Goal: Task Accomplishment & Management: Use online tool/utility

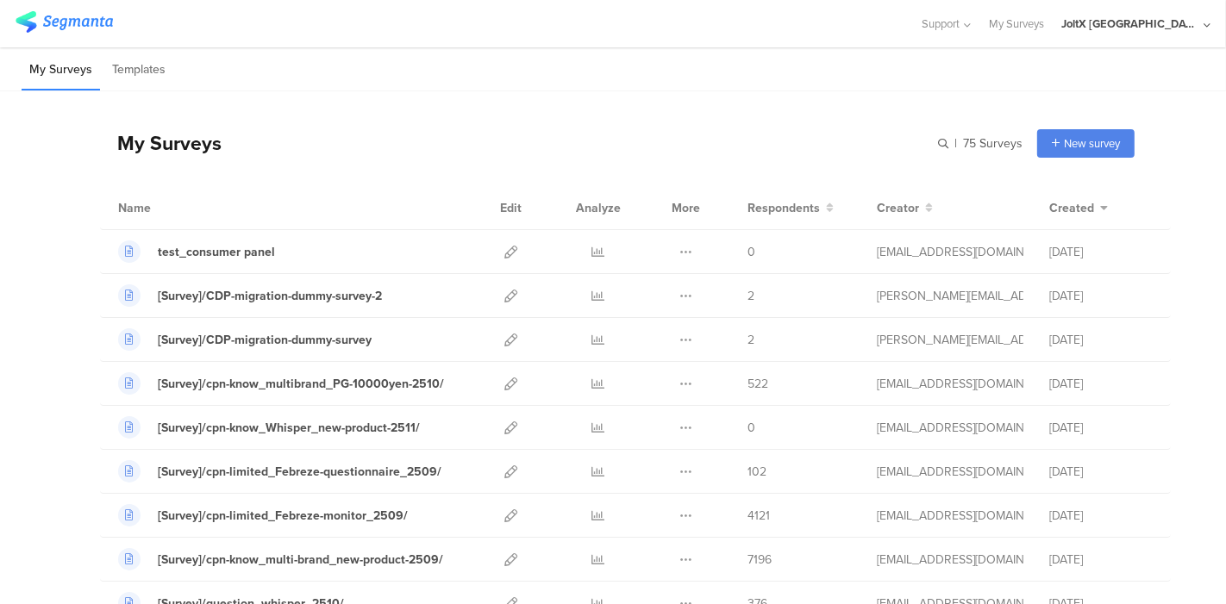
click at [1153, 32] on div "JoltX [GEOGRAPHIC_DATA]" at bounding box center [1135, 23] width 149 height 47
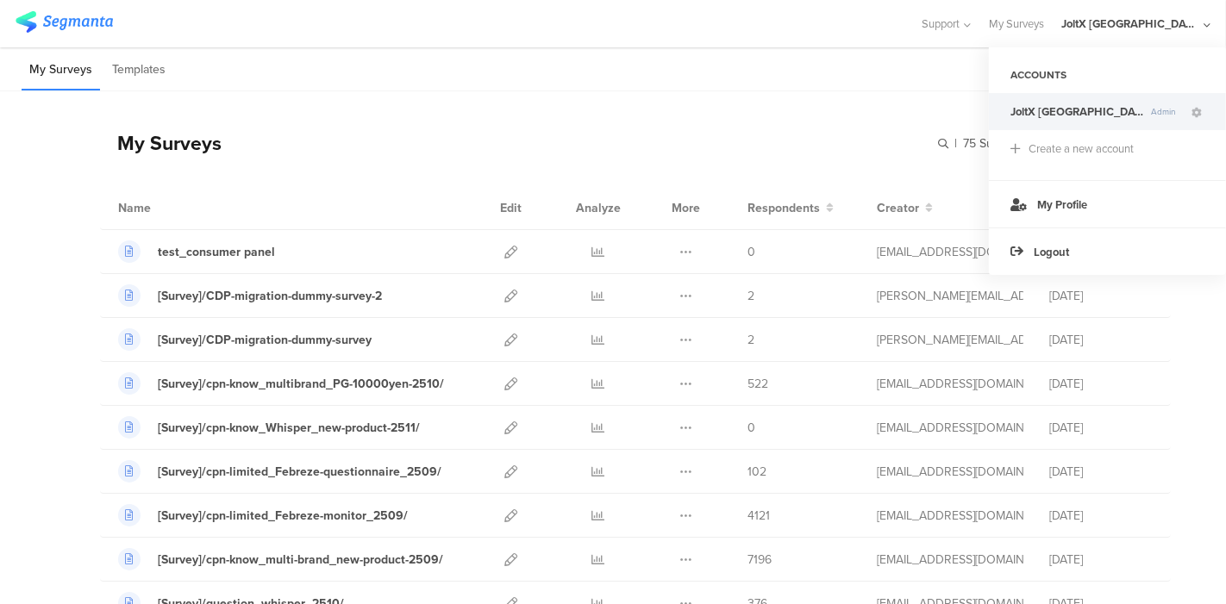
click at [912, 66] on div "My Surveys Templates" at bounding box center [613, 69] width 1226 height 44
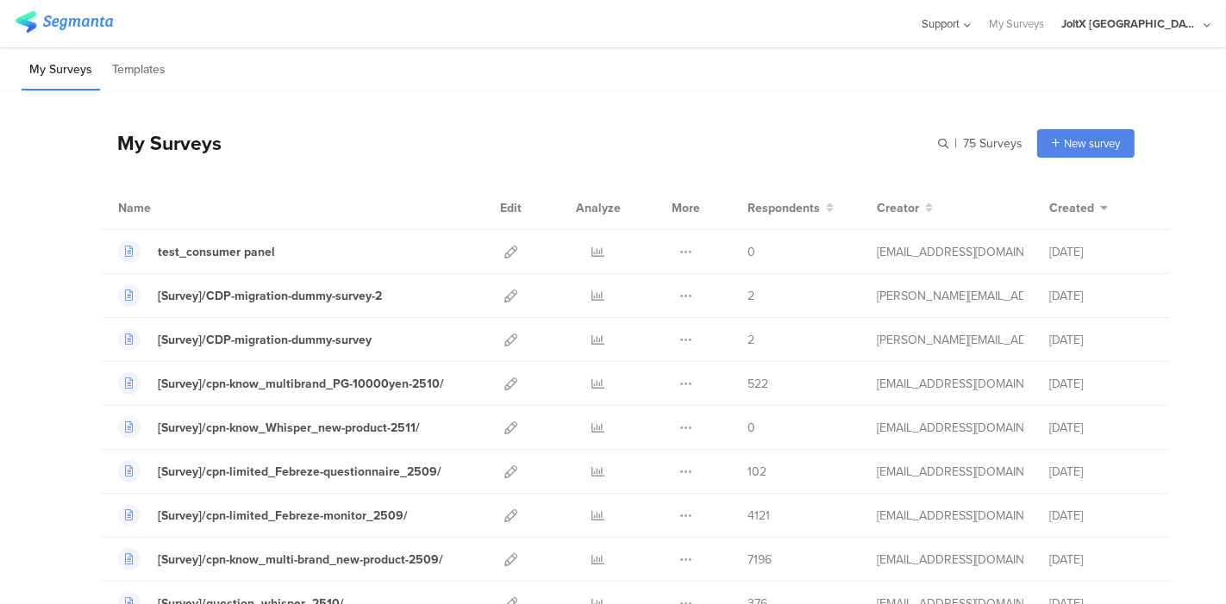
click at [972, 32] on div "Support" at bounding box center [947, 23] width 50 height 47
click at [742, 55] on div "My Surveys Templates" at bounding box center [613, 69] width 1226 height 44
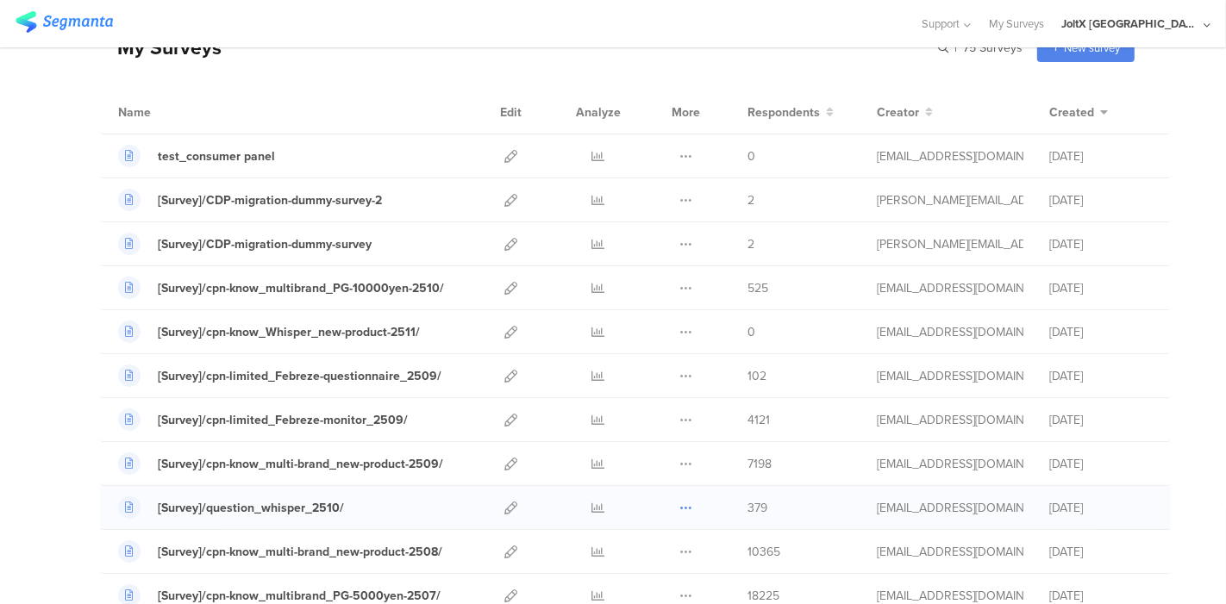
click at [679, 503] on icon at bounding box center [685, 508] width 13 height 13
click at [592, 509] on icon at bounding box center [598, 508] width 13 height 13
click at [504, 509] on icon at bounding box center [510, 508] width 13 height 13
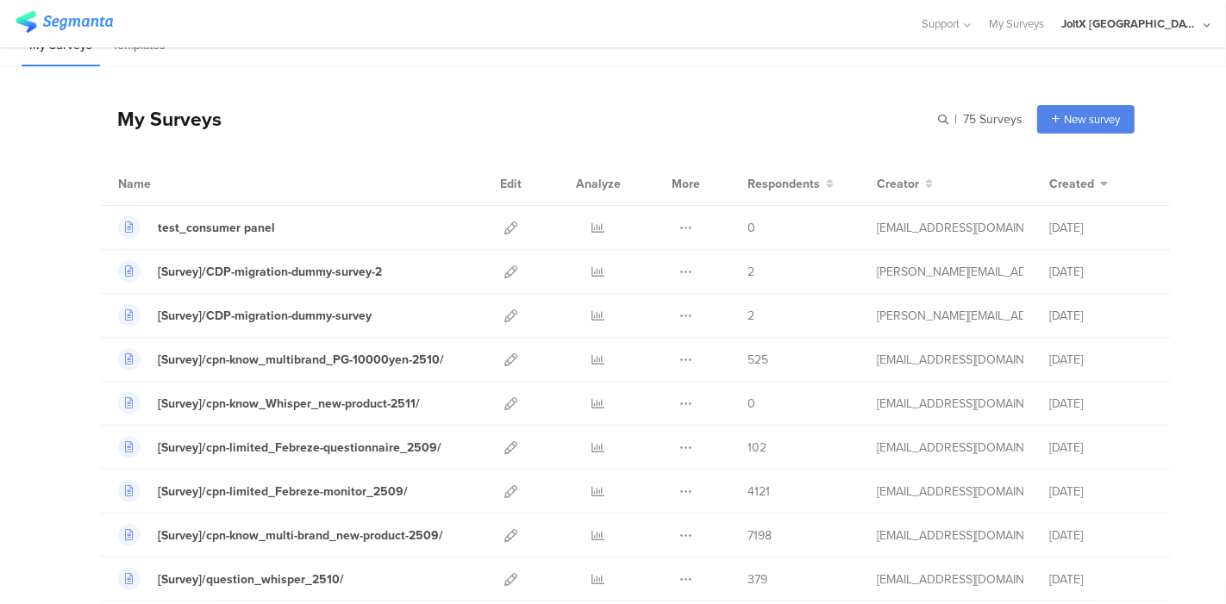
scroll to position [0, 0]
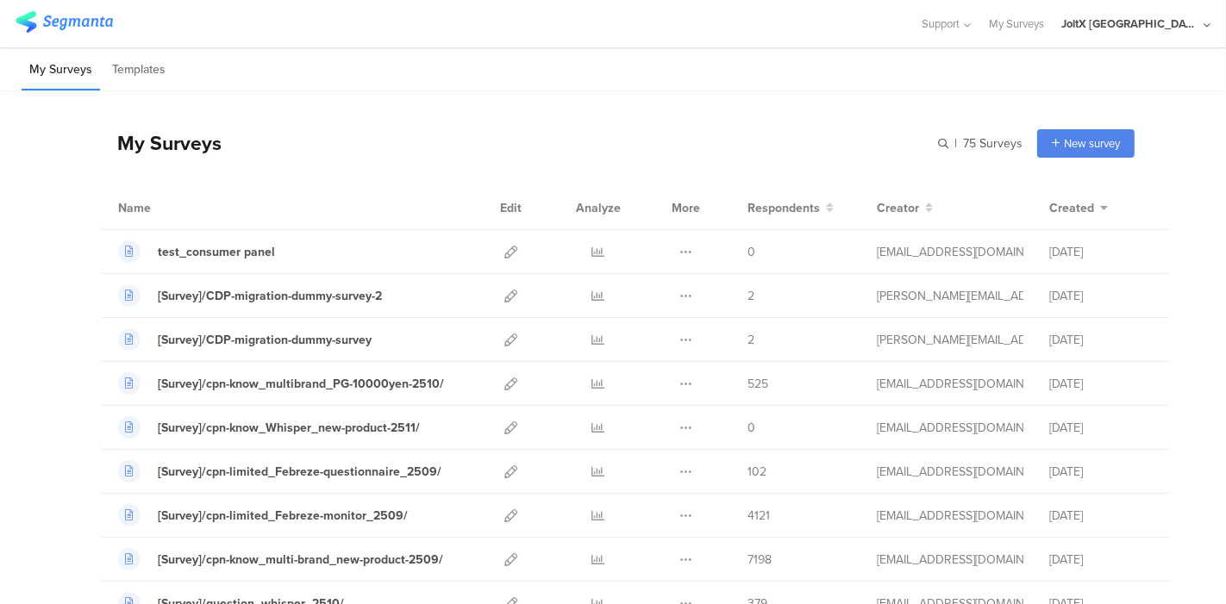
click at [1177, 22] on div "JoltX [GEOGRAPHIC_DATA]" at bounding box center [1130, 24] width 138 height 16
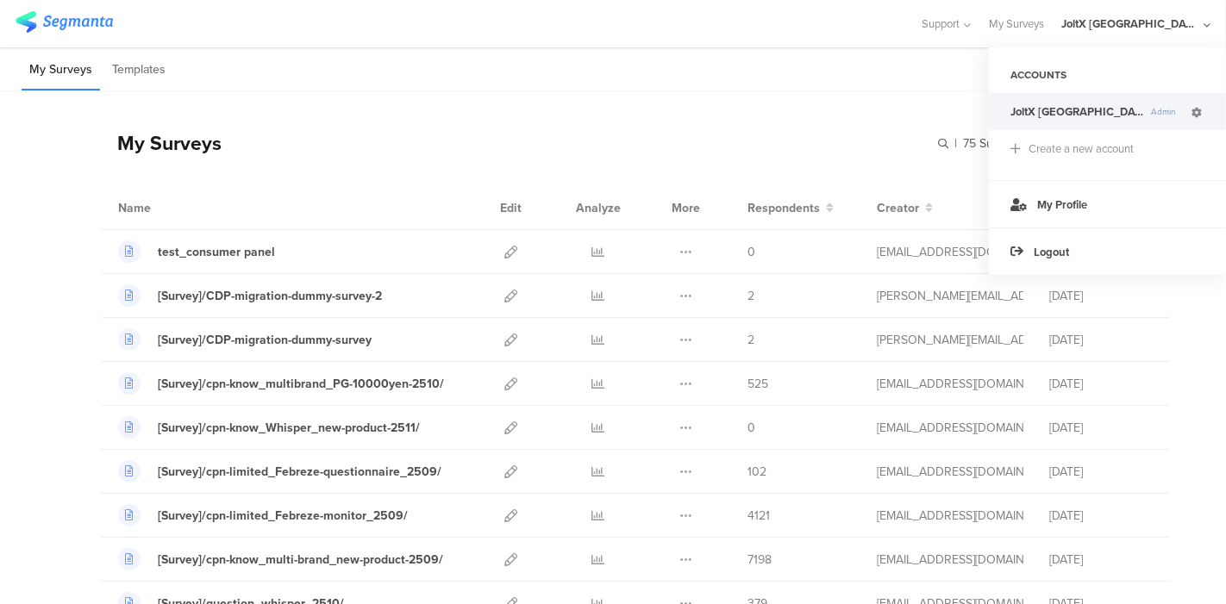
click at [1198, 111] on icon at bounding box center [1196, 113] width 10 height 10
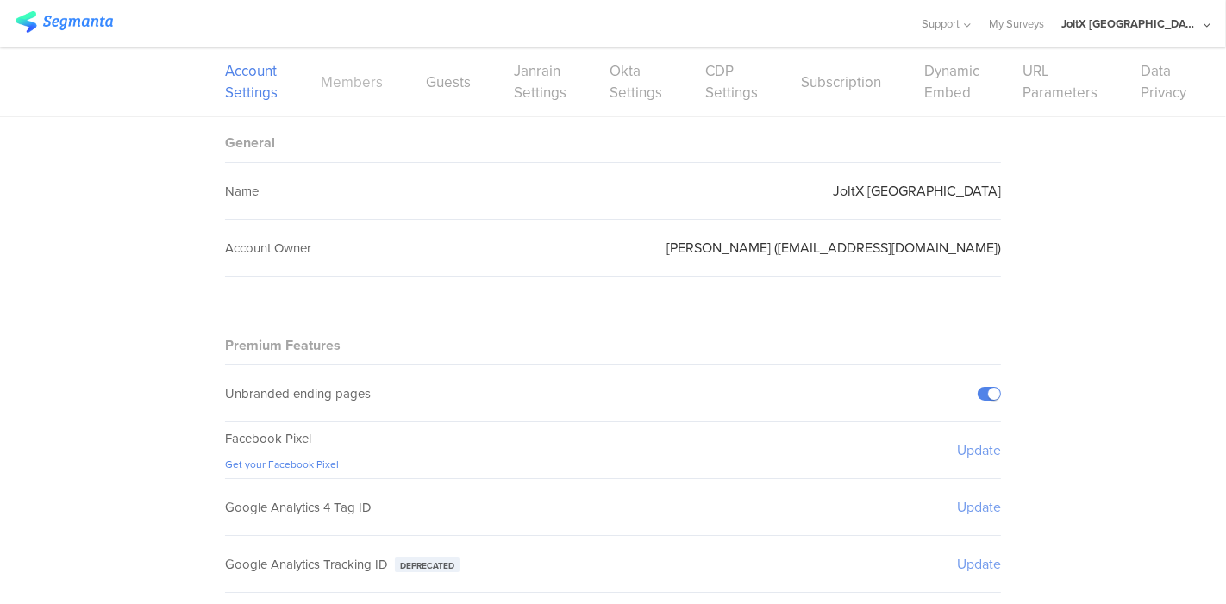
click at [344, 79] on link "Members" at bounding box center [352, 83] width 62 height 22
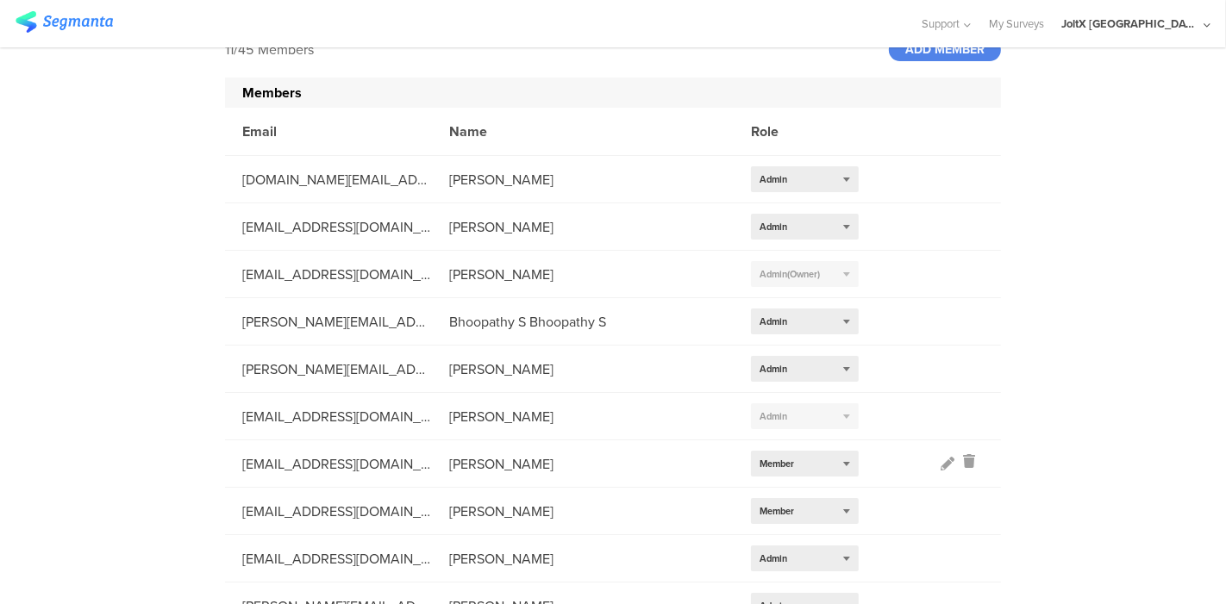
scroll to position [167, 0]
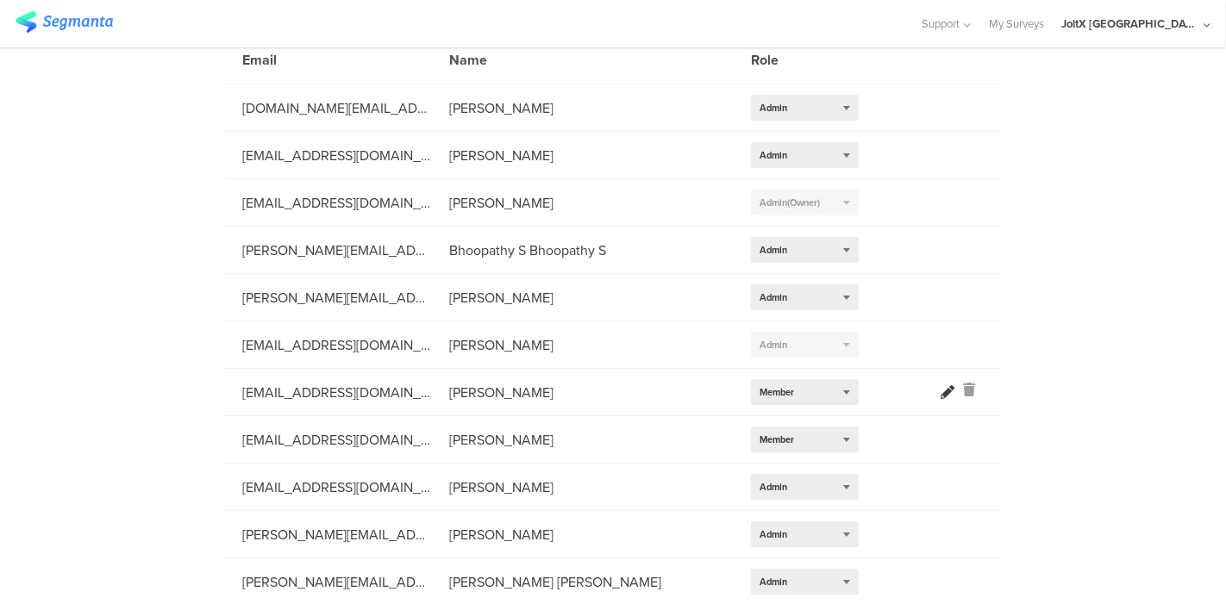
click at [941, 392] on icon at bounding box center [948, 392] width 14 height 14
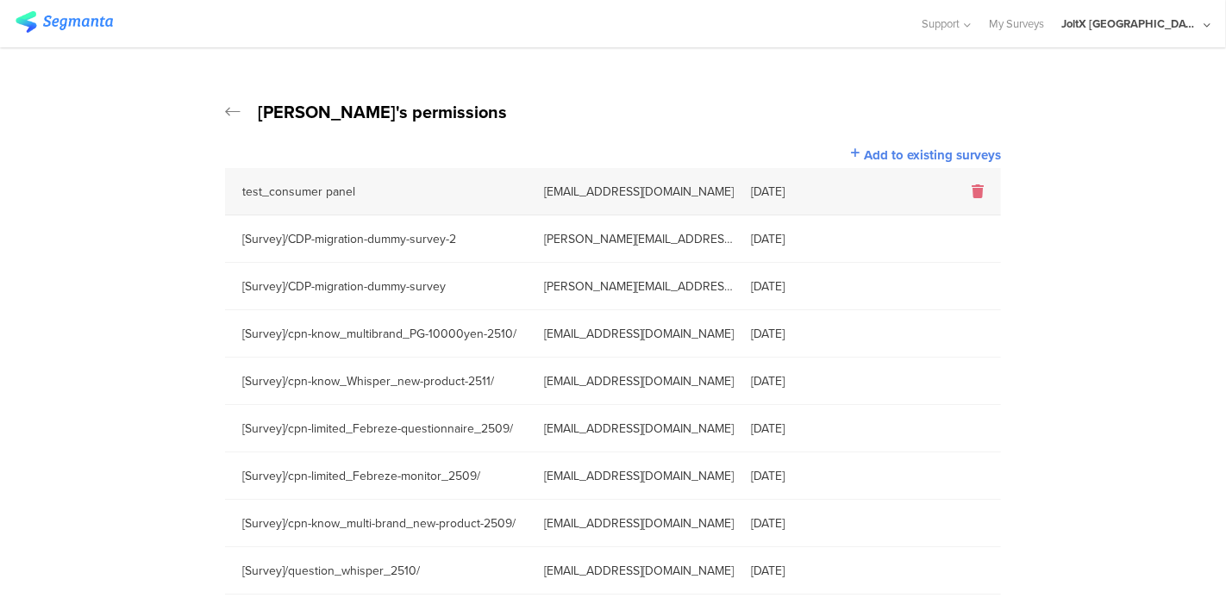
click at [972, 191] on icon at bounding box center [978, 192] width 12 height 14
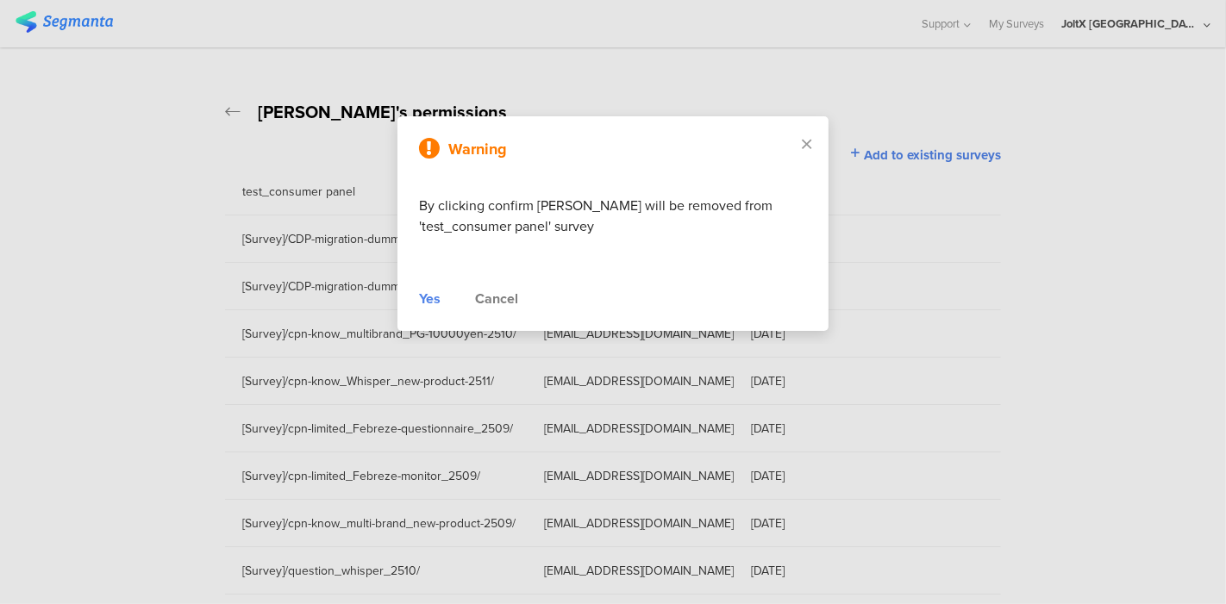
click at [493, 294] on div "Cancel" at bounding box center [496, 299] width 43 height 21
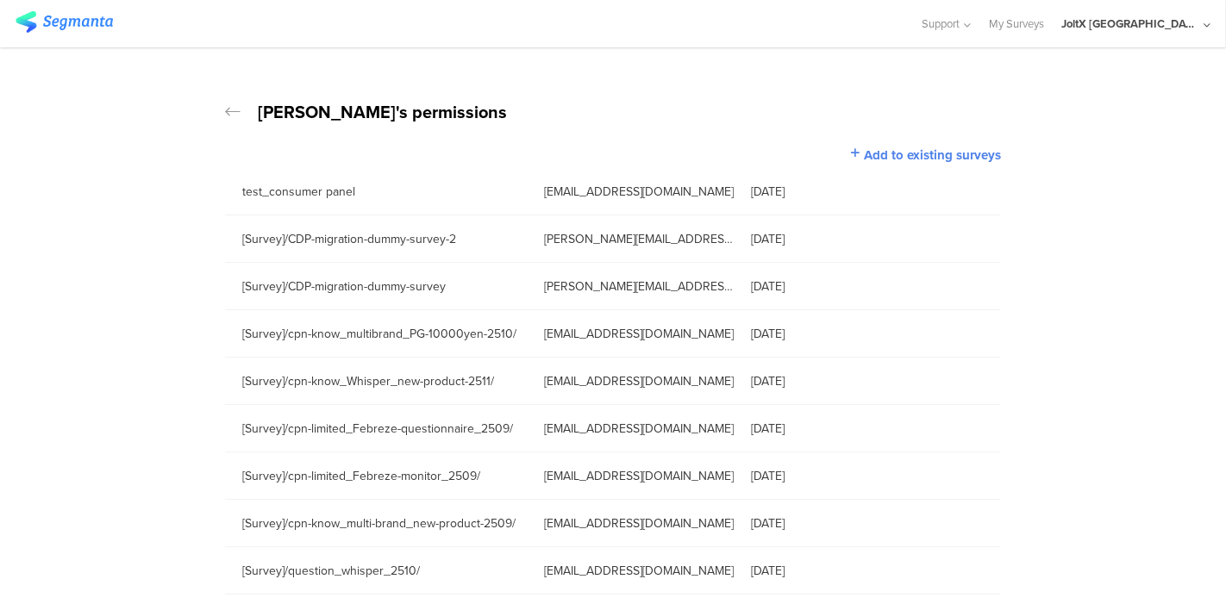
click at [225, 109] on icon at bounding box center [233, 111] width 16 height 17
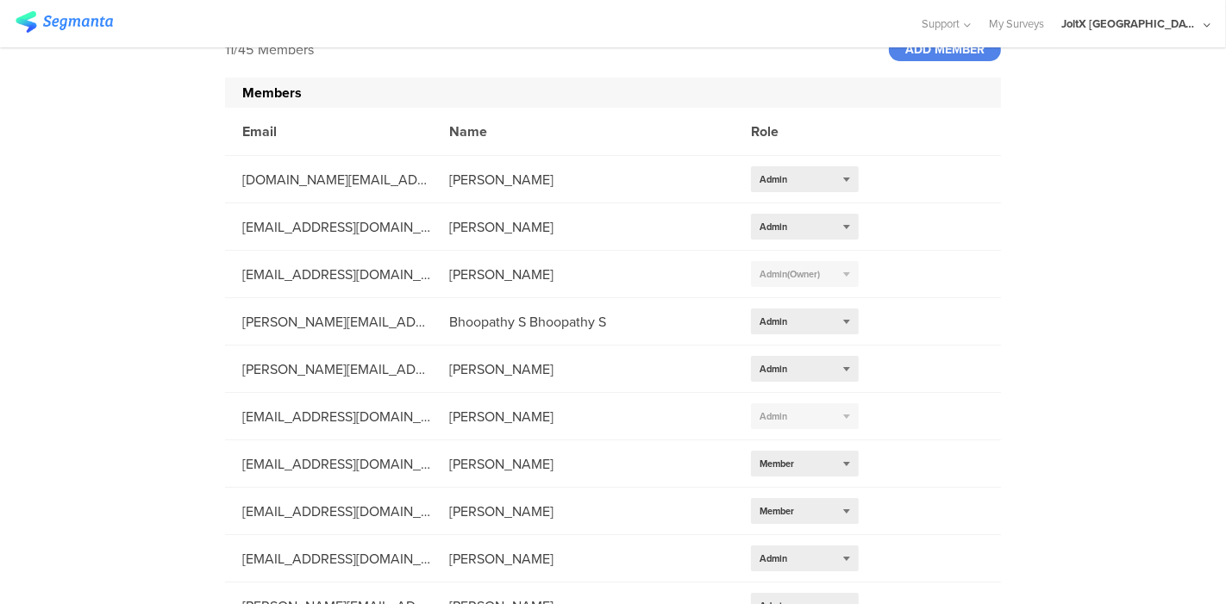
scroll to position [167, 0]
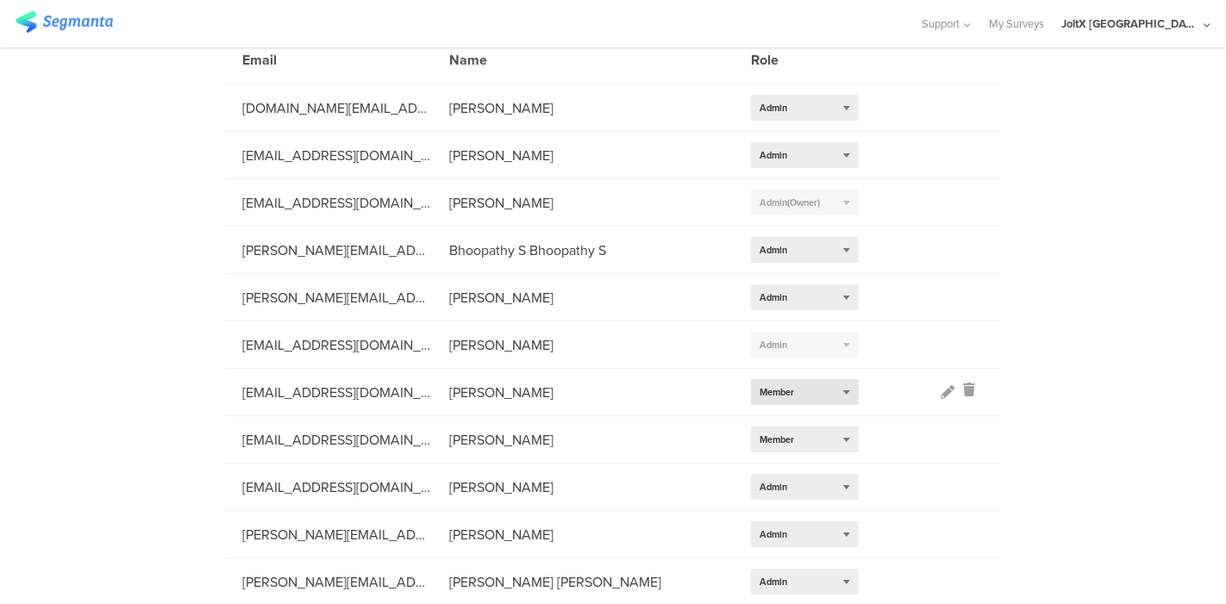
click at [847, 391] on div "Select role... Member" at bounding box center [805, 392] width 108 height 26
click at [941, 392] on icon at bounding box center [948, 392] width 14 height 14
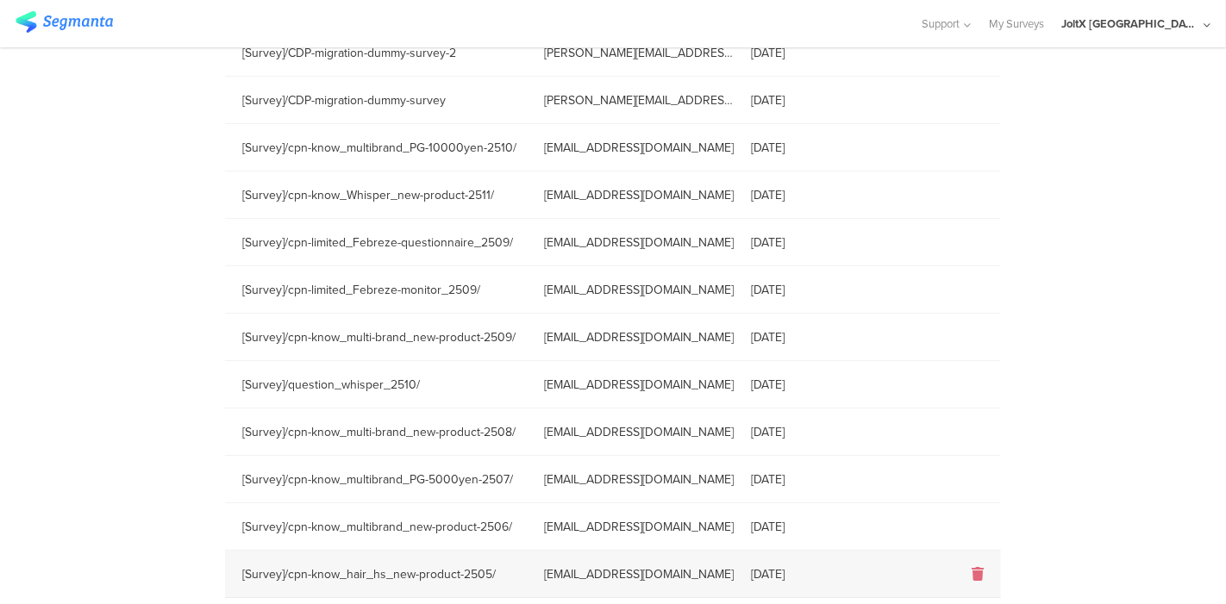
scroll to position [273, 0]
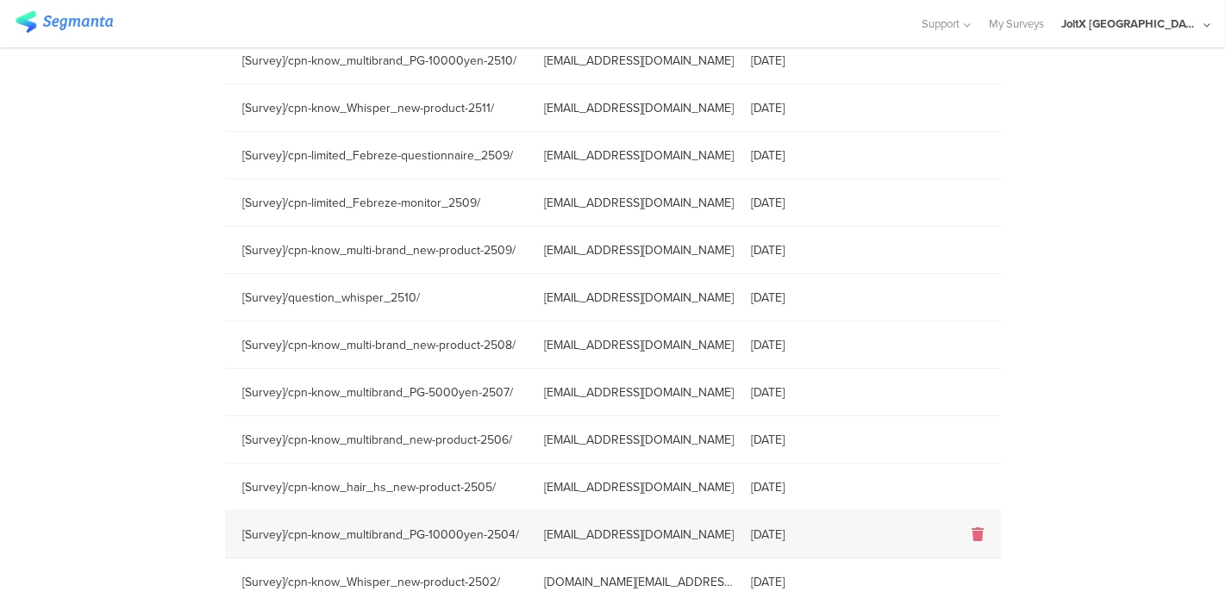
click at [972, 535] on icon at bounding box center [978, 535] width 12 height 14
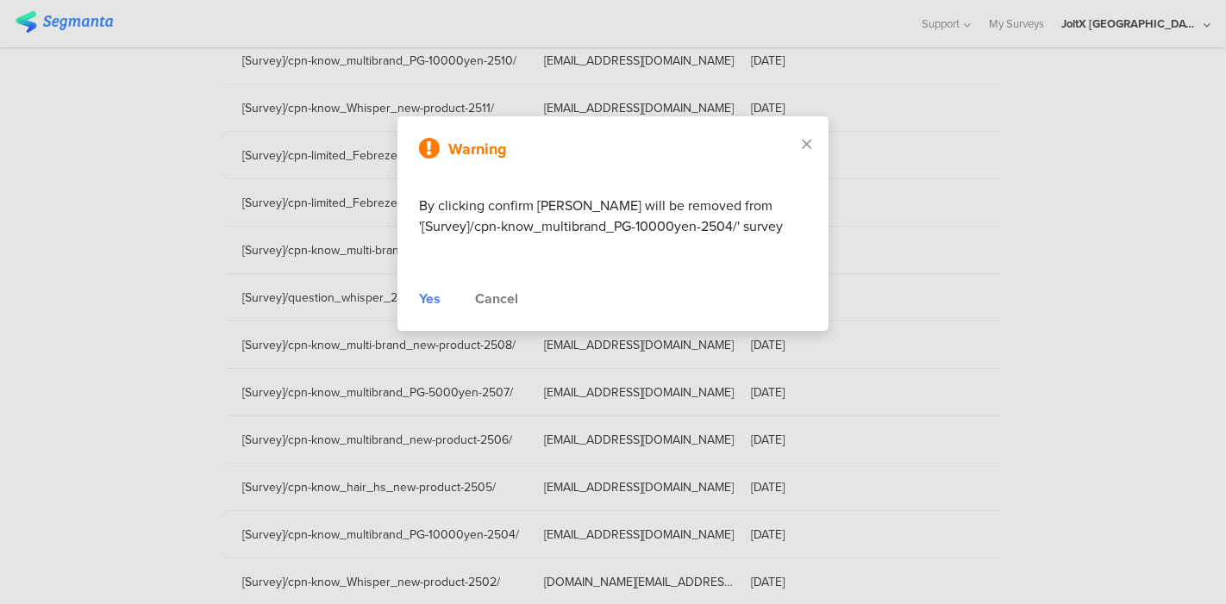
drag, startPoint x: 423, startPoint y: 286, endPoint x: 425, endPoint y: 295, distance: 8.8
click at [423, 286] on div "Warning By clicking confirm Risako Mitsui will be removed from '[Survey]/cpn-kn…" at bounding box center [612, 223] width 431 height 215
click at [426, 297] on div "Yes" at bounding box center [430, 299] width 22 height 21
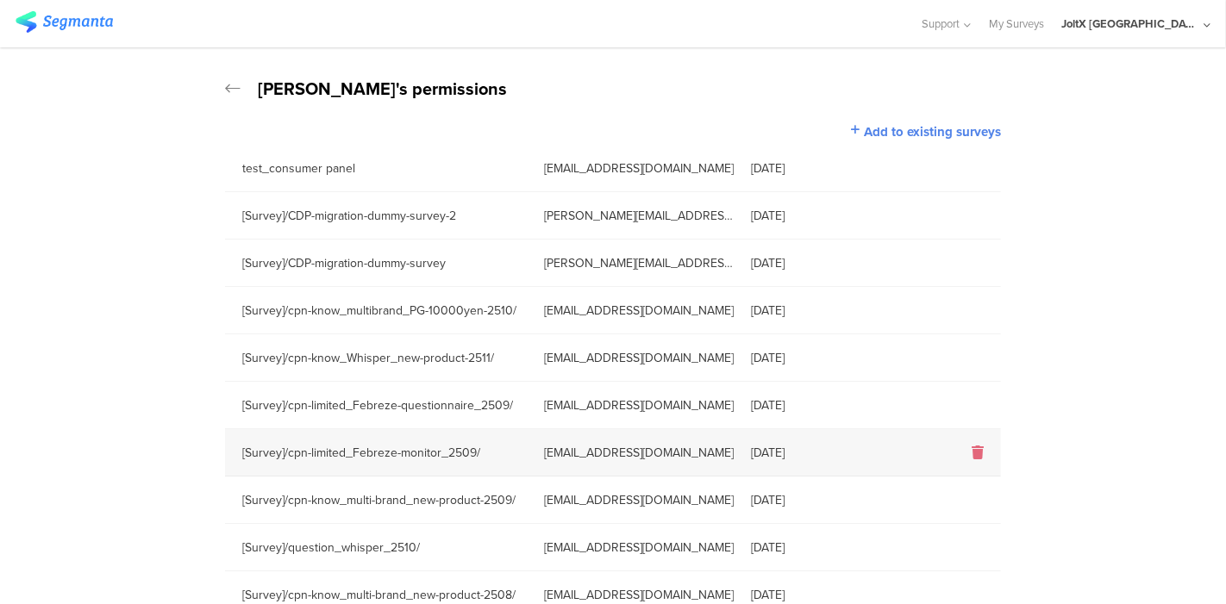
scroll to position [0, 0]
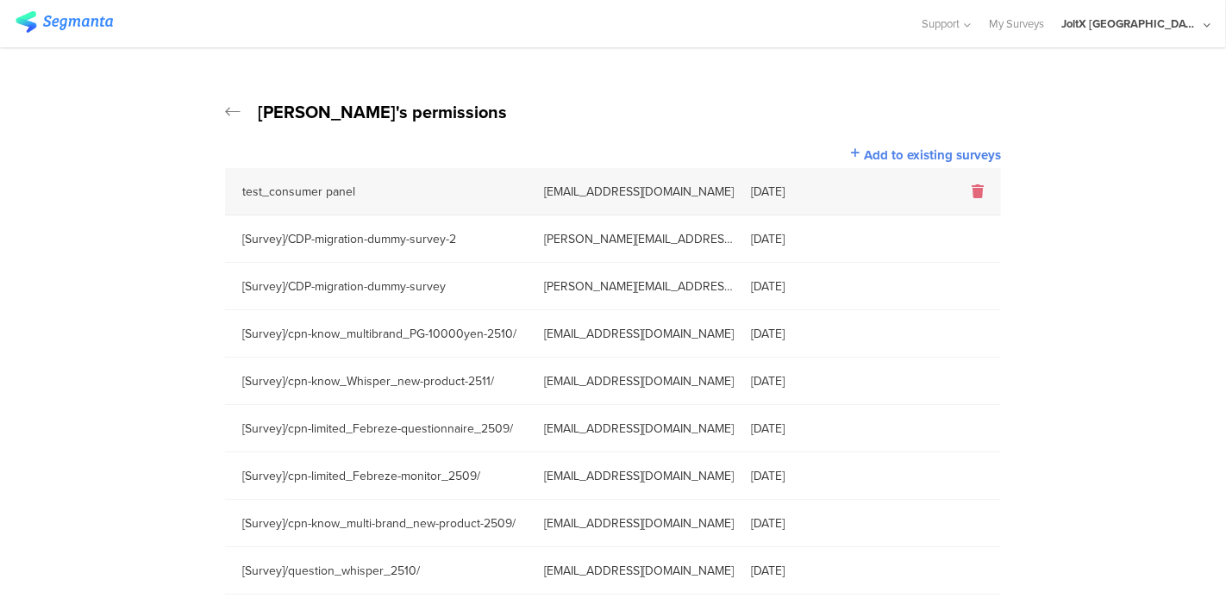
click at [972, 188] on icon at bounding box center [978, 192] width 12 height 14
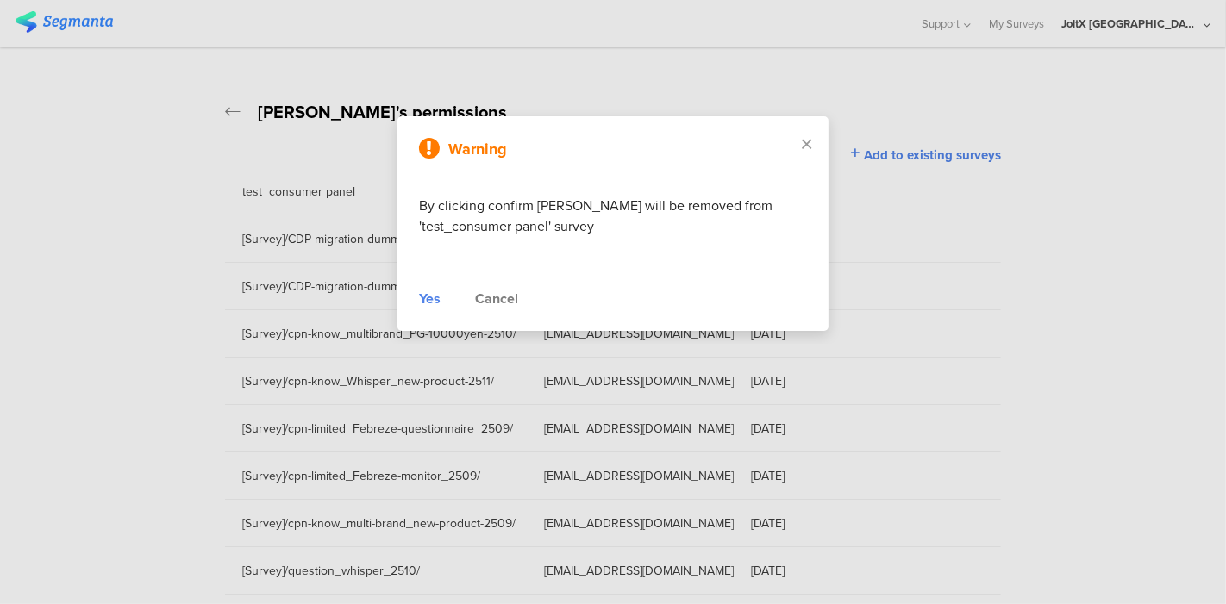
click at [430, 291] on div "Yes" at bounding box center [430, 299] width 22 height 21
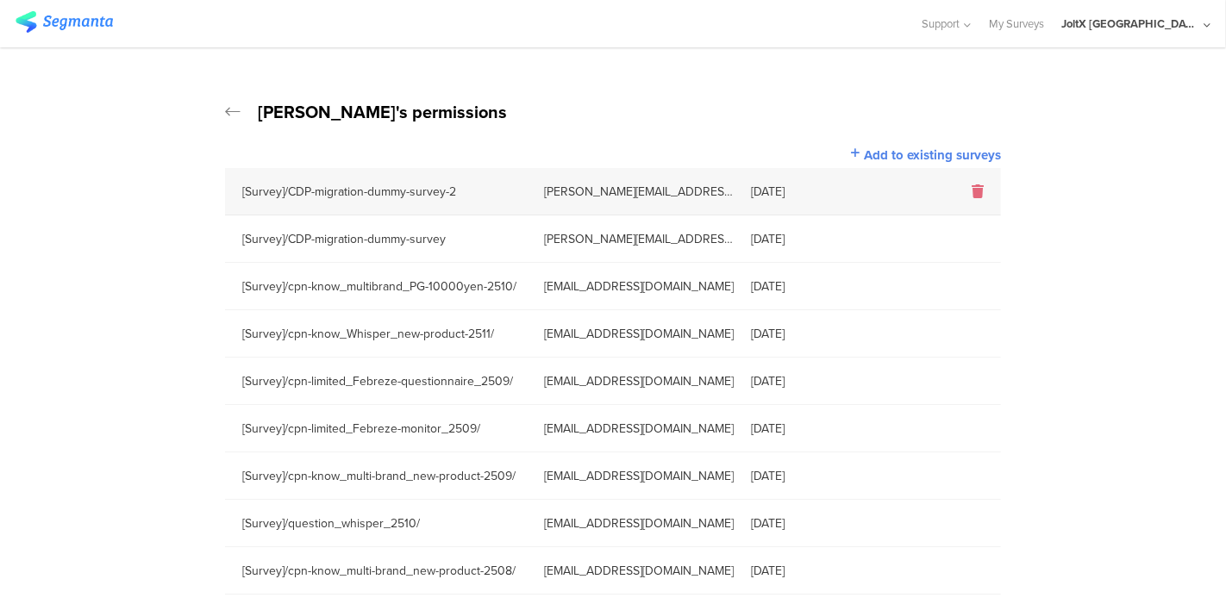
click at [976, 193] on div at bounding box center [945, 192] width 112 height 20
click at [972, 188] on icon at bounding box center [978, 192] width 12 height 14
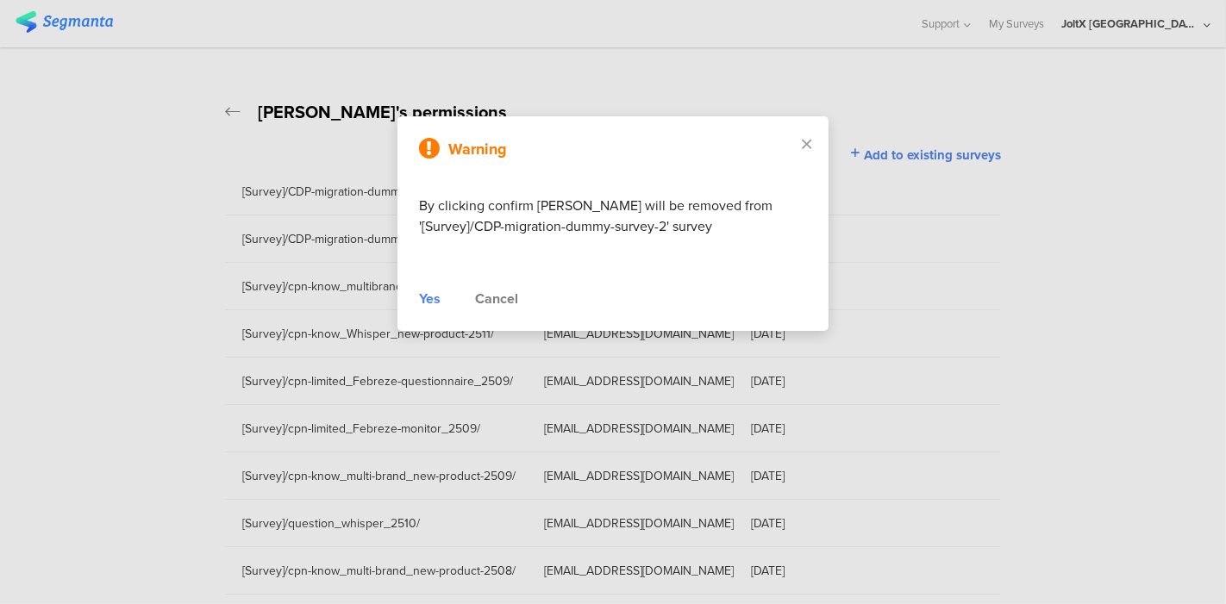
click at [435, 295] on div "Yes" at bounding box center [430, 299] width 22 height 21
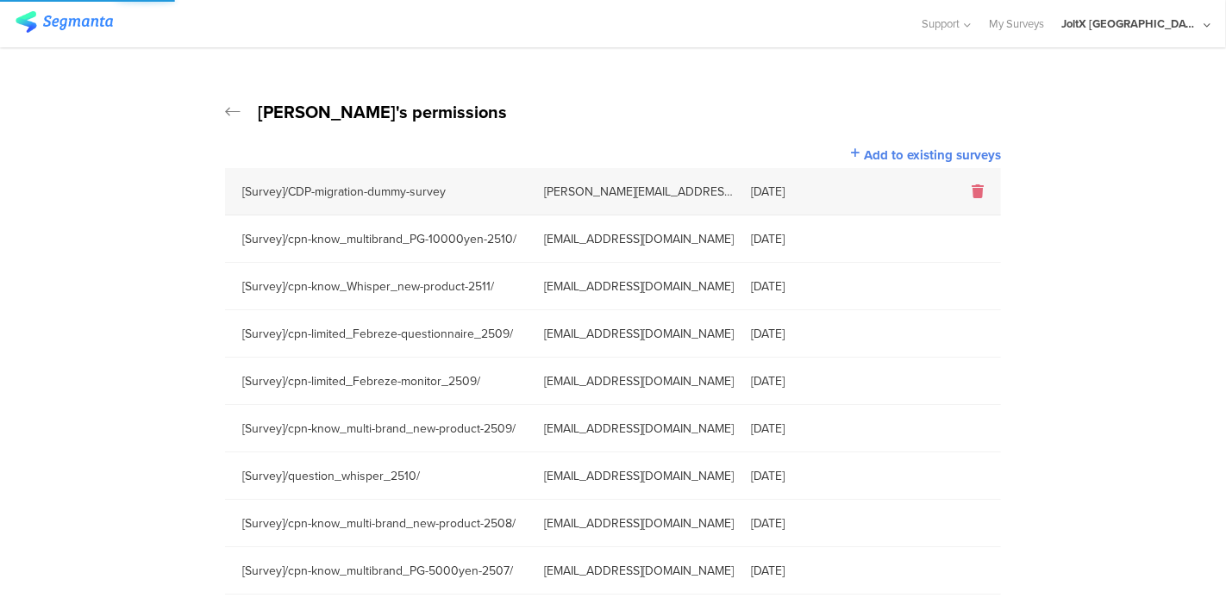
click at [972, 190] on icon at bounding box center [978, 192] width 12 height 14
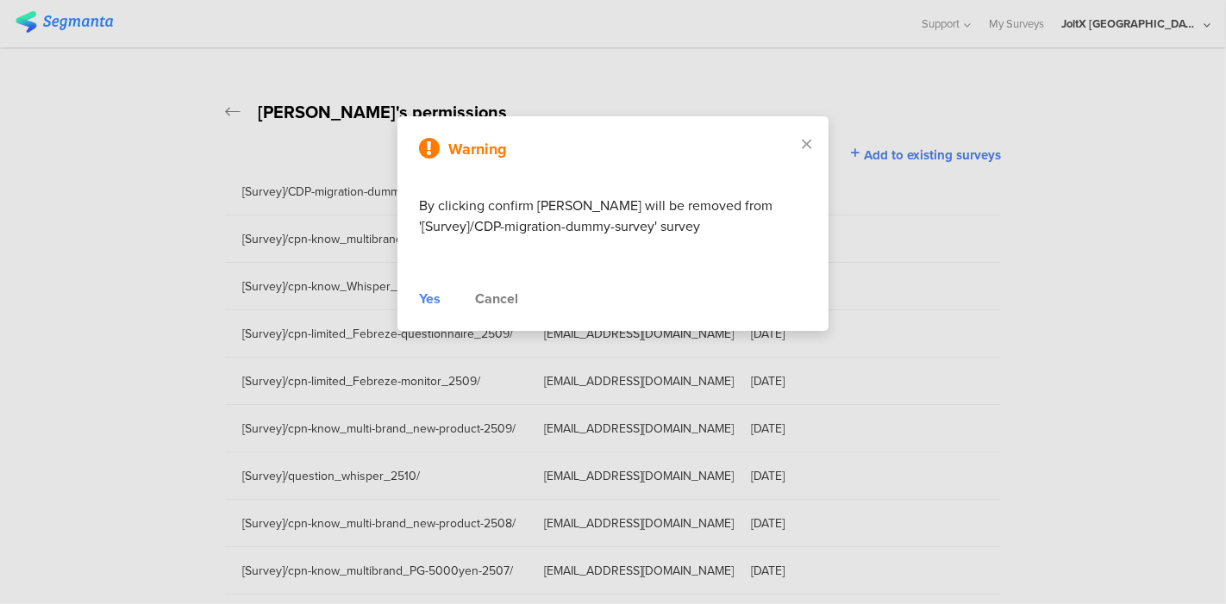
click at [433, 293] on div "Yes" at bounding box center [430, 299] width 22 height 21
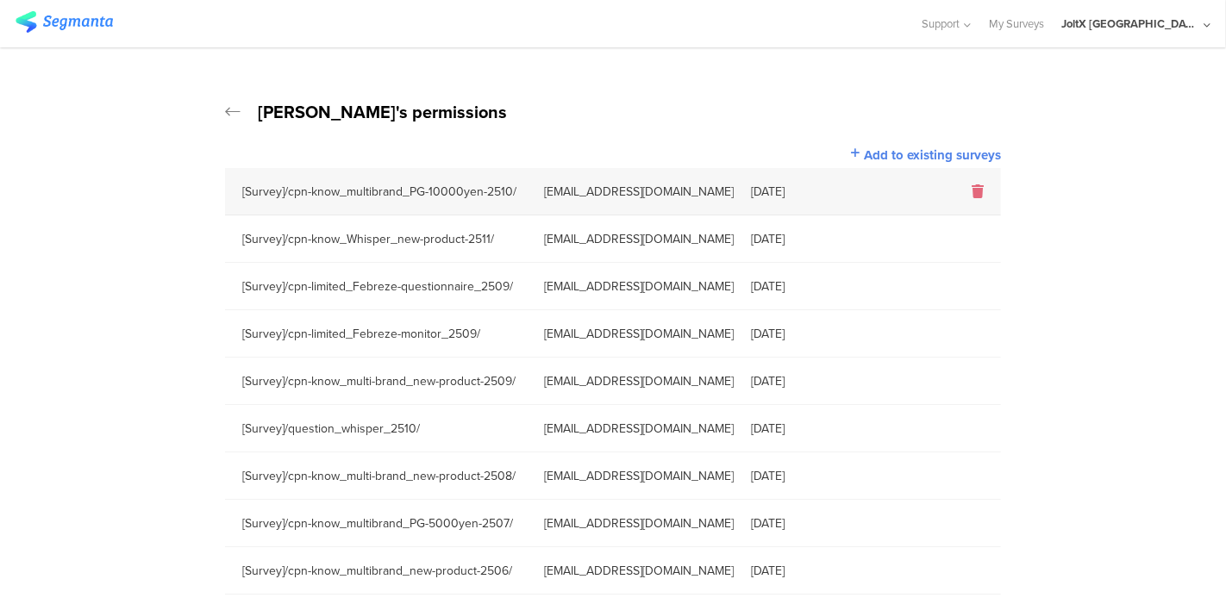
click at [972, 188] on icon at bounding box center [978, 192] width 12 height 14
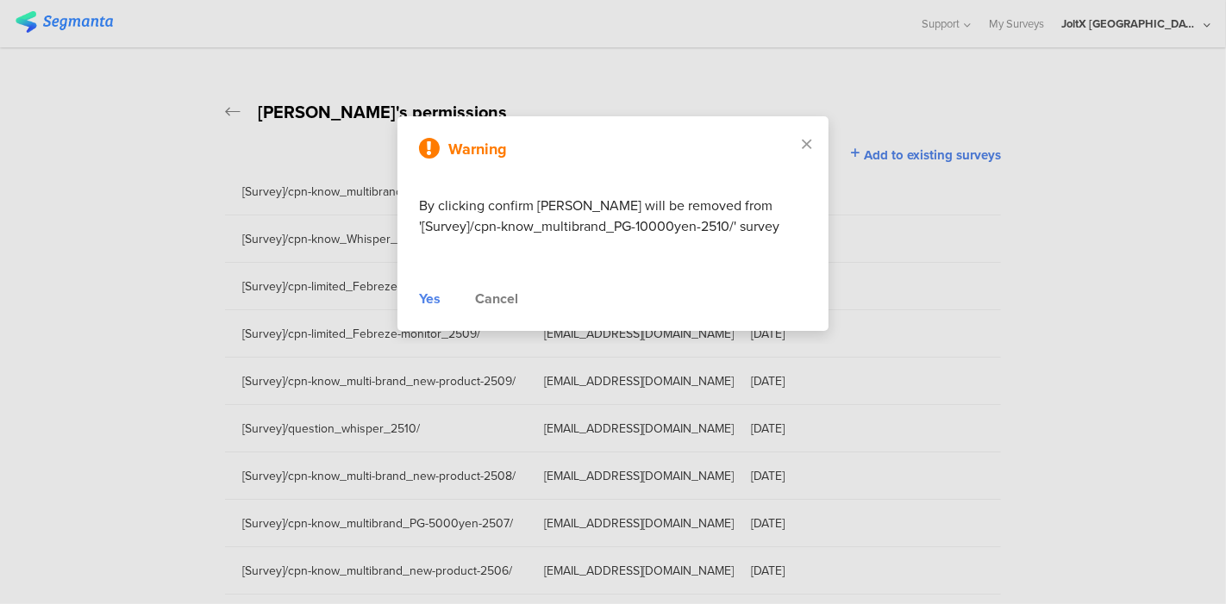
click at [417, 298] on div "Warning By clicking confirm Risako Mitsui will be removed from '[Survey]/cpn-kn…" at bounding box center [612, 223] width 431 height 215
click at [421, 299] on div "Yes" at bounding box center [430, 299] width 22 height 21
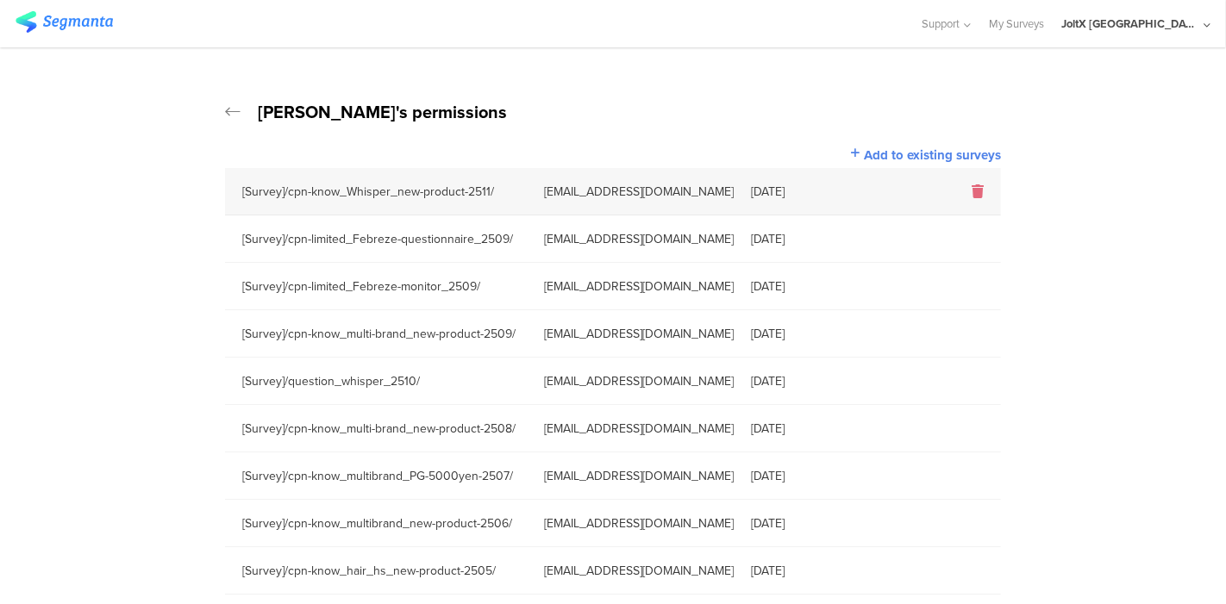
click at [972, 188] on icon at bounding box center [978, 192] width 12 height 14
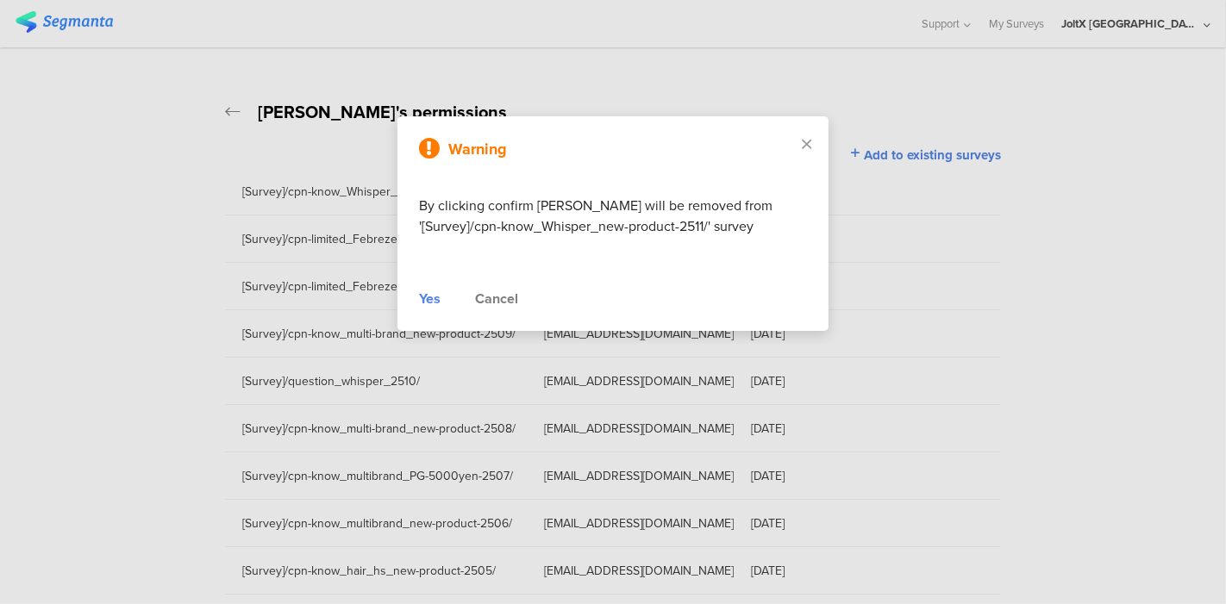
click at [422, 297] on div "Yes" at bounding box center [430, 299] width 22 height 21
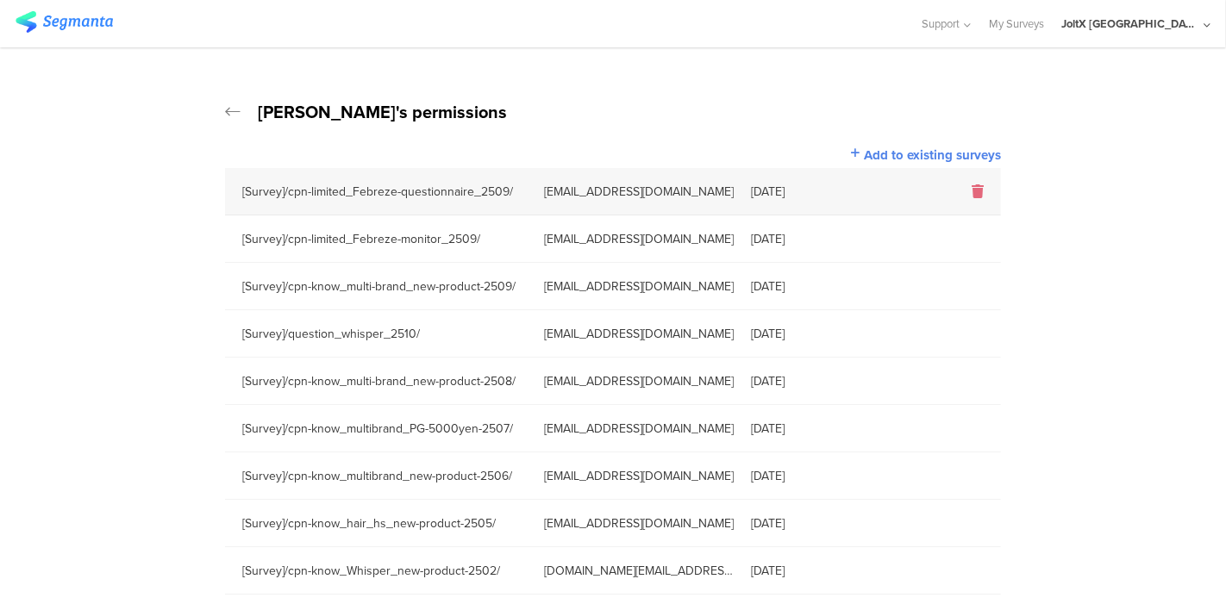
click at [979, 188] on icon at bounding box center [978, 192] width 12 height 14
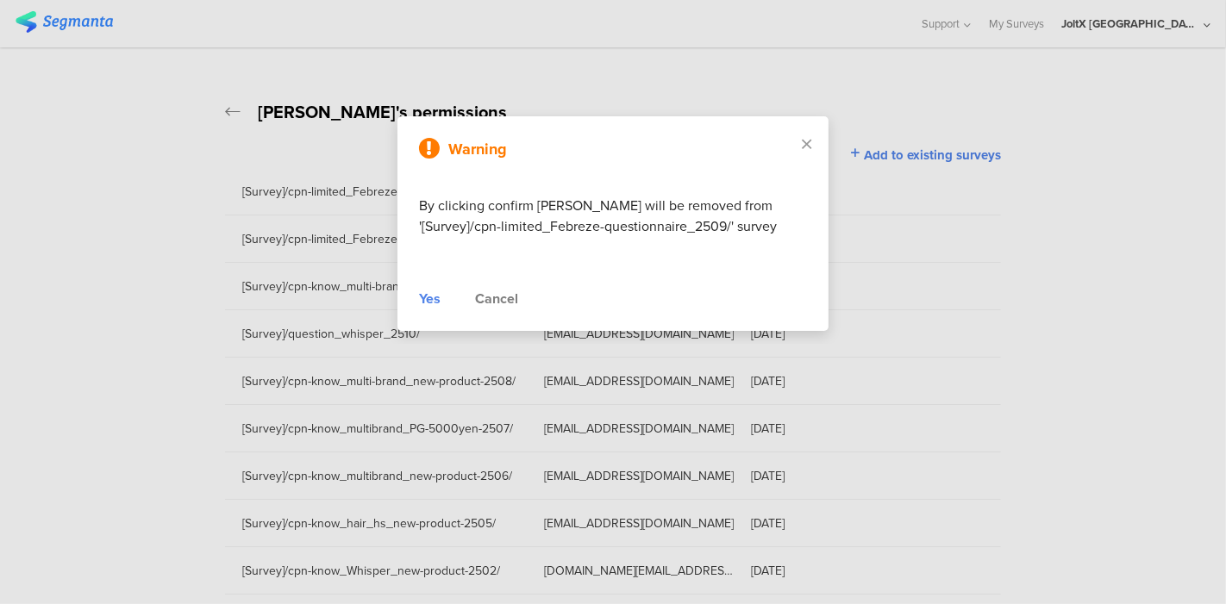
click at [433, 298] on div "Yes" at bounding box center [430, 299] width 22 height 21
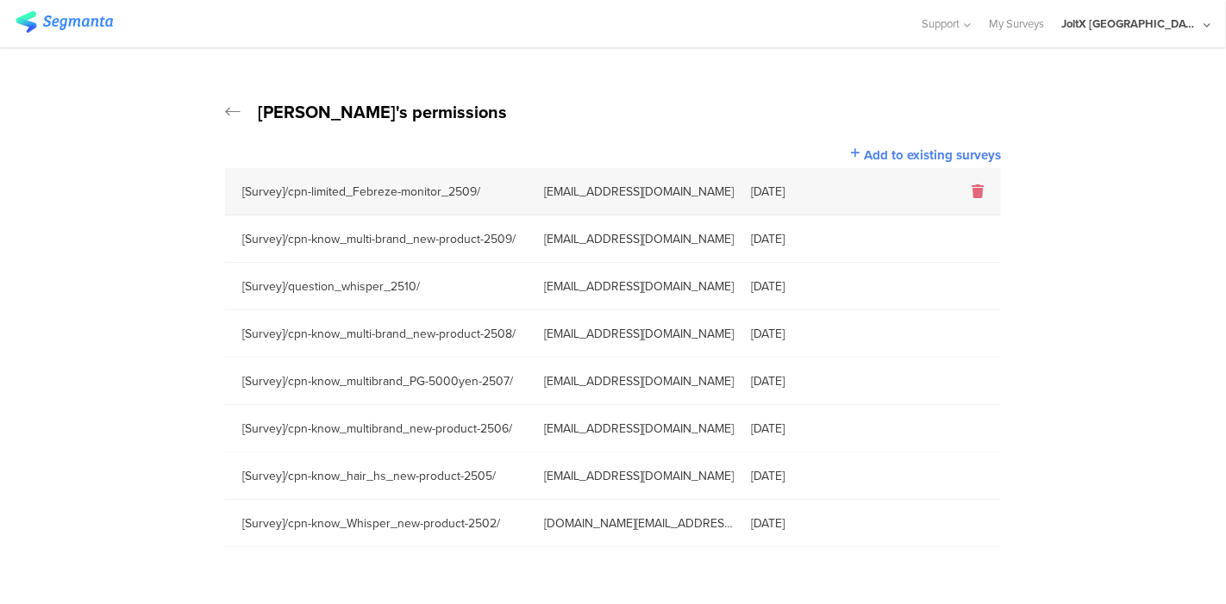
click at [976, 192] on icon at bounding box center [978, 192] width 12 height 14
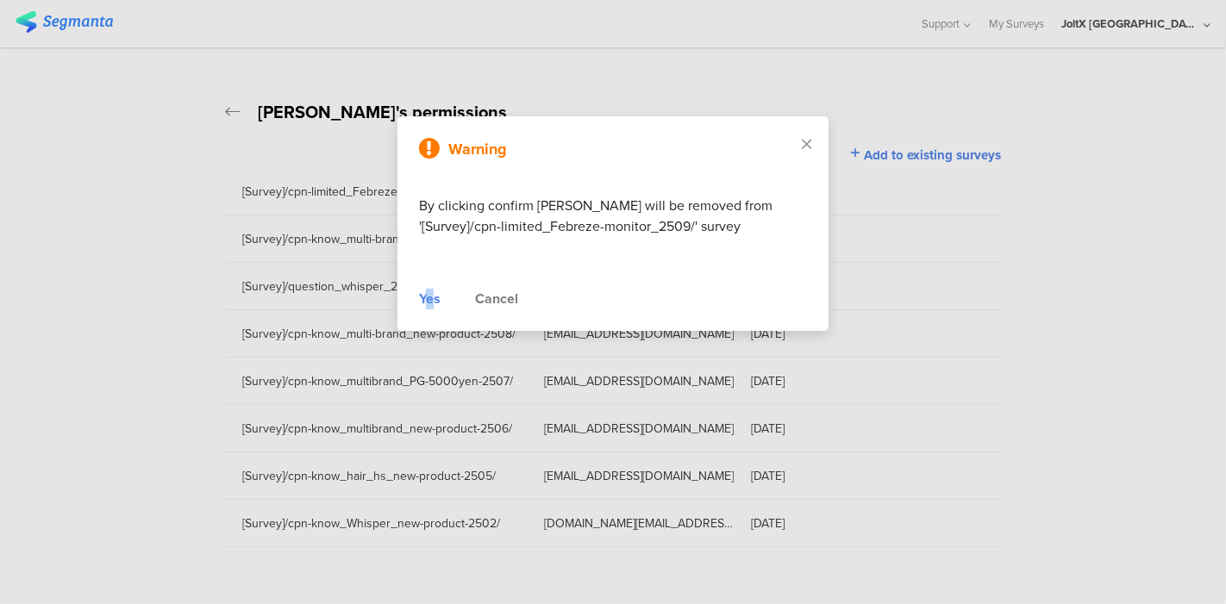
click at [429, 296] on div "Yes" at bounding box center [430, 299] width 22 height 21
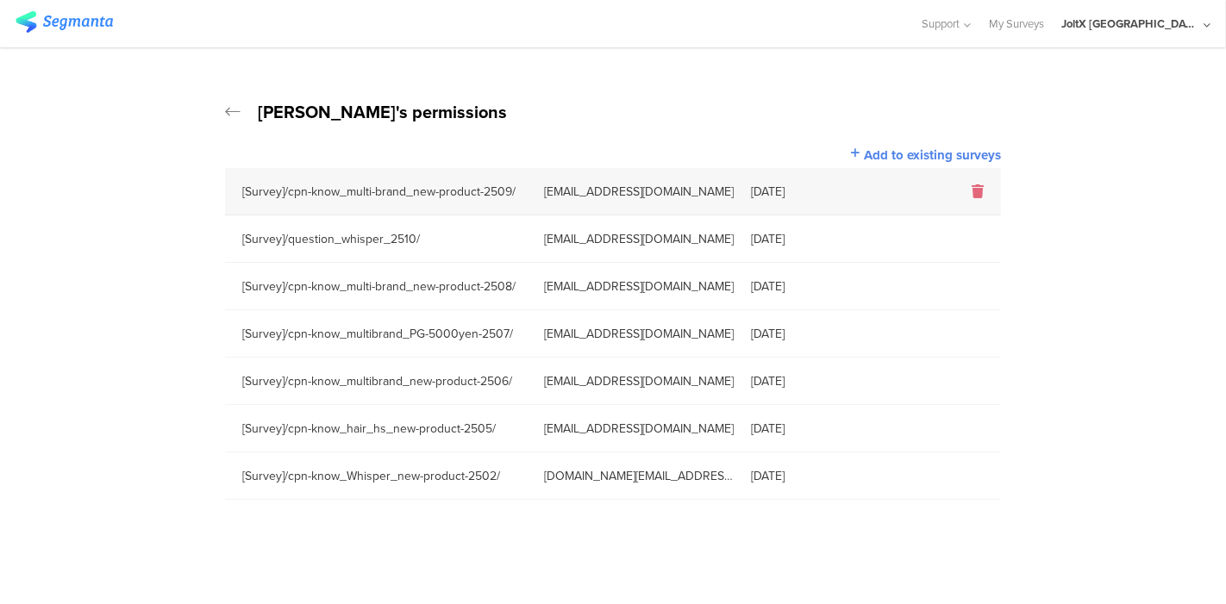
click at [980, 191] on icon at bounding box center [978, 192] width 12 height 14
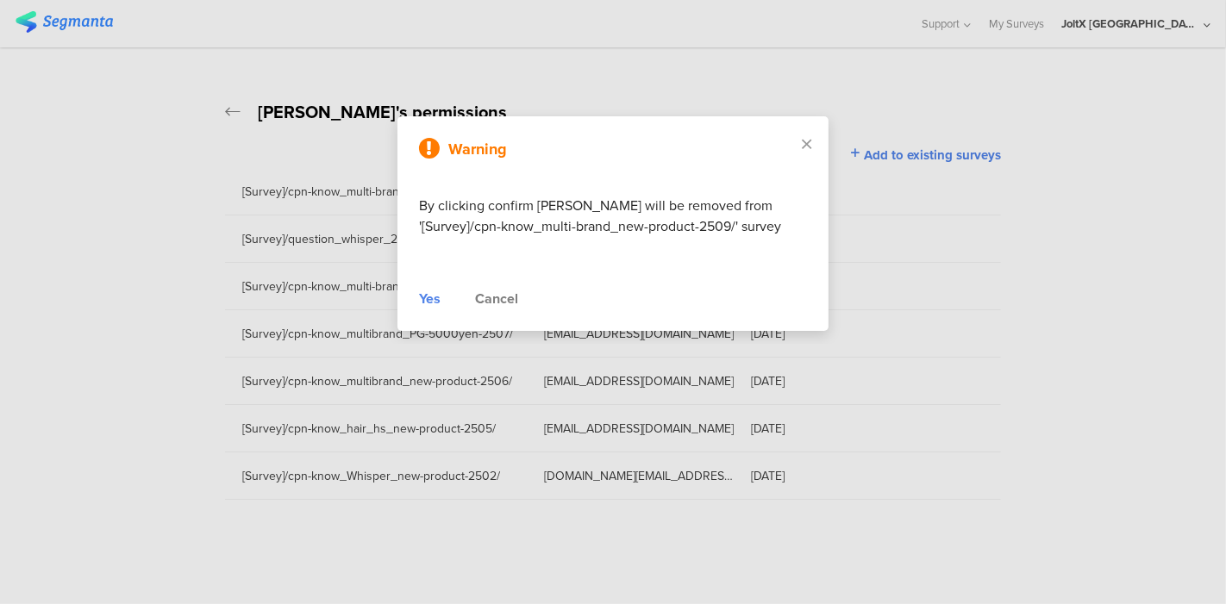
click at [436, 297] on div "Yes" at bounding box center [430, 299] width 22 height 21
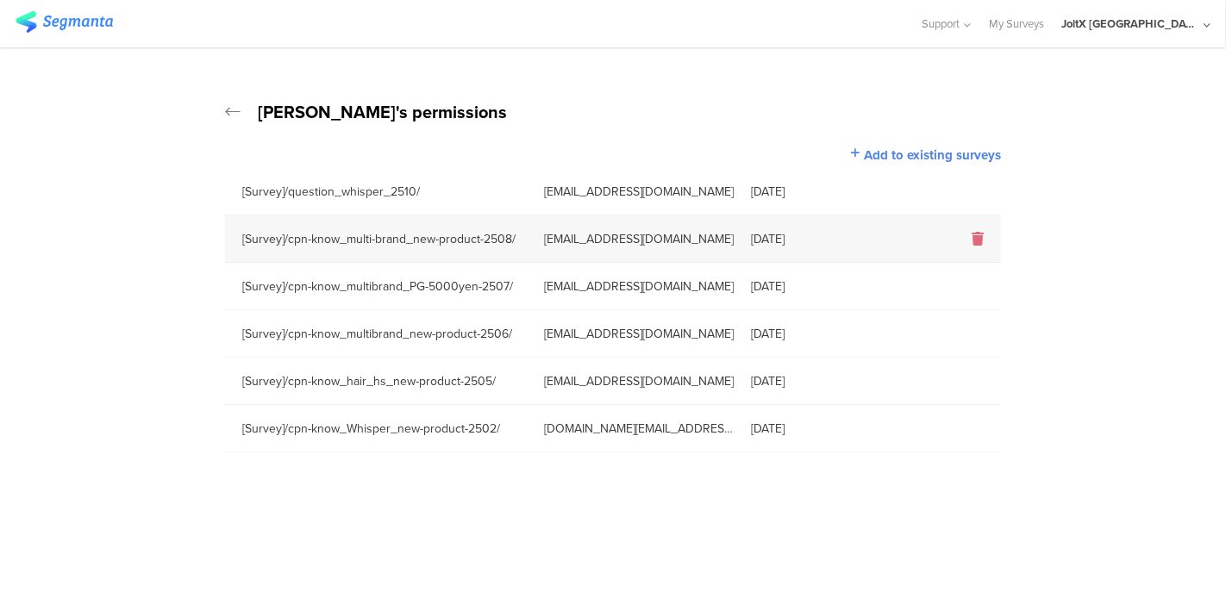
click at [975, 235] on icon at bounding box center [978, 239] width 12 height 14
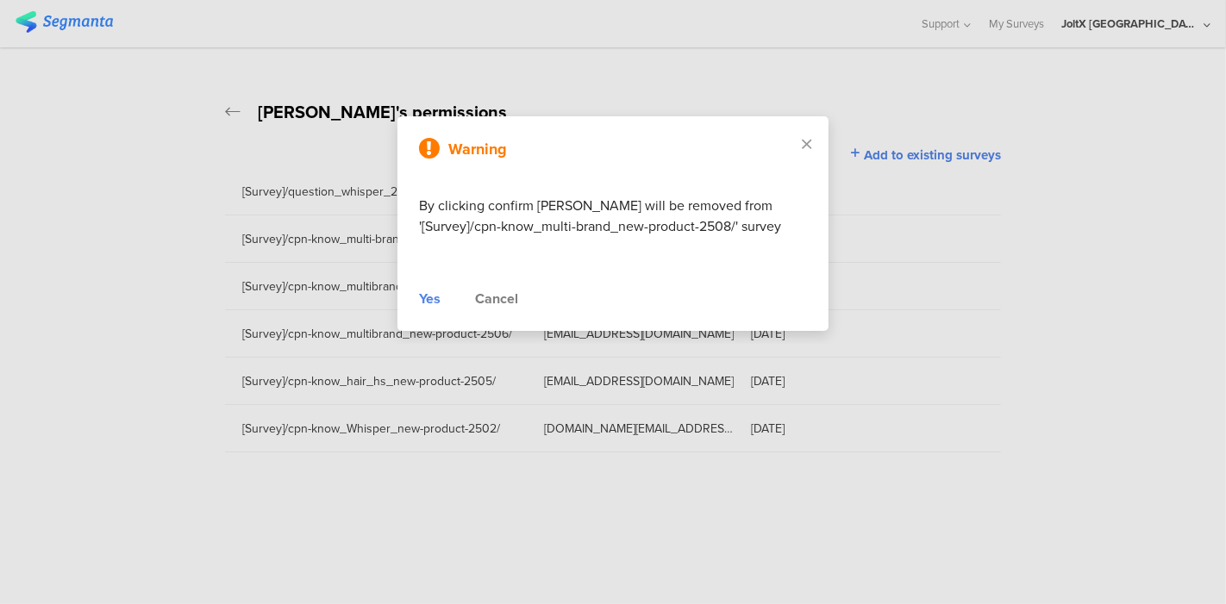
click at [426, 303] on div "Yes" at bounding box center [430, 299] width 22 height 21
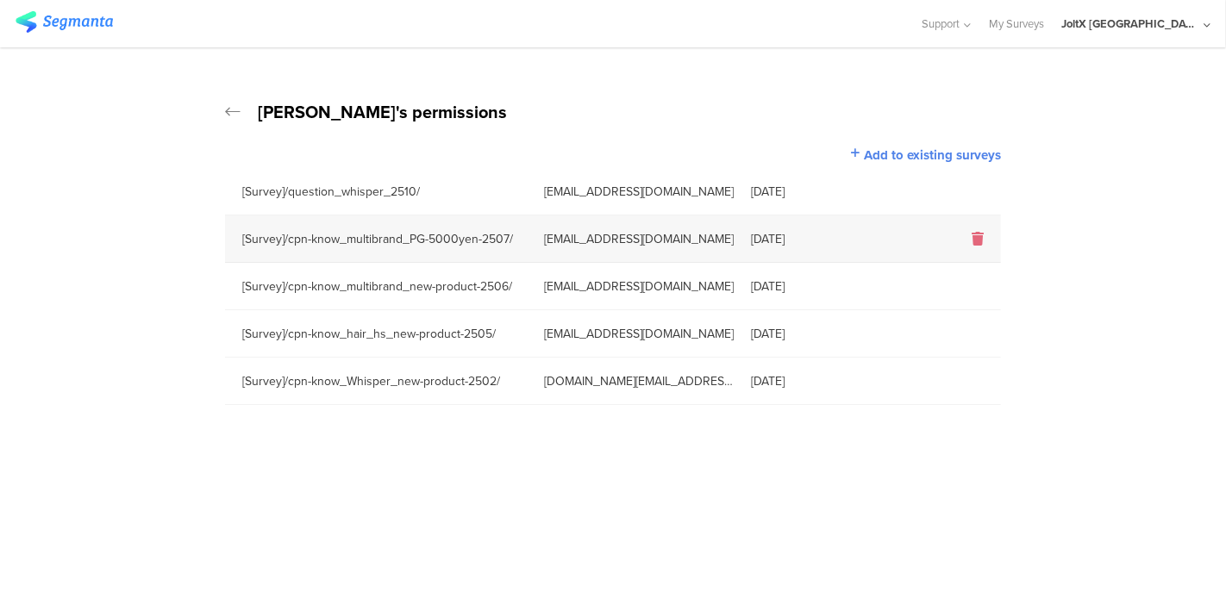
click at [973, 236] on icon at bounding box center [978, 239] width 12 height 14
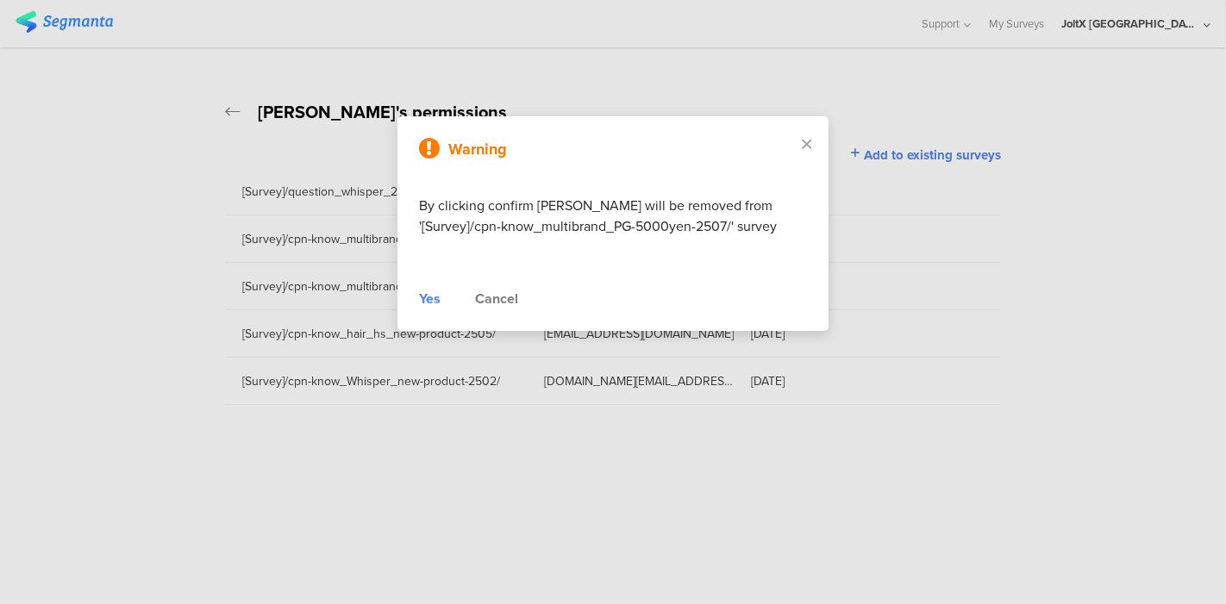
click at [428, 294] on div "Yes" at bounding box center [430, 299] width 22 height 21
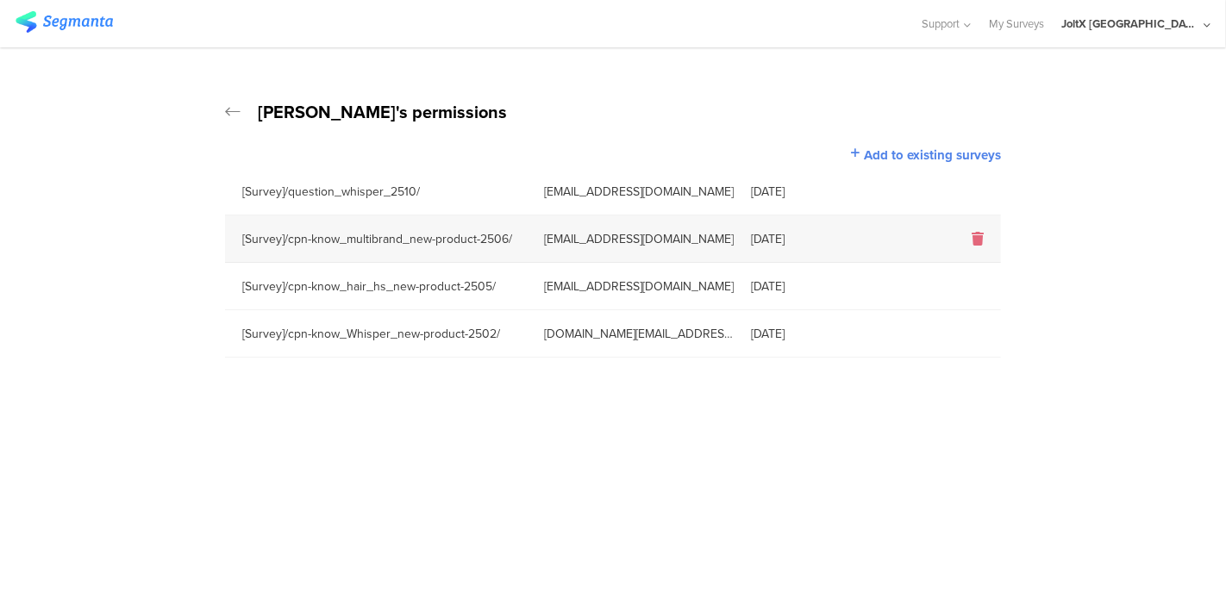
click at [979, 240] on icon at bounding box center [978, 239] width 12 height 14
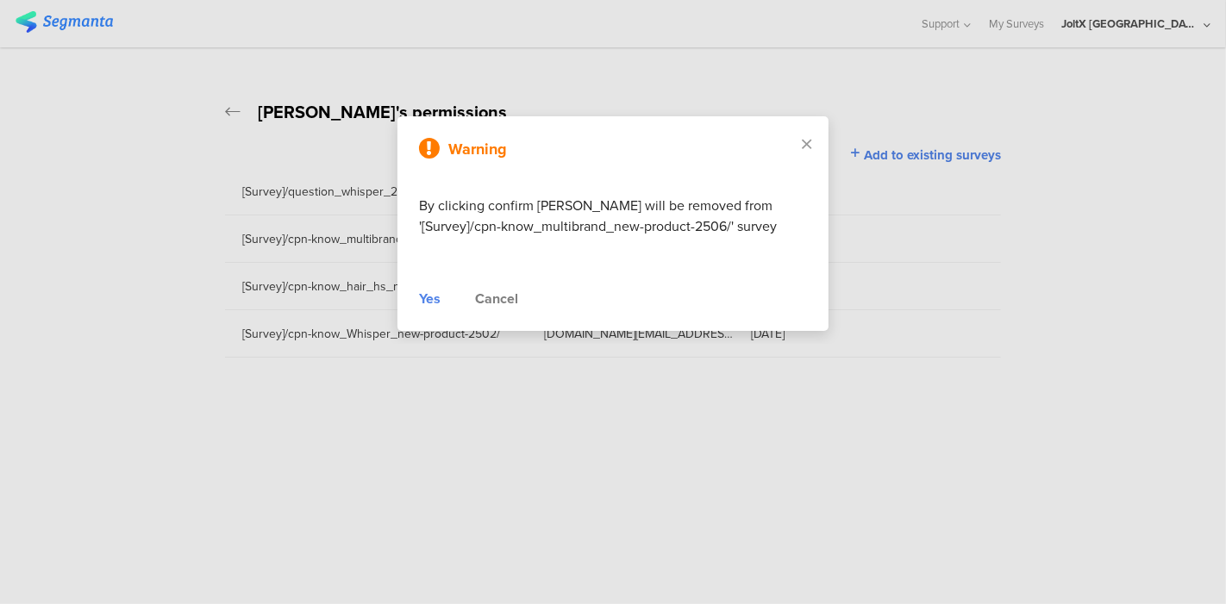
click at [428, 297] on div "Yes" at bounding box center [430, 299] width 22 height 21
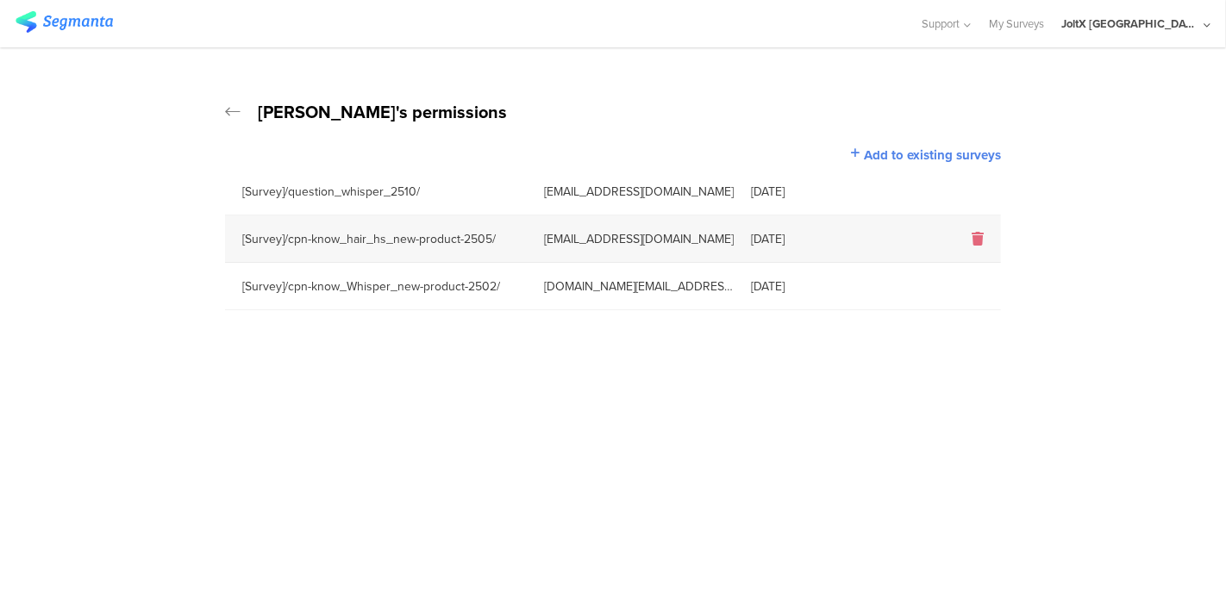
click at [979, 242] on icon at bounding box center [978, 239] width 12 height 14
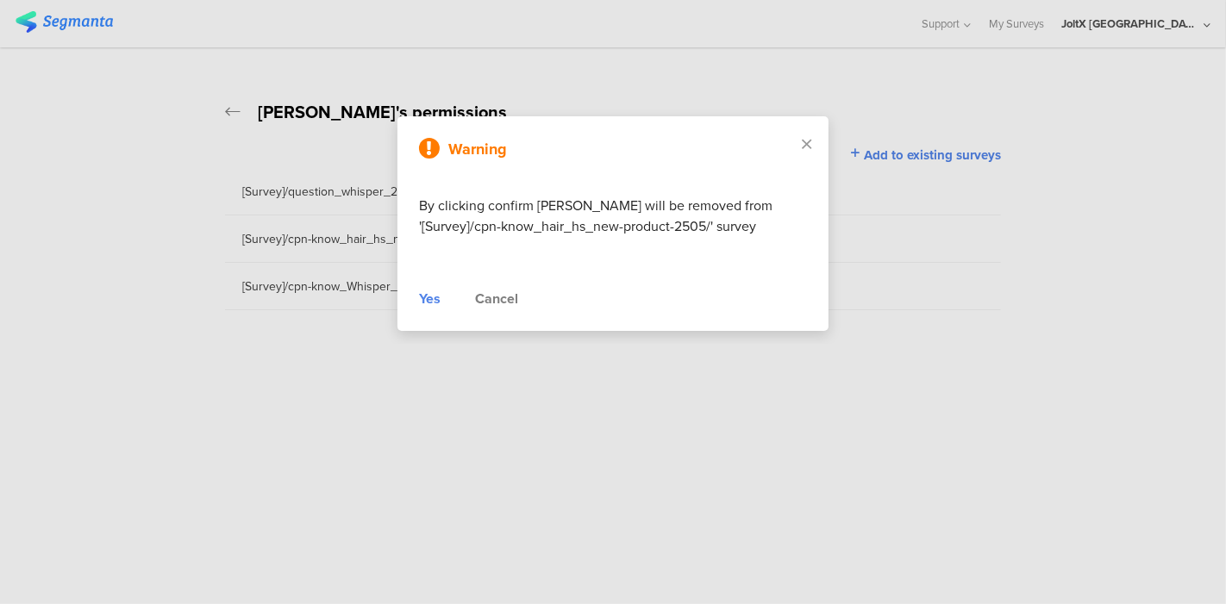
click at [431, 298] on div "Yes" at bounding box center [430, 299] width 22 height 21
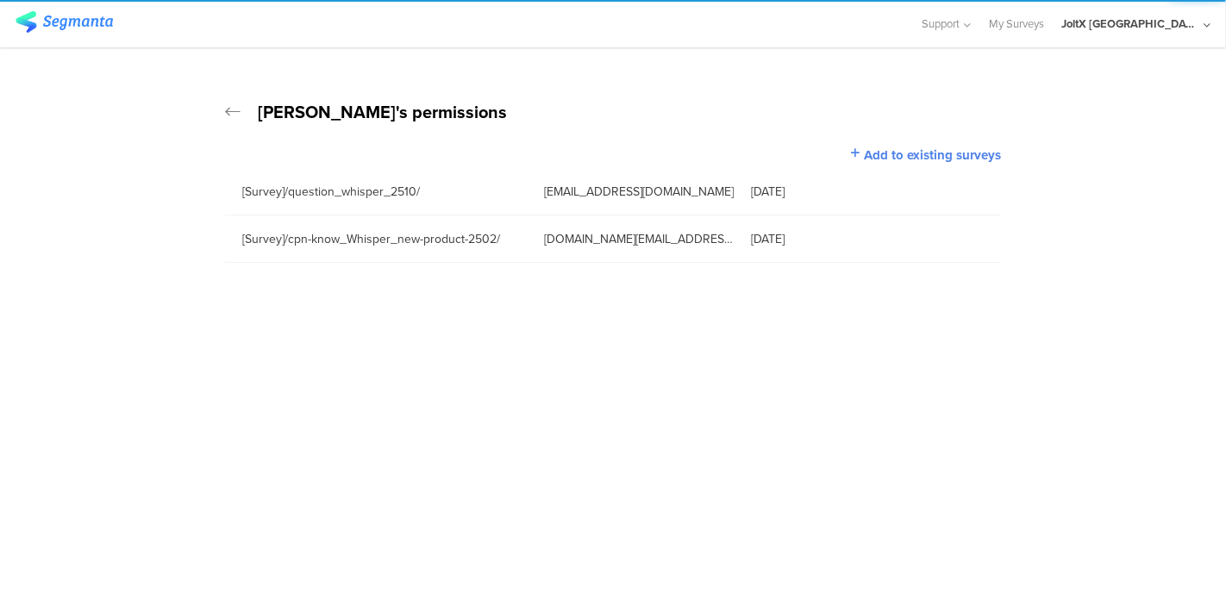
click at [422, 385] on ui-view at bounding box center [613, 433] width 1226 height 341
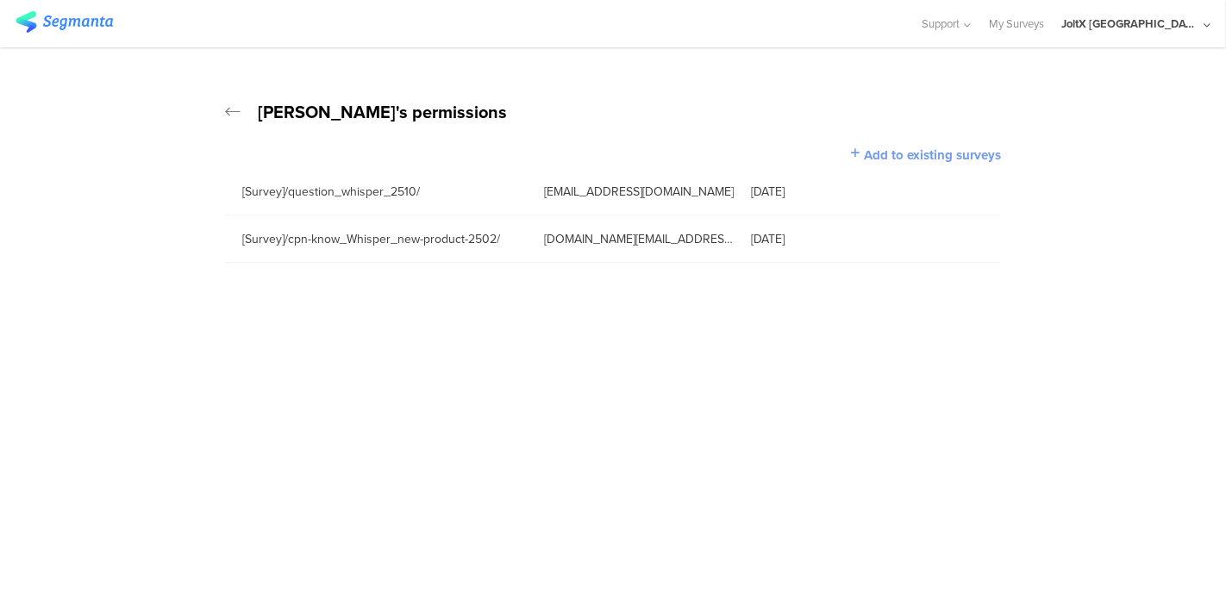
click at [918, 156] on span "Add to existing surveys" at bounding box center [932, 155] width 137 height 19
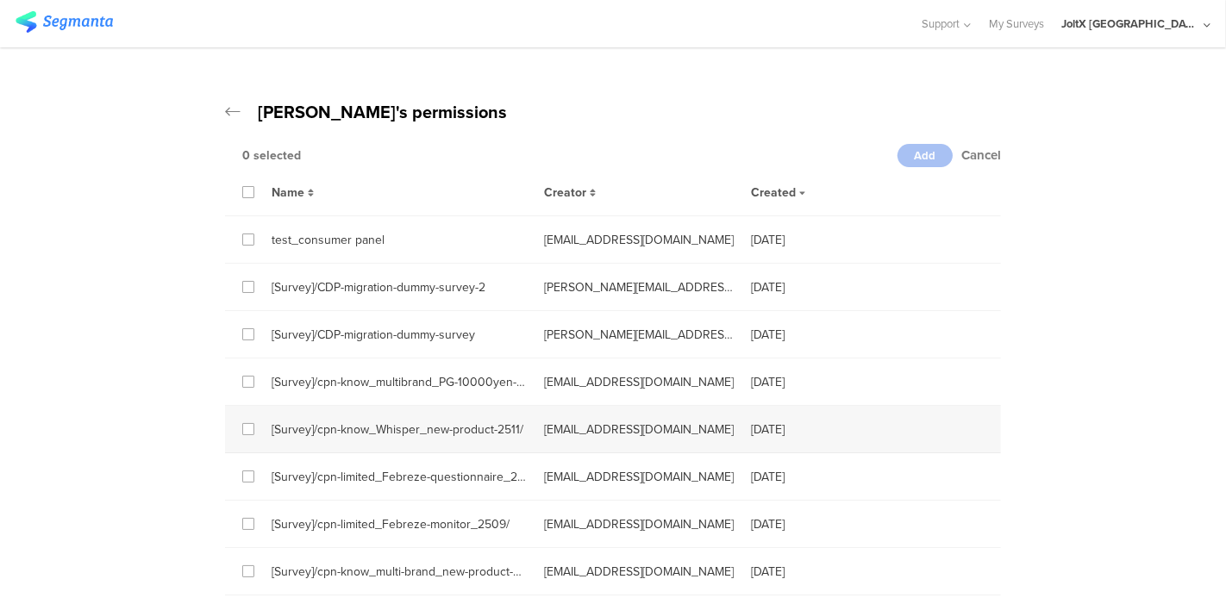
click at [254, 431] on div "[Survey]/cpn-know_Whisper_new-product-2511/" at bounding box center [390, 430] width 272 height 18
click at [915, 161] on span "Add" at bounding box center [926, 155] width 22 height 16
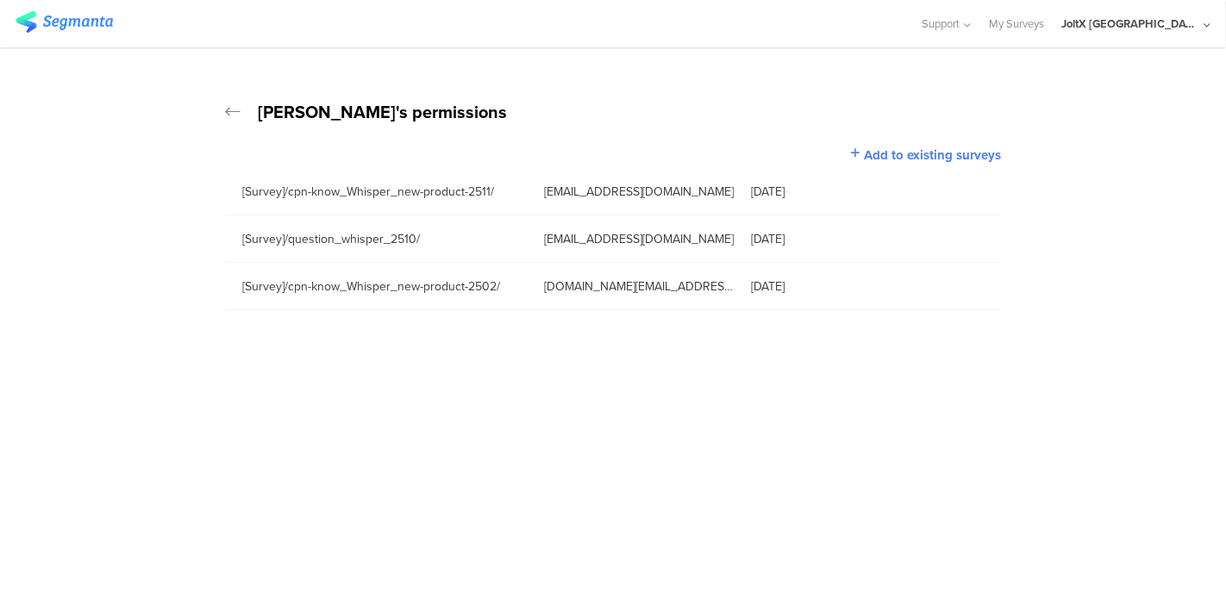
click at [445, 458] on ui-view at bounding box center [613, 457] width 1226 height 294
click at [227, 109] on icon at bounding box center [233, 111] width 16 height 17
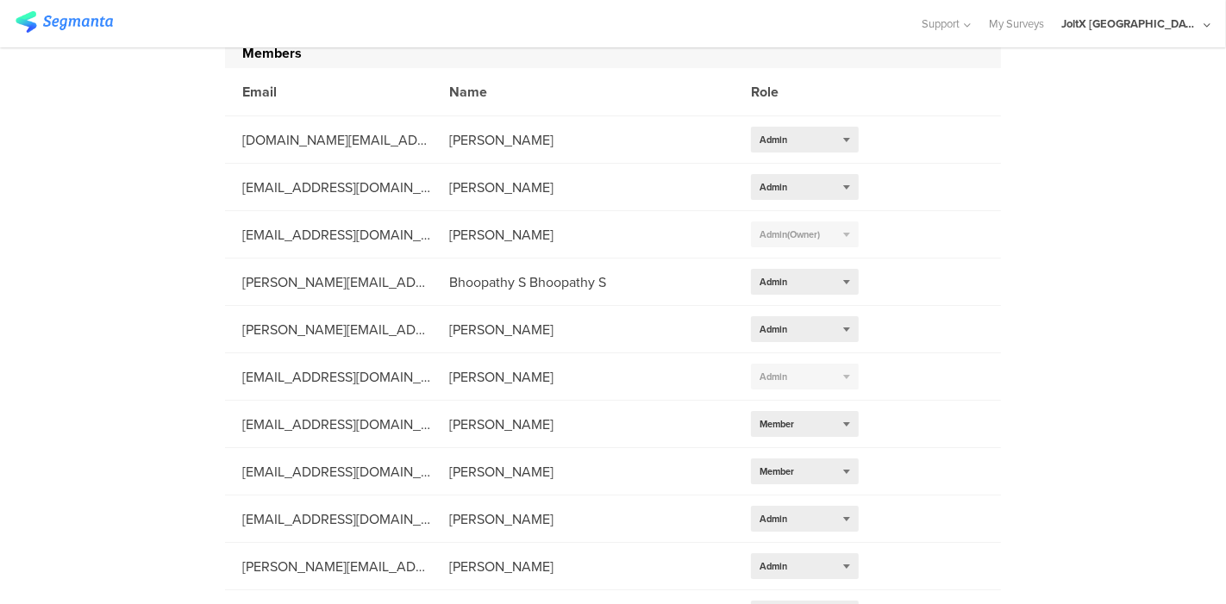
scroll to position [167, 0]
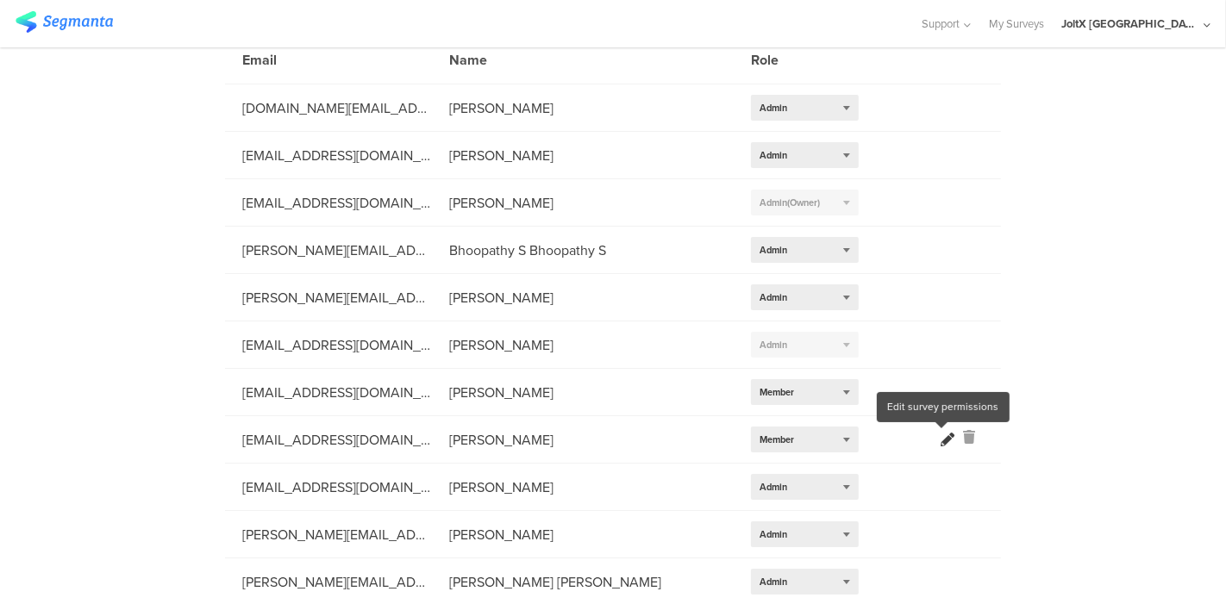
click at [941, 437] on icon at bounding box center [948, 440] width 14 height 14
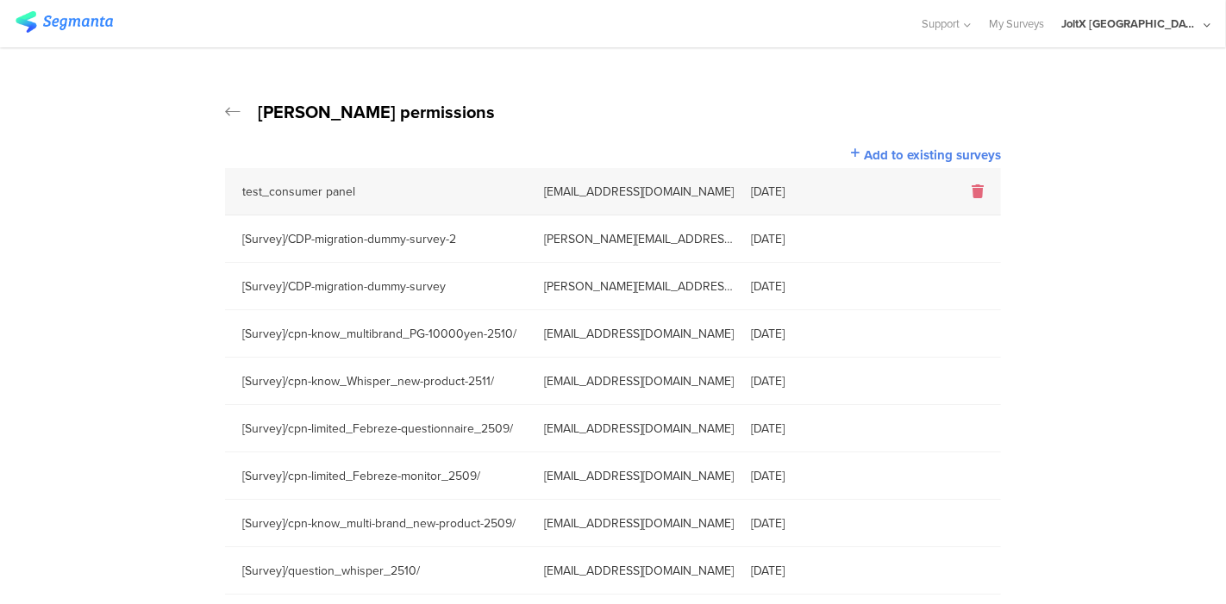
click at [972, 188] on icon at bounding box center [978, 192] width 12 height 14
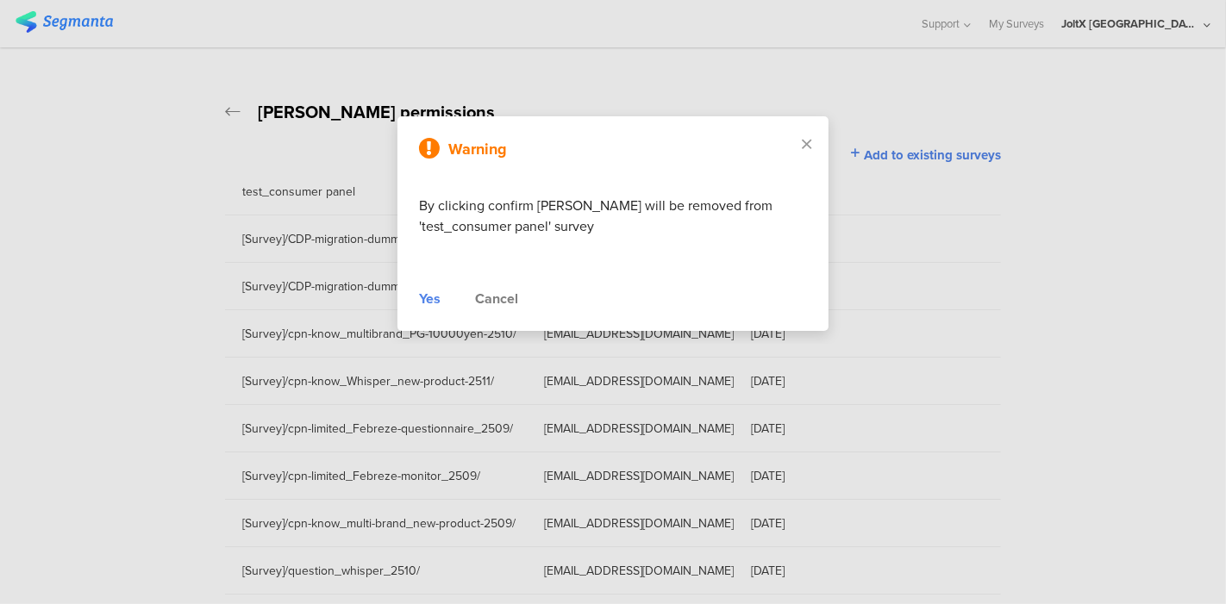
click at [436, 296] on div "Yes" at bounding box center [430, 299] width 22 height 21
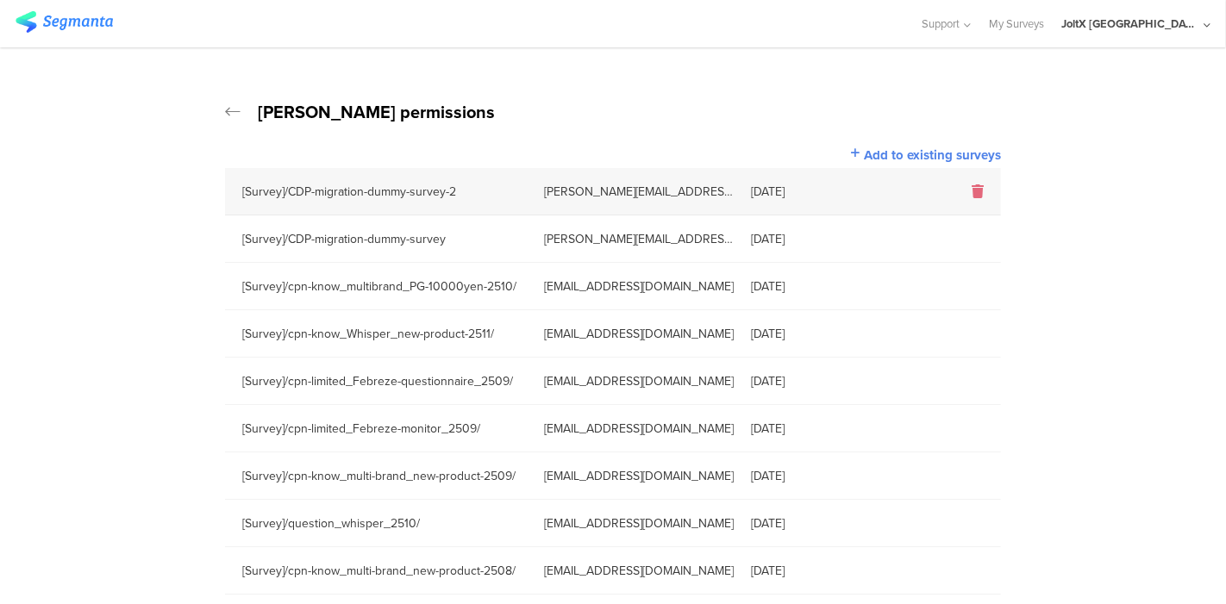
click at [973, 192] on icon at bounding box center [978, 192] width 12 height 14
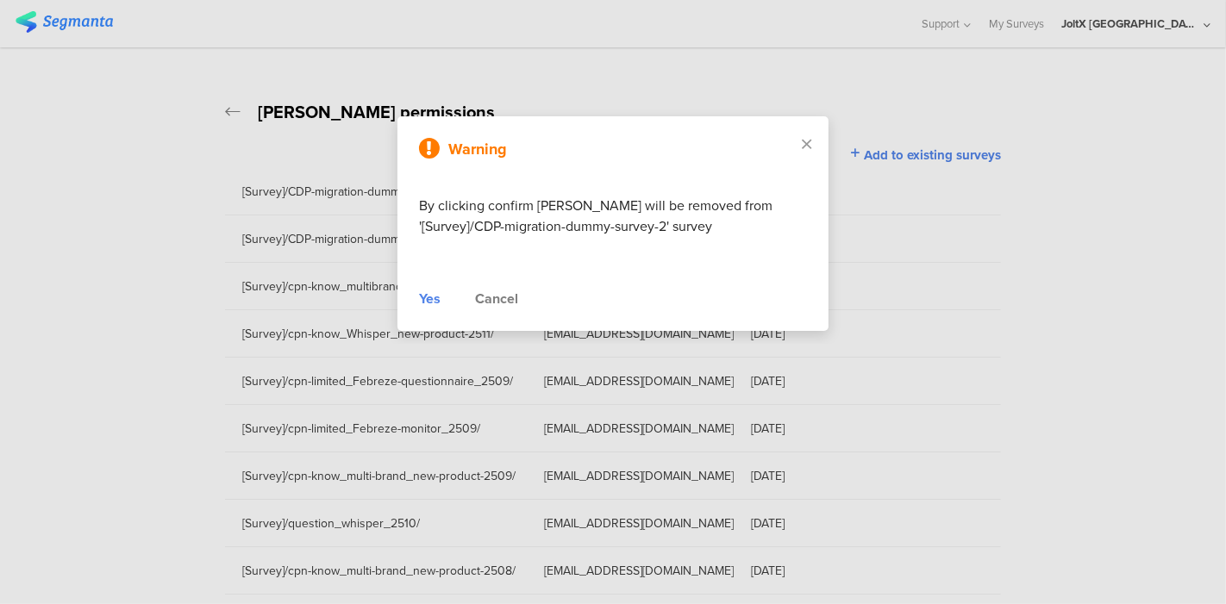
click at [430, 303] on div "Yes" at bounding box center [430, 299] width 22 height 21
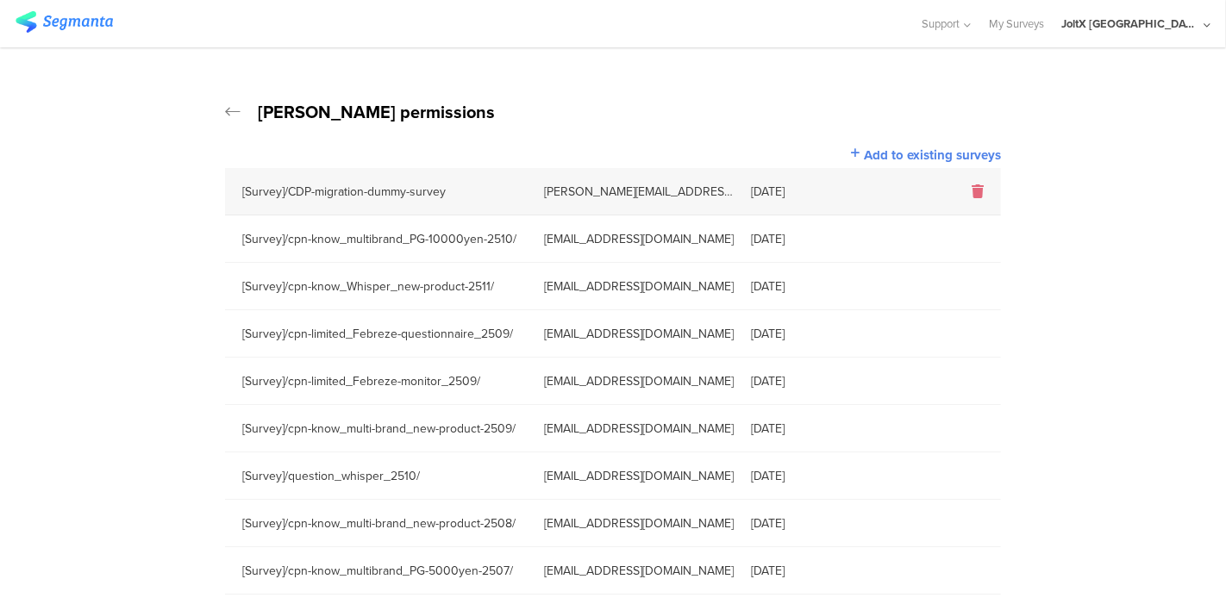
click at [978, 191] on div at bounding box center [945, 192] width 112 height 20
click at [973, 191] on icon at bounding box center [978, 192] width 12 height 14
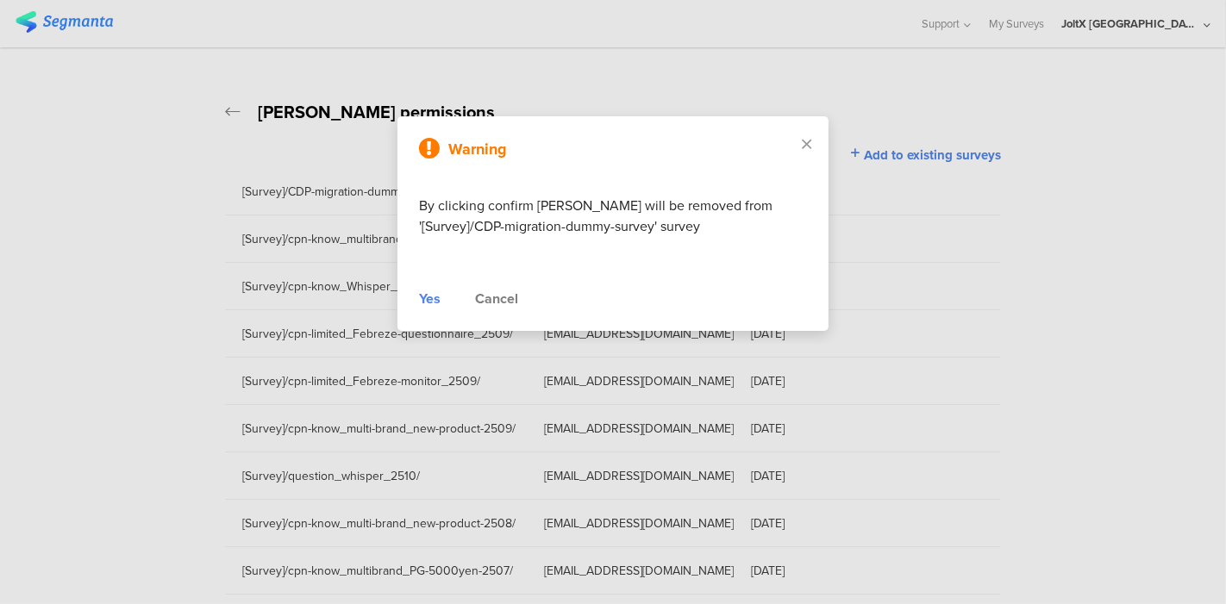
click at [427, 298] on div "Yes" at bounding box center [430, 299] width 22 height 21
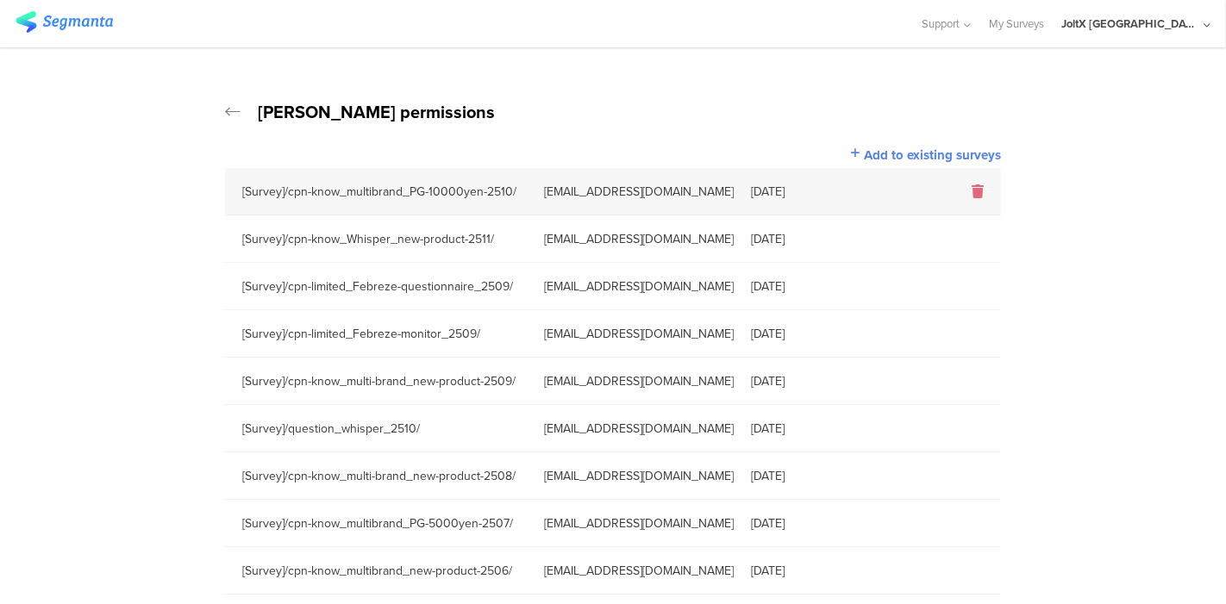
click at [973, 191] on icon at bounding box center [978, 192] width 12 height 14
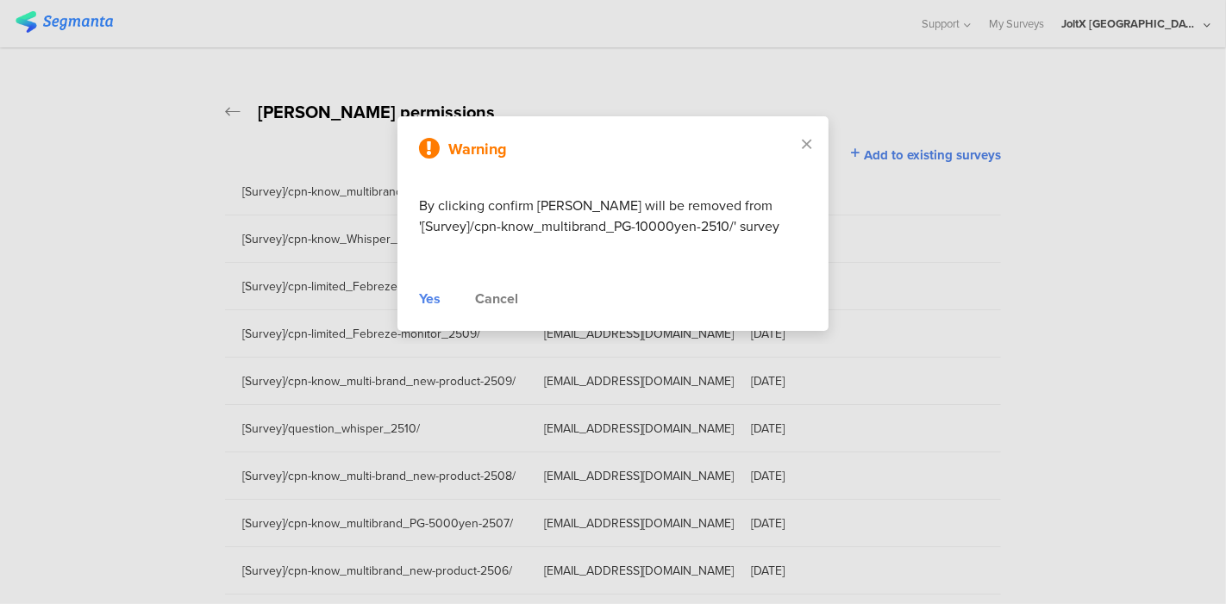
click at [435, 305] on div "Yes" at bounding box center [430, 299] width 22 height 21
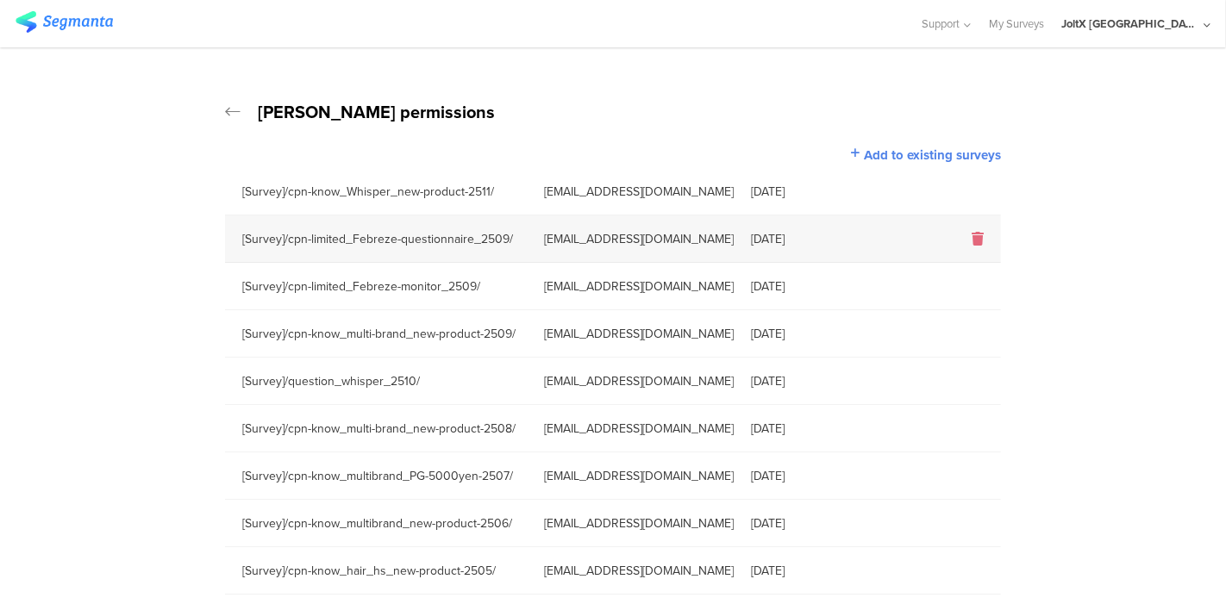
click at [973, 240] on icon at bounding box center [978, 239] width 12 height 14
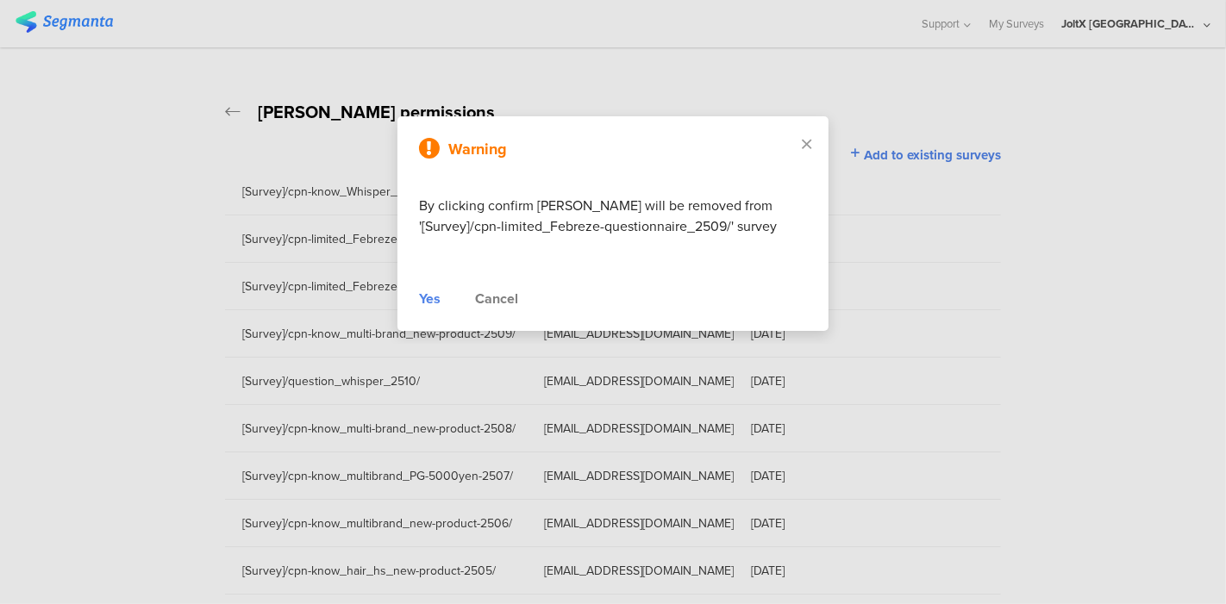
click at [428, 297] on div "Yes" at bounding box center [430, 299] width 22 height 21
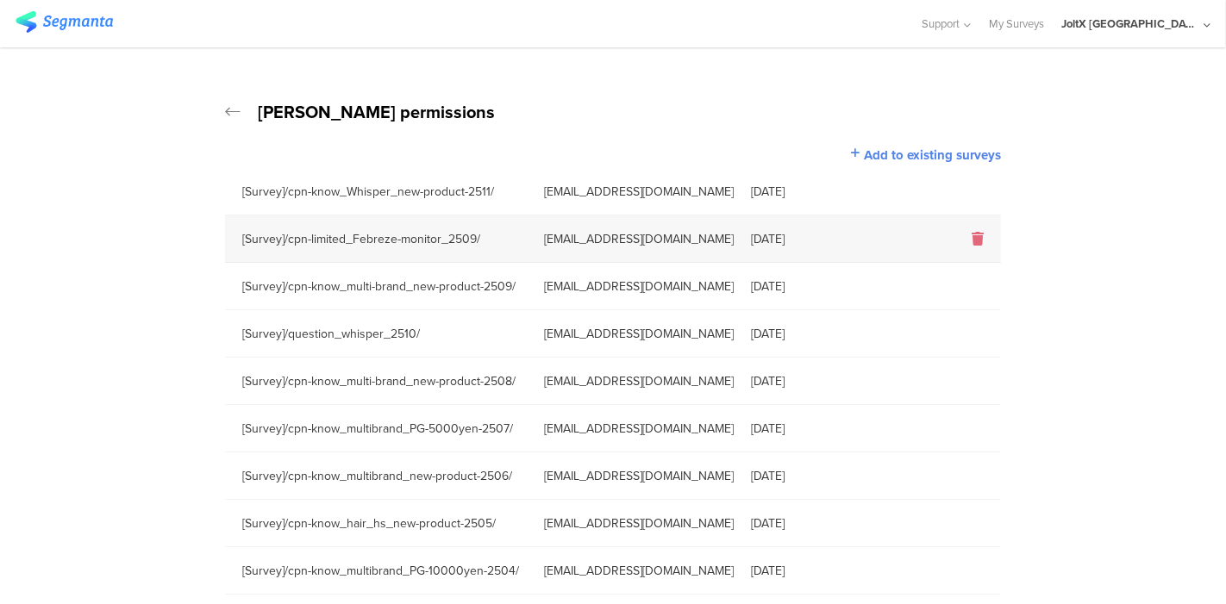
click at [972, 238] on icon at bounding box center [978, 239] width 12 height 14
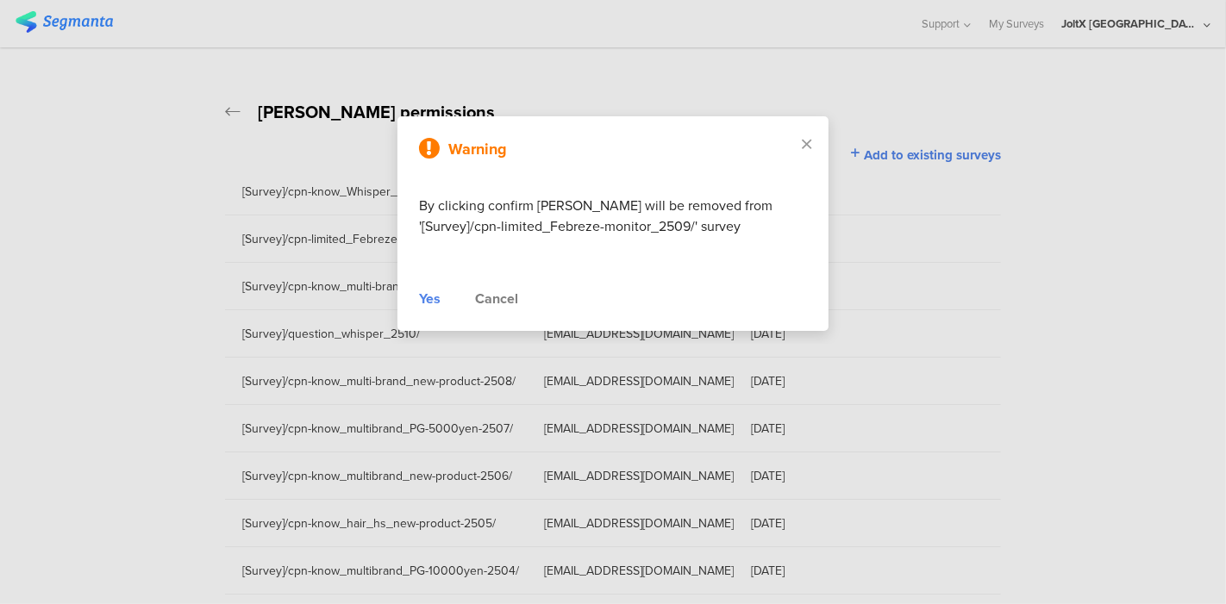
click at [438, 304] on div "Yes" at bounding box center [430, 299] width 22 height 21
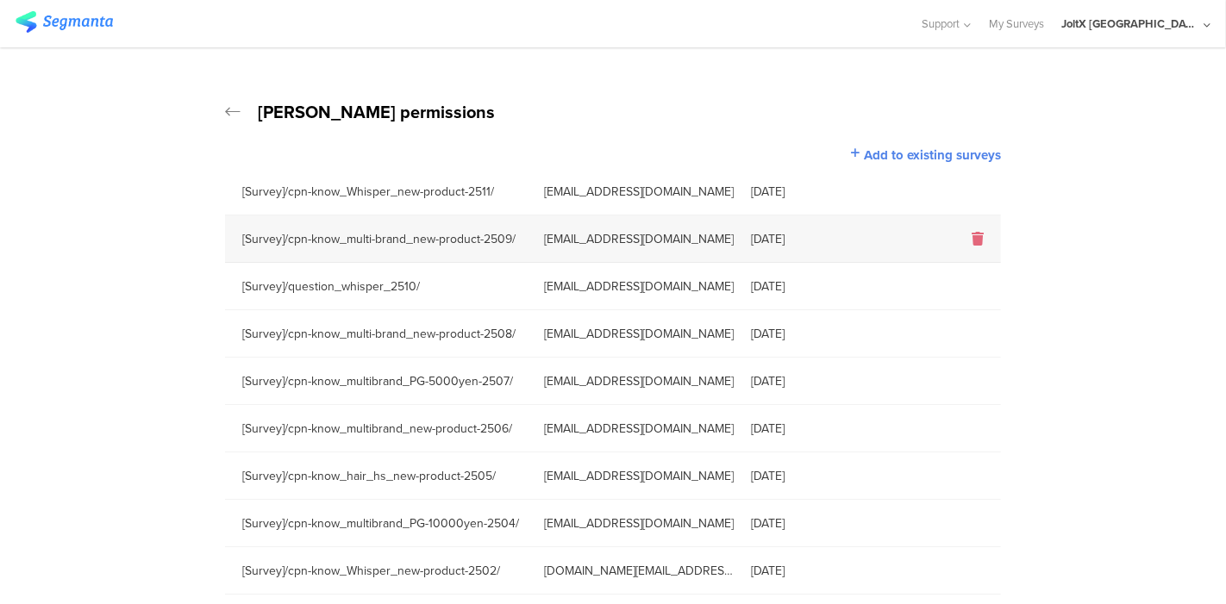
click at [982, 235] on icon at bounding box center [978, 239] width 12 height 14
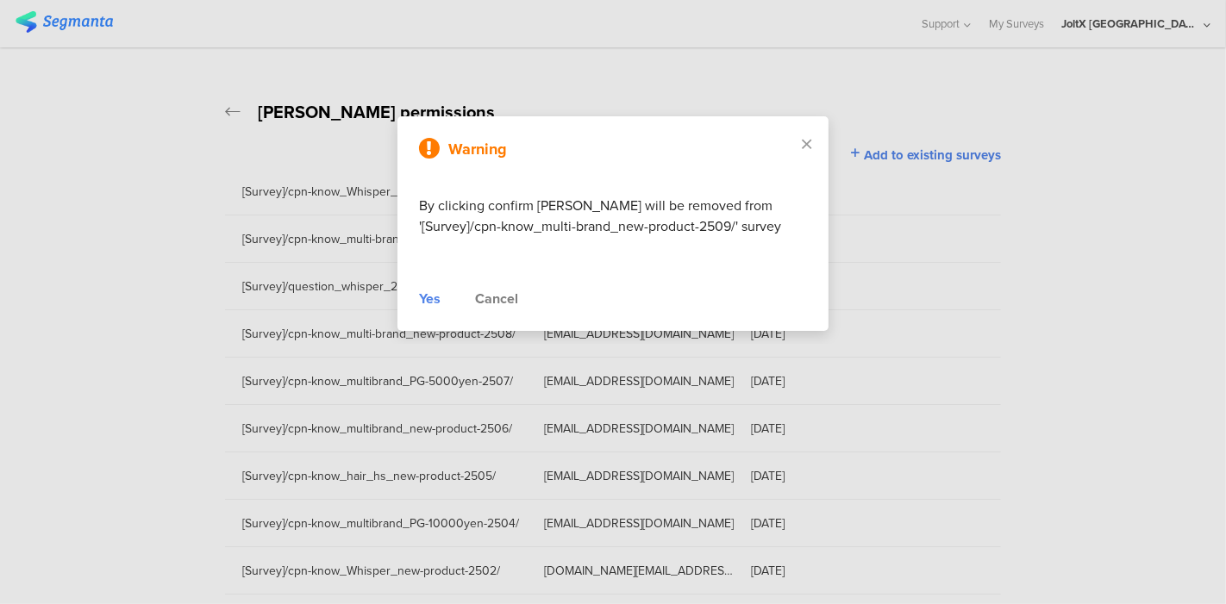
click at [435, 297] on div "Yes" at bounding box center [430, 299] width 22 height 21
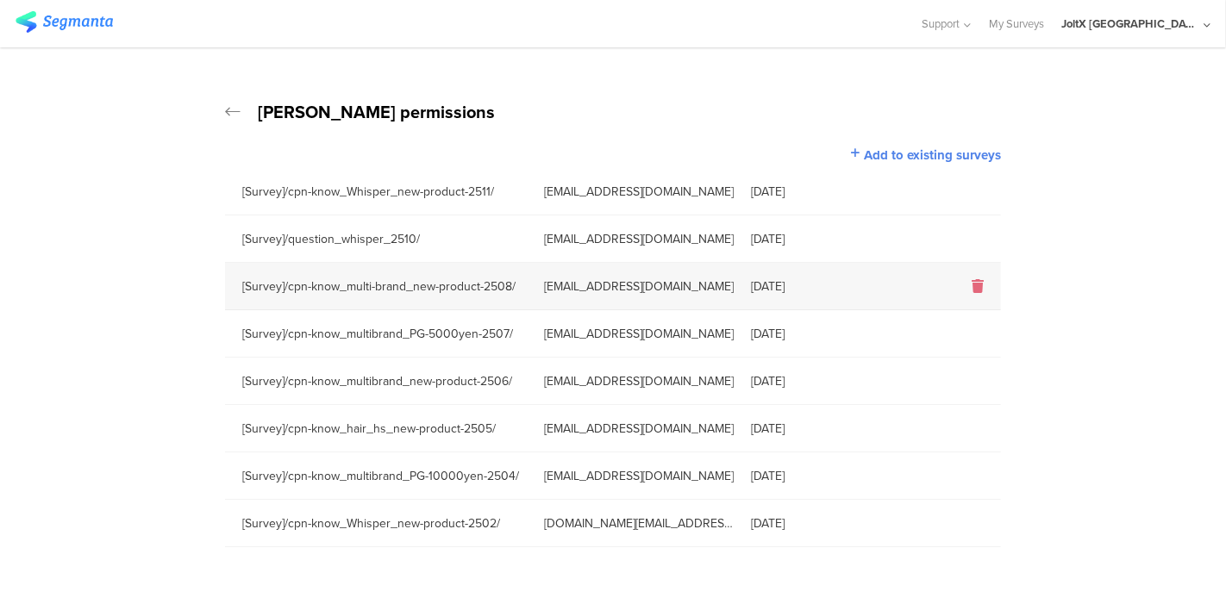
click at [986, 285] on div at bounding box center [945, 287] width 112 height 20
click at [979, 286] on icon at bounding box center [978, 286] width 12 height 14
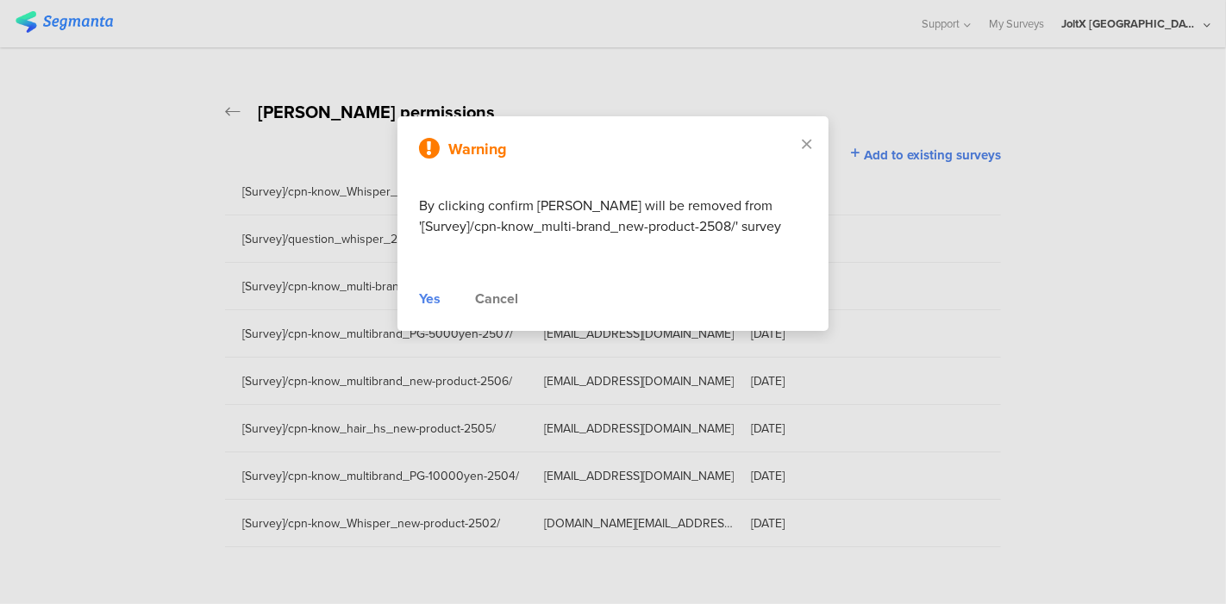
click at [421, 294] on div "Yes" at bounding box center [430, 299] width 22 height 21
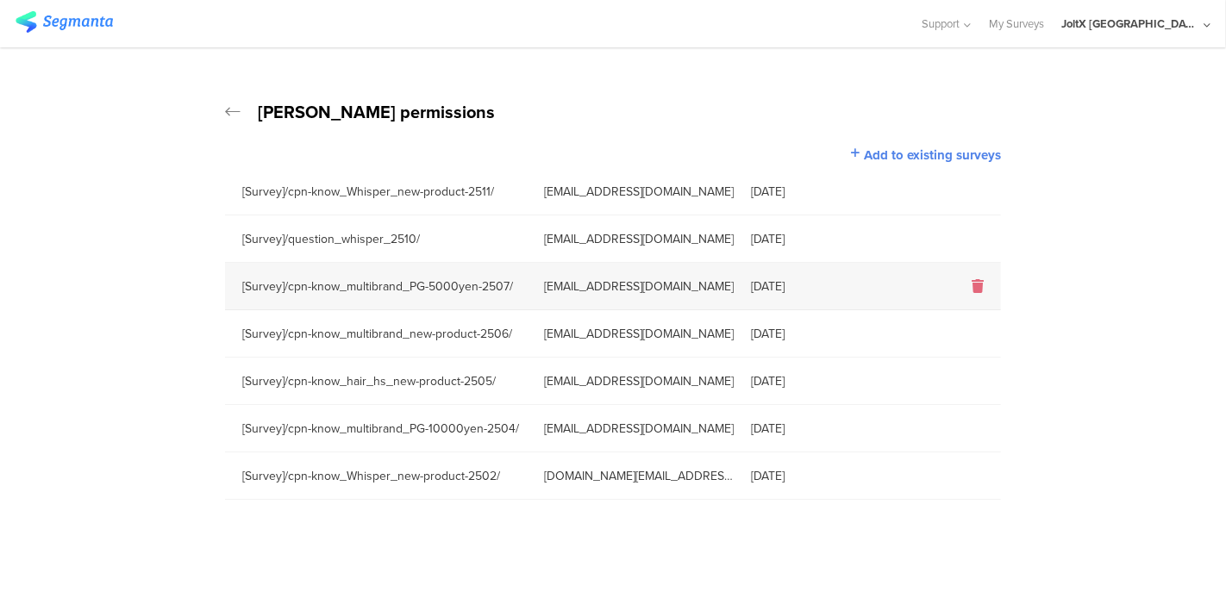
click at [978, 288] on icon at bounding box center [978, 286] width 12 height 14
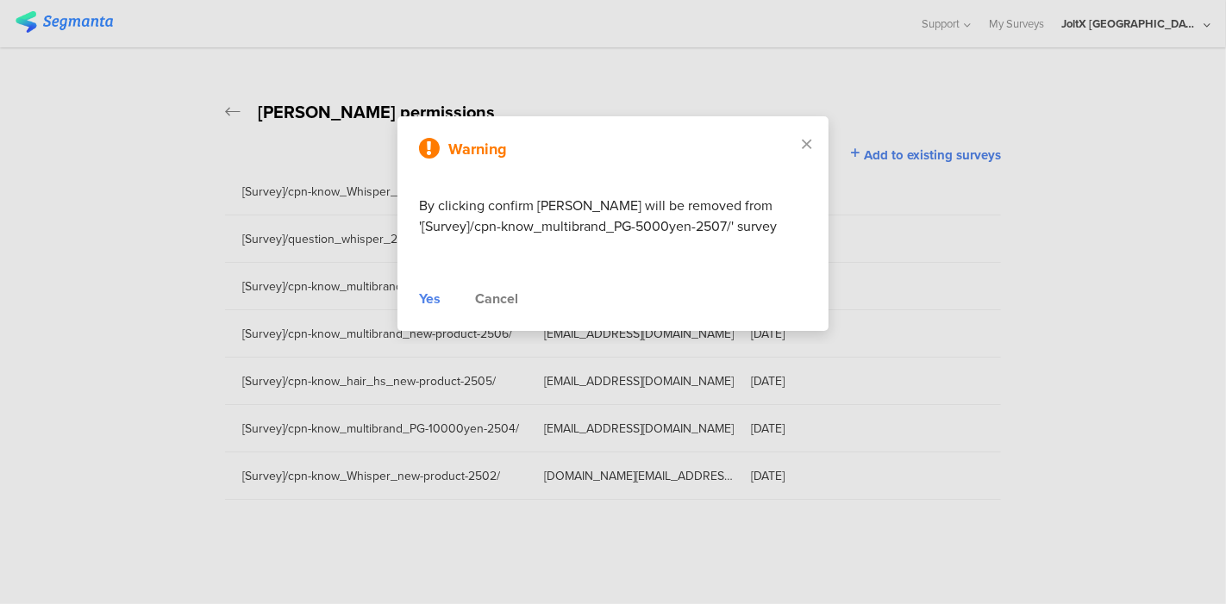
click at [429, 295] on div "Yes" at bounding box center [430, 299] width 22 height 21
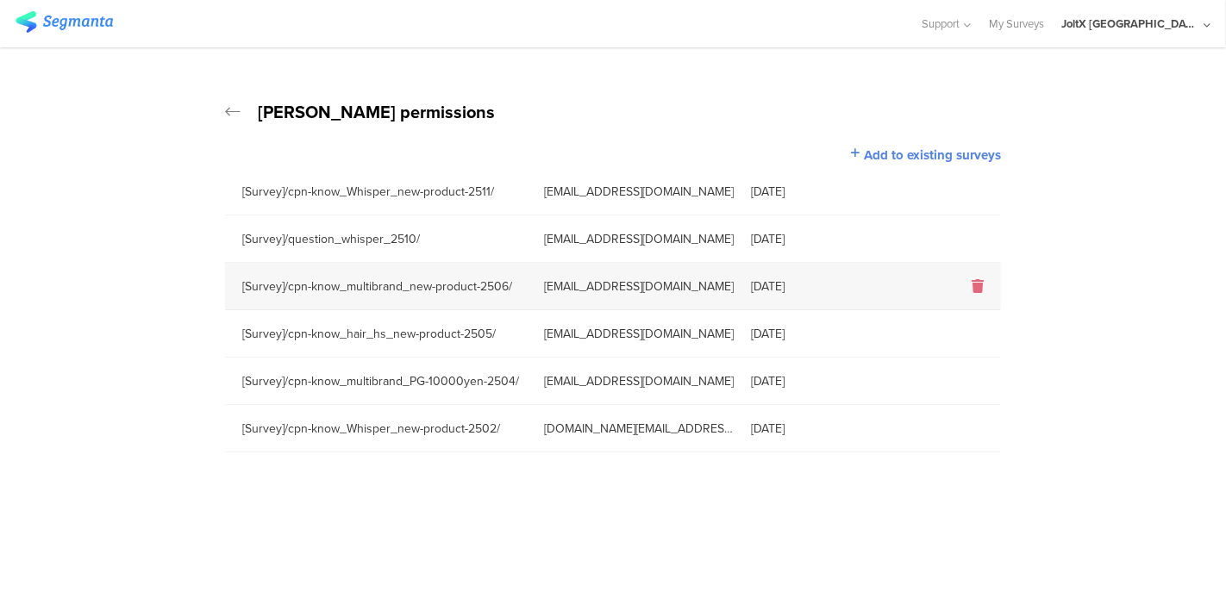
click at [975, 285] on icon at bounding box center [978, 286] width 12 height 14
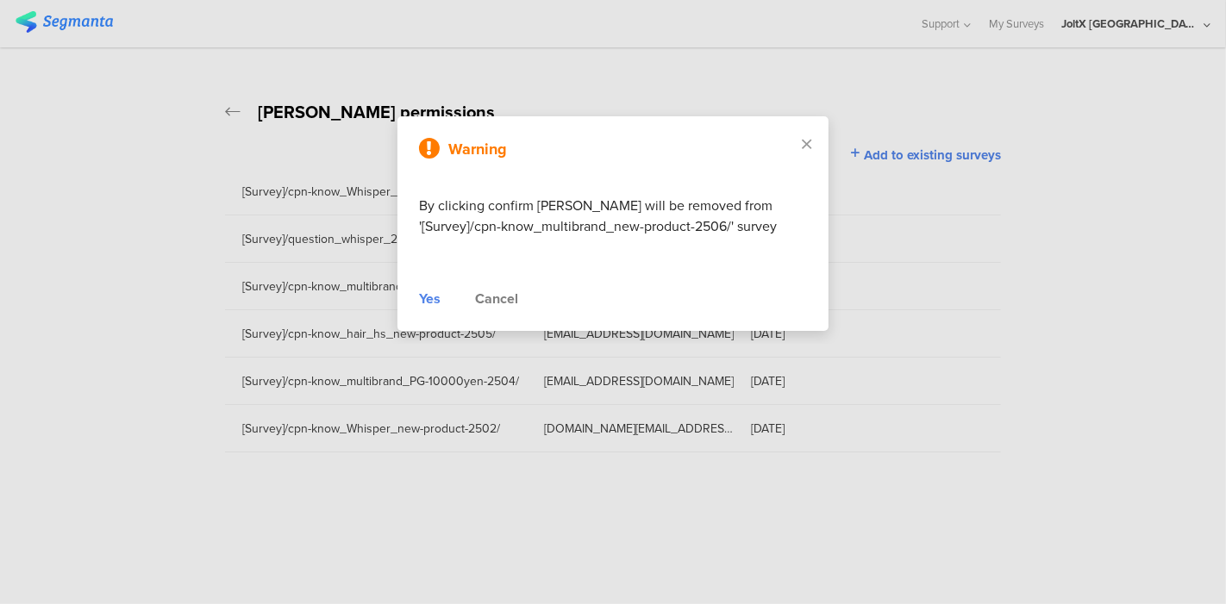
click at [429, 297] on div "Yes" at bounding box center [430, 299] width 22 height 21
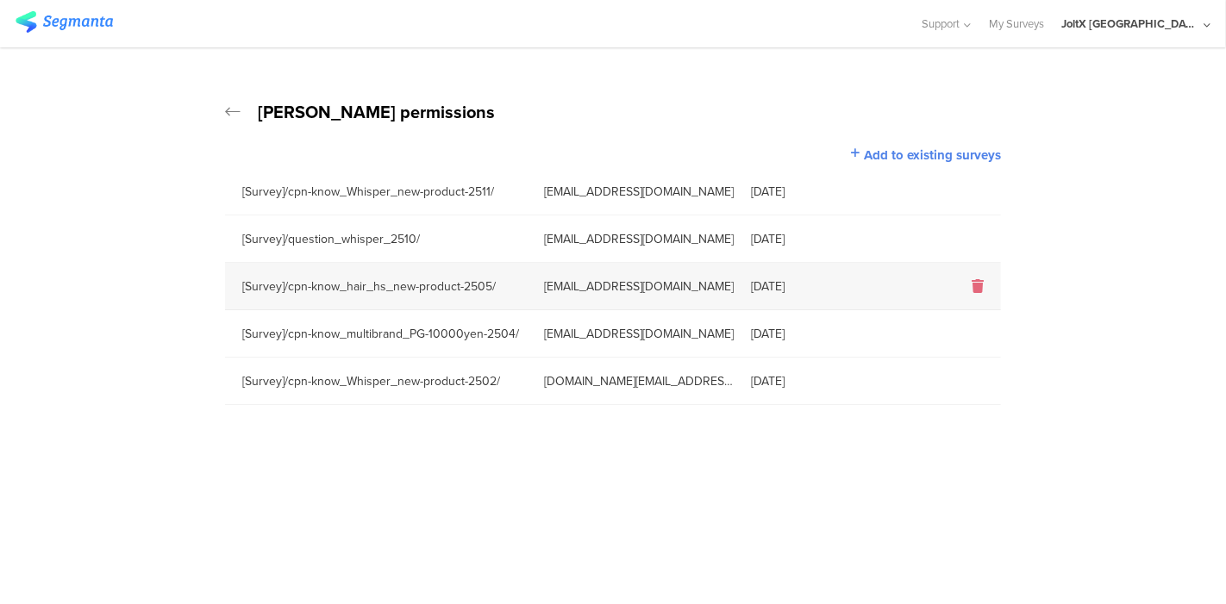
click at [975, 288] on icon at bounding box center [978, 286] width 12 height 14
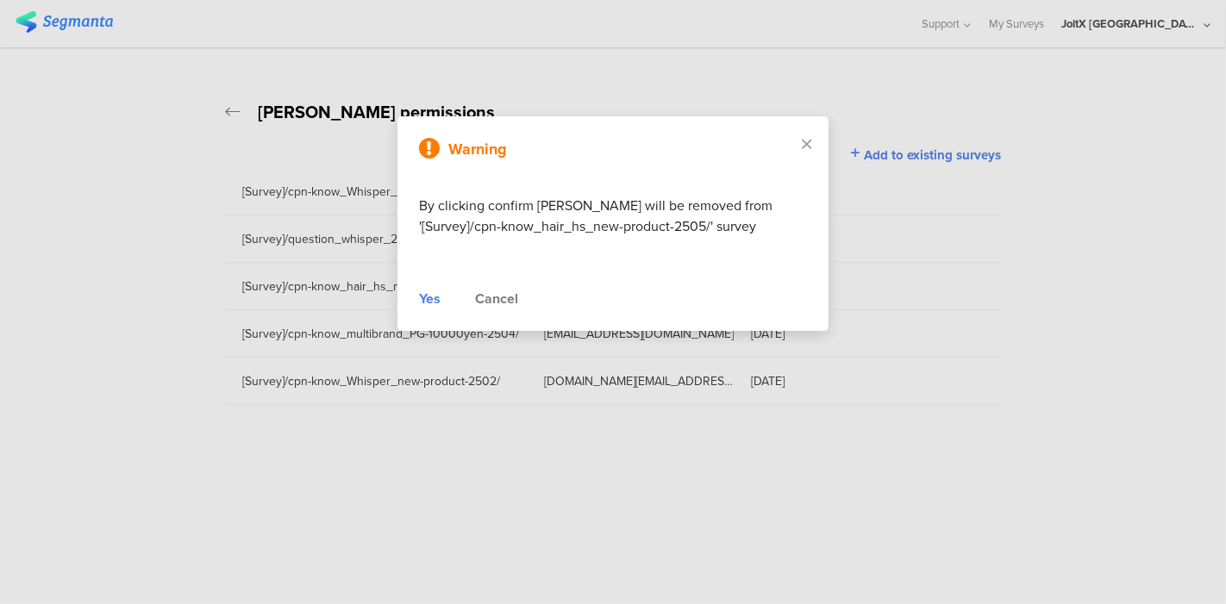
click at [429, 292] on div "Yes" at bounding box center [430, 299] width 22 height 21
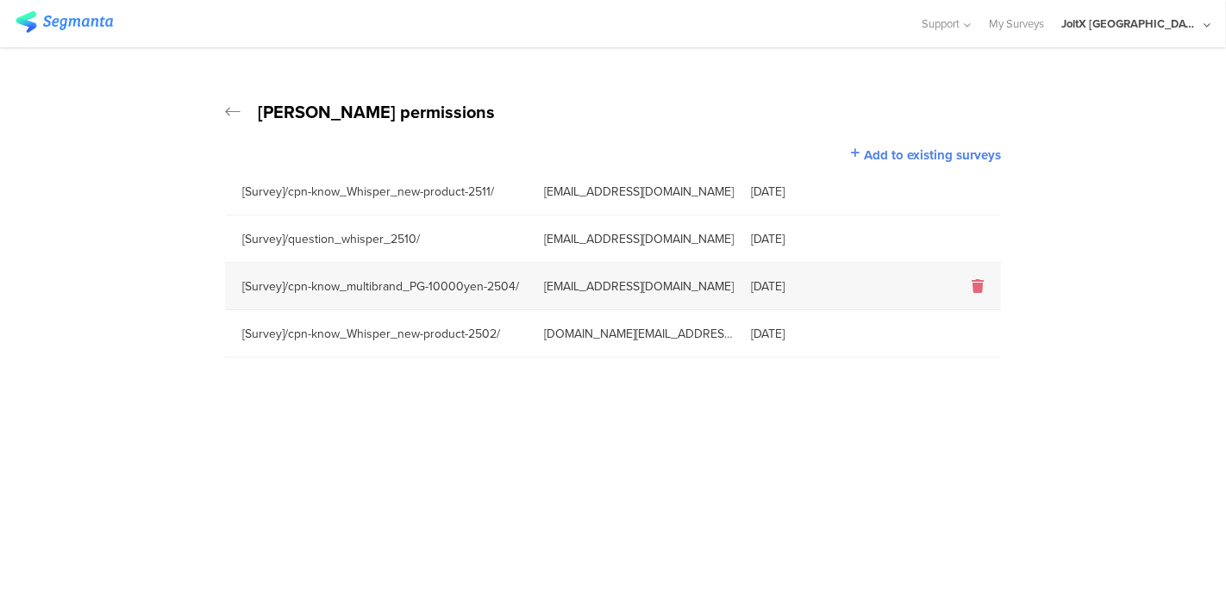
click at [978, 282] on icon at bounding box center [978, 286] width 12 height 14
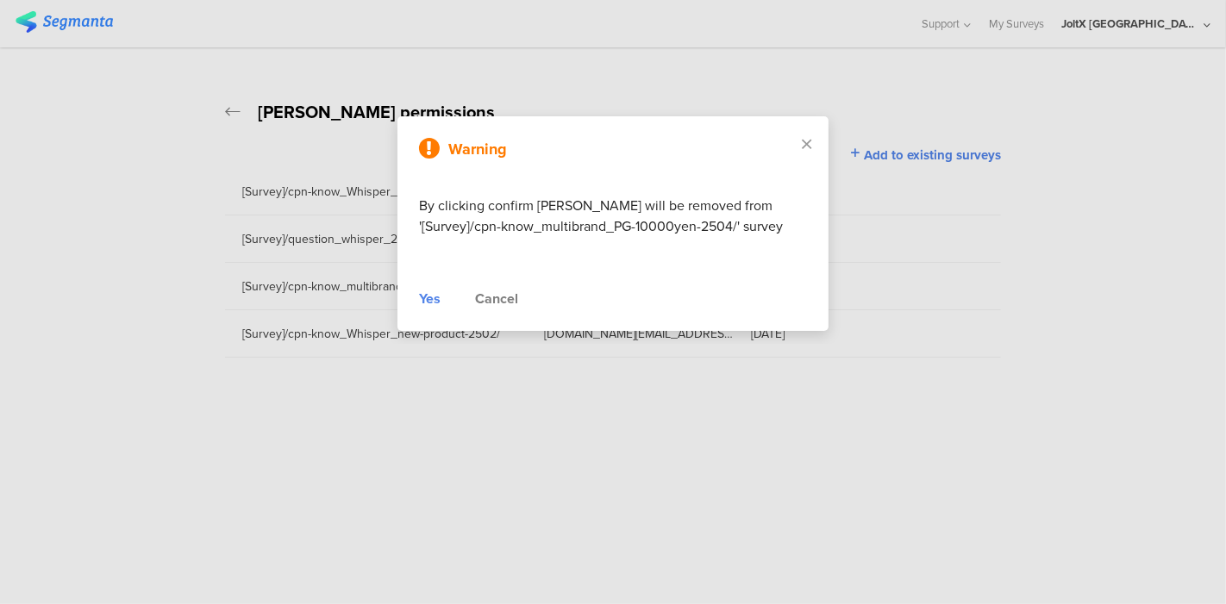
click at [419, 297] on div "Yes" at bounding box center [430, 299] width 22 height 21
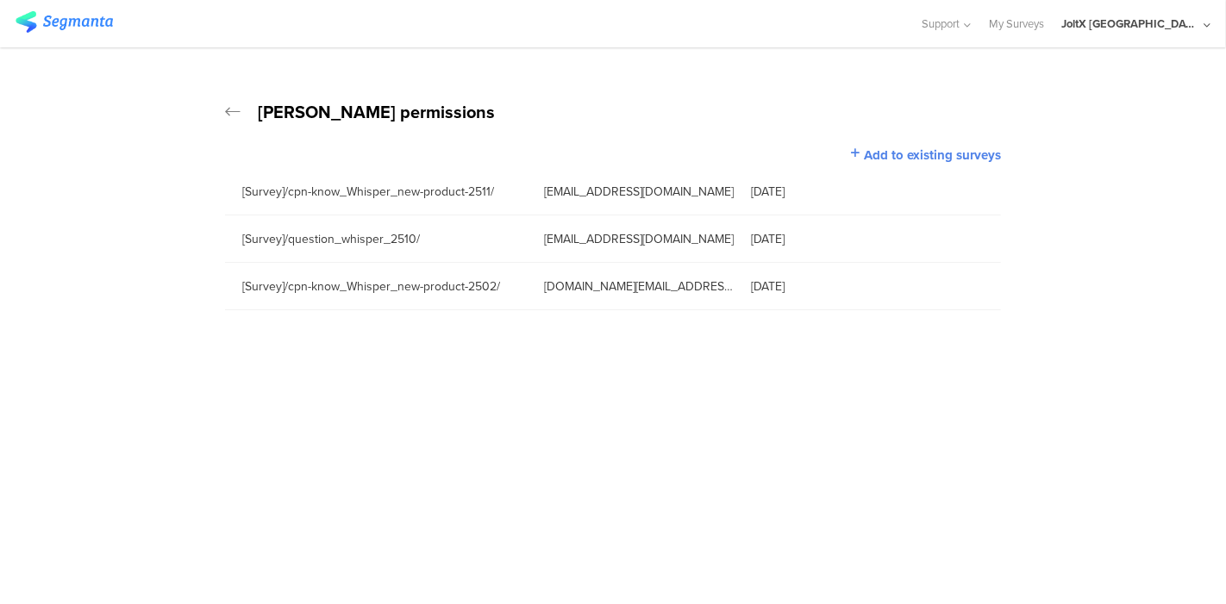
click at [223, 107] on div "Kumiko Fujishima's permissions Add to existing surveys [Survey]/cpn-know_Whispe…" at bounding box center [613, 178] width 1226 height 263
click at [235, 112] on icon at bounding box center [233, 111] width 16 height 17
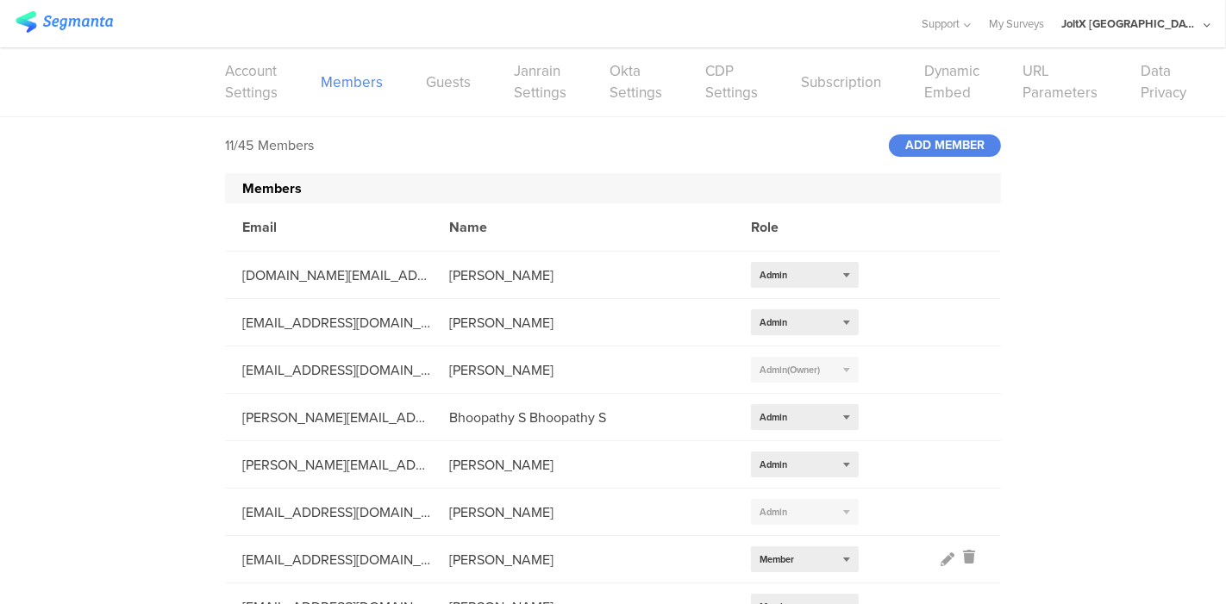
scroll to position [96, 0]
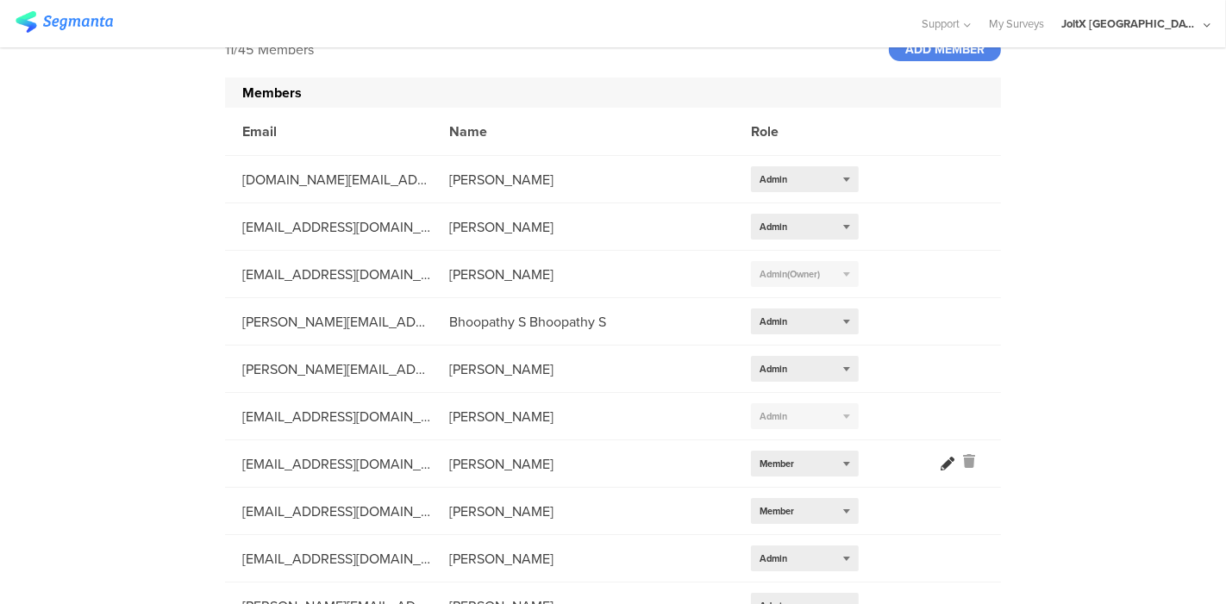
click at [941, 466] on icon at bounding box center [948, 464] width 14 height 14
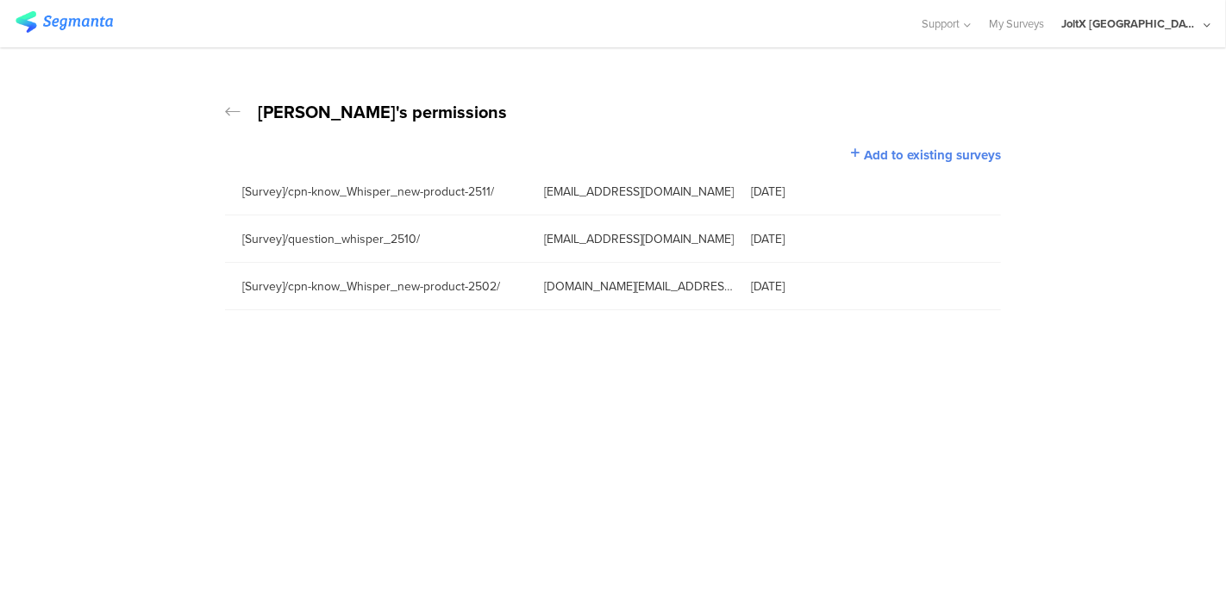
click at [228, 103] on icon at bounding box center [233, 111] width 16 height 17
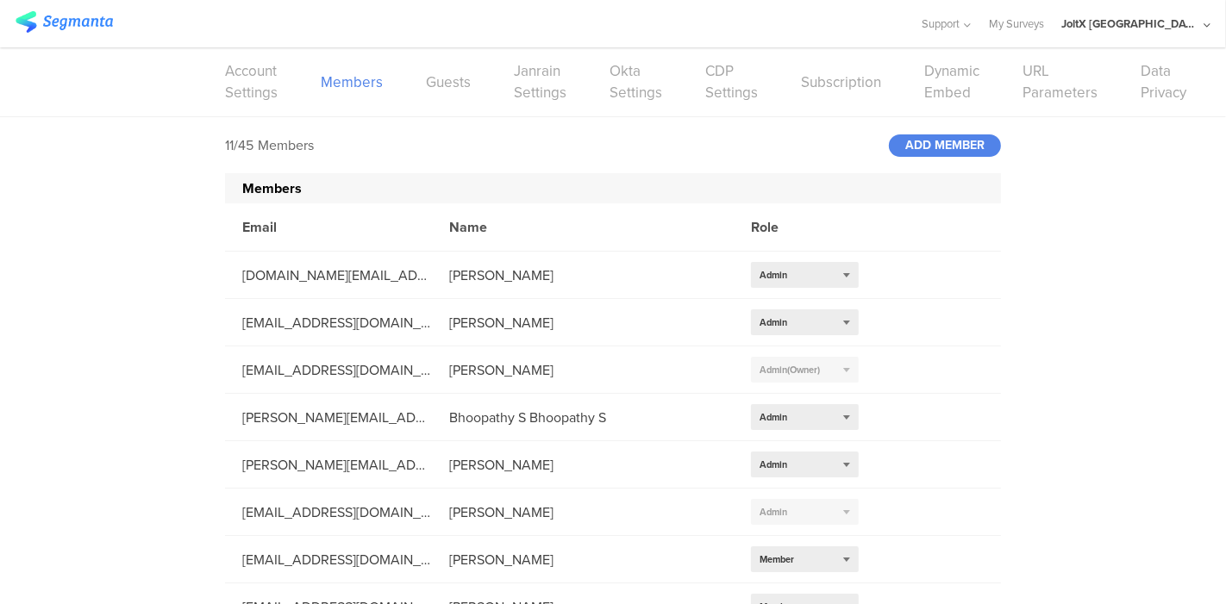
click at [93, 26] on img at bounding box center [64, 22] width 97 height 22
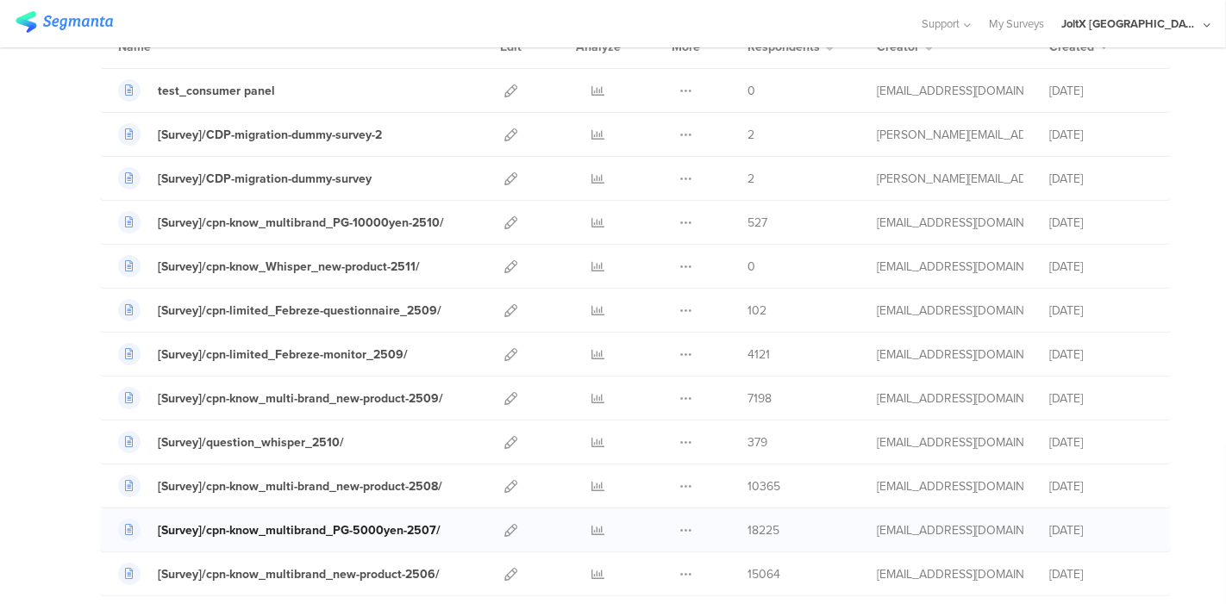
scroll to position [191, 0]
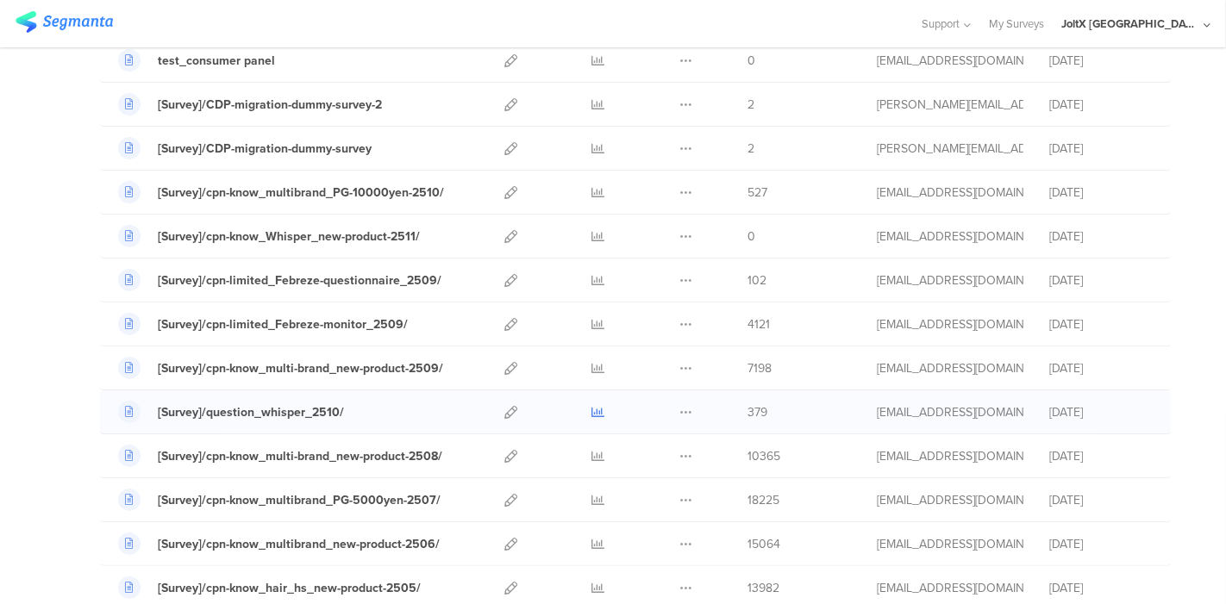
click at [592, 406] on icon at bounding box center [598, 412] width 13 height 13
click at [504, 406] on icon at bounding box center [510, 412] width 13 height 13
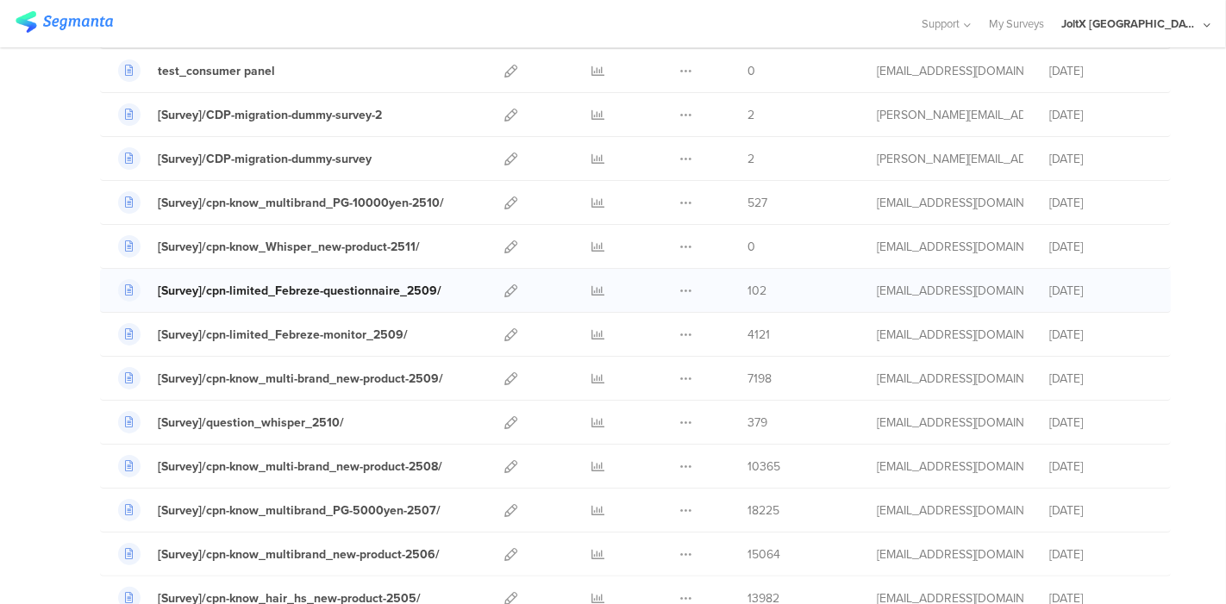
scroll to position [287, 0]
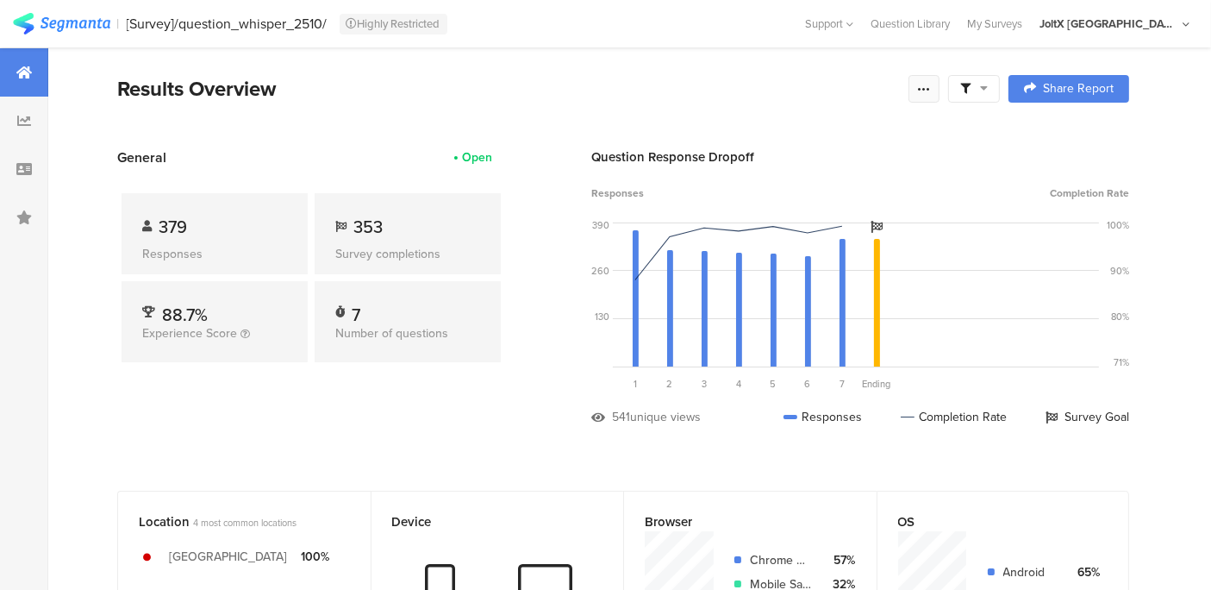
click at [931, 92] on icon at bounding box center [924, 89] width 14 height 14
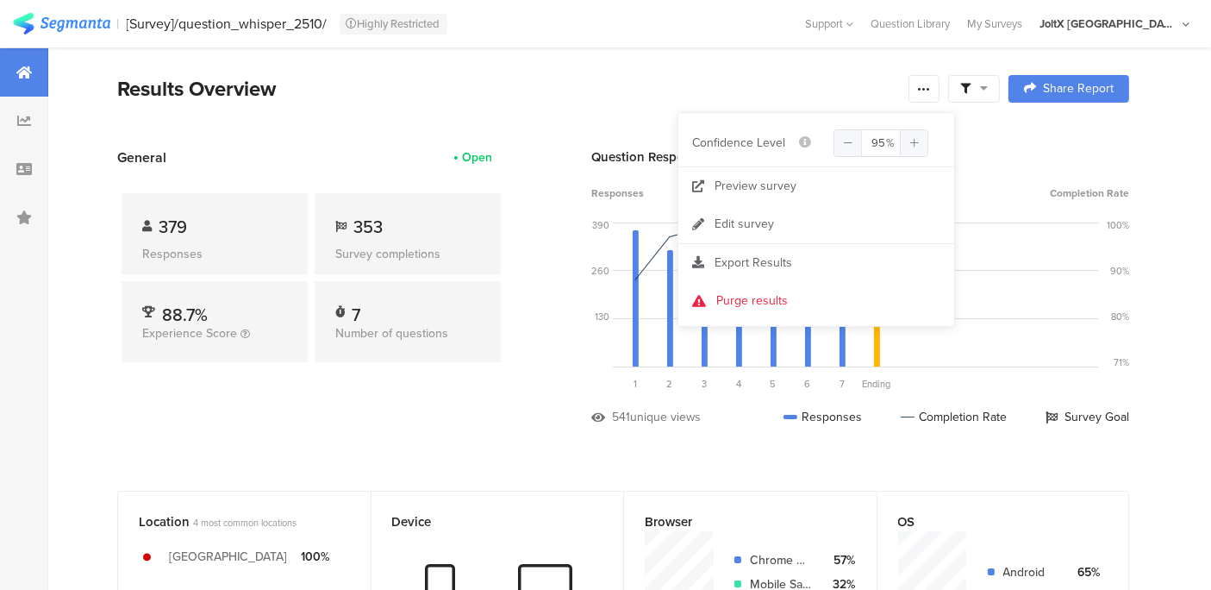
click at [846, 96] on div "Results Overview" at bounding box center [508, 88] width 783 height 31
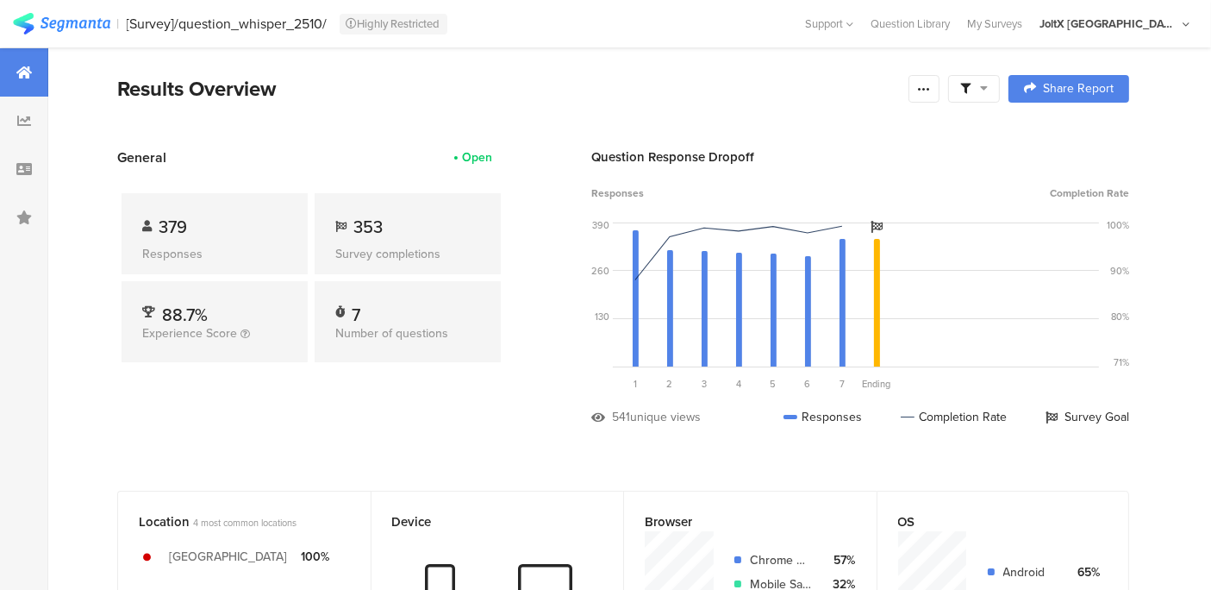
click at [988, 95] on span at bounding box center [974, 89] width 28 height 16
click at [959, 26] on div "Question Library" at bounding box center [910, 24] width 97 height 16
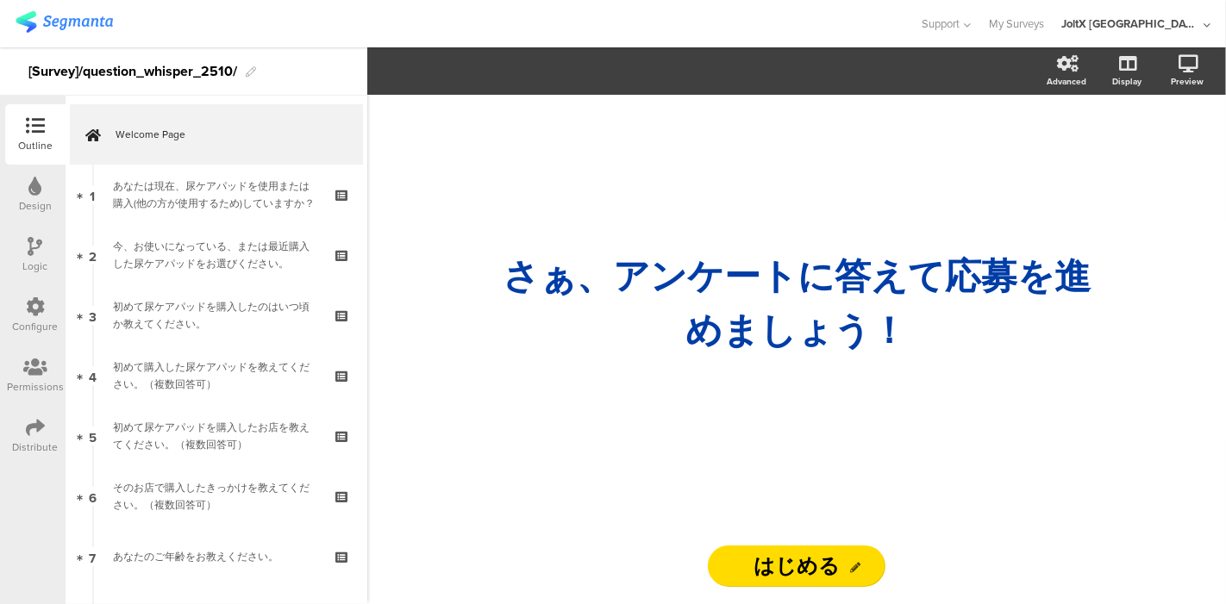
click at [29, 369] on icon at bounding box center [35, 367] width 24 height 19
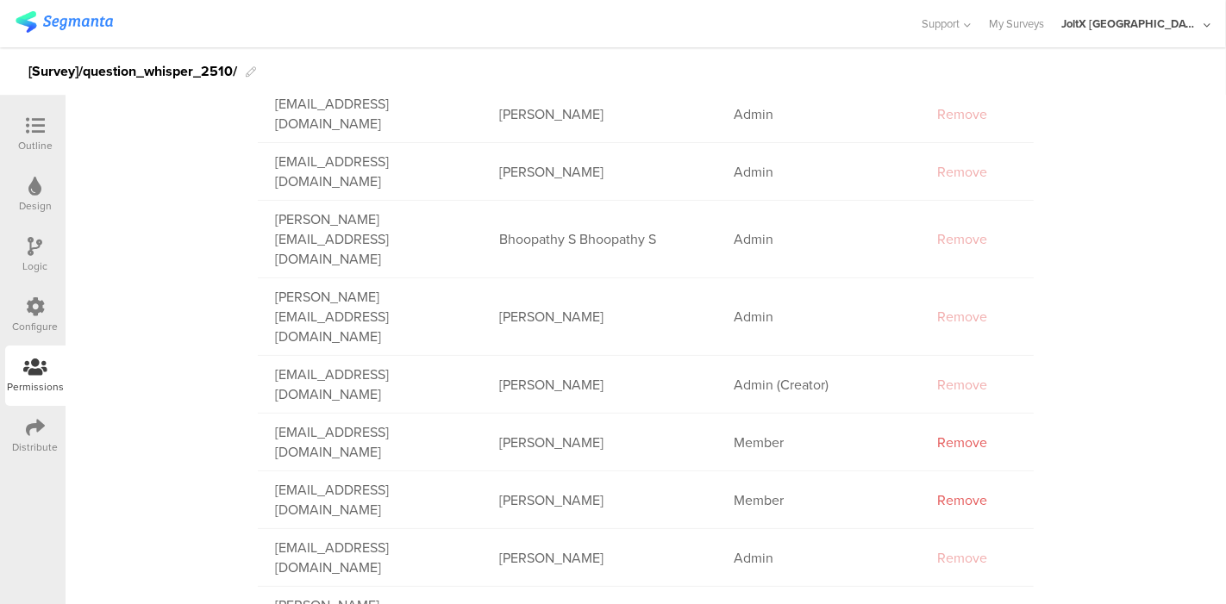
scroll to position [305, 0]
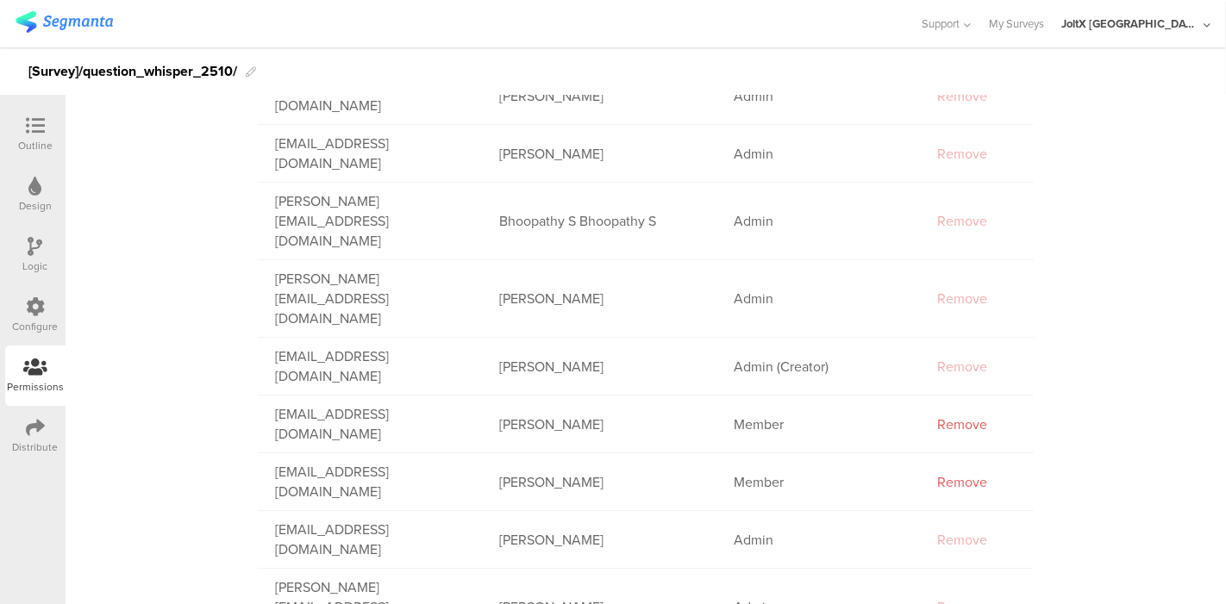
click at [1070, 338] on sg-manage-survey-ui "Survey Permissions Members Guests Account Members ADD MEMBER Email Name Role ma…" at bounding box center [646, 257] width 1160 height 934
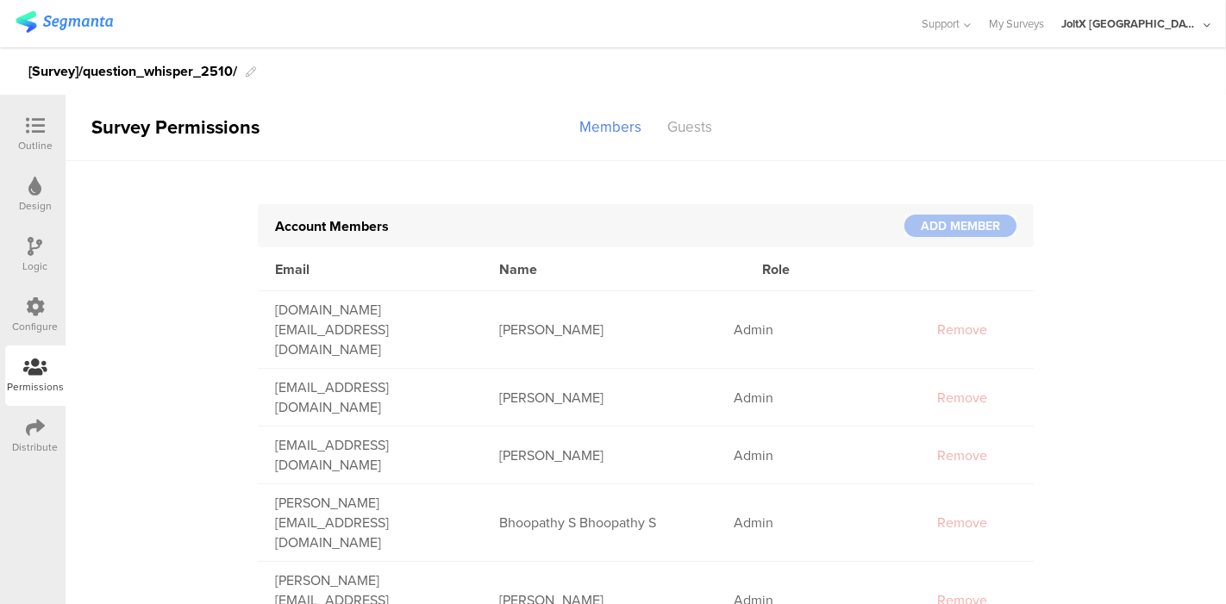
scroll to position [0, 0]
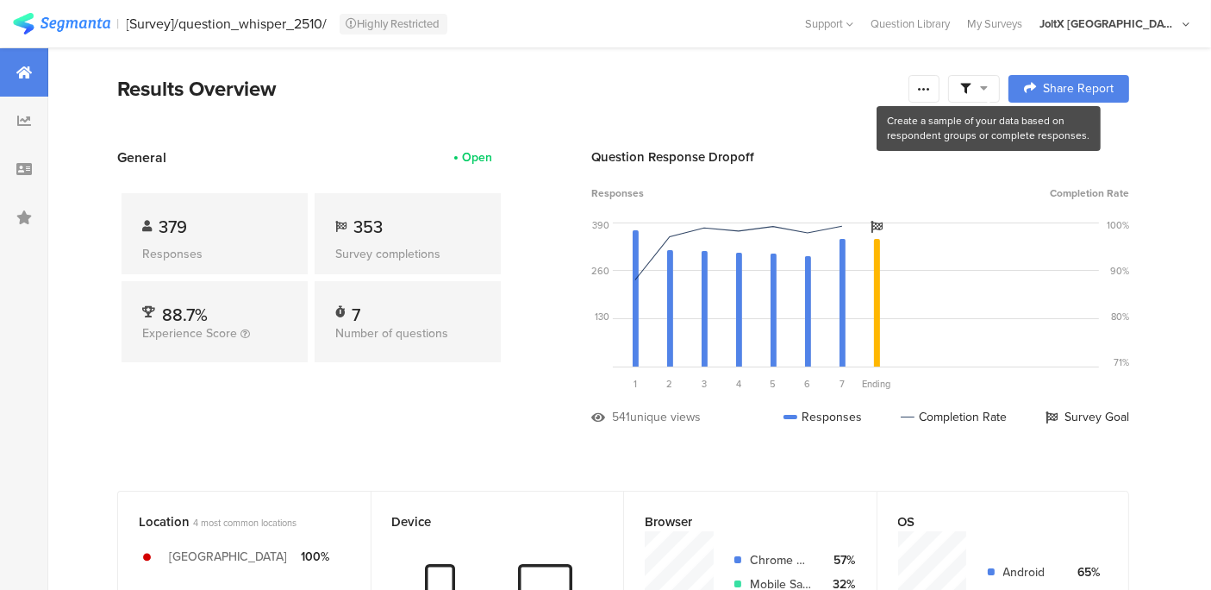
click at [1000, 89] on div at bounding box center [974, 89] width 52 height 28
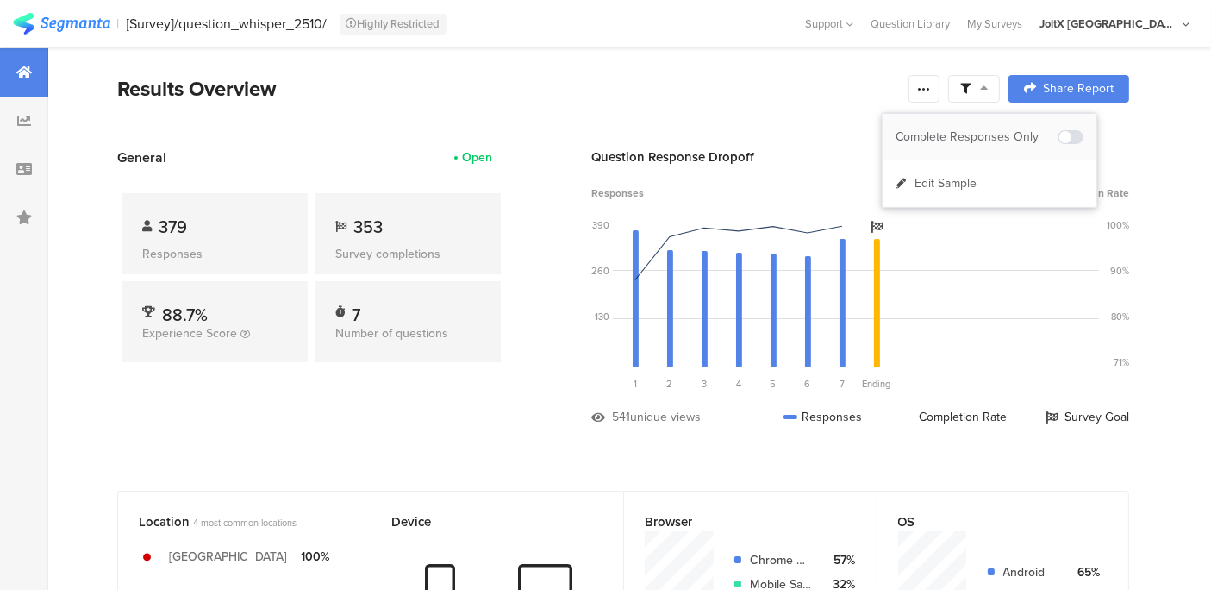
click at [1061, 134] on span at bounding box center [1071, 137] width 26 height 14
click at [1077, 133] on span at bounding box center [1071, 137] width 26 height 14
click at [931, 87] on icon at bounding box center [924, 89] width 14 height 14
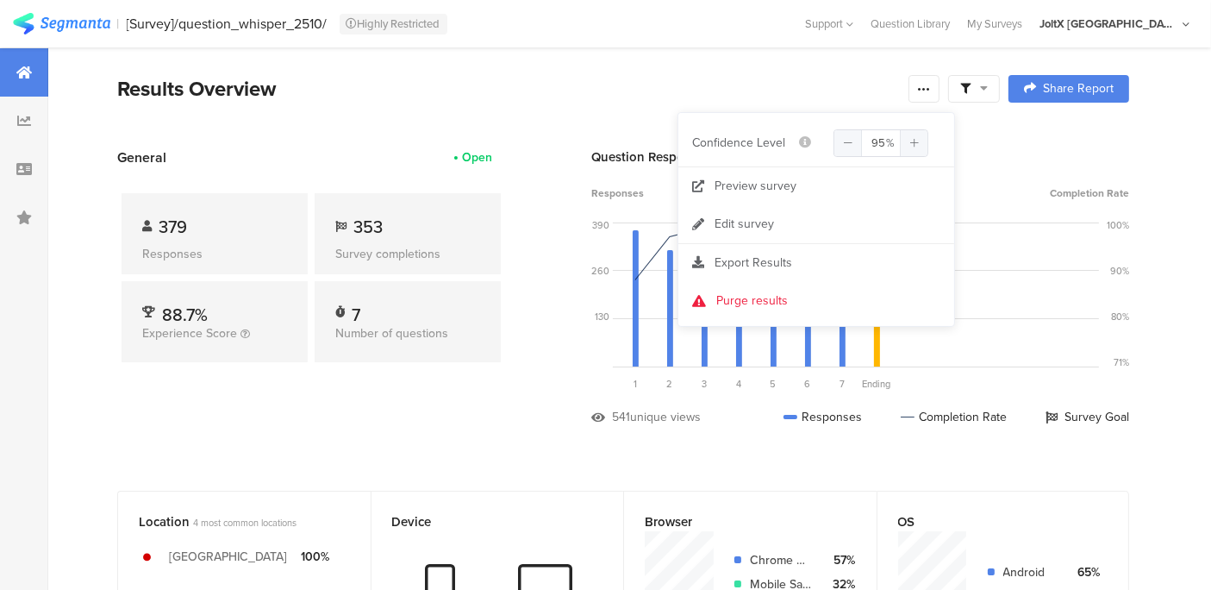
click at [848, 82] on div "Results Overview" at bounding box center [508, 88] width 783 height 31
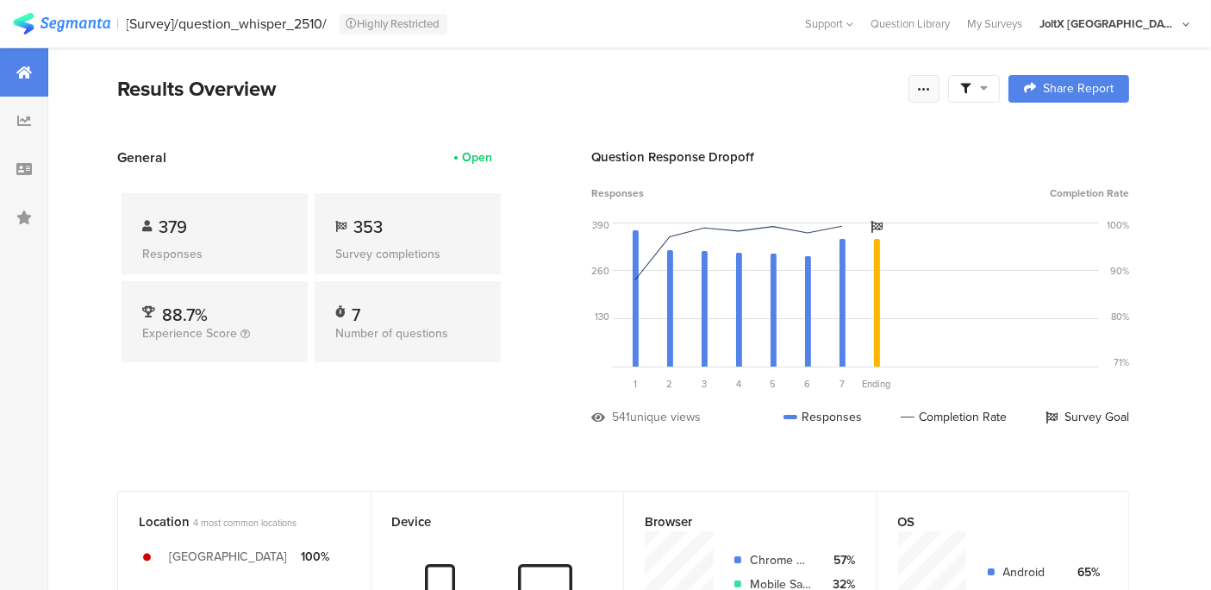
click at [931, 91] on icon at bounding box center [924, 89] width 14 height 14
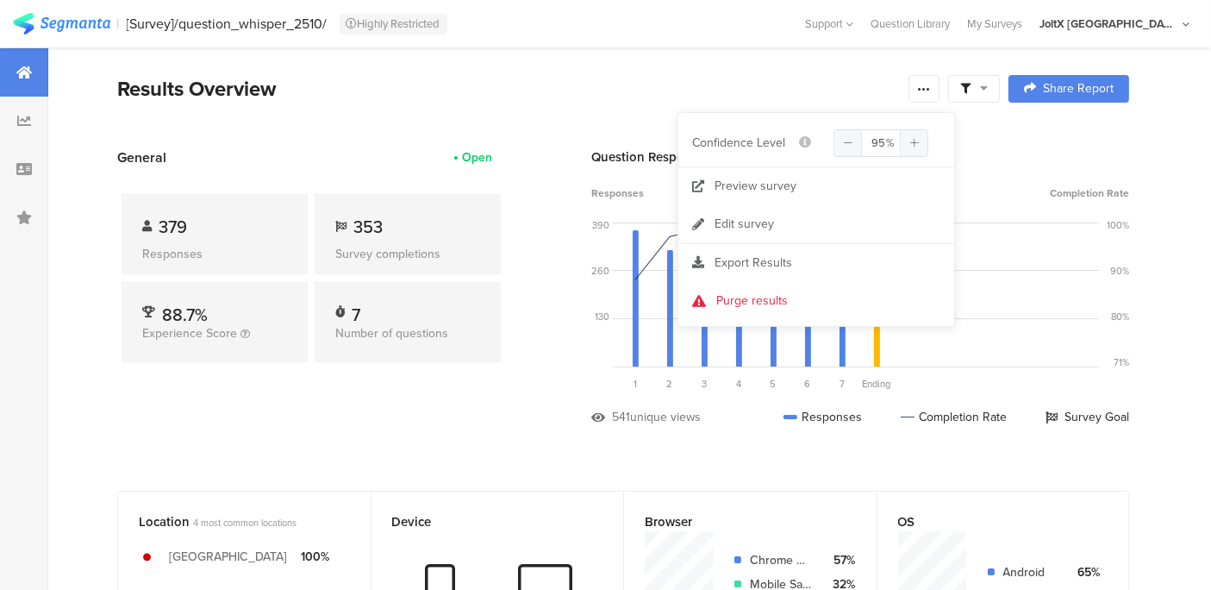
click at [847, 73] on div "Results Overview" at bounding box center [508, 88] width 783 height 31
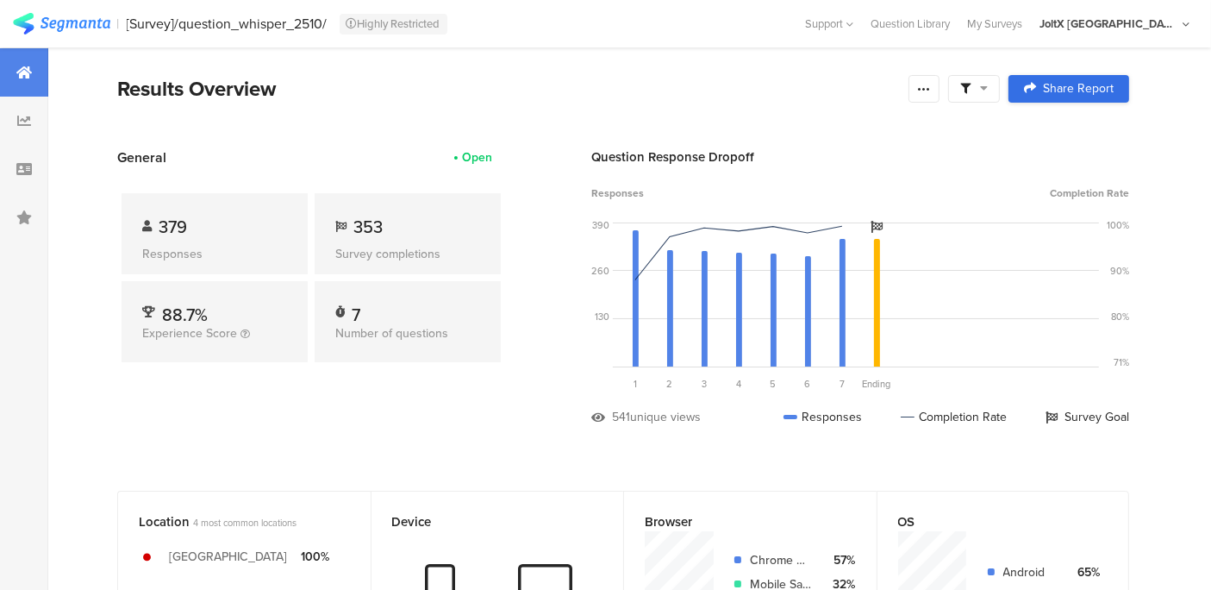
click at [1129, 92] on link "Share Report" at bounding box center [1069, 89] width 121 height 28
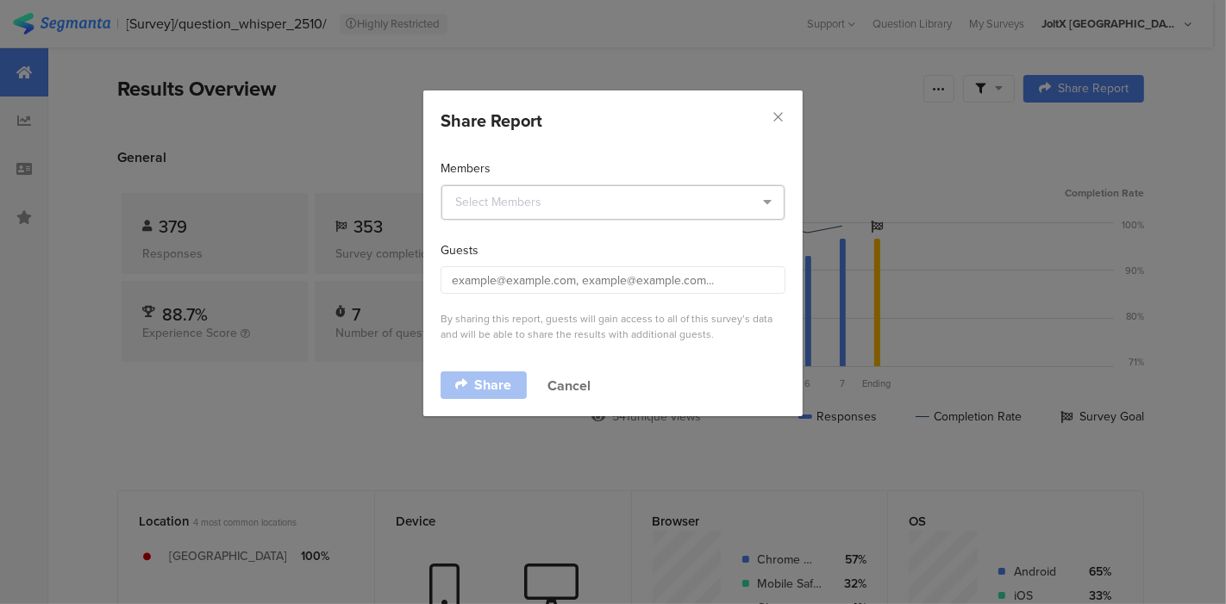
click at [771, 202] on icon "dialog" at bounding box center [768, 202] width 22 height 34
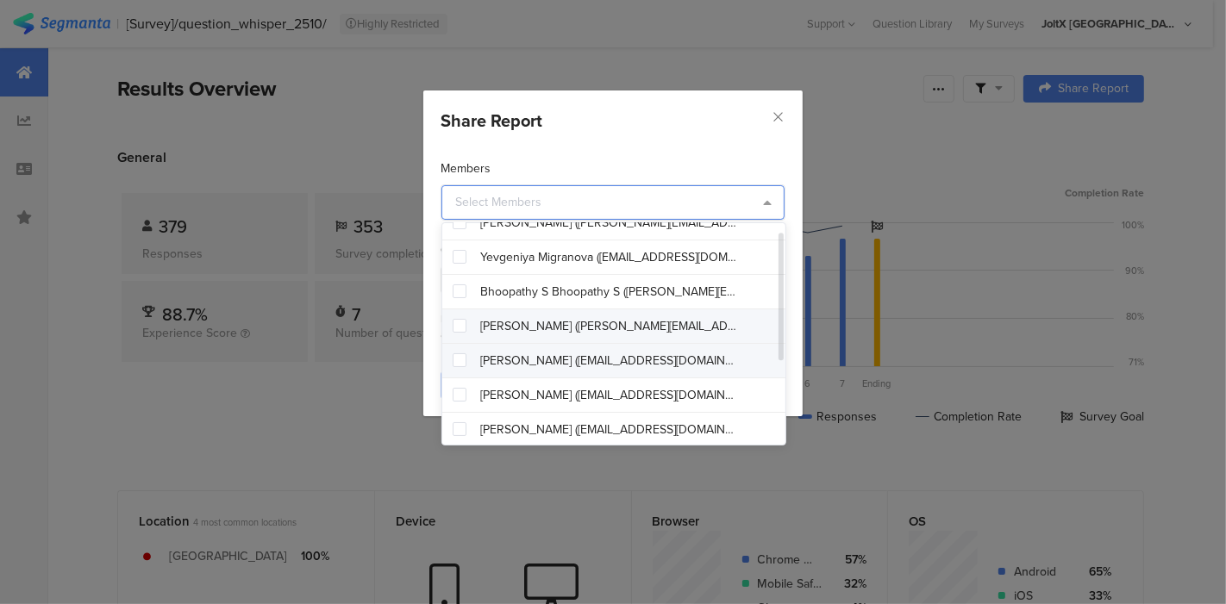
scroll to position [96, 0]
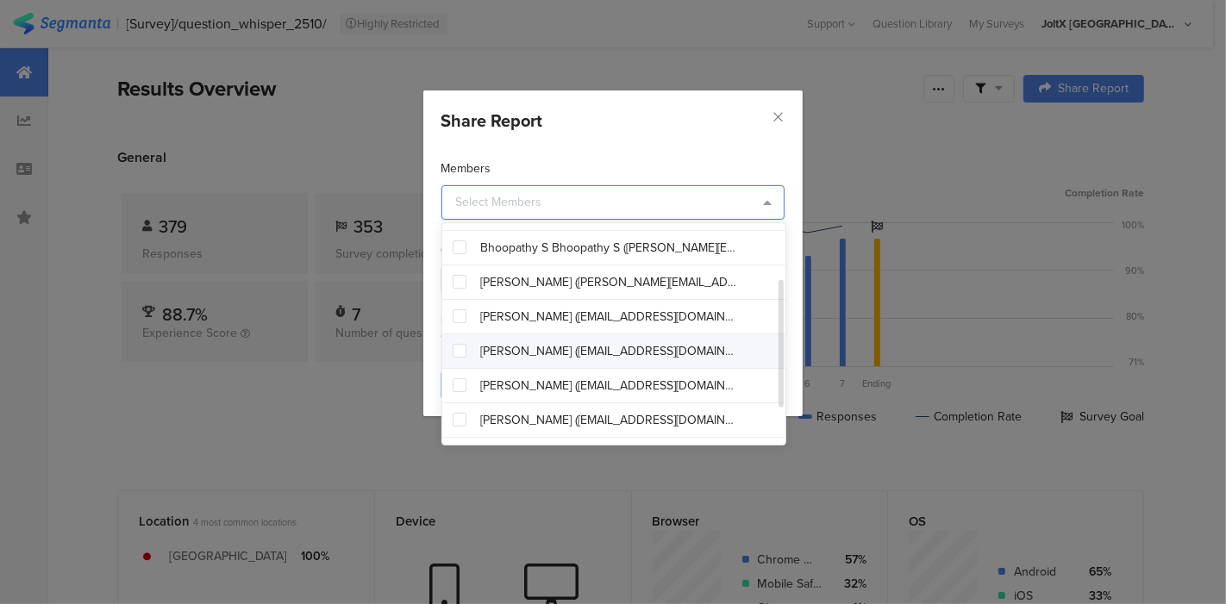
click at [468, 349] on div "Risako Mitsui (mitsui.r@pg.com)" at bounding box center [621, 352] width 358 height 34
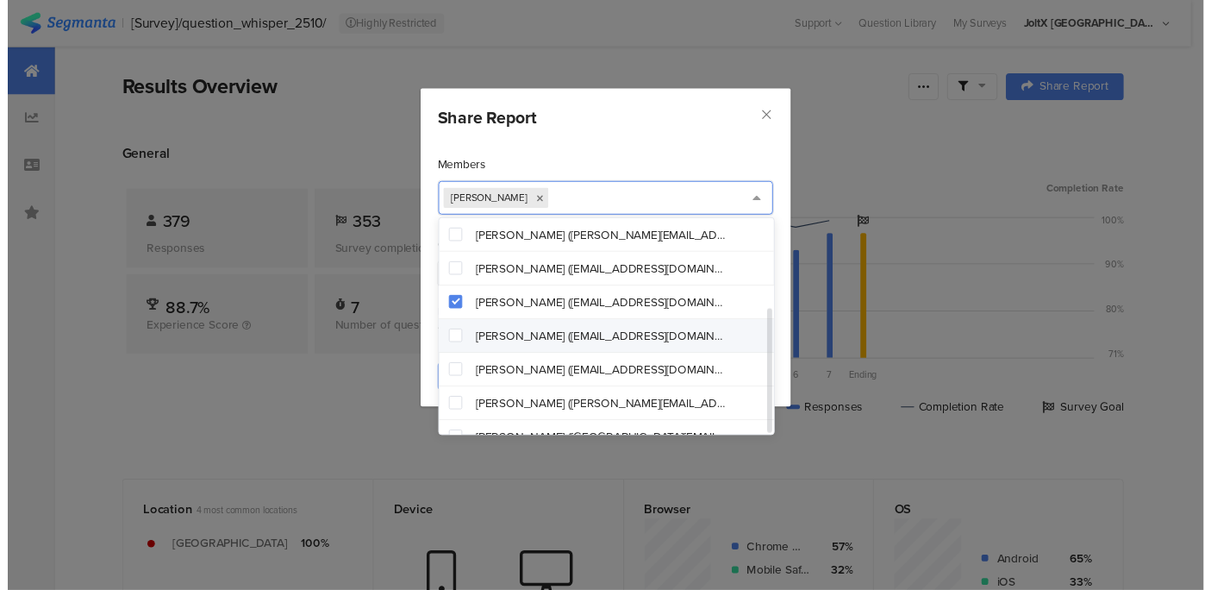
scroll to position [157, 0]
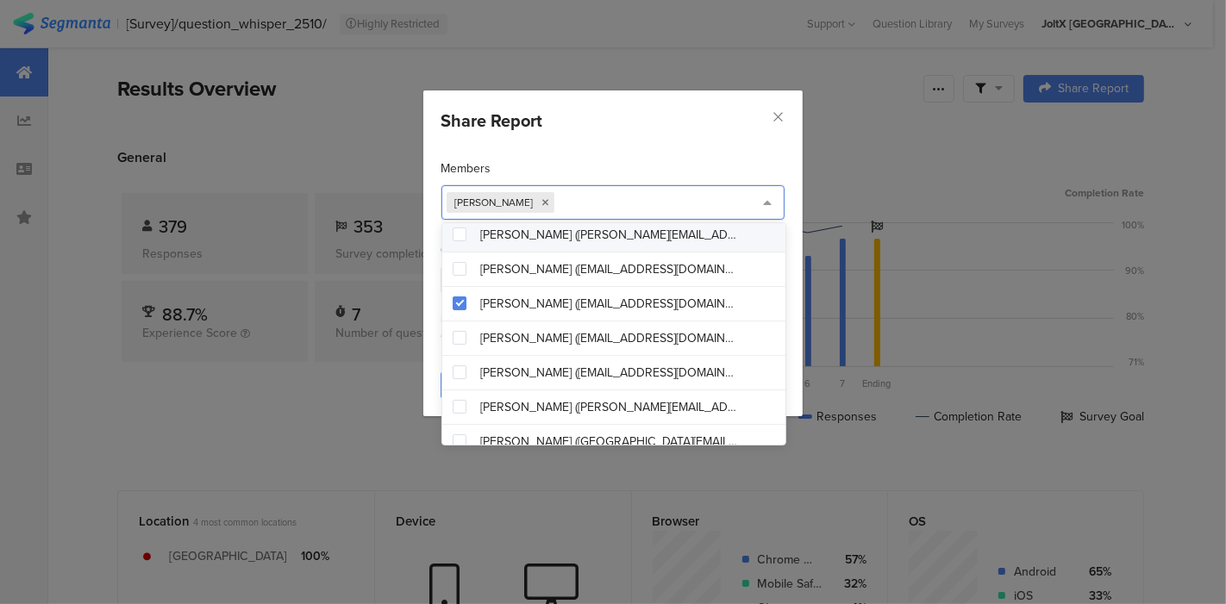
click at [731, 148] on div "Members Risako Mitsui Guests By sharing this report, guests will gain access to…" at bounding box center [612, 252] width 379 height 221
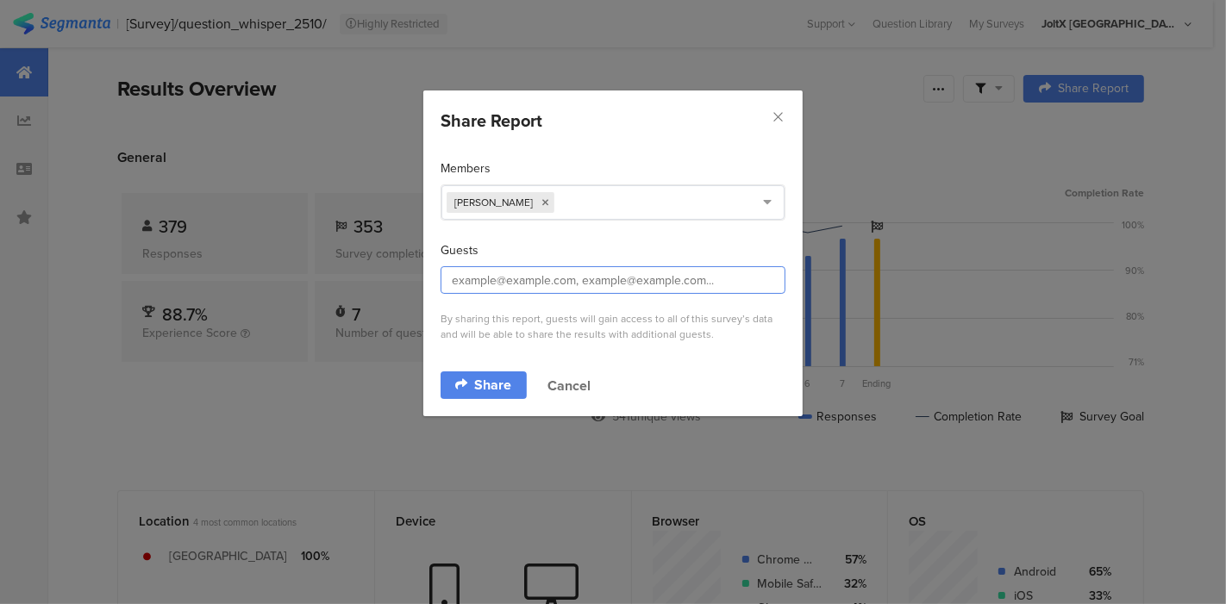
click at [604, 284] on input "dialog" at bounding box center [613, 280] width 345 height 28
click at [775, 124] on icon "Close" at bounding box center [778, 116] width 15 height 15
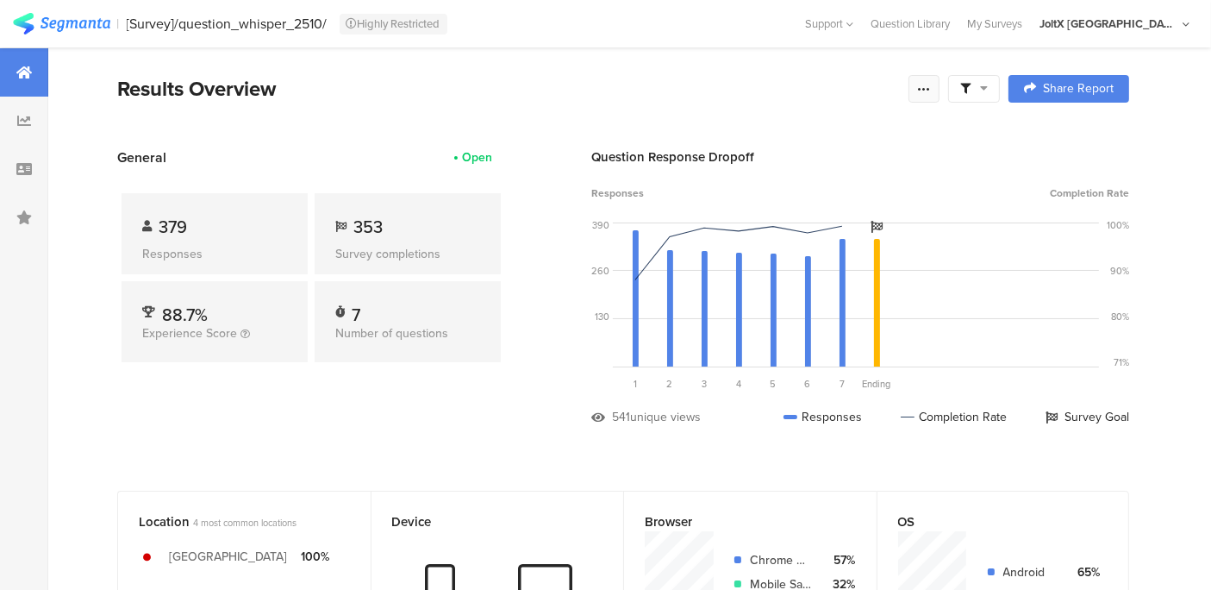
click at [931, 82] on icon at bounding box center [924, 89] width 14 height 14
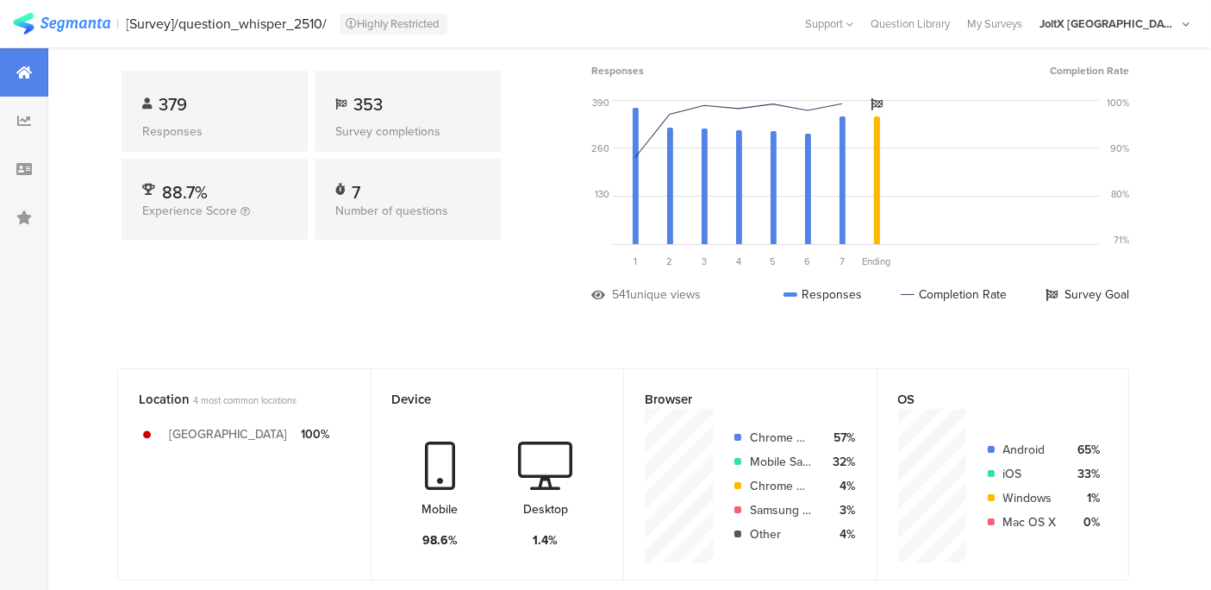
scroll to position [0, 0]
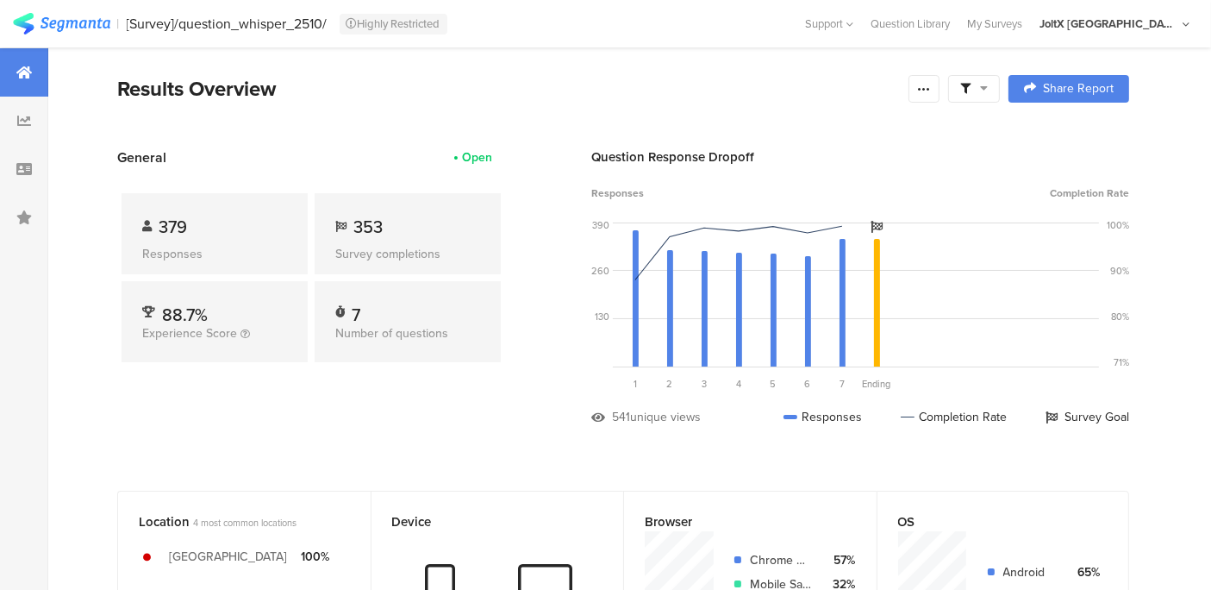
click at [645, 92] on div "Results Overview" at bounding box center [508, 88] width 783 height 31
click at [1083, 94] on span "Share Report" at bounding box center [1078, 89] width 71 height 12
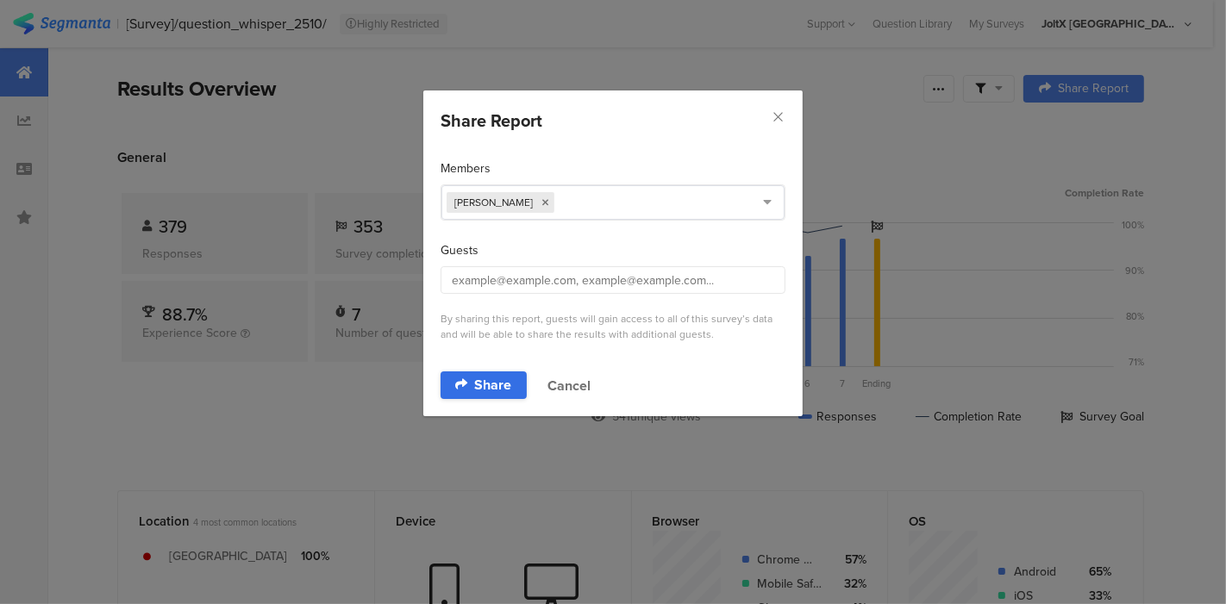
click at [480, 385] on span "Share" at bounding box center [493, 385] width 37 height 14
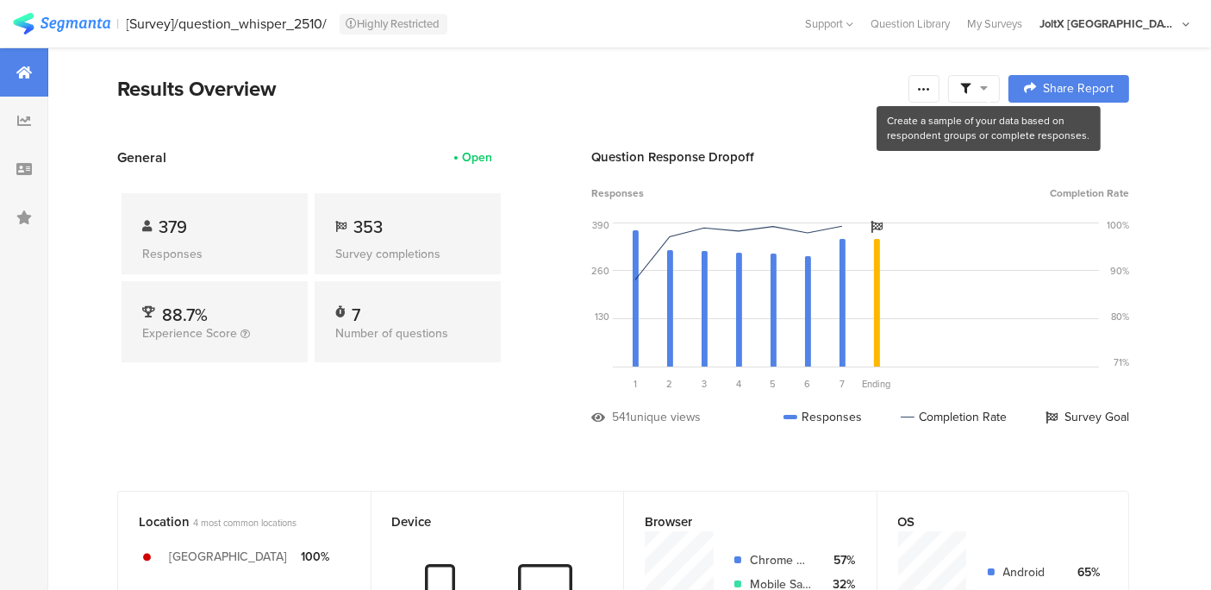
click at [988, 92] on icon at bounding box center [984, 88] width 8 height 12
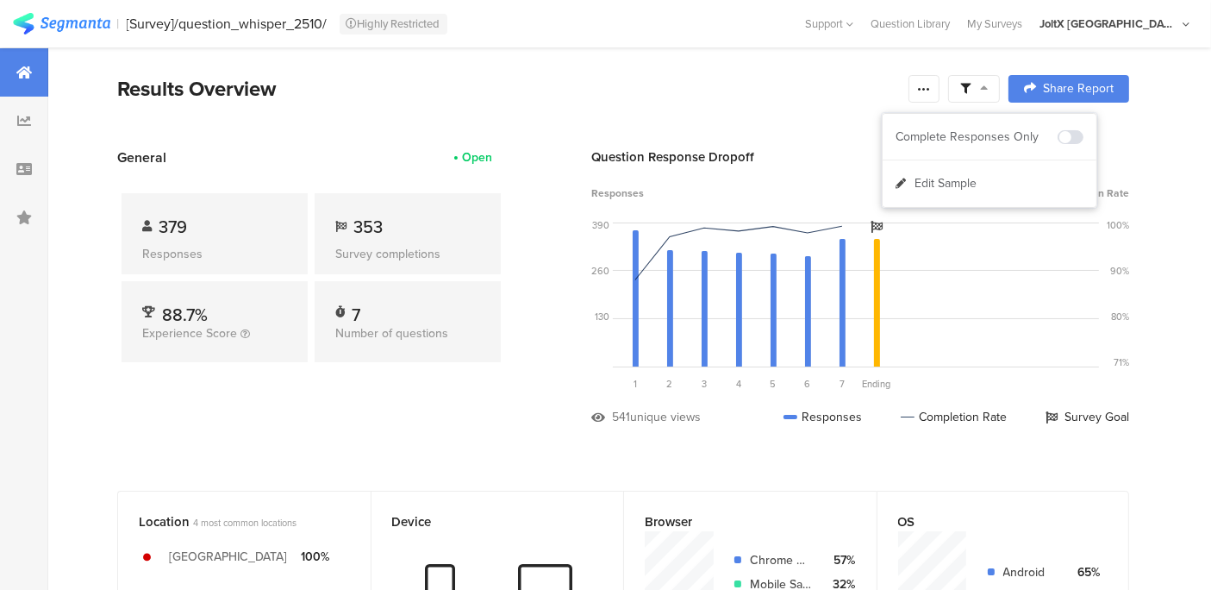
click at [837, 97] on div "Results Overview" at bounding box center [508, 88] width 783 height 31
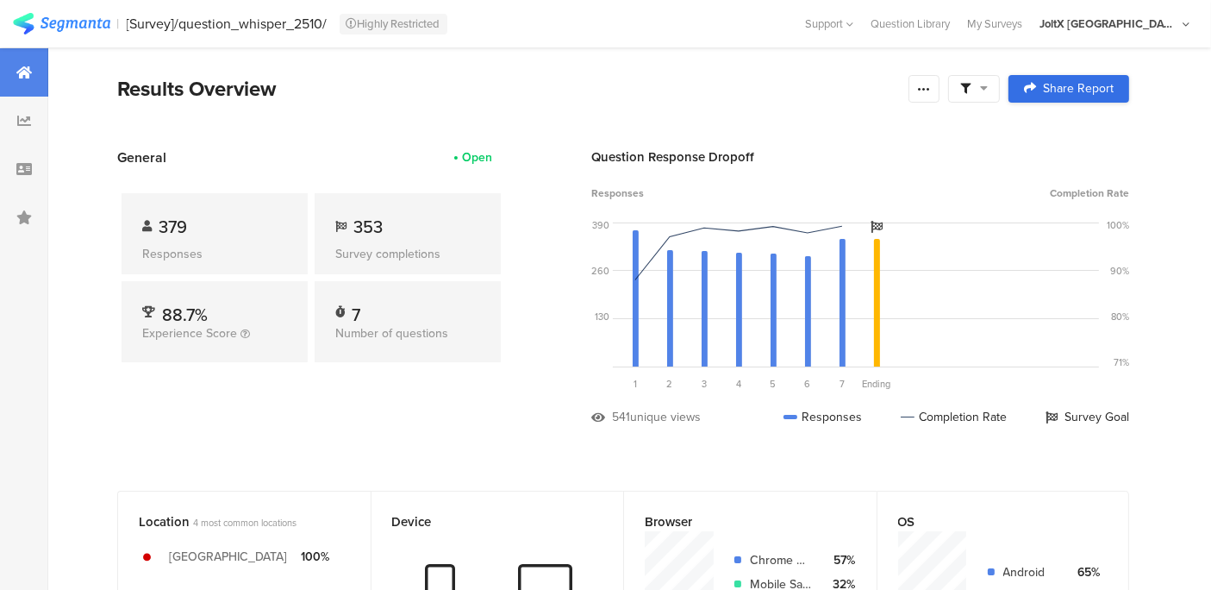
click at [1049, 95] on div "Share Report" at bounding box center [1069, 89] width 90 height 14
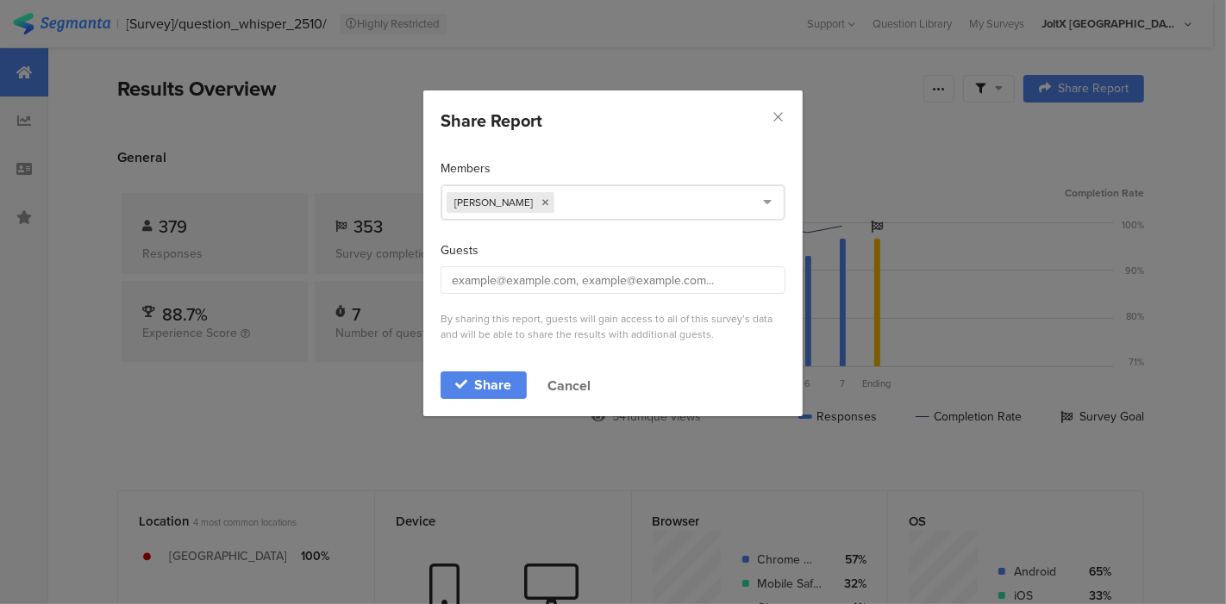
drag, startPoint x: 772, startPoint y: 122, endPoint x: 810, endPoint y: 134, distance: 39.0
click at [773, 122] on icon "Close" at bounding box center [778, 116] width 15 height 15
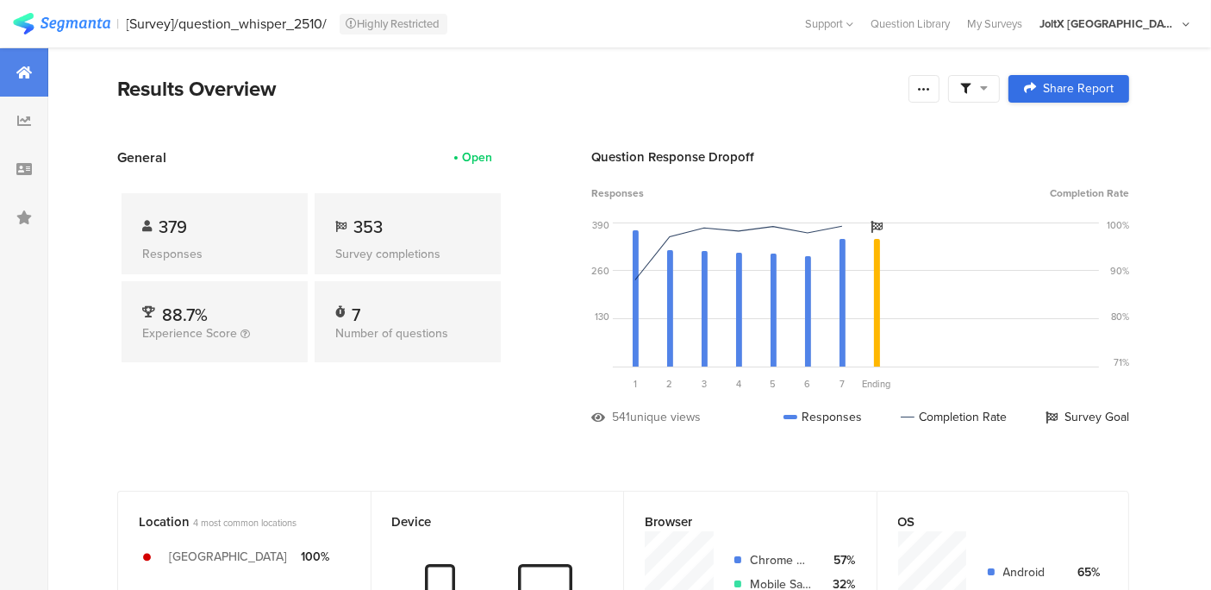
click at [1084, 90] on span "Share Report" at bounding box center [1078, 89] width 71 height 12
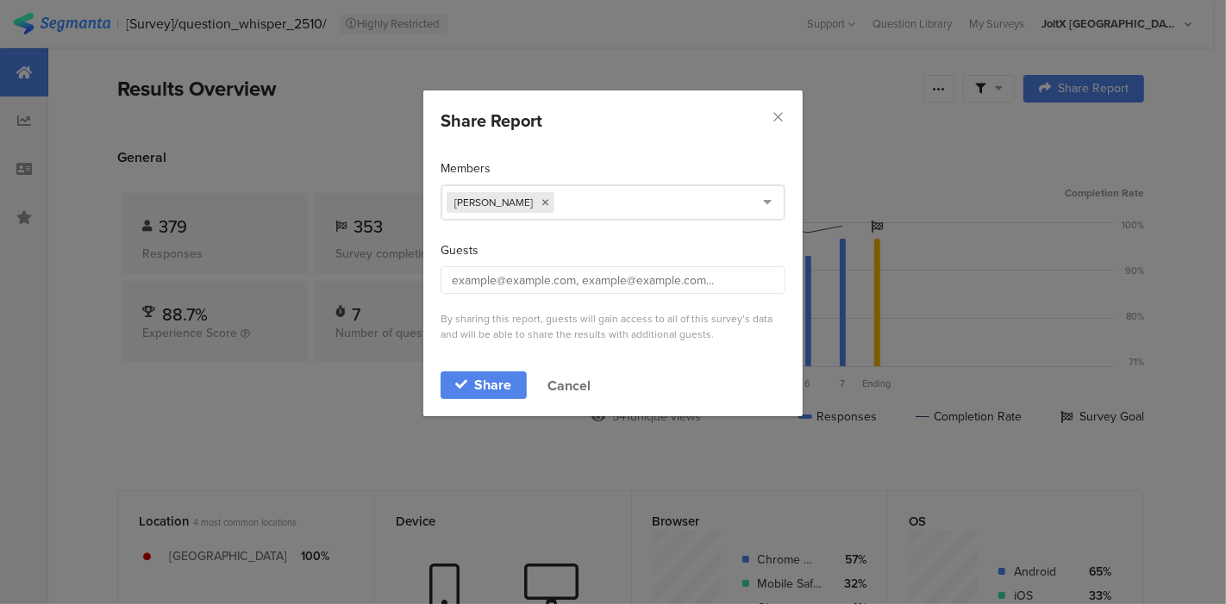
click at [1060, 159] on div "Share Report Members Risako Mitsui Guests By sharing this report, guests will g…" at bounding box center [613, 302] width 1226 height 604
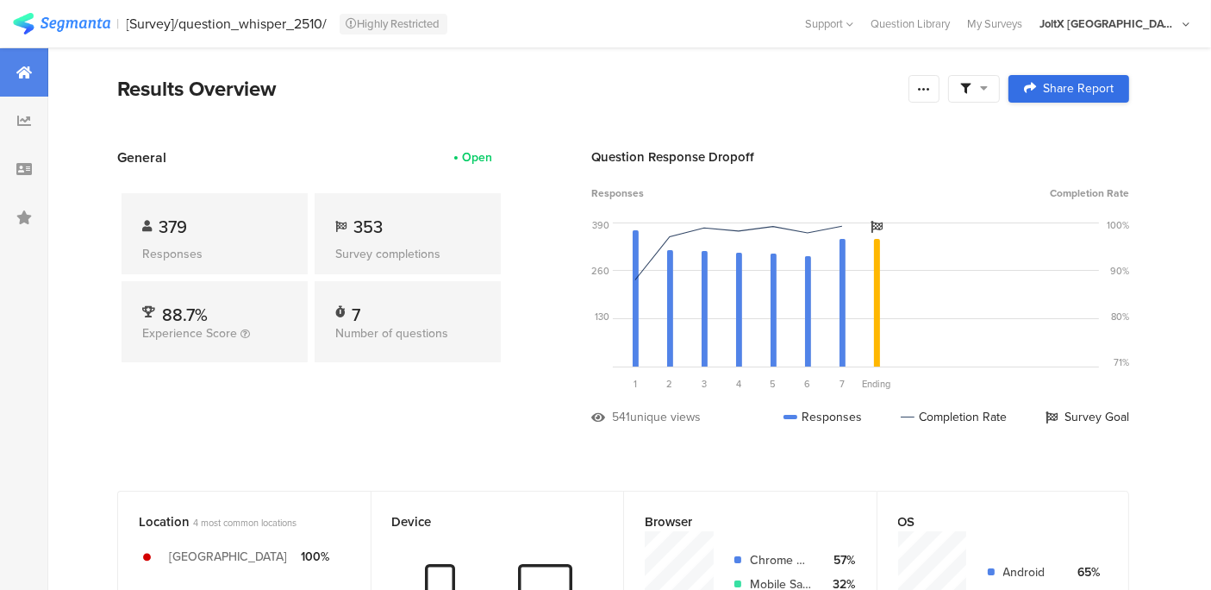
click at [1098, 83] on span "Share Report" at bounding box center [1078, 89] width 71 height 12
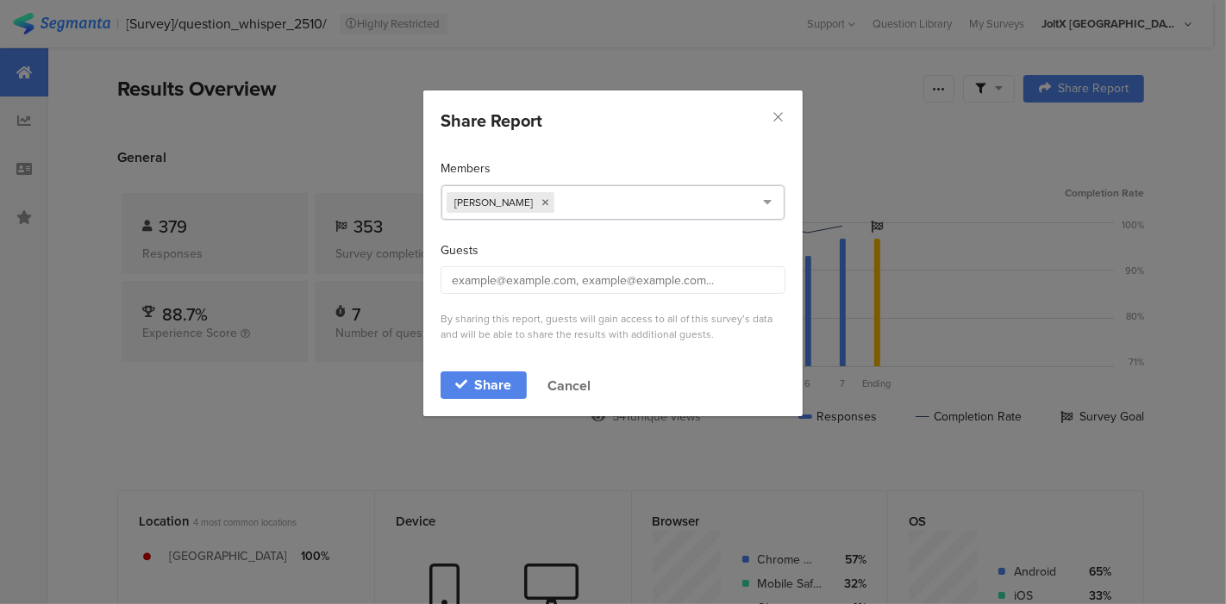
click at [768, 200] on icon "dialog" at bounding box center [768, 202] width 22 height 34
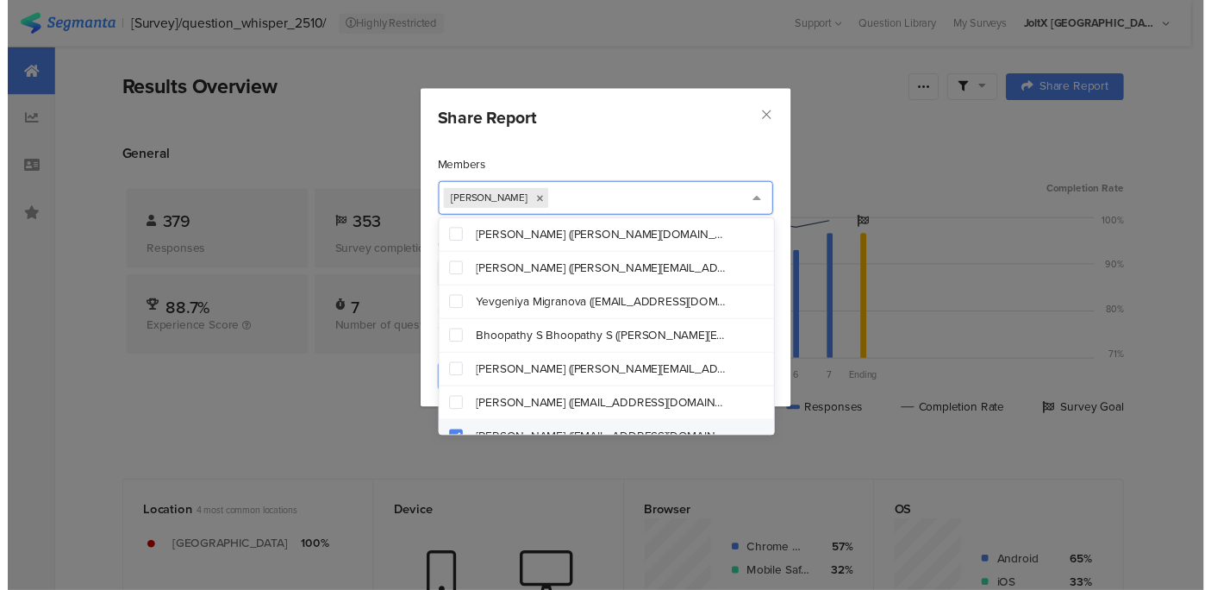
scroll to position [19, 0]
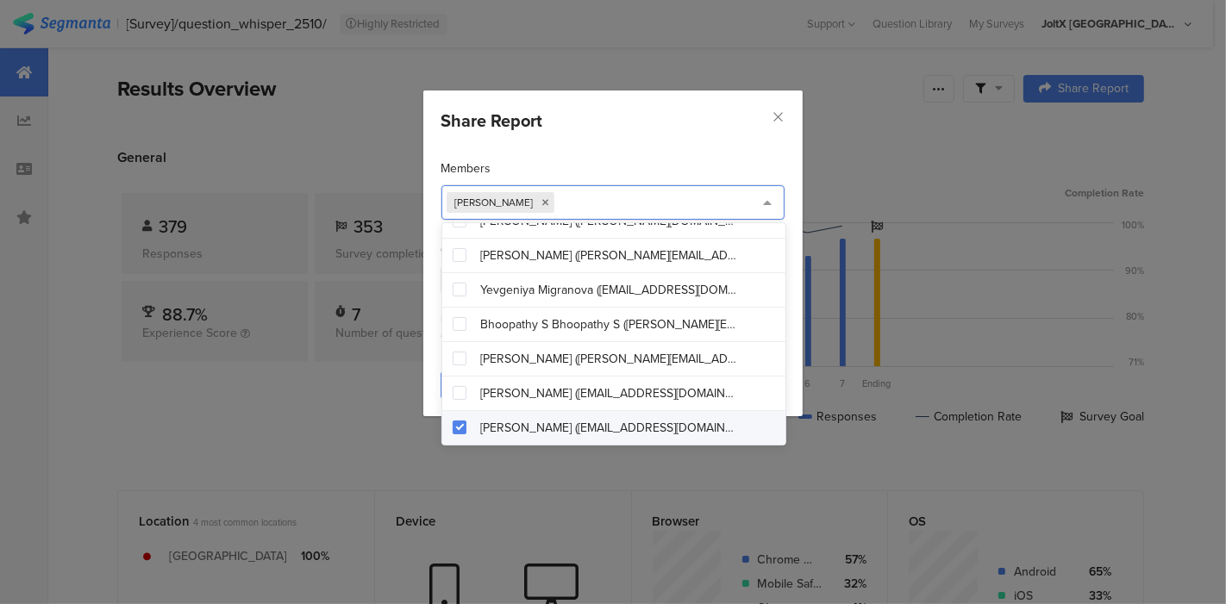
click at [916, 136] on div "Share Report Members Risako Mitsui Guests By sharing this report, guests will g…" at bounding box center [613, 302] width 1226 height 604
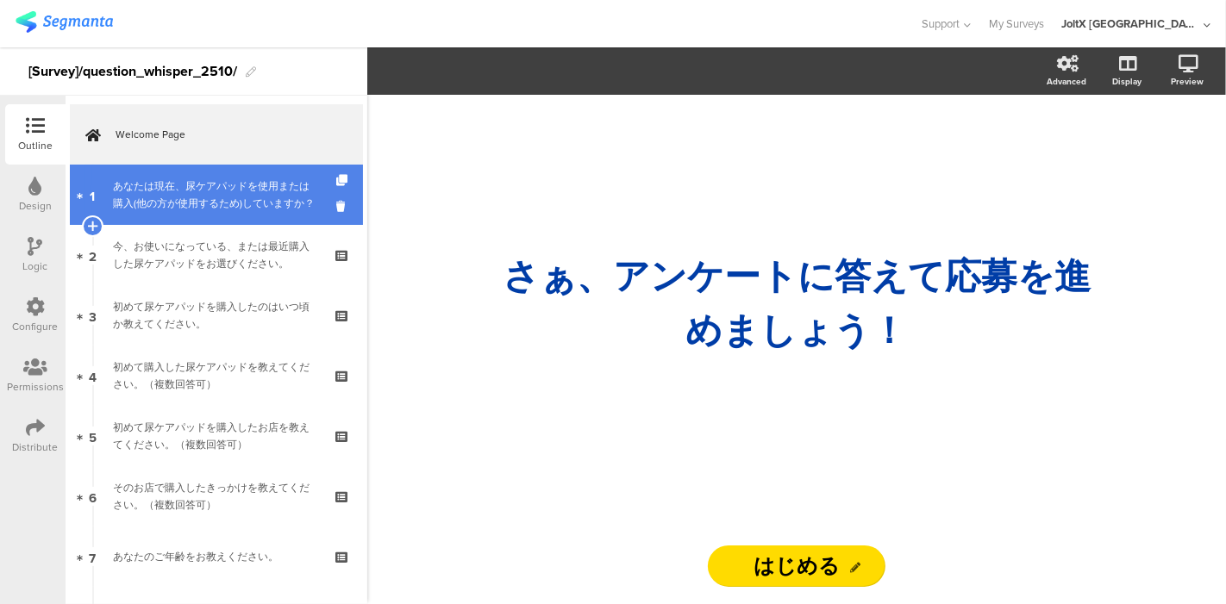
click at [210, 202] on div "あなたは現在、尿ケアパッドを使用または購入(他の方が使用するため)していますか？" at bounding box center [216, 195] width 206 height 34
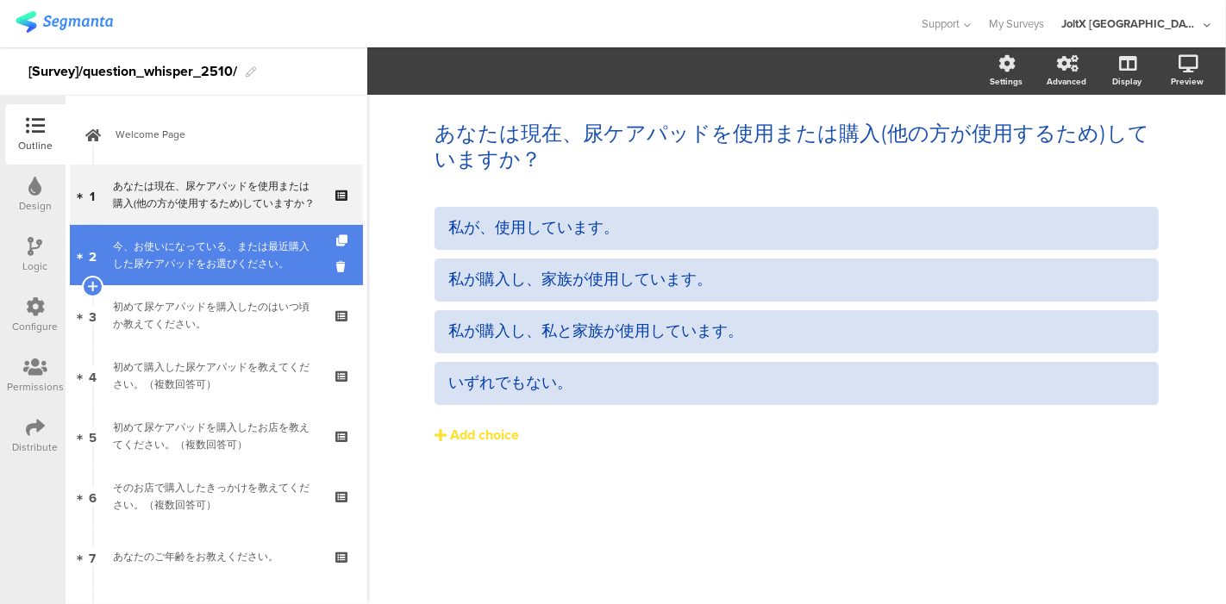
click at [204, 242] on div "今、お使いになっている、または最近購入した尿ケアパッドをお選びください。" at bounding box center [216, 255] width 206 height 34
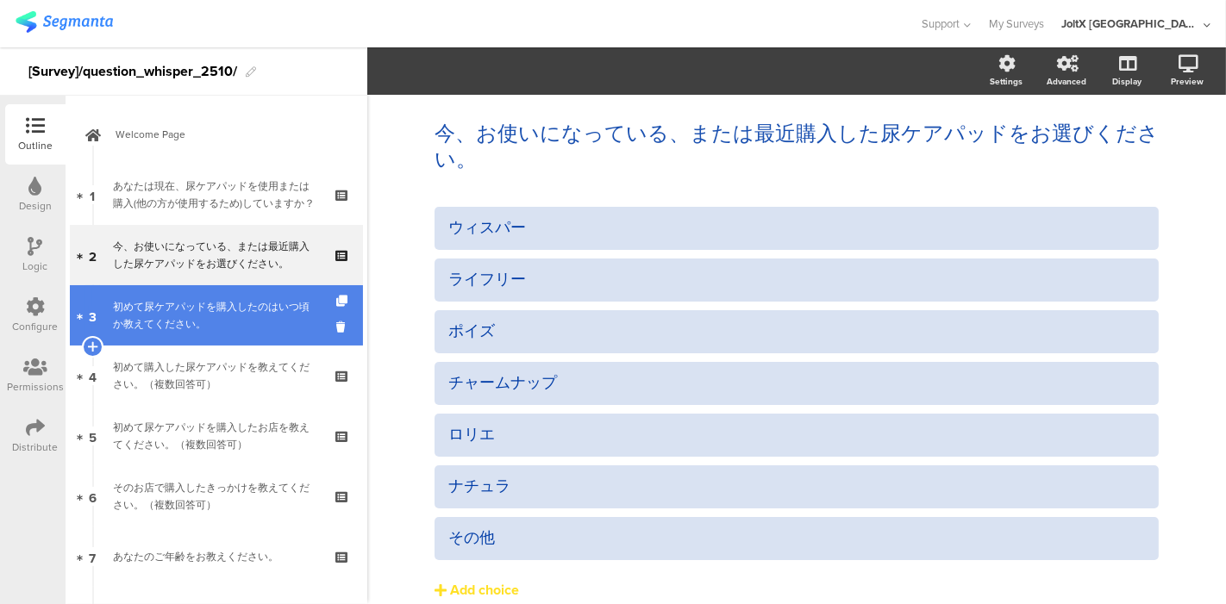
click at [192, 314] on div "初めて尿ケアパッドを購入したのはいつ頃か教えてください。" at bounding box center [216, 315] width 206 height 34
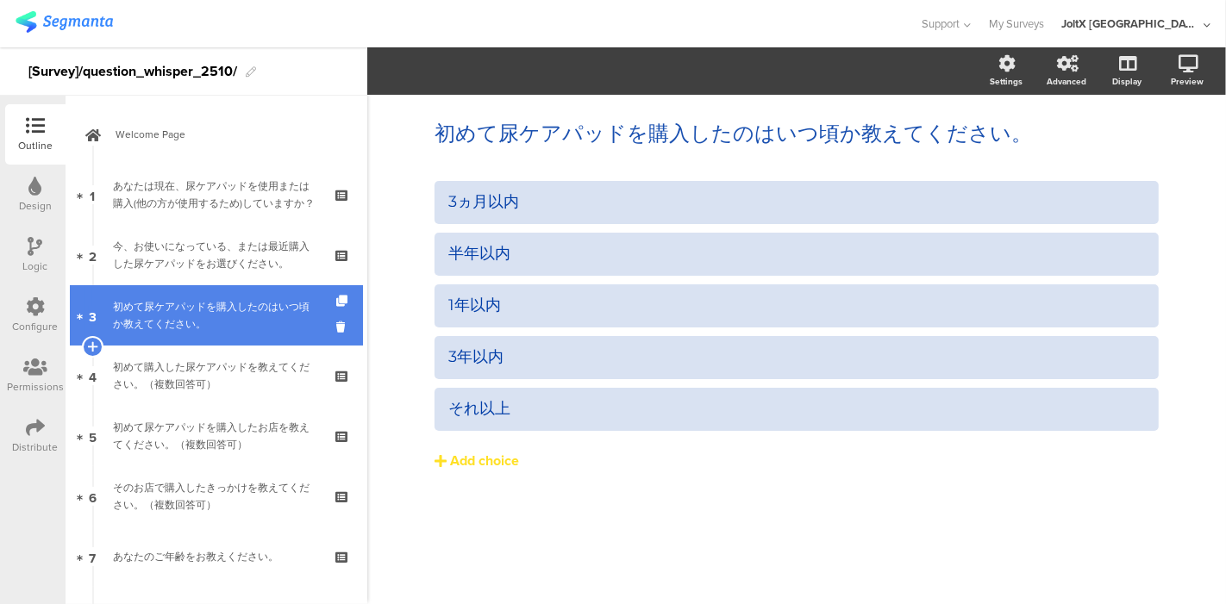
click at [173, 316] on div "初めて尿ケアパッドを購入したのはいつ頃か教えてください。" at bounding box center [216, 315] width 206 height 34
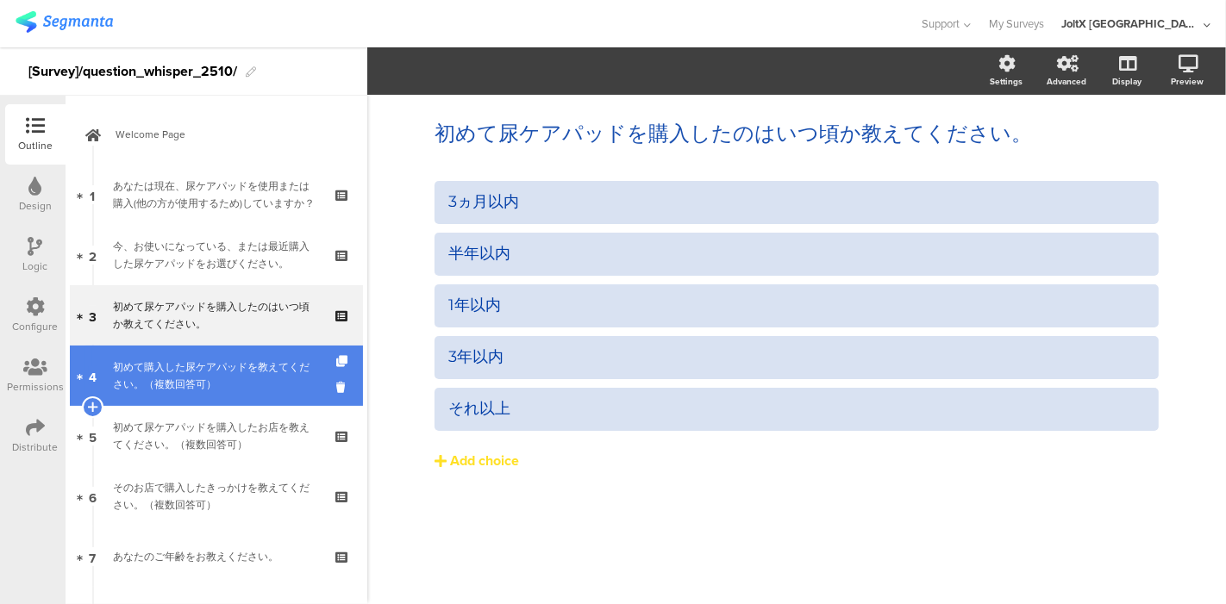
click at [177, 375] on div "初めて購入した尿ケアパッドを教えてください。（複数回答可）" at bounding box center [216, 376] width 206 height 34
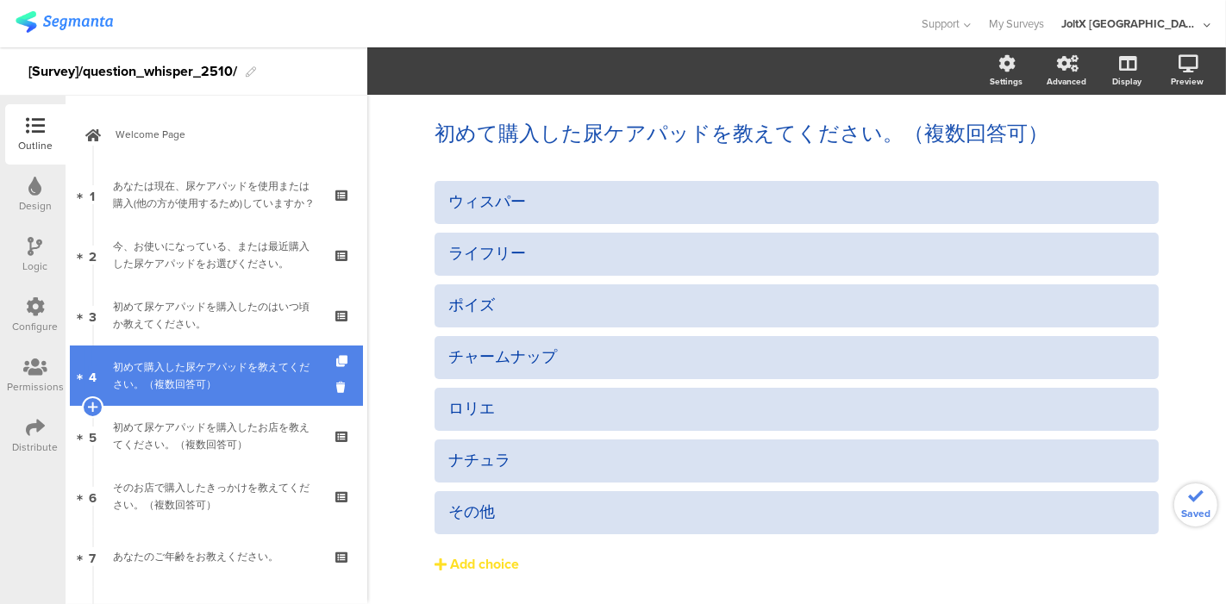
click at [174, 391] on div "初めて購入した尿ケアパッドを教えてください。（複数回答可）" at bounding box center [216, 376] width 206 height 34
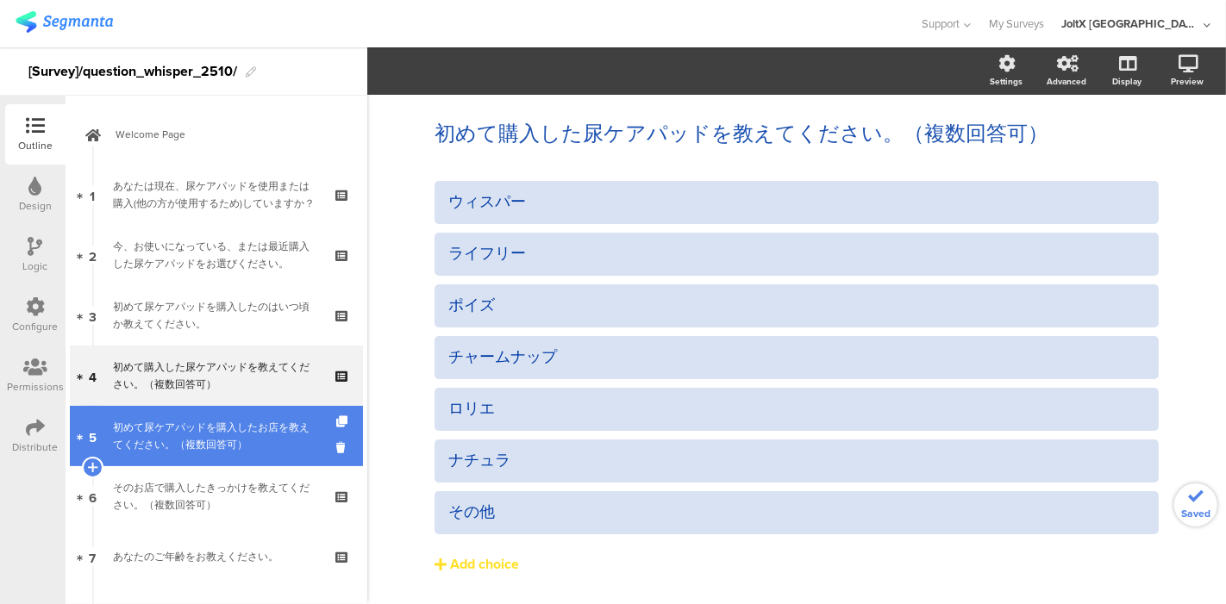
click at [174, 433] on div "初めて尿ケアパッドを購入したお店を教えてください。（複数回答可）" at bounding box center [216, 436] width 206 height 34
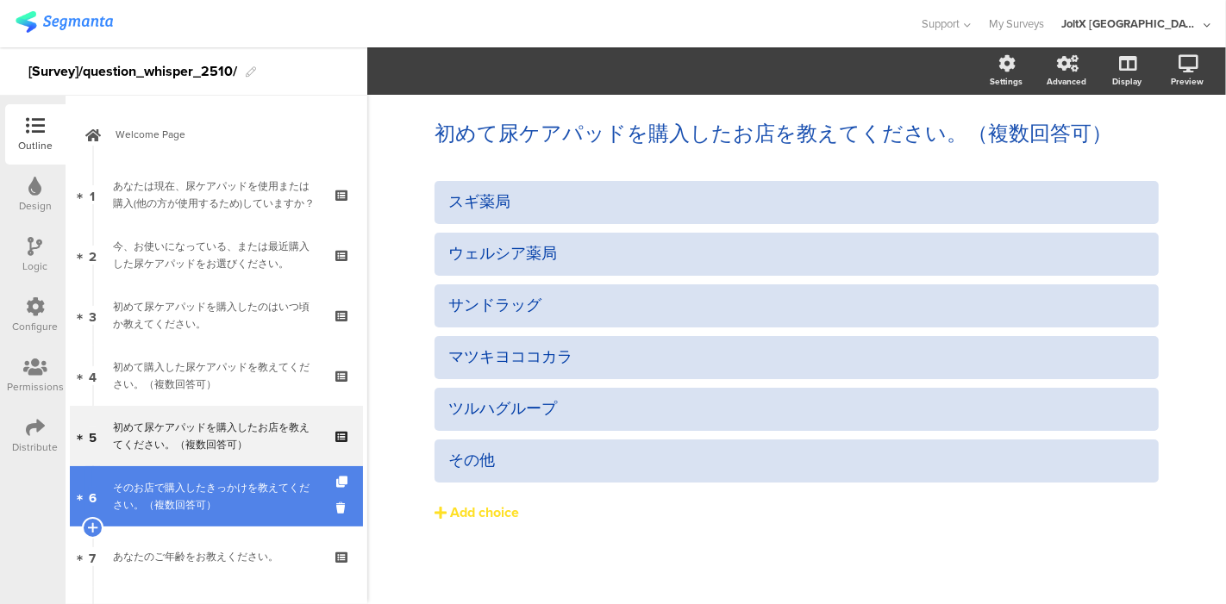
click at [174, 480] on div "そのお店で購入したきっかけを教えてください。（複数回答可）" at bounding box center [216, 496] width 206 height 34
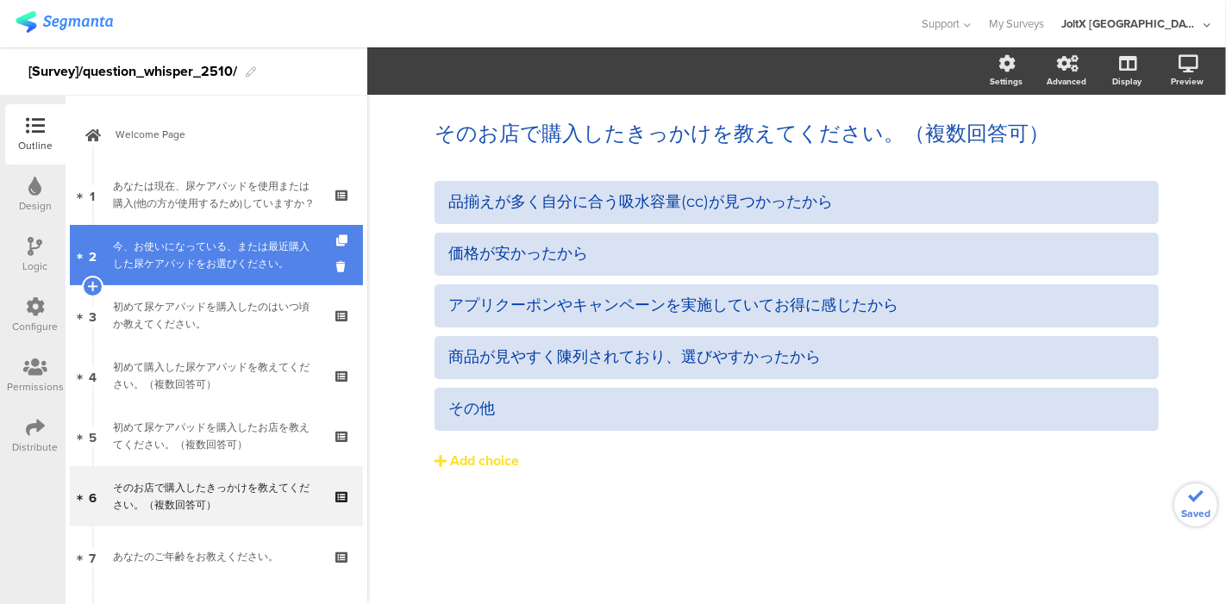
click at [190, 268] on div "今、お使いになっている、または最近購入した尿ケアパッドをお選びください。" at bounding box center [216, 255] width 206 height 34
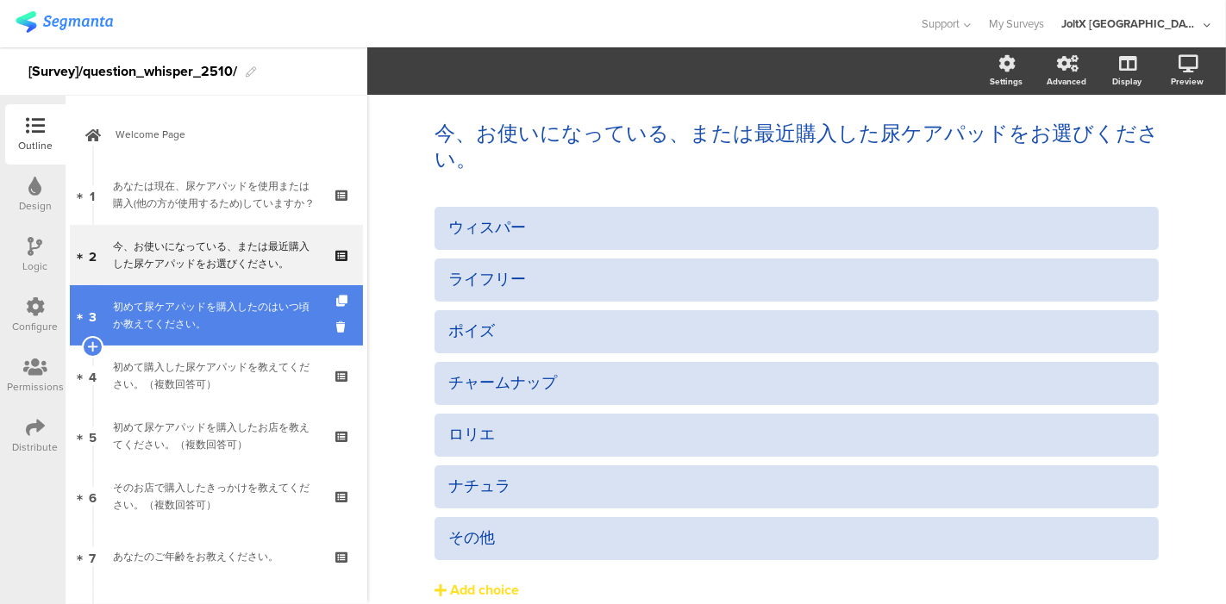
click at [194, 300] on div "初めて尿ケアパッドを購入したのはいつ頃か教えてください。" at bounding box center [216, 315] width 206 height 34
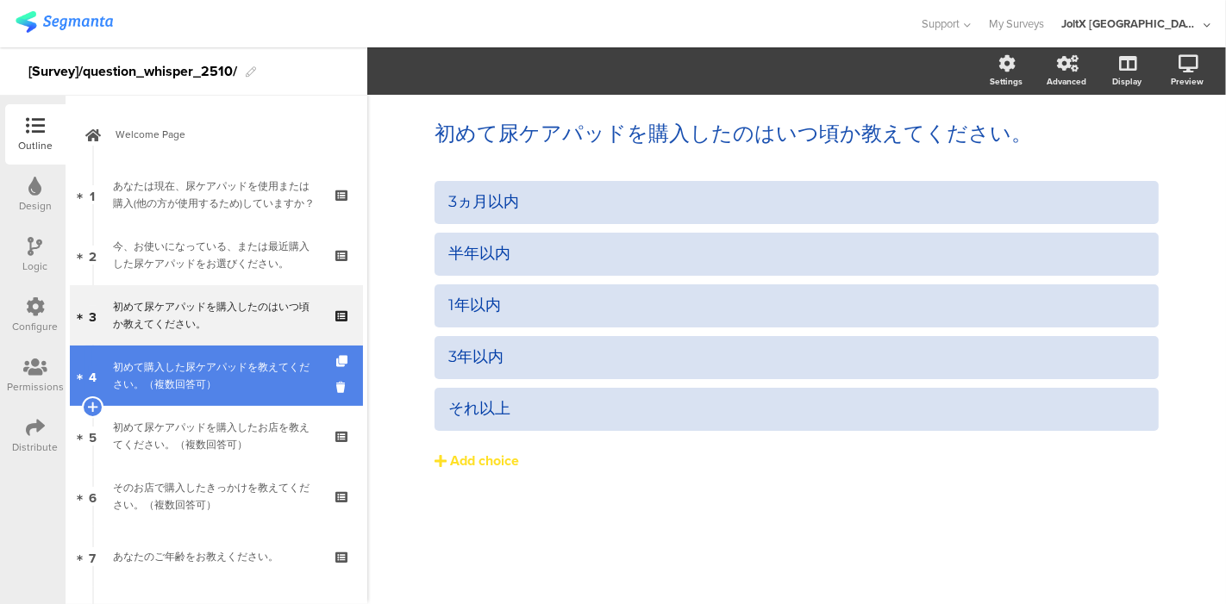
click at [186, 360] on div "初めて購入した尿ケアパッドを教えてください。（複数回答可）" at bounding box center [216, 376] width 206 height 34
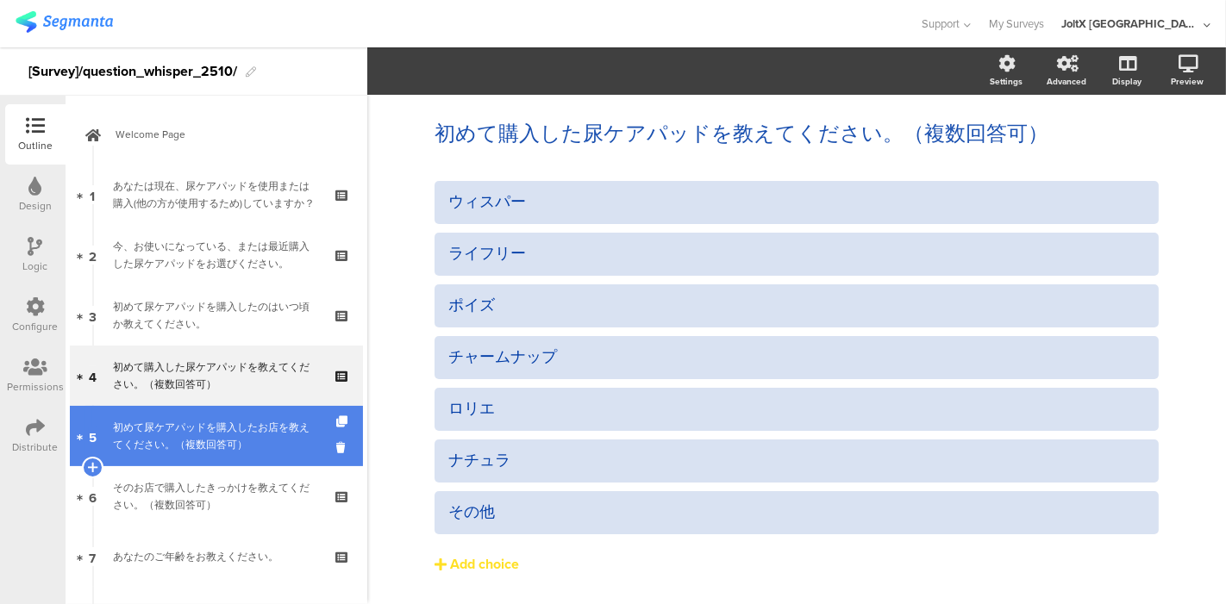
click at [185, 412] on link "5 初めて尿ケアパッドを購入したお店を教えてください。（複数回答可）" at bounding box center [216, 436] width 293 height 60
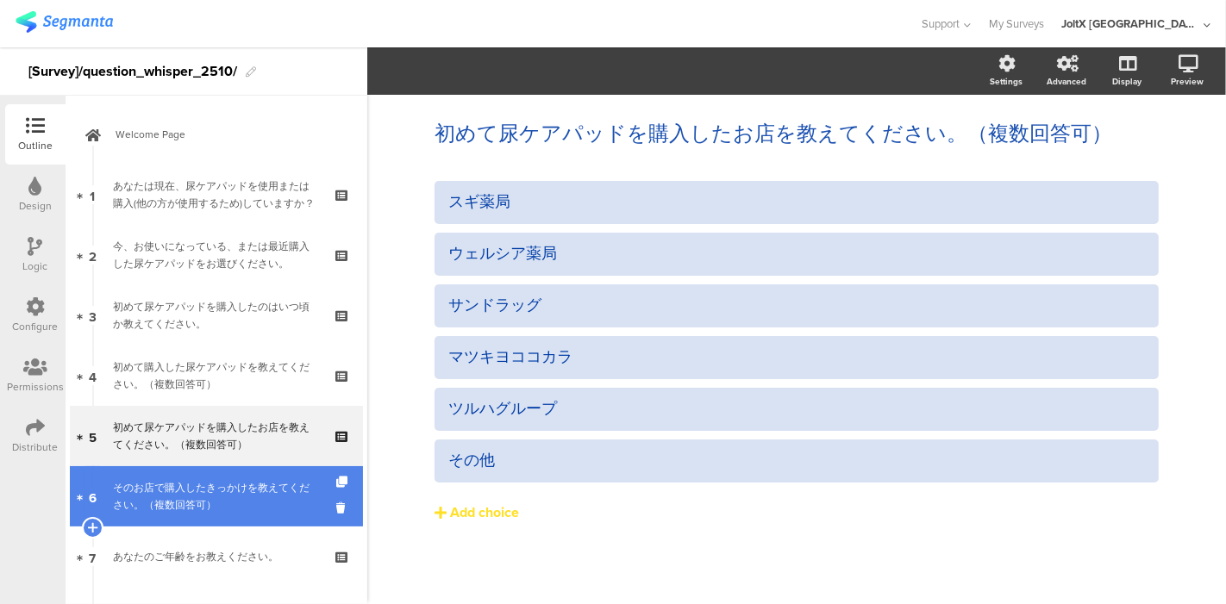
click at [170, 476] on link "6 そのお店で購入したきっかけを教えてください。（複数回答可）" at bounding box center [216, 496] width 293 height 60
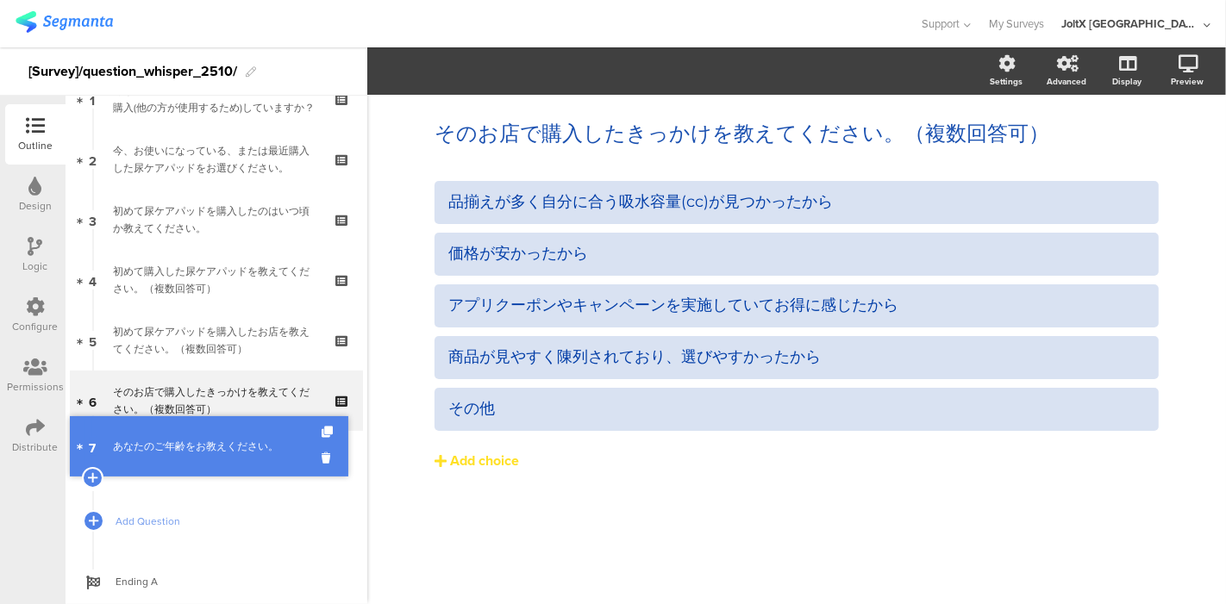
scroll to position [81, 0]
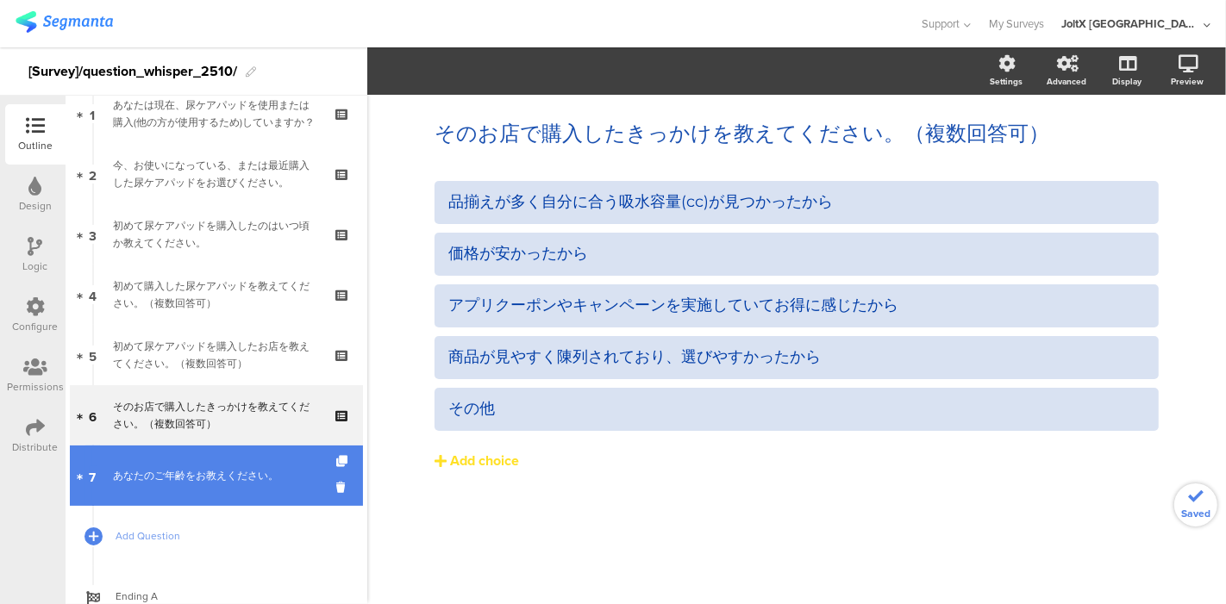
click at [182, 472] on div "あなたのご年齢をお教えください。" at bounding box center [216, 475] width 206 height 17
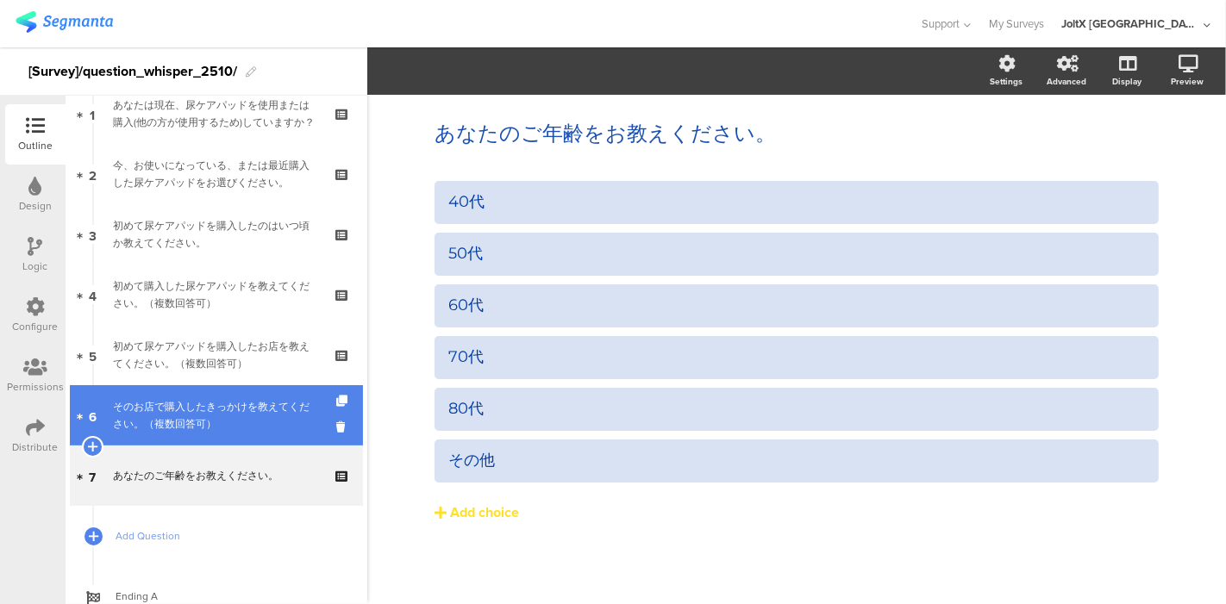
click at [194, 410] on div "そのお店で購入したきっかけを教えてください。（複数回答可）" at bounding box center [216, 415] width 206 height 34
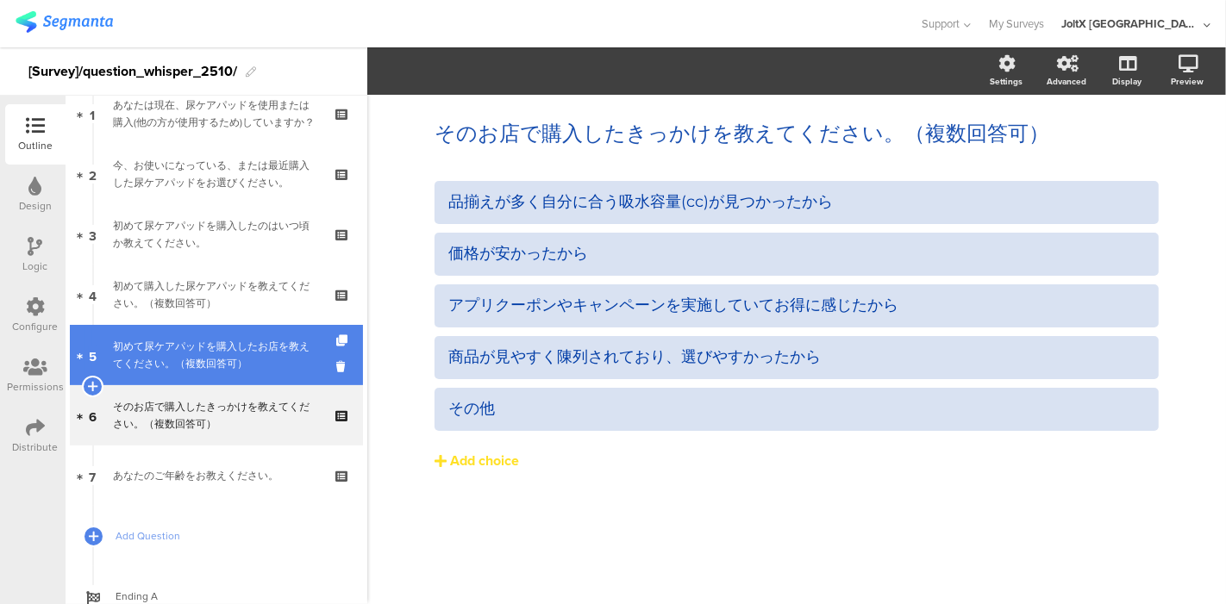
click at [211, 352] on div "初めて尿ケアパッドを購入したお店を教えてください。（複数回答可）" at bounding box center [216, 355] width 206 height 34
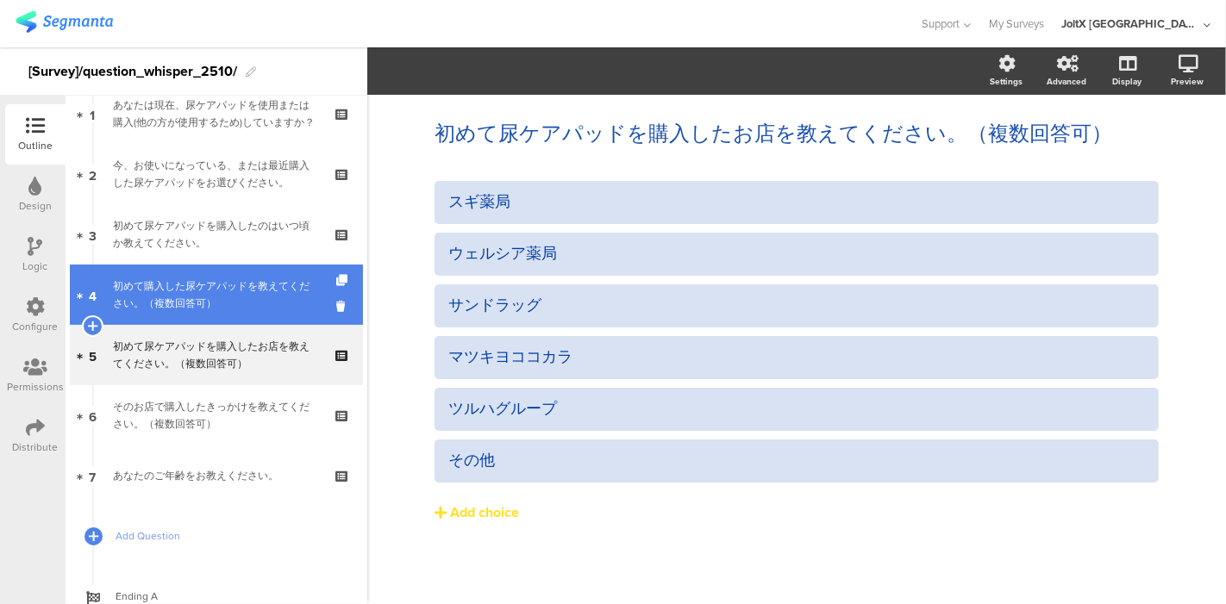
click at [204, 297] on div "初めて購入した尿ケアパッドを教えてください。（複数回答可）" at bounding box center [216, 295] width 206 height 34
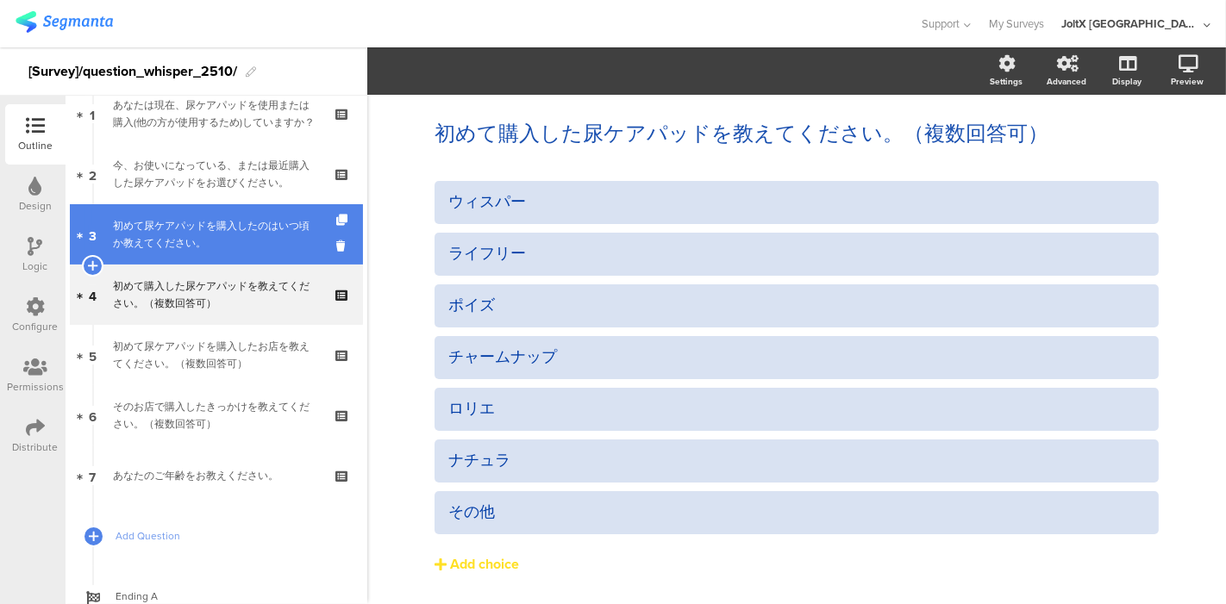
click at [197, 233] on div "初めて尿ケアパッドを購入したのはいつ頃か教えてください。" at bounding box center [216, 234] width 206 height 34
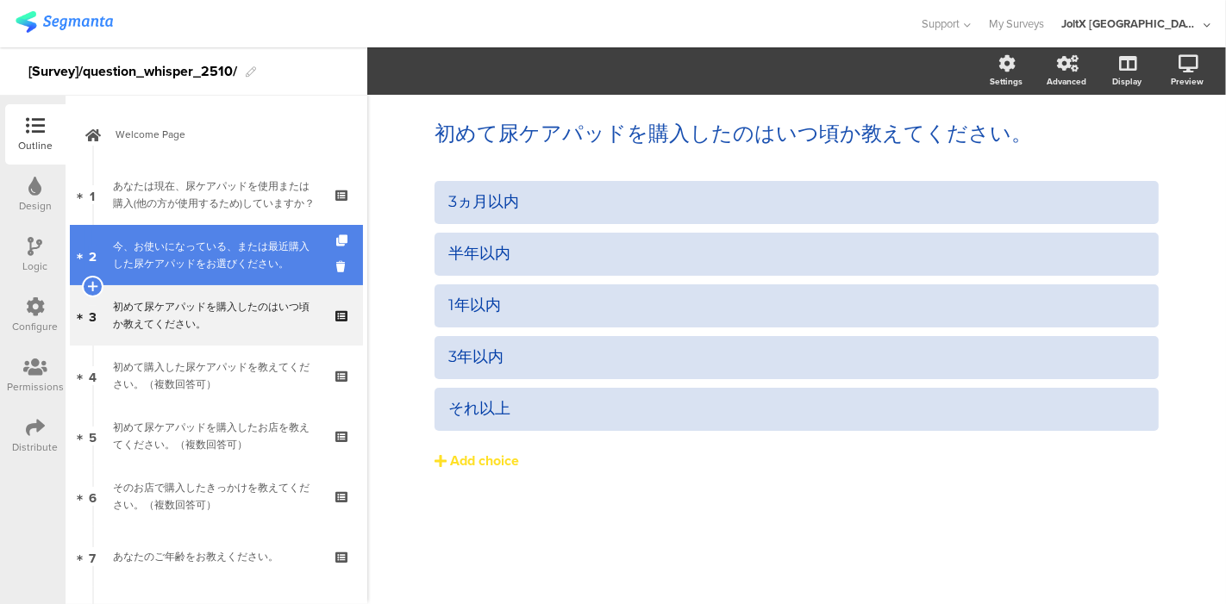
click at [197, 240] on div "今、お使いになっている、または最近購入した尿ケアパッドをお選びください。" at bounding box center [216, 255] width 206 height 34
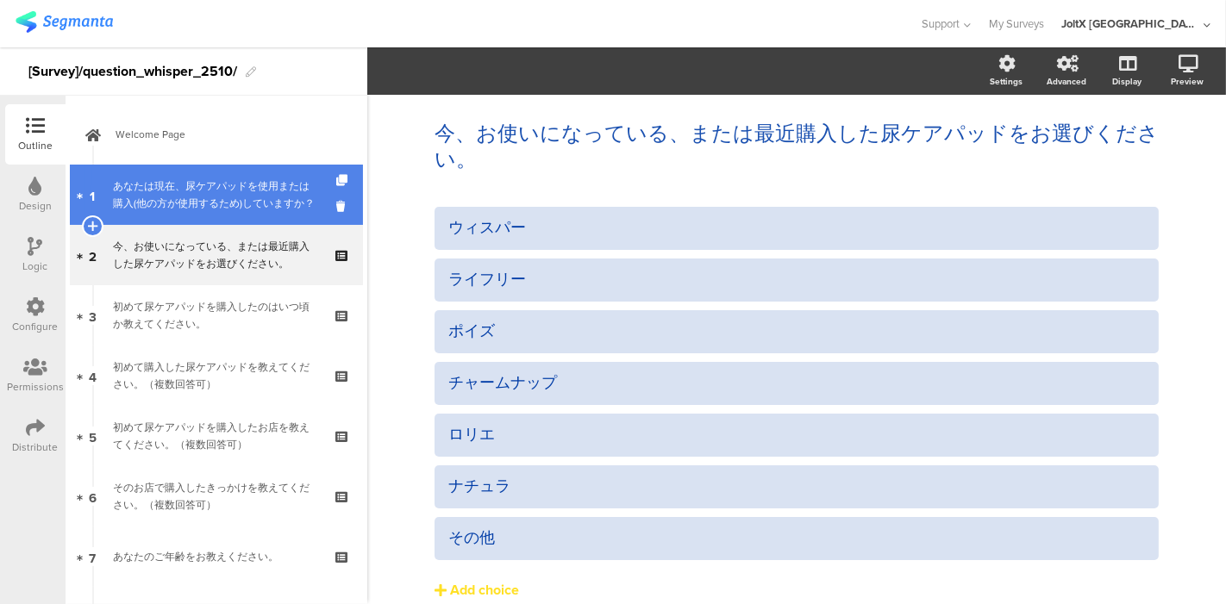
click at [209, 191] on div "あなたは現在、尿ケアパッドを使用または購入(他の方が使用するため)していますか？" at bounding box center [216, 195] width 206 height 34
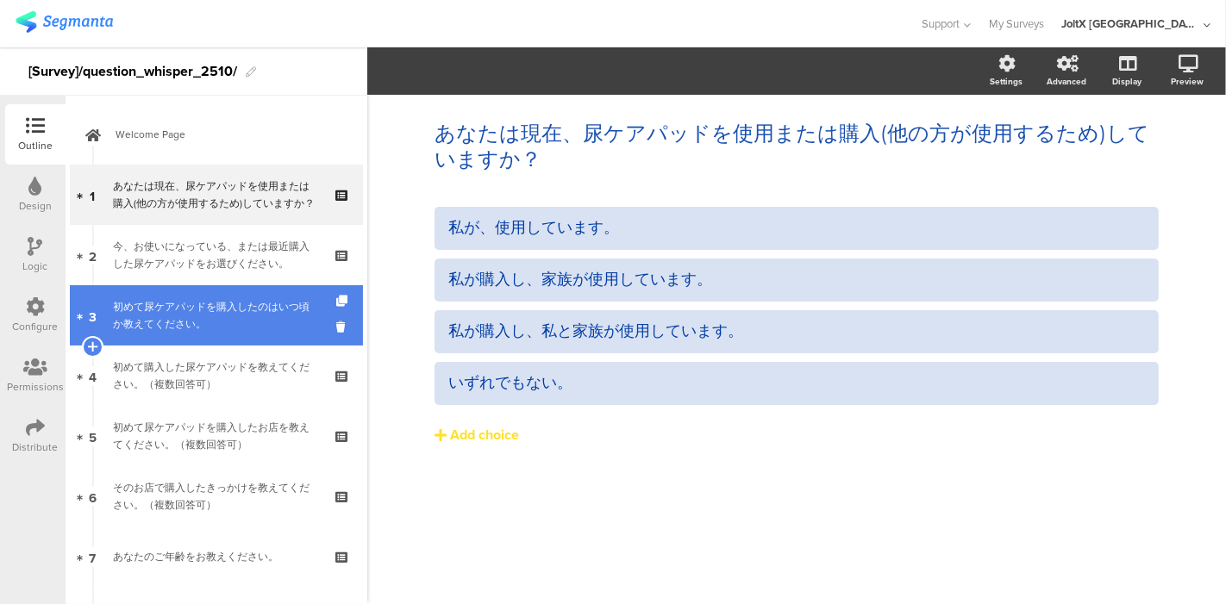
click at [191, 306] on div "初めて尿ケアパッドを購入したのはいつ頃か教えてください。" at bounding box center [216, 315] width 206 height 34
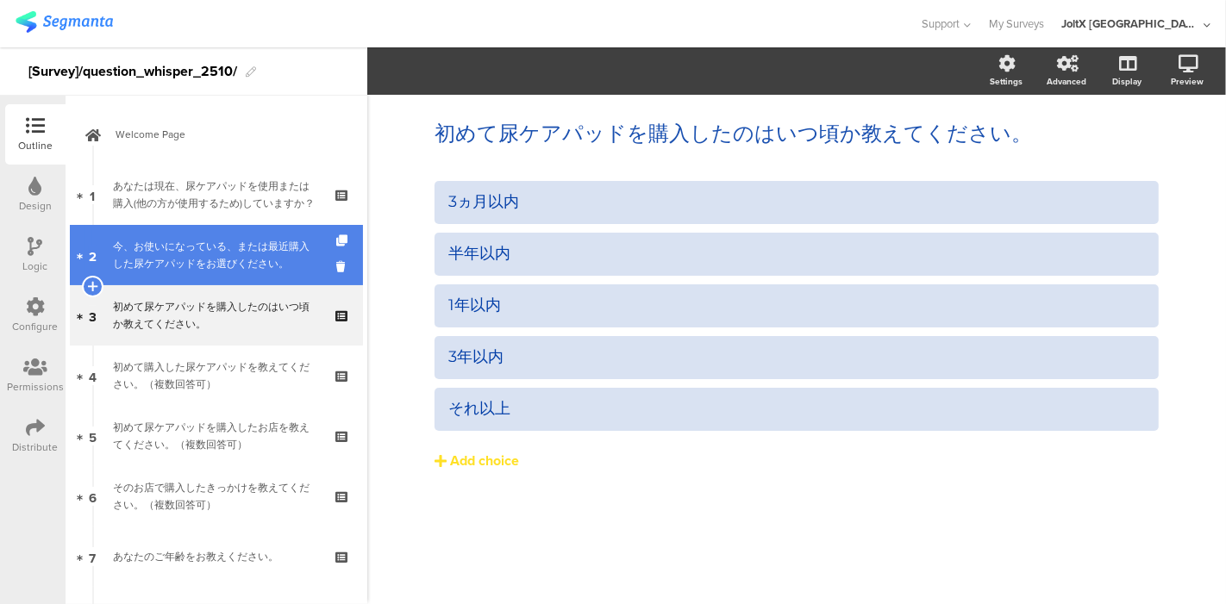
click at [155, 180] on div "あなたは現在、尿ケアパッドを使用または購入(他の方が使用するため)していますか？" at bounding box center [216, 195] width 206 height 34
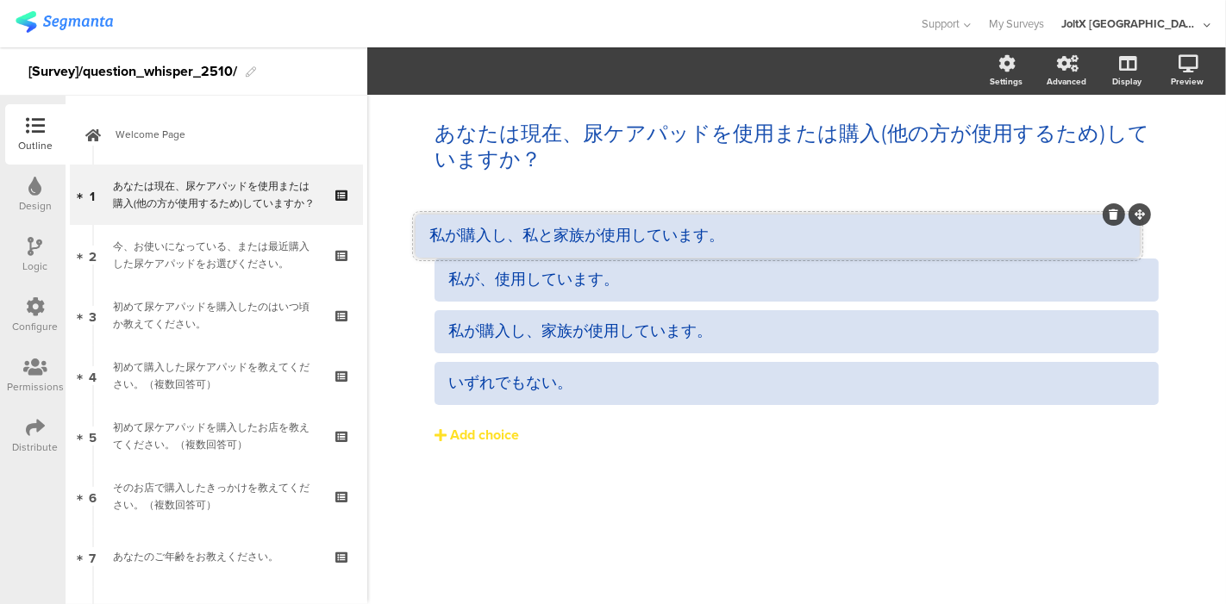
drag, startPoint x: 1156, startPoint y: 311, endPoint x: 1137, endPoint y: 216, distance: 97.6
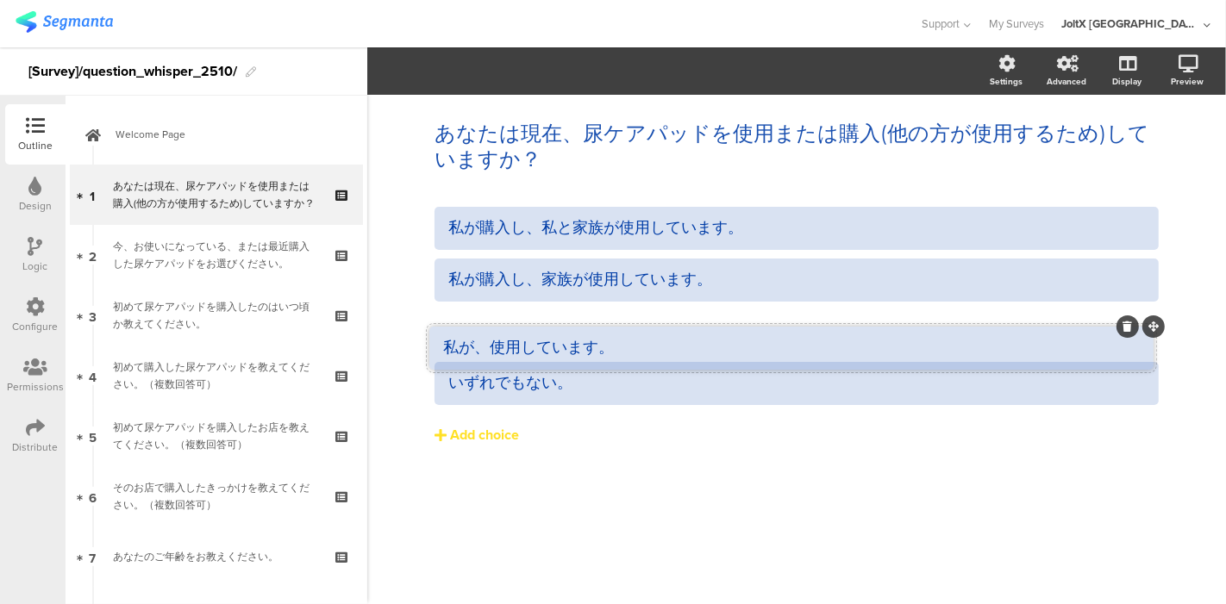
drag, startPoint x: 1155, startPoint y: 257, endPoint x: 1150, endPoint y: 325, distance: 68.3
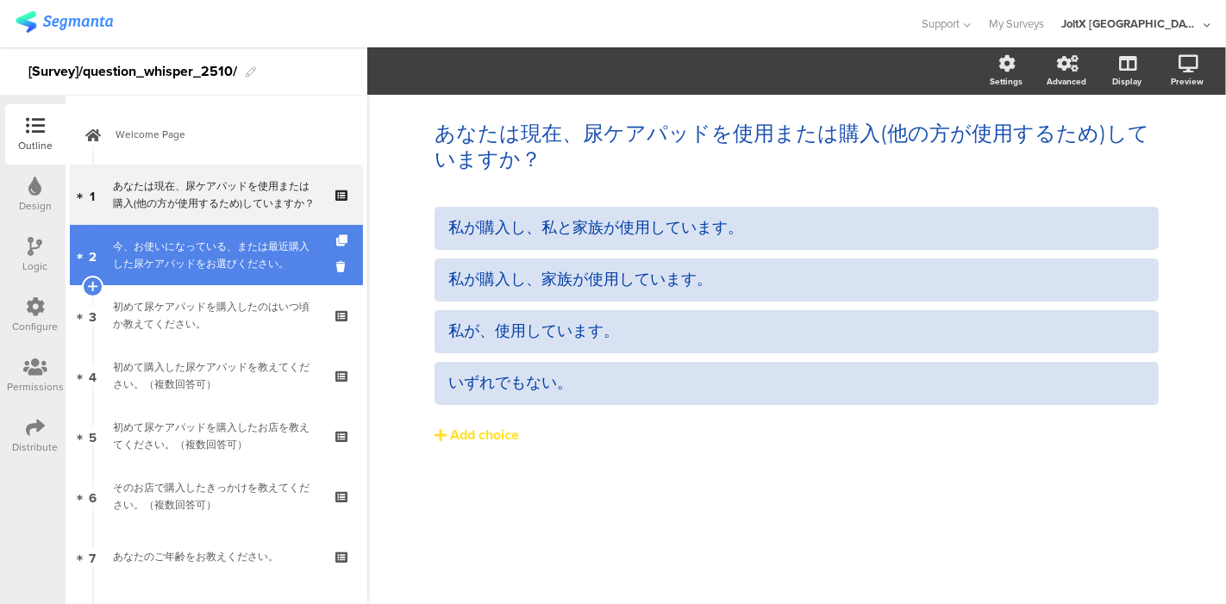
click at [228, 260] on div "今、お使いになっている、または最近購入した尿ケアパッドをお選びください。" at bounding box center [216, 255] width 206 height 34
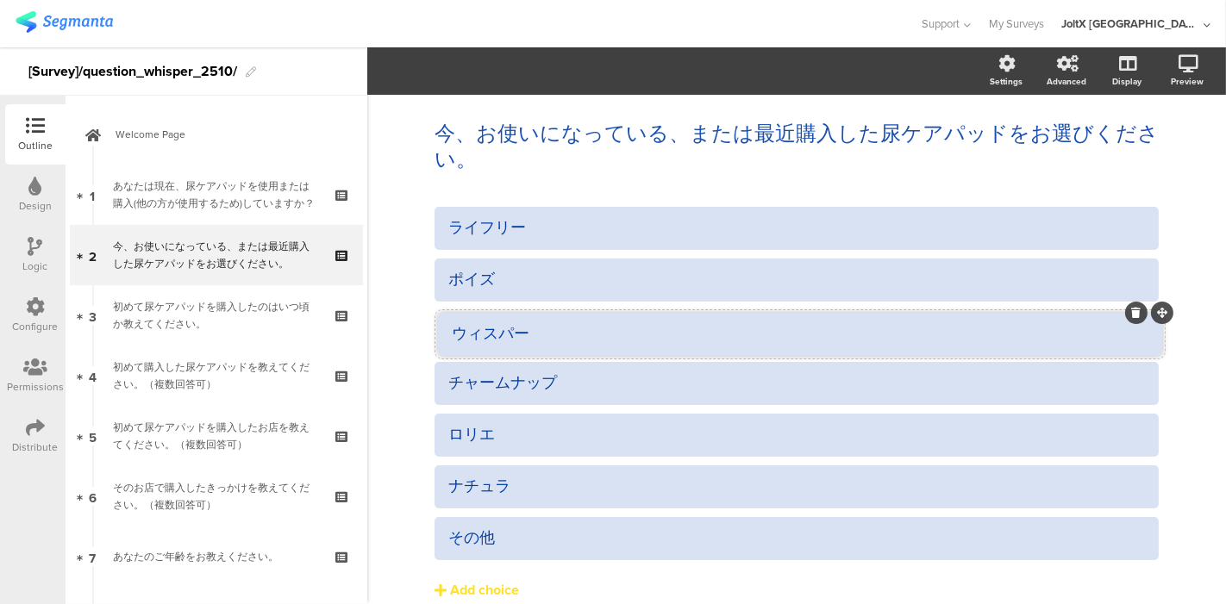
drag, startPoint x: 1150, startPoint y: 208, endPoint x: 1154, endPoint y: 314, distance: 106.1
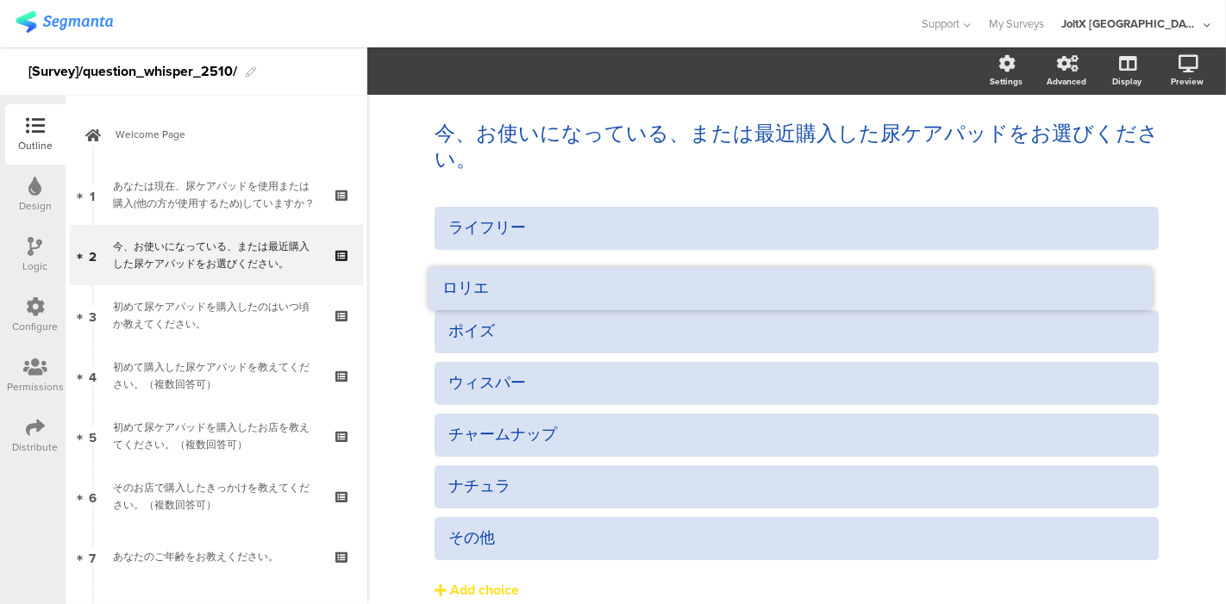
drag, startPoint x: 1153, startPoint y: 410, endPoint x: 1147, endPoint y: 262, distance: 147.6
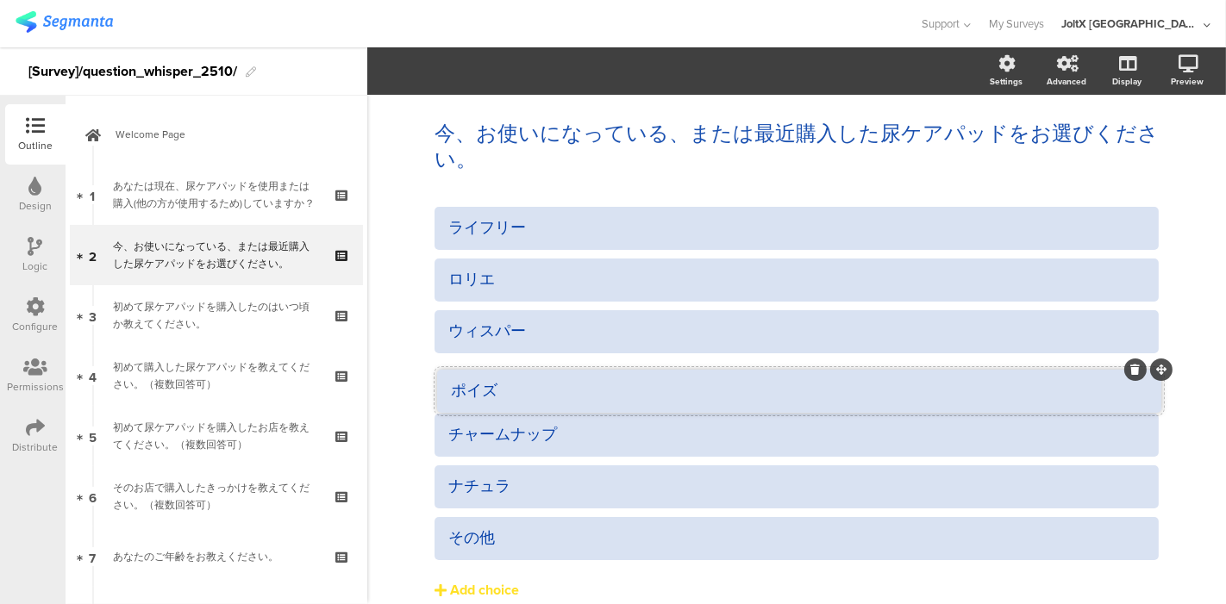
drag, startPoint x: 1150, startPoint y: 311, endPoint x: 1153, endPoint y: 371, distance: 59.5
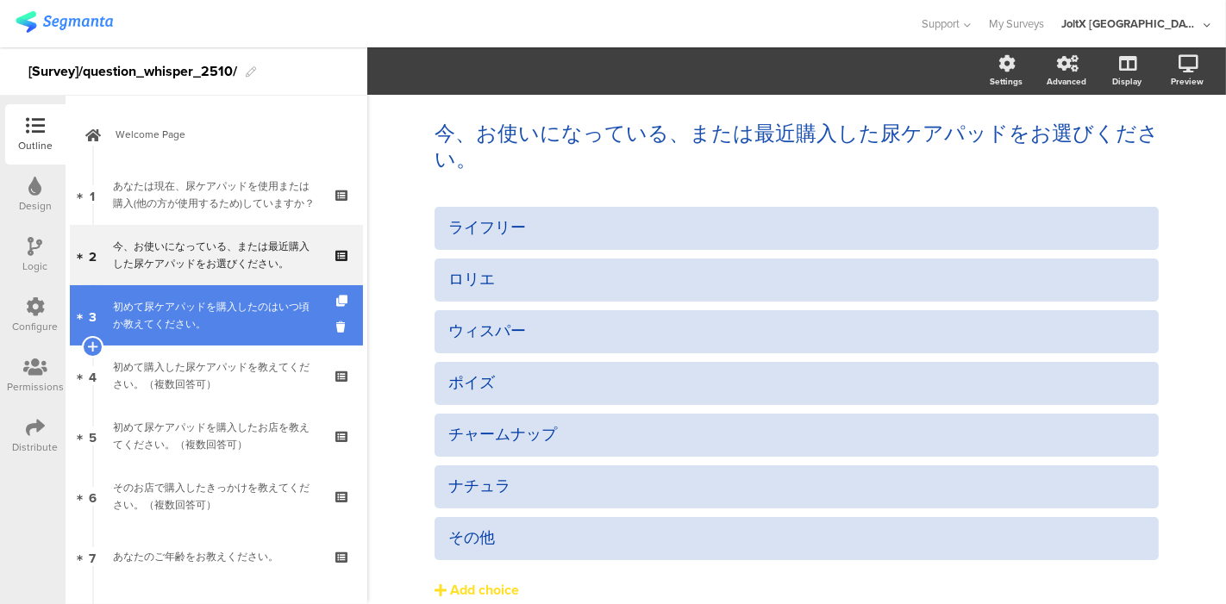
click at [172, 319] on div "初めて尿ケアパッドを購入したのはいつ頃か教えてください。" at bounding box center [216, 315] width 206 height 34
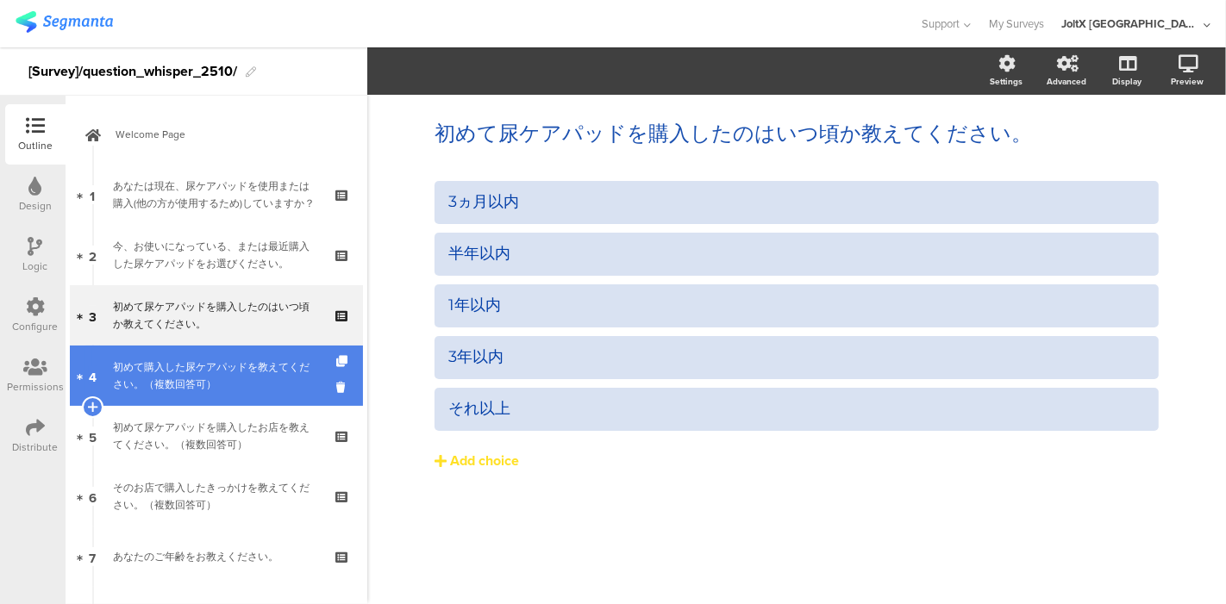
click at [165, 366] on div "初めて購入した尿ケアパッドを教えてください。（複数回答可）" at bounding box center [216, 376] width 206 height 34
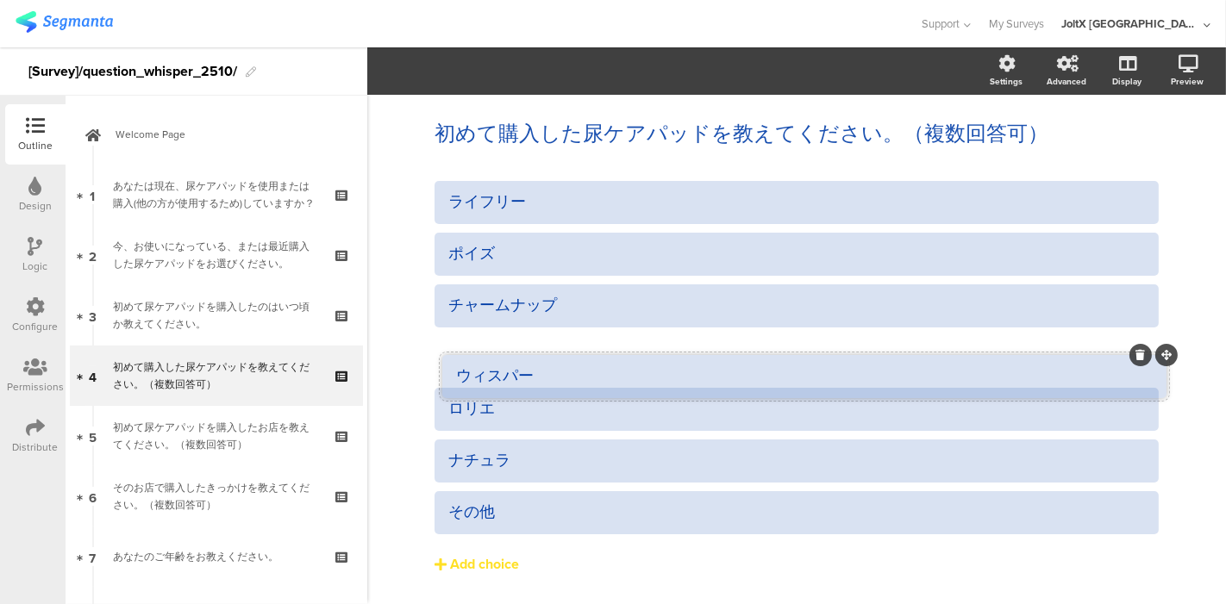
drag, startPoint x: 1149, startPoint y: 185, endPoint x: 1158, endPoint y: 354, distance: 169.2
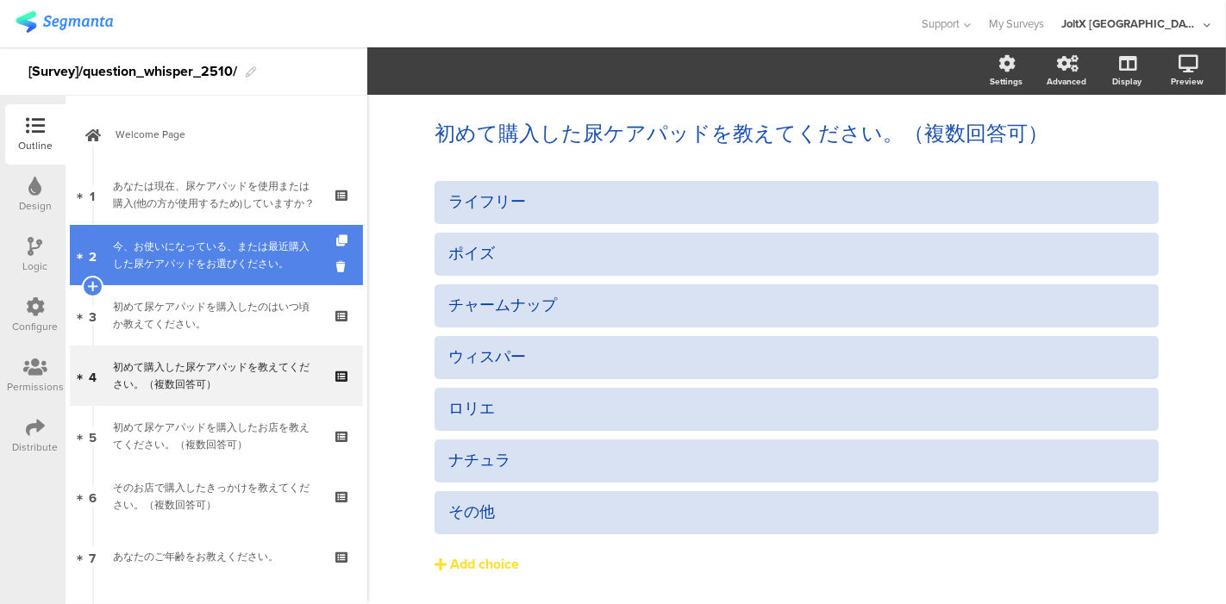
click at [153, 248] on div "今、お使いになっている、または最近購入した尿ケアパッドをお選びください。" at bounding box center [216, 255] width 206 height 34
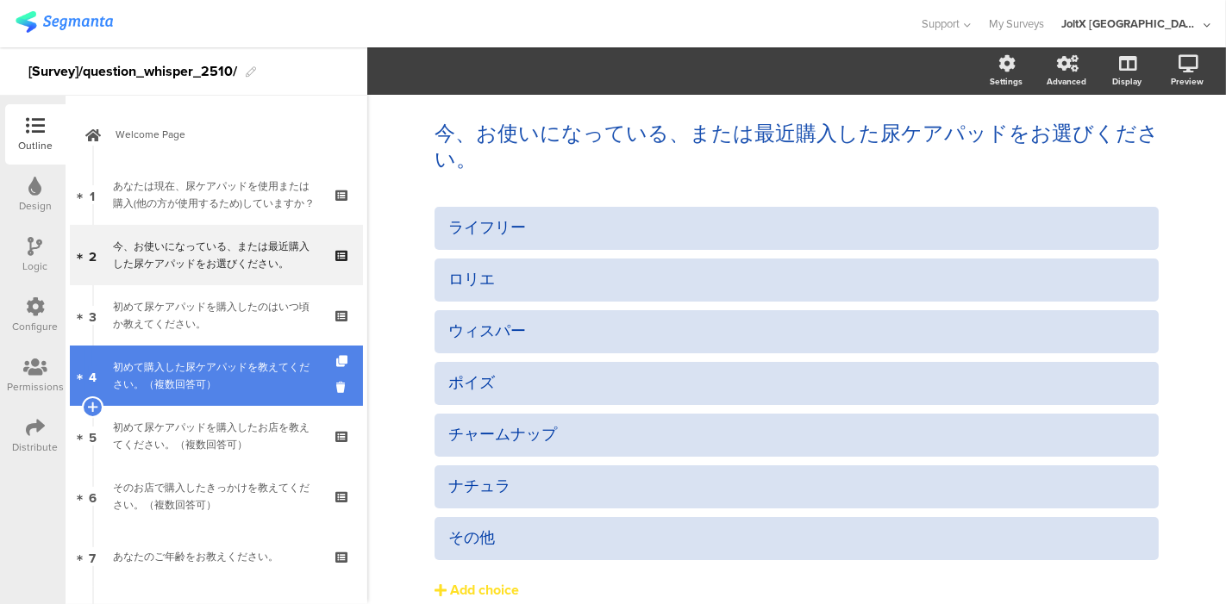
drag, startPoint x: 165, startPoint y: 353, endPoint x: 182, endPoint y: 352, distance: 17.3
click at [166, 376] on div "初めて購入した尿ケアパッドを教えてください。（複数回答可）" at bounding box center [216, 376] width 206 height 34
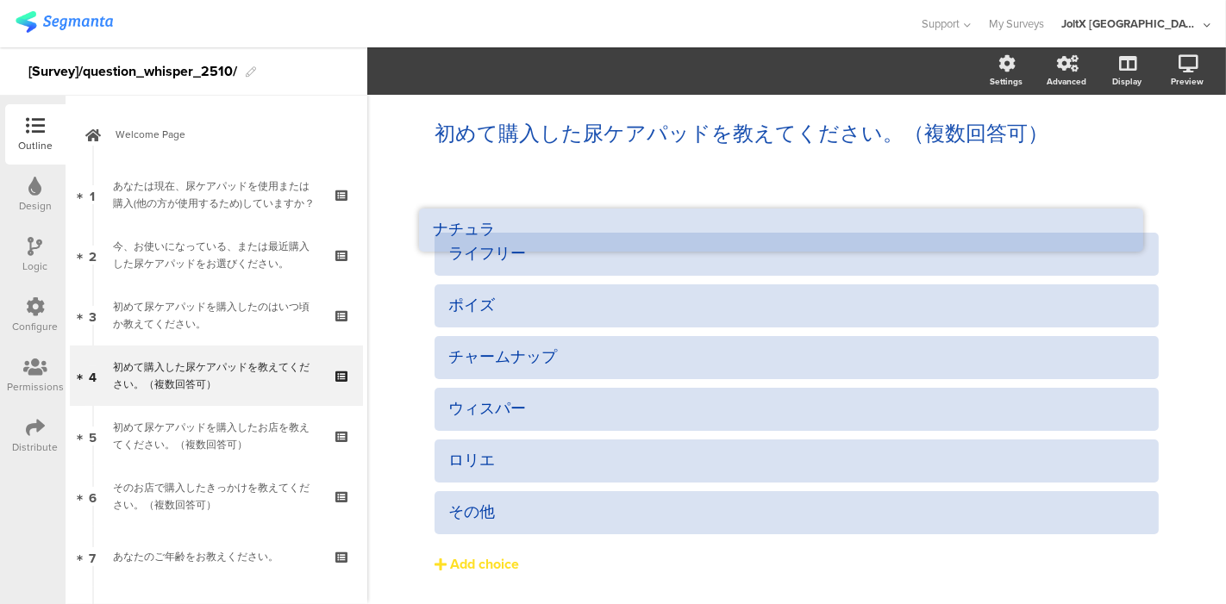
drag, startPoint x: 1151, startPoint y: 437, endPoint x: 1137, endPoint y: 205, distance: 232.3
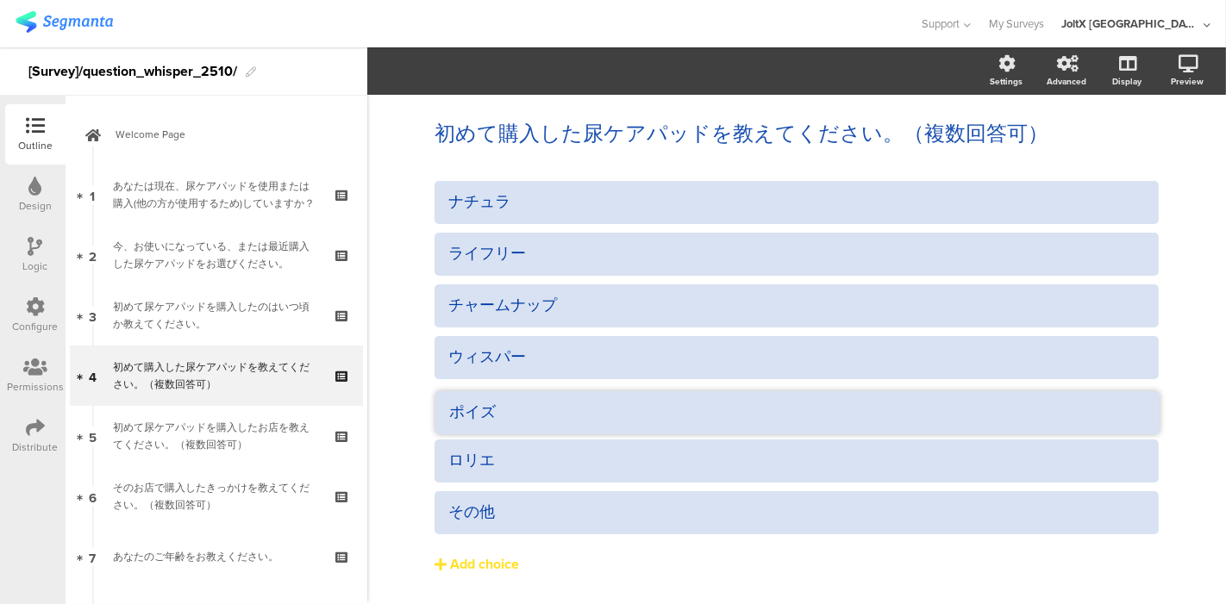
drag, startPoint x: 1150, startPoint y: 282, endPoint x: 1150, endPoint y: 385, distance: 103.5
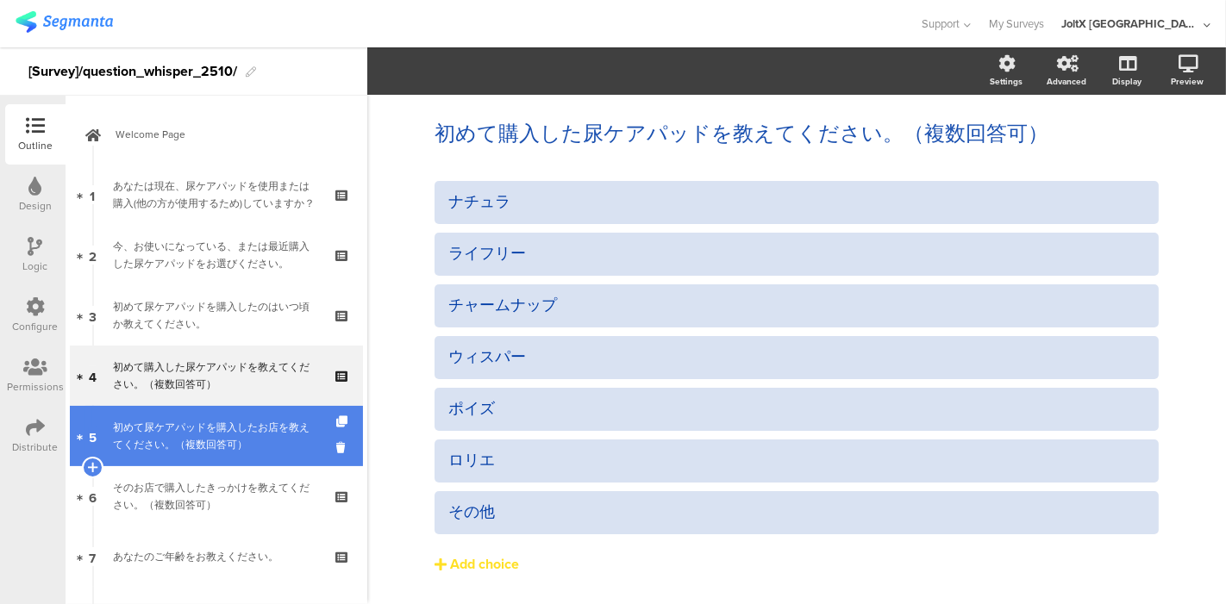
click at [177, 422] on div "初めて尿ケアパッドを購入したお店を教えてください。（複数回答可）" at bounding box center [216, 436] width 206 height 34
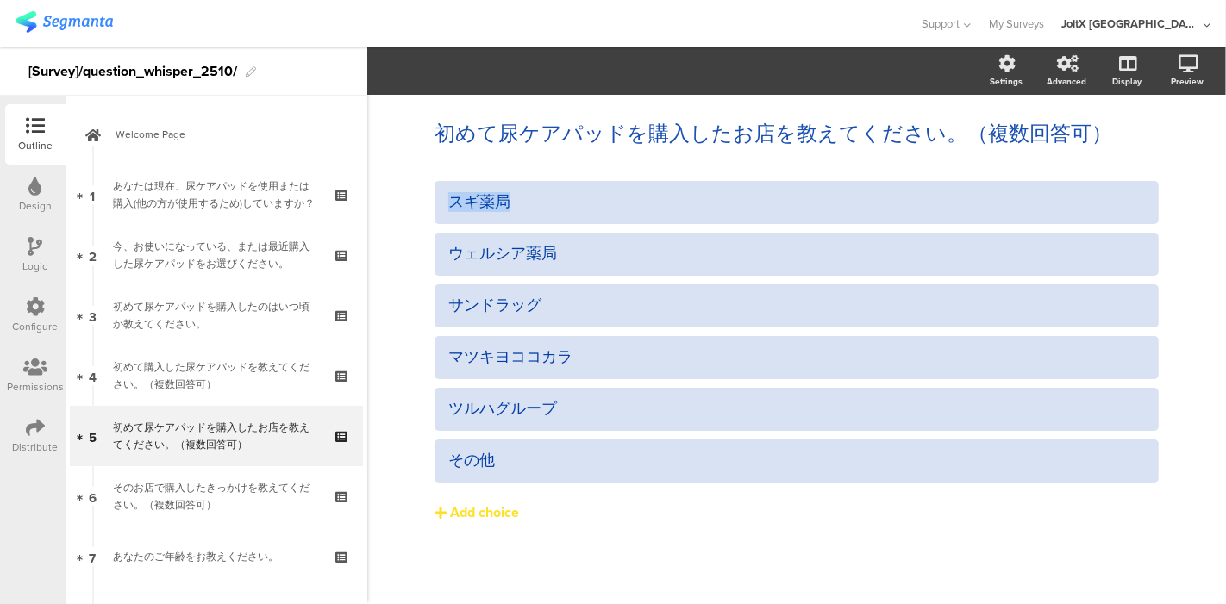
drag, startPoint x: 1151, startPoint y: 183, endPoint x: 1163, endPoint y: 206, distance: 26.2
click at [1163, 206] on div "初めて尿ケアパッドを購入したお店を教えてください。（複数回答可） 初めて尿ケアパッドを購入したお店を教えてください。（複数回答可） スギ薬局 ウェルシア薬局" at bounding box center [796, 349] width 759 height 509
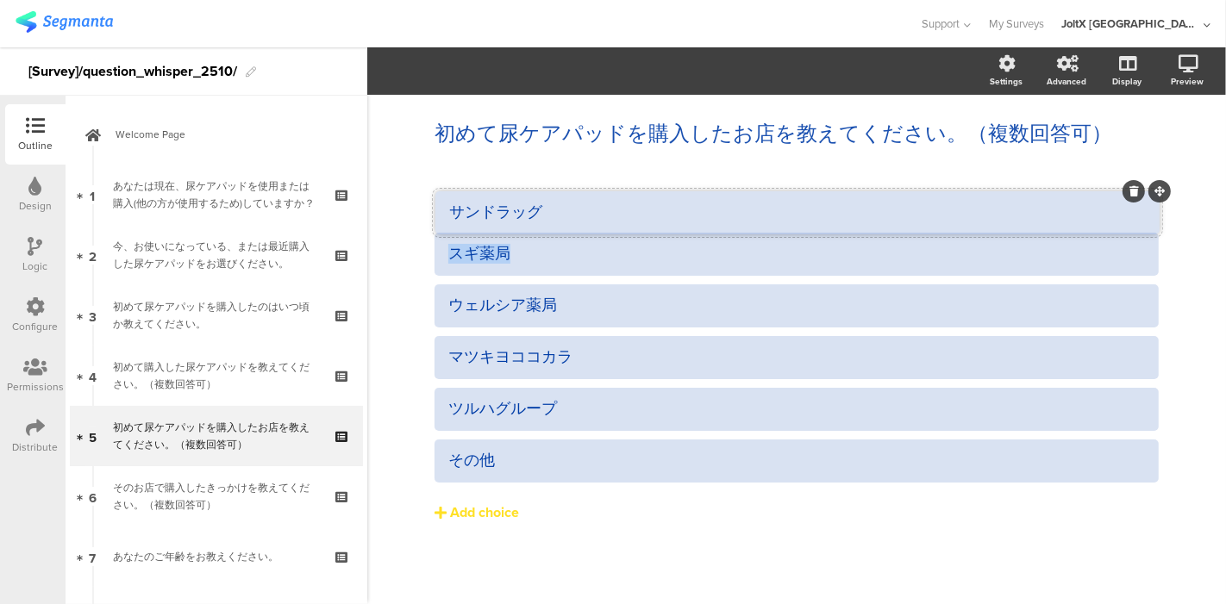
drag, startPoint x: 1155, startPoint y: 285, endPoint x: 1164, endPoint y: 192, distance: 93.5
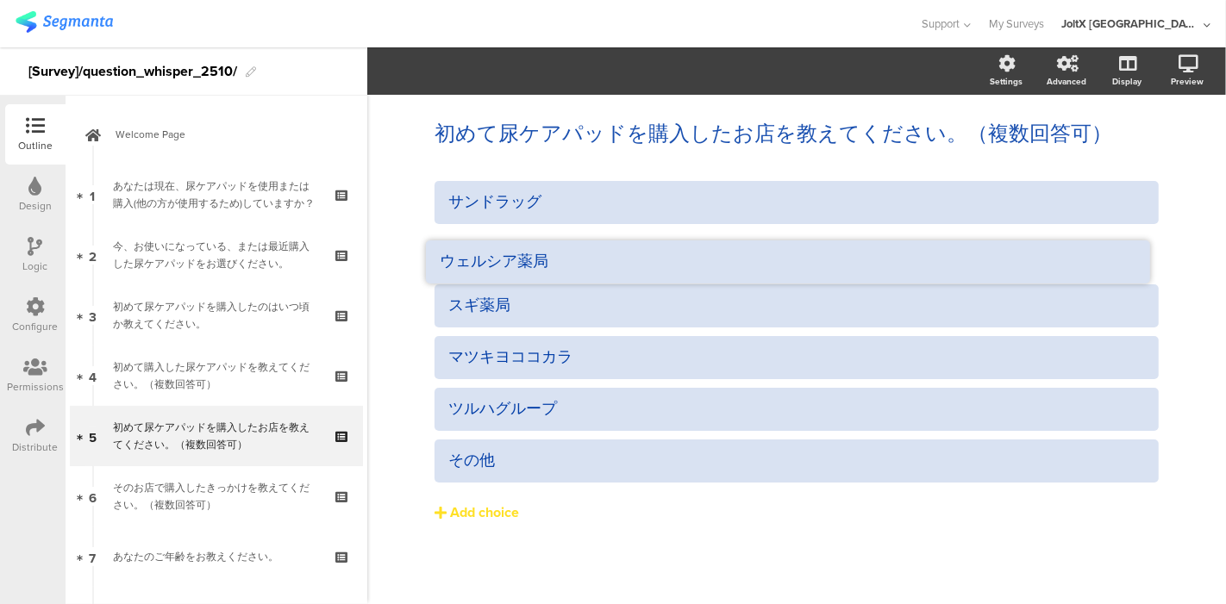
drag, startPoint x: 1156, startPoint y: 280, endPoint x: 1155, endPoint y: 237, distance: 43.1
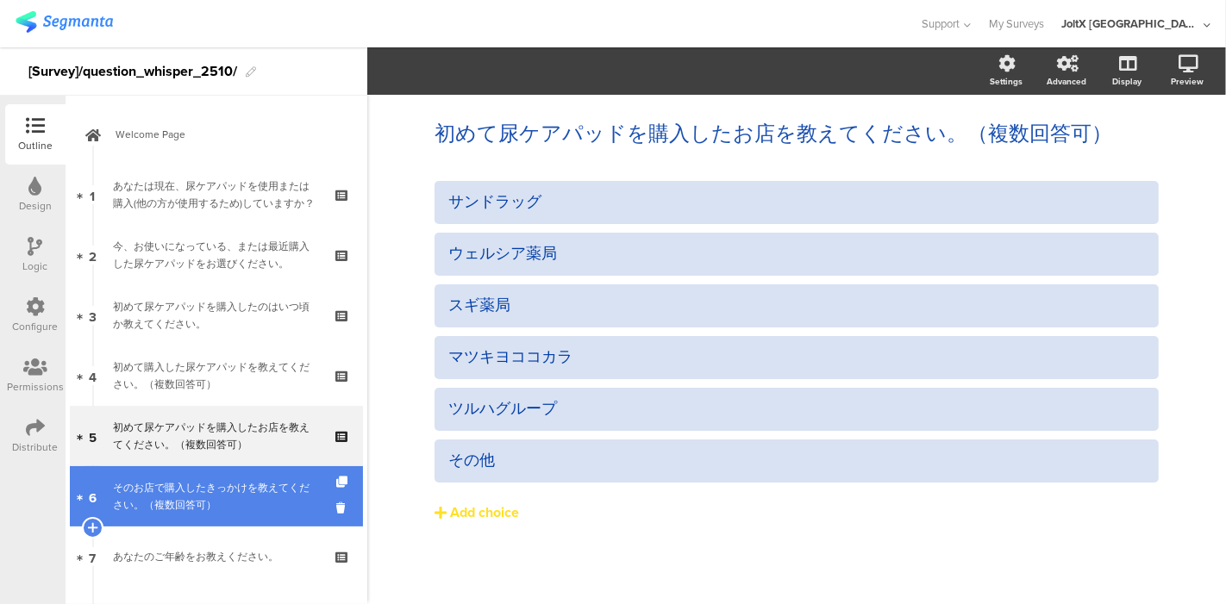
click at [281, 481] on div "そのお店で購入したきっかけを教えてください。（複数回答可）" at bounding box center [216, 496] width 206 height 34
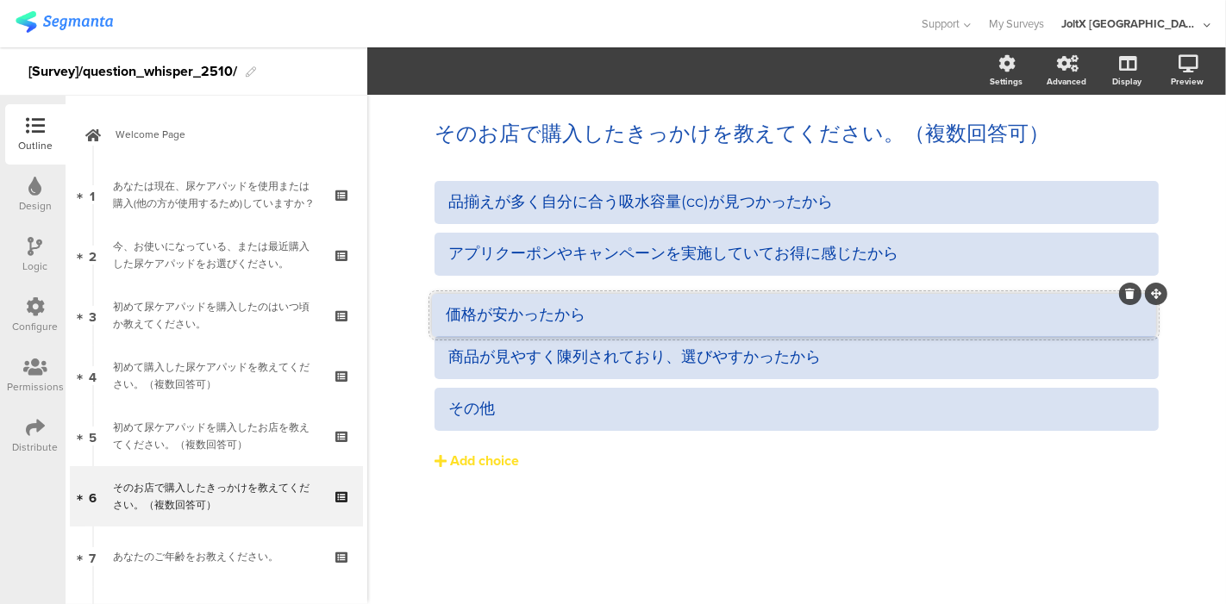
drag, startPoint x: 1155, startPoint y: 233, endPoint x: 1153, endPoint y: 294, distance: 61.3
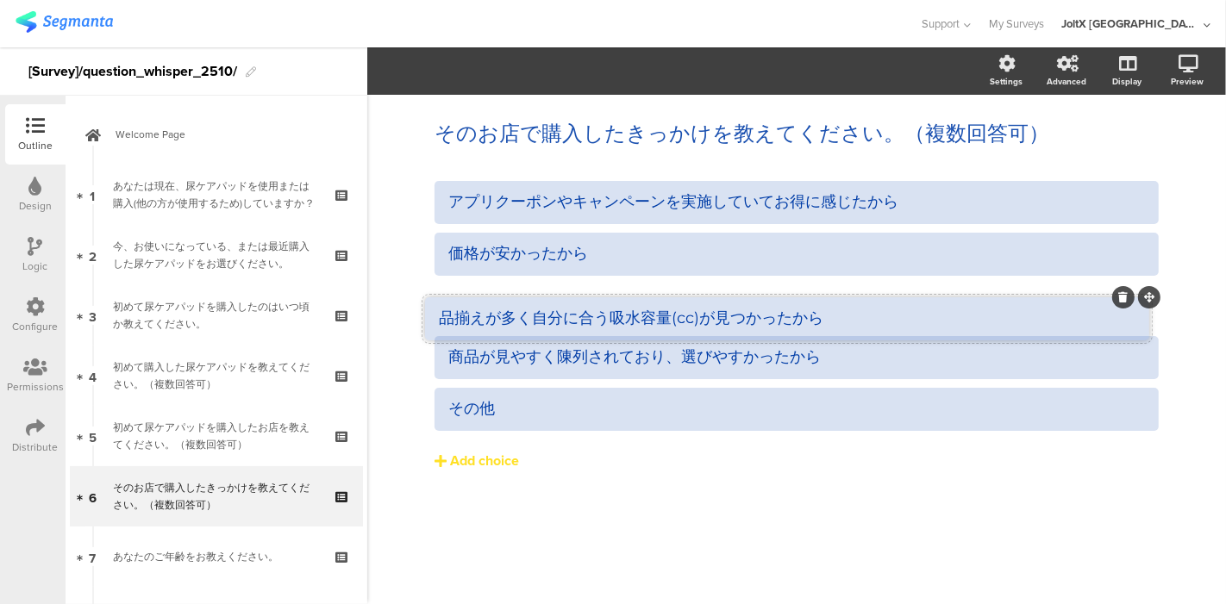
drag, startPoint x: 1159, startPoint y: 182, endPoint x: 1149, endPoint y: 298, distance: 116.8
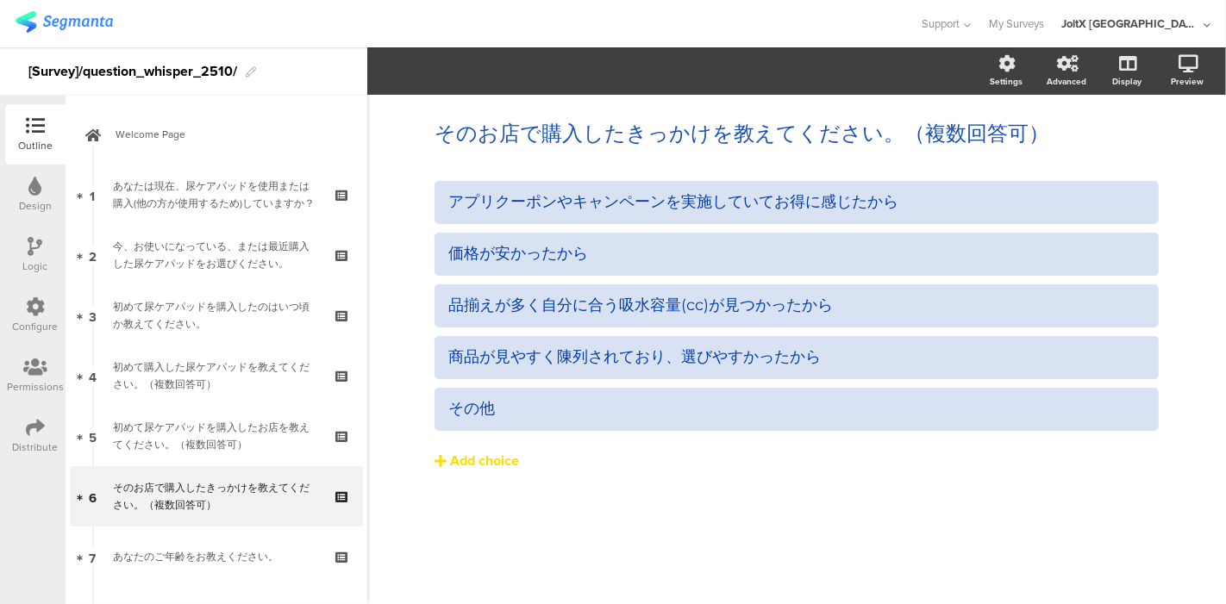
click at [778, 463] on button "Add choice" at bounding box center [797, 461] width 724 height 43
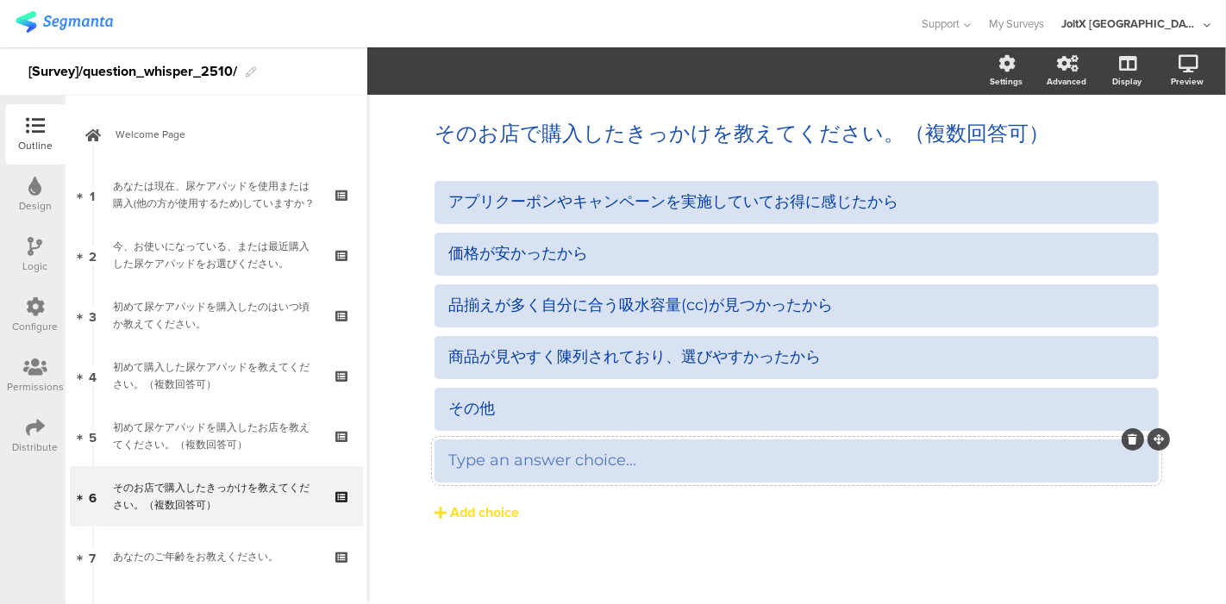
click at [1129, 437] on icon at bounding box center [1133, 440] width 9 height 10
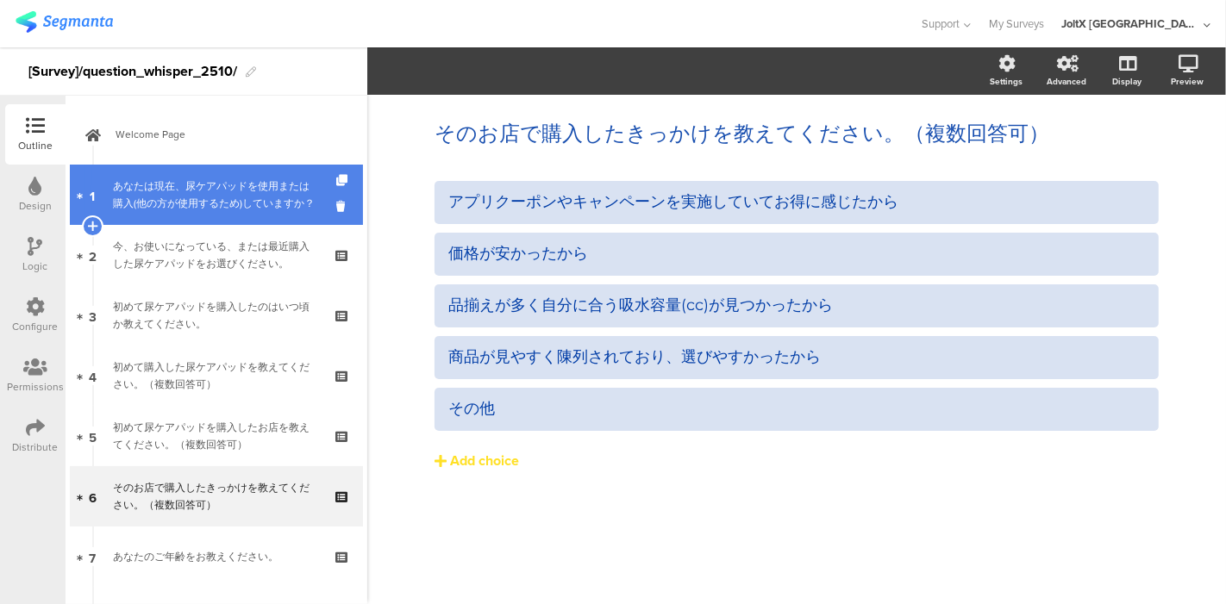
drag, startPoint x: 170, startPoint y: 186, endPoint x: 207, endPoint y: 187, distance: 37.1
click at [170, 186] on div "あなたは現在、尿ケアパッドを使用または購入(他の方が使用するため)していますか？" at bounding box center [216, 195] width 206 height 34
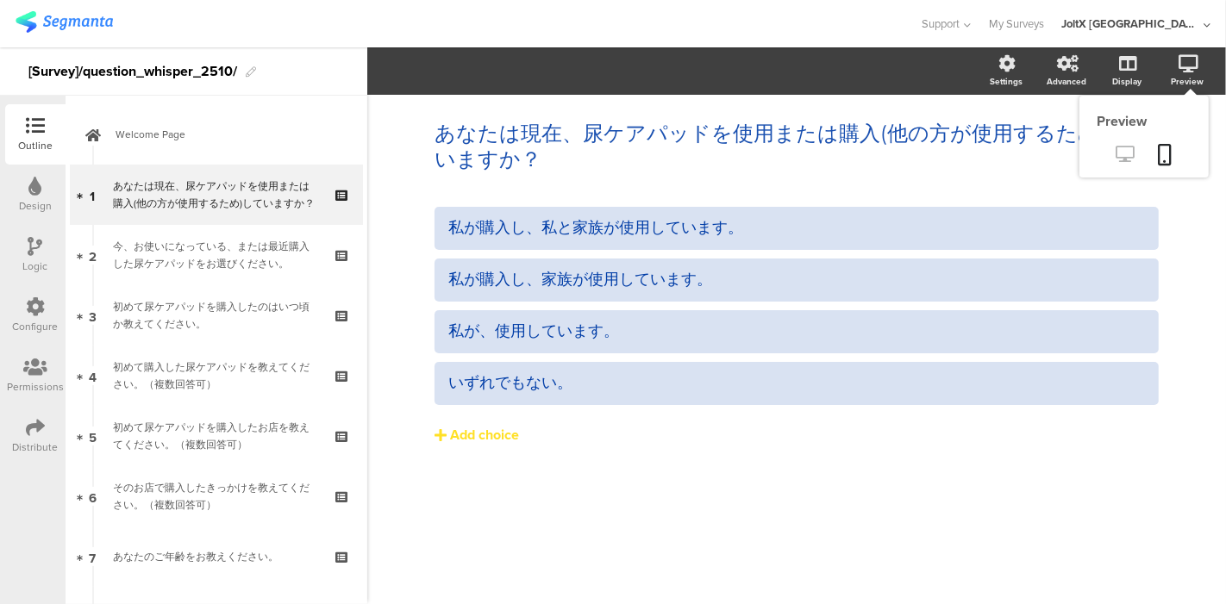
click at [1121, 153] on icon at bounding box center [1125, 154] width 18 height 16
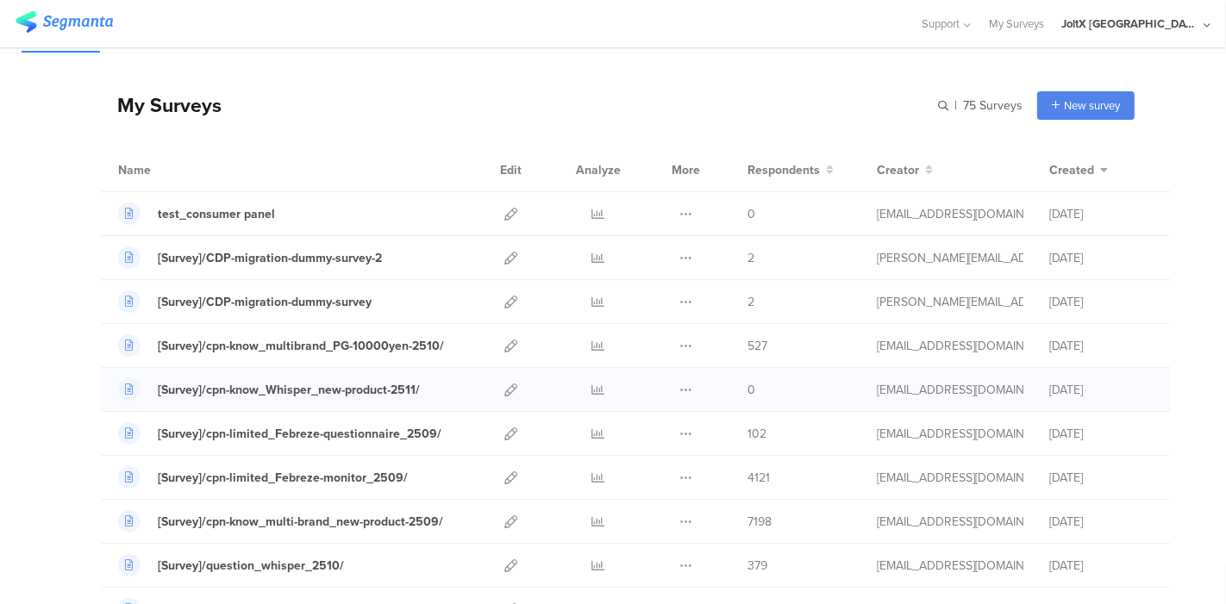
scroll to position [96, 0]
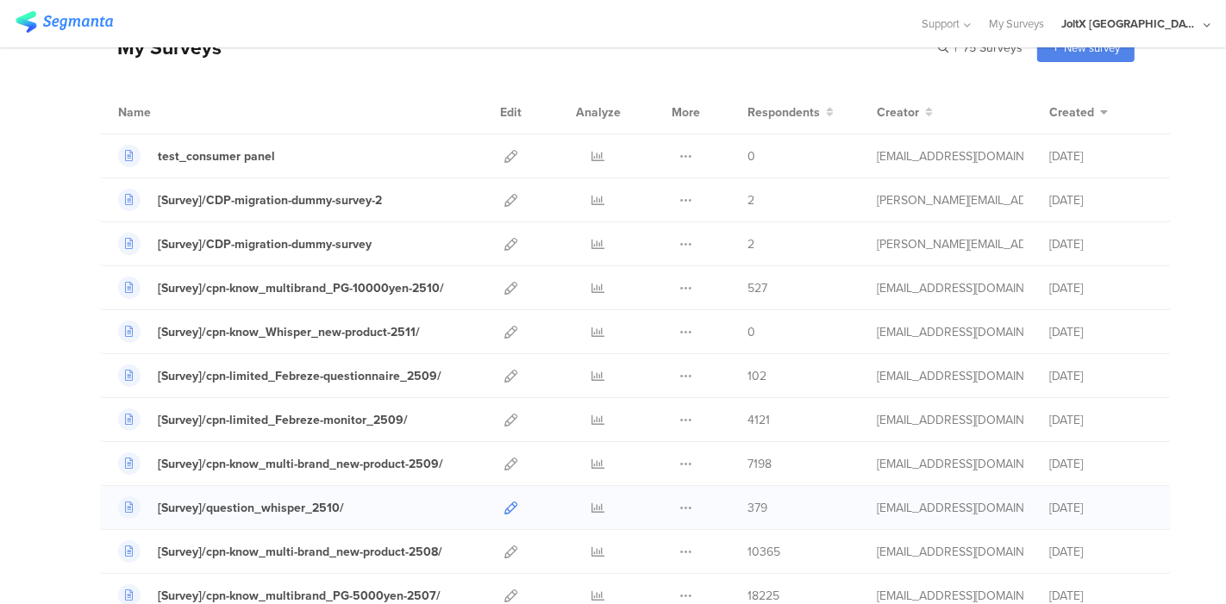
click at [504, 510] on icon at bounding box center [510, 508] width 13 height 13
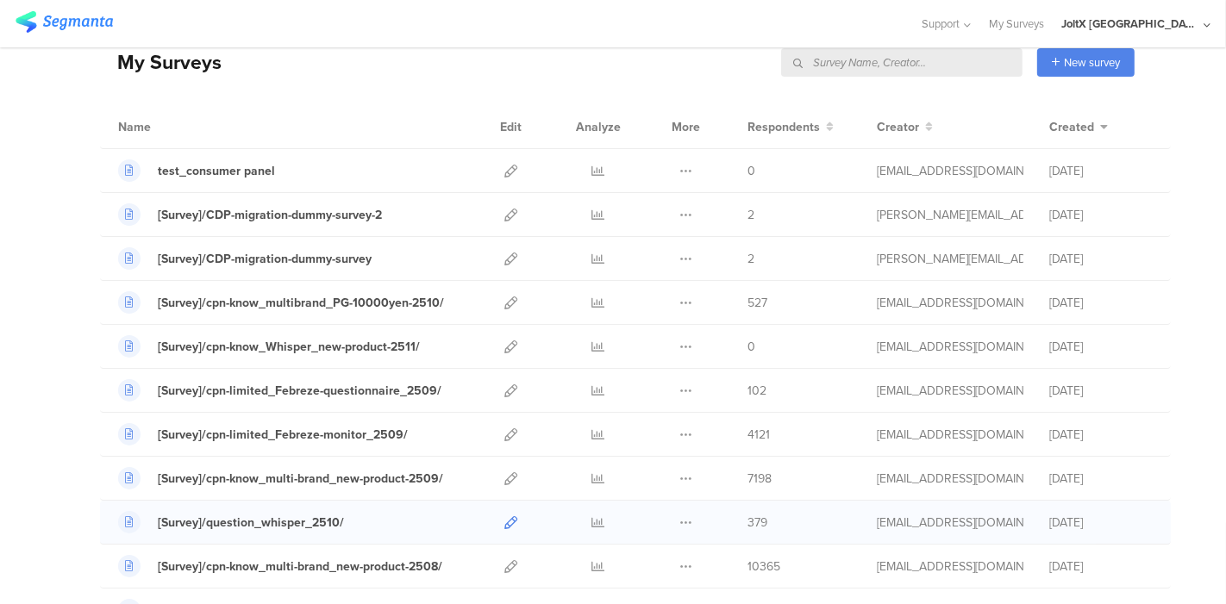
click at [504, 516] on icon at bounding box center [510, 522] width 13 height 13
click at [370, 80] on div "My Surveys New survey Start from scratch Choose from templates" at bounding box center [617, 62] width 1035 height 69
click at [430, 33] on div at bounding box center [460, 23] width 889 height 28
click at [504, 528] on link at bounding box center [510, 522] width 13 height 43
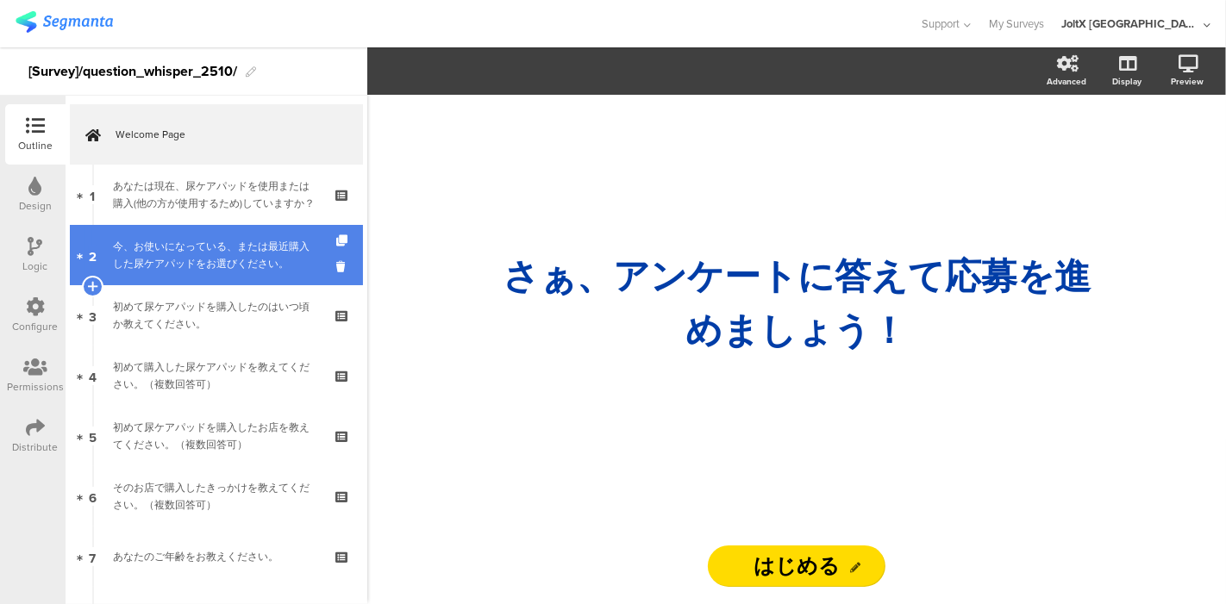
drag, startPoint x: 172, startPoint y: 210, endPoint x: 175, endPoint y: 229, distance: 19.1
click at [172, 210] on div "あなたは現在、尿ケアパッドを使用または購入(他の方が使用するため)していますか？" at bounding box center [216, 195] width 206 height 34
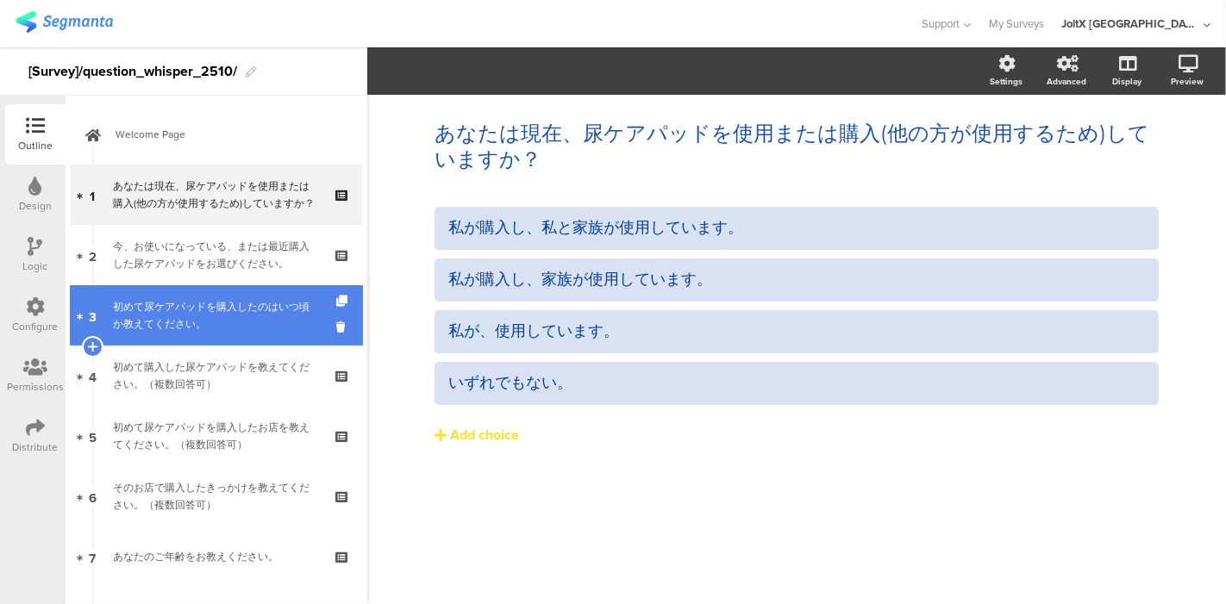
click at [196, 316] on div "初めて尿ケアパッドを購入したのはいつ頃か教えてください。" at bounding box center [216, 315] width 206 height 34
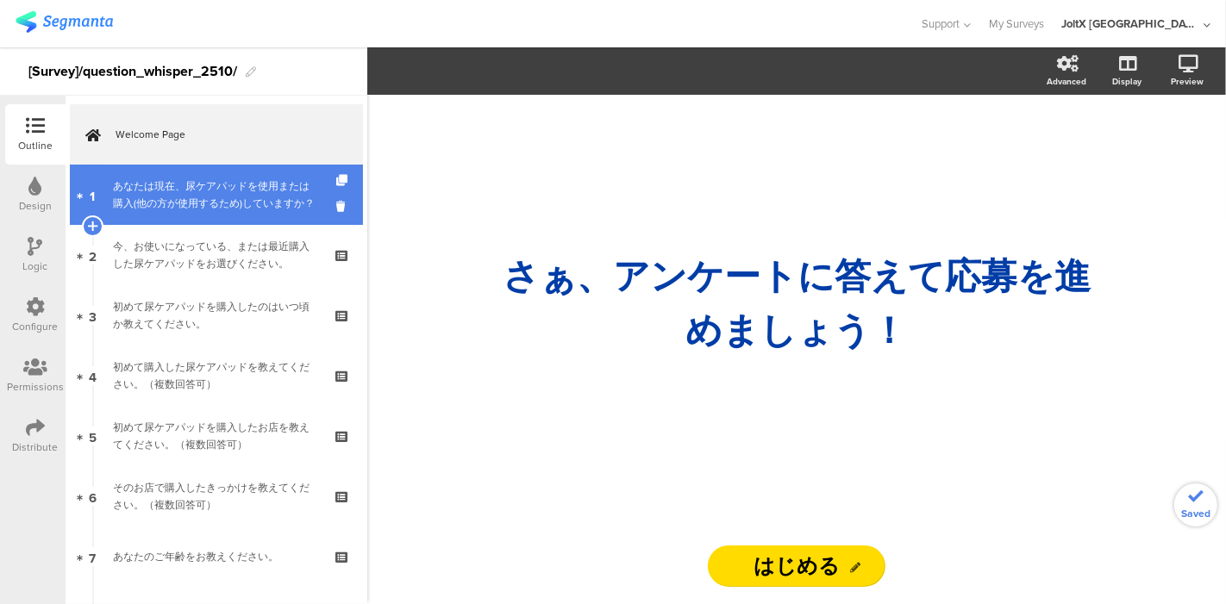
click at [185, 195] on div "あなたは現在、尿ケアパッドを使用または購入(他の方が使用するため)していますか？" at bounding box center [216, 195] width 206 height 34
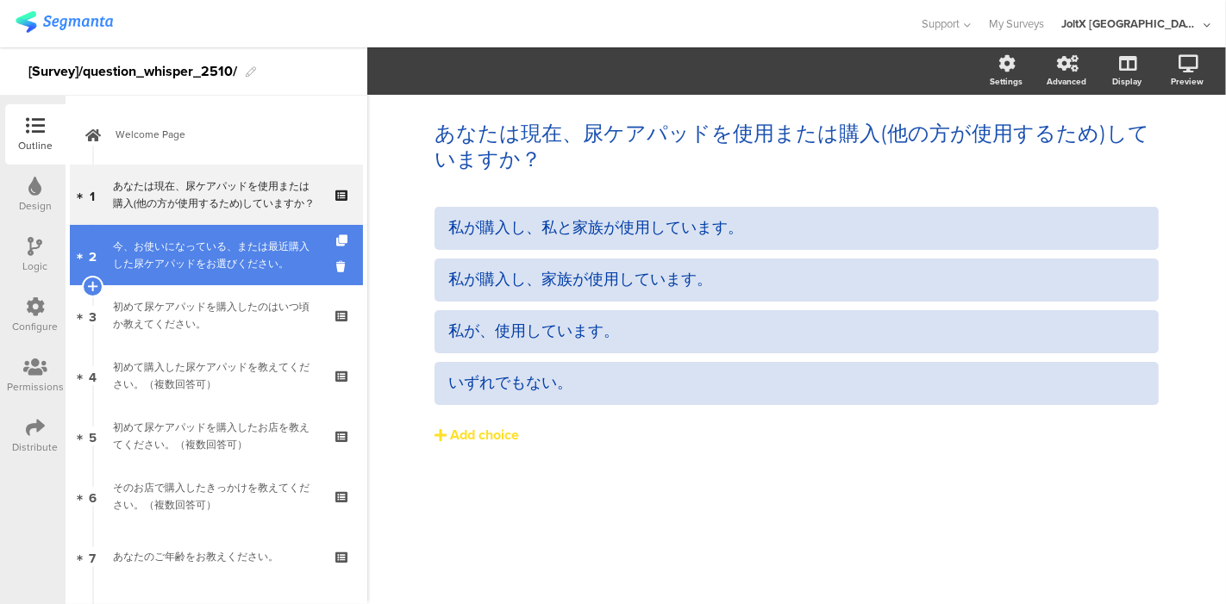
click at [172, 247] on div "今、お使いになっている、または最近購入した尿ケアパッドをお選びください。" at bounding box center [216, 255] width 206 height 34
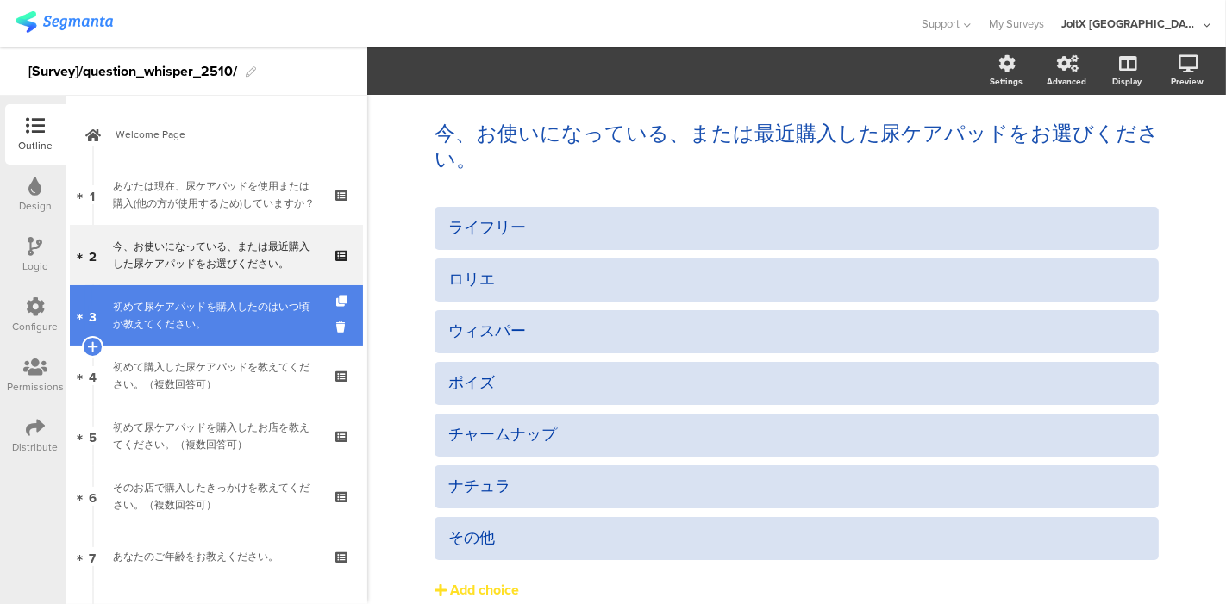
click at [177, 301] on div "初めて尿ケアパッドを購入したのはいつ頃か教えてください。" at bounding box center [216, 315] width 206 height 34
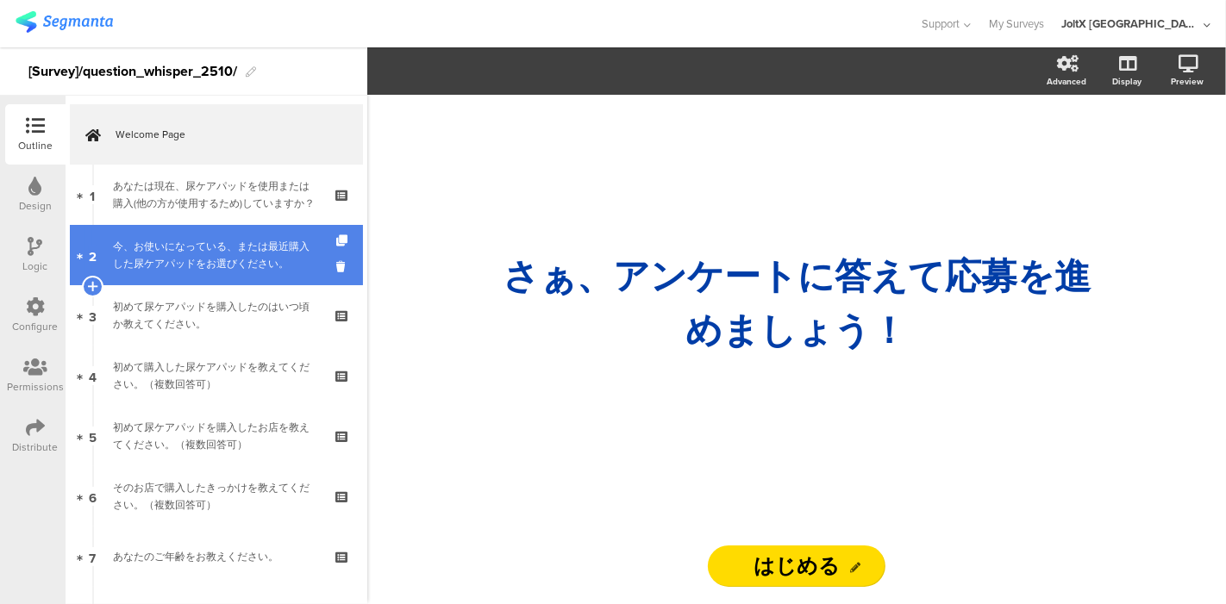
drag, startPoint x: 245, startPoint y: 203, endPoint x: 226, endPoint y: 228, distance: 31.4
click at [219, 245] on div "今、お使いになっている、または最近購入した尿ケアパッドをお選びください。" at bounding box center [216, 255] width 206 height 34
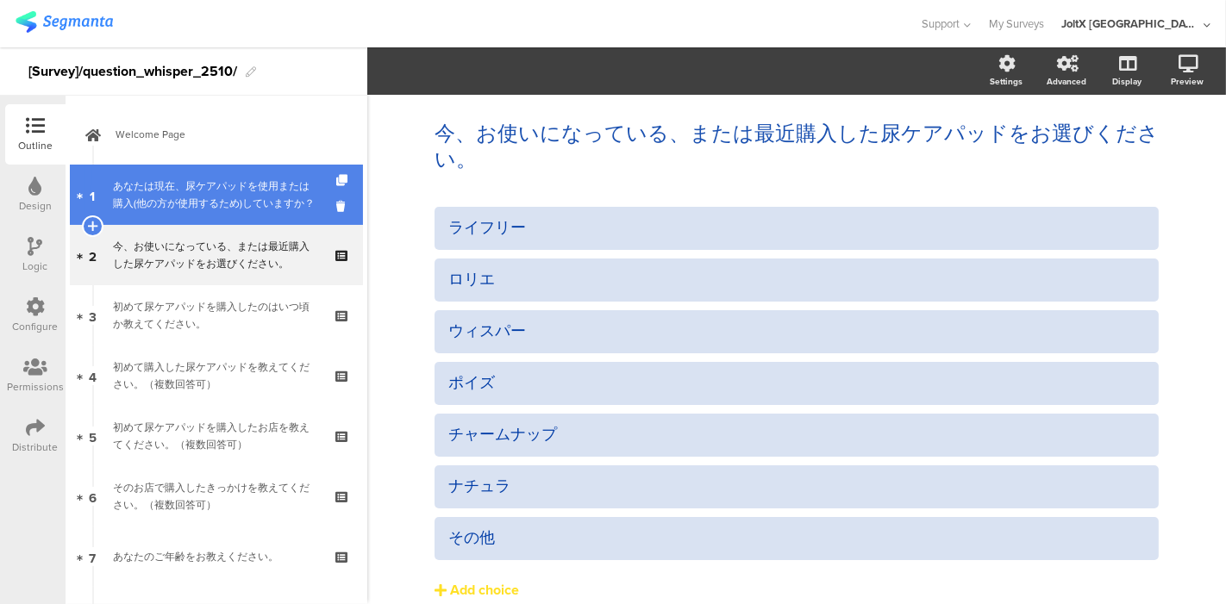
click at [217, 212] on div "あなたは現在、尿ケアパッドを使用または購入(他の方が使用するため)していますか？" at bounding box center [216, 195] width 206 height 34
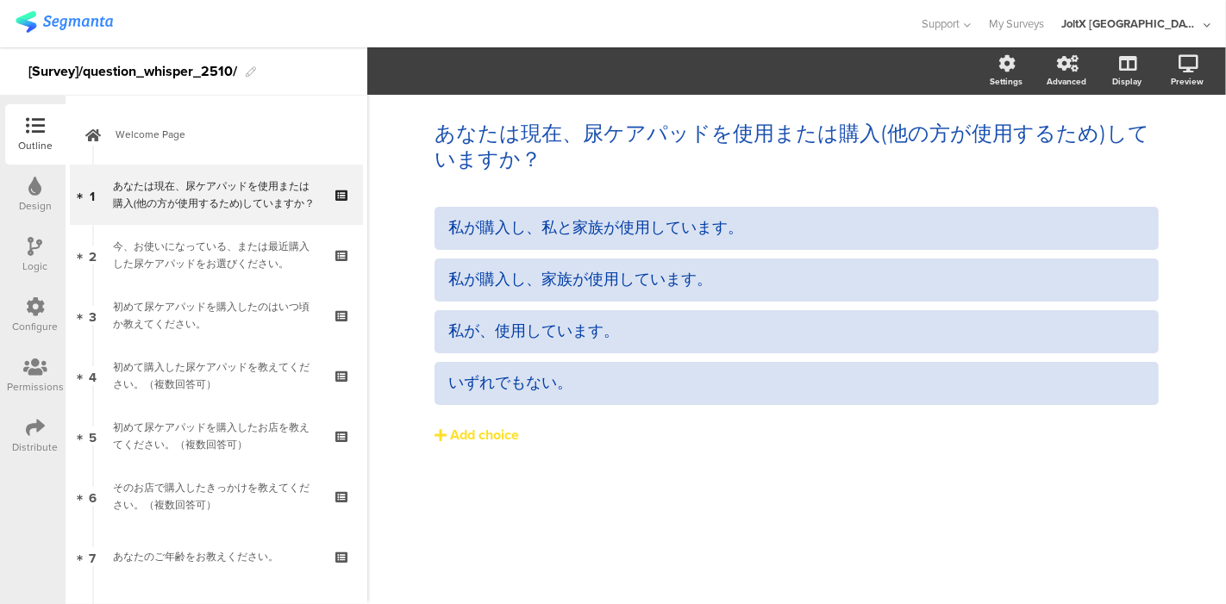
click at [589, 22] on div at bounding box center [460, 23] width 889 height 28
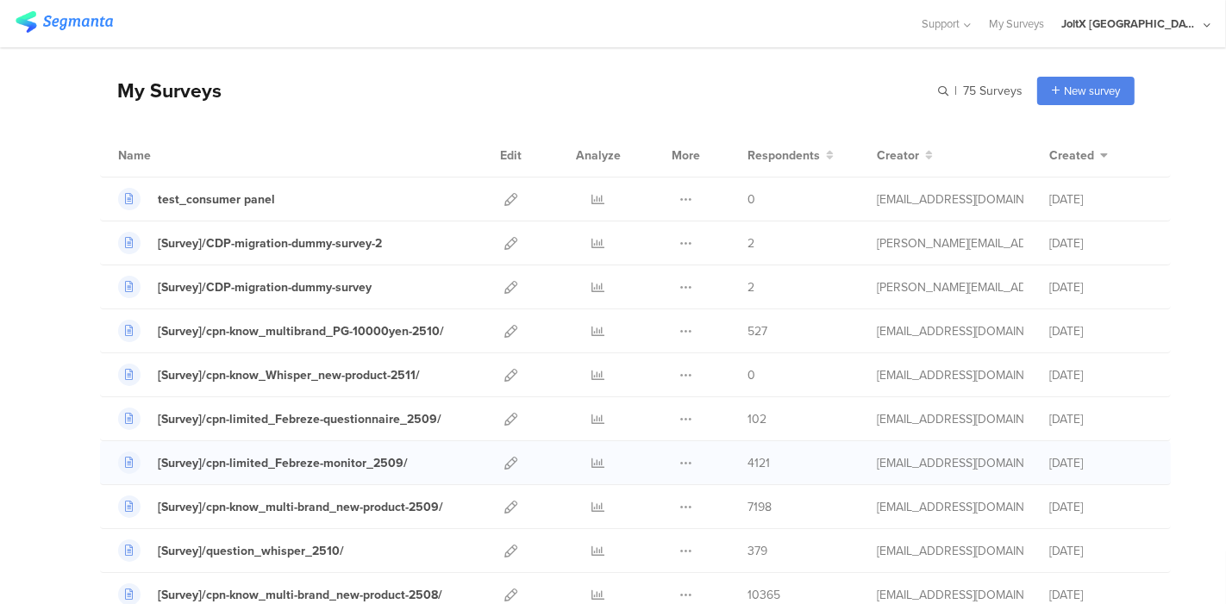
scroll to position [96, 0]
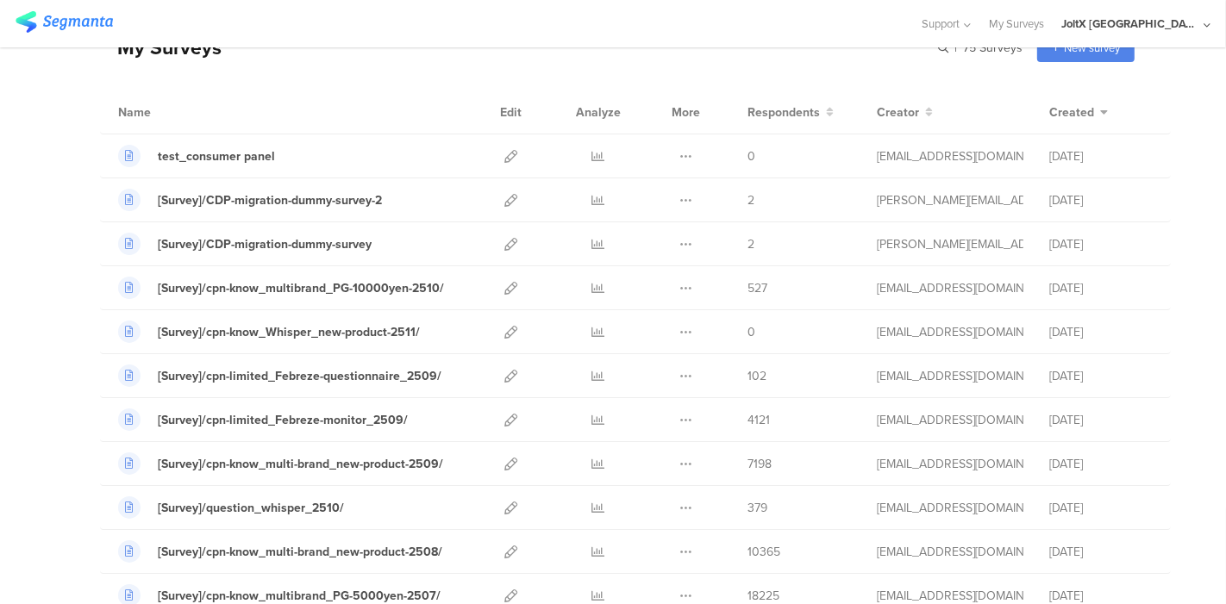
click at [592, 503] on icon at bounding box center [598, 508] width 13 height 13
click at [566, 67] on div "My Surveys | 75 Surveys New survey Start from scratch Choose from templates" at bounding box center [617, 47] width 1035 height 69
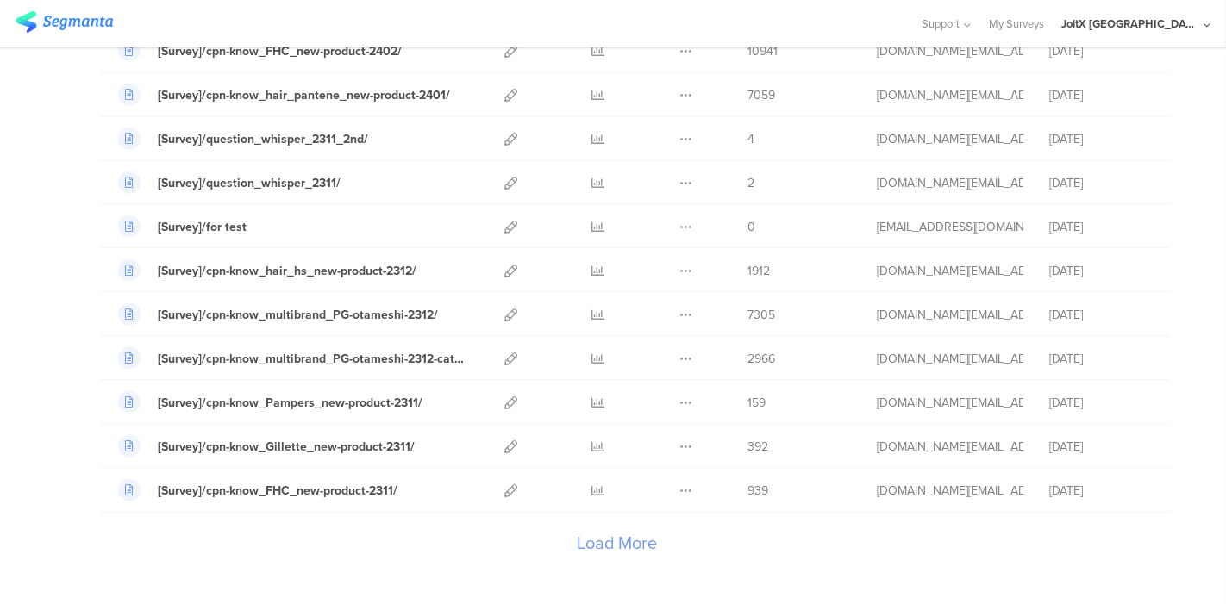
scroll to position [1992, 0]
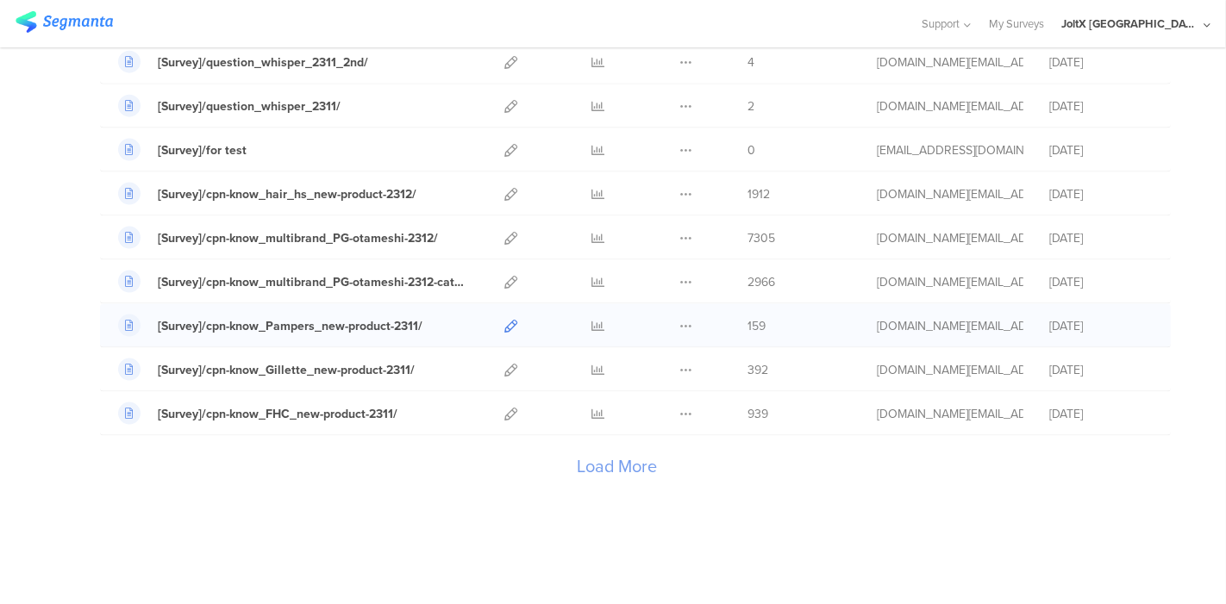
click at [504, 320] on icon at bounding box center [510, 326] width 13 height 13
click at [594, 452] on div "Load More" at bounding box center [617, 470] width 1035 height 69
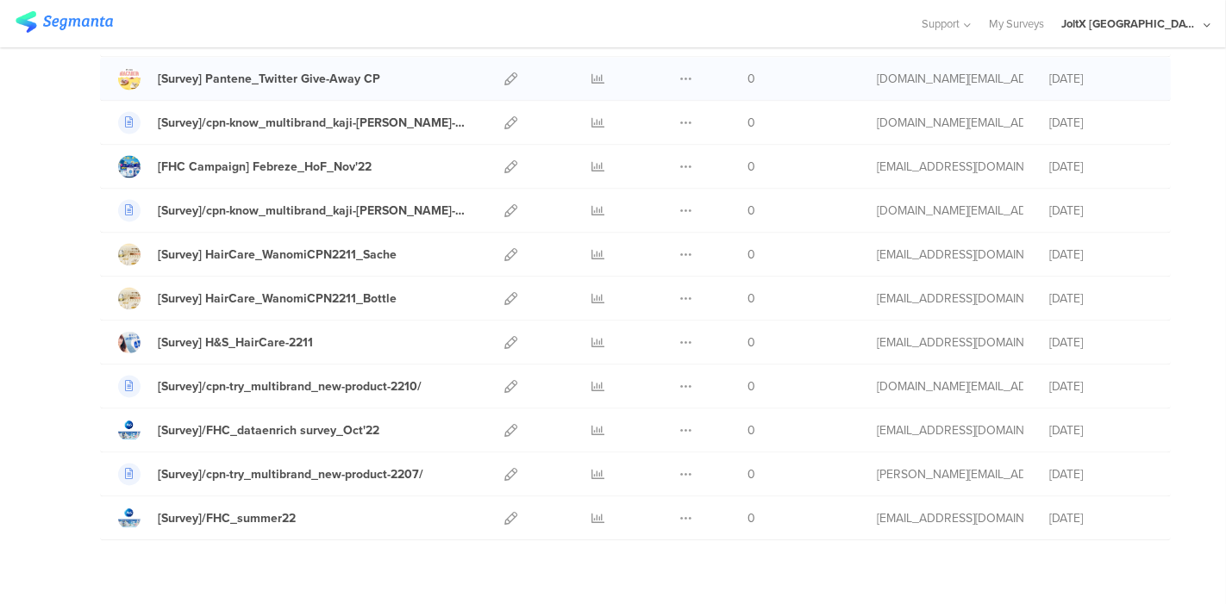
scroll to position [3017, 0]
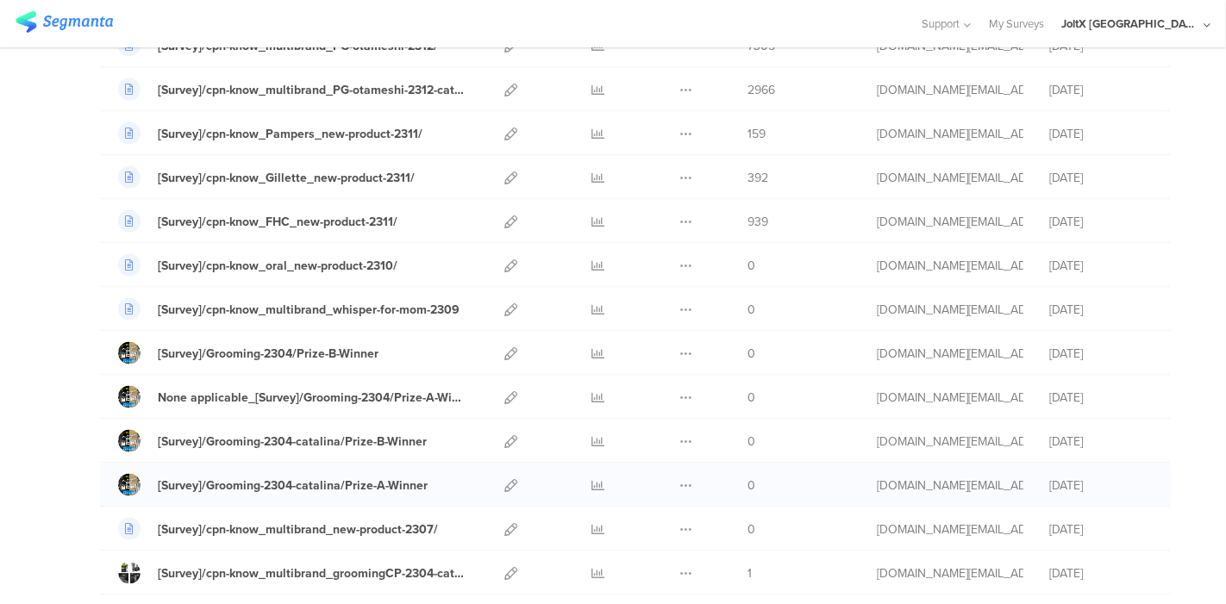
scroll to position [2155, 0]
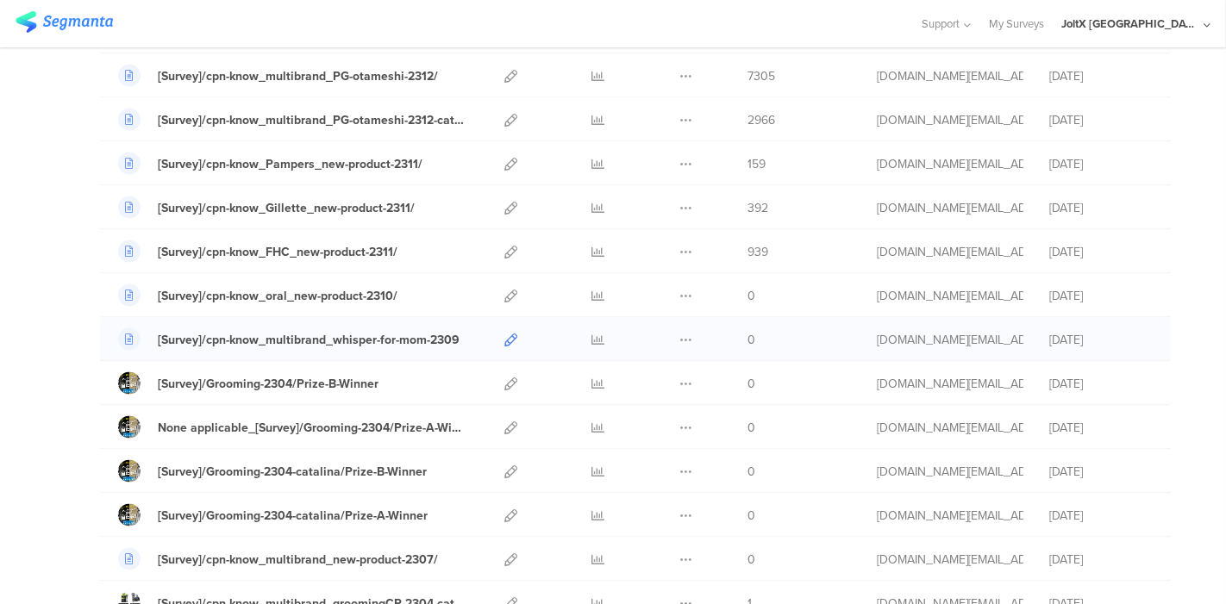
click at [504, 334] on icon at bounding box center [510, 340] width 13 height 13
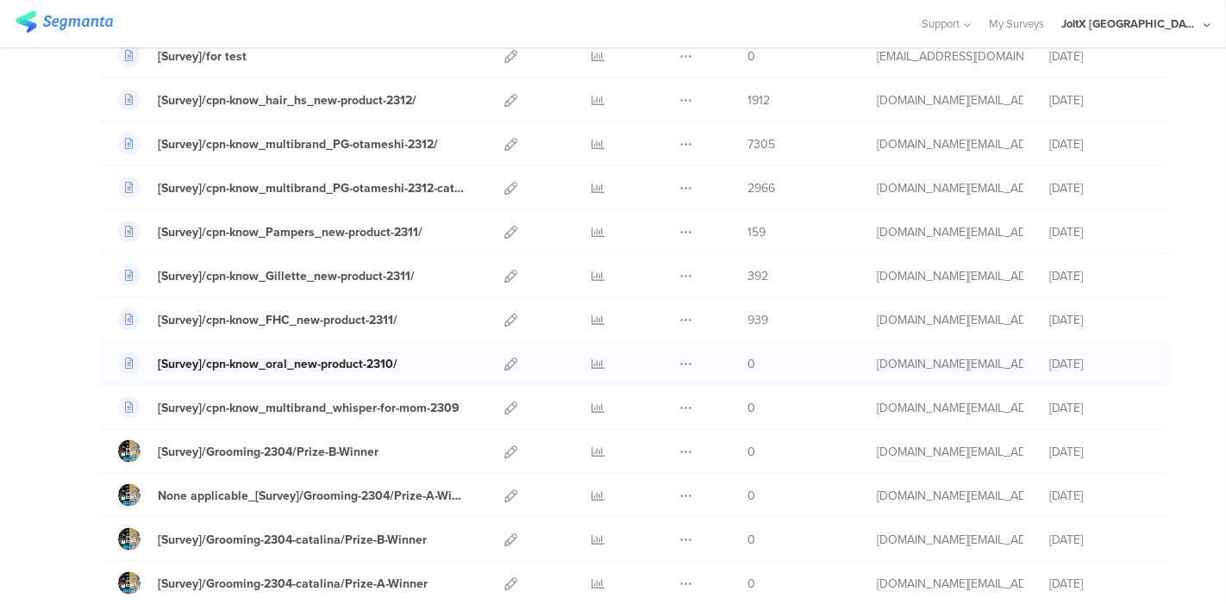
scroll to position [2059, 0]
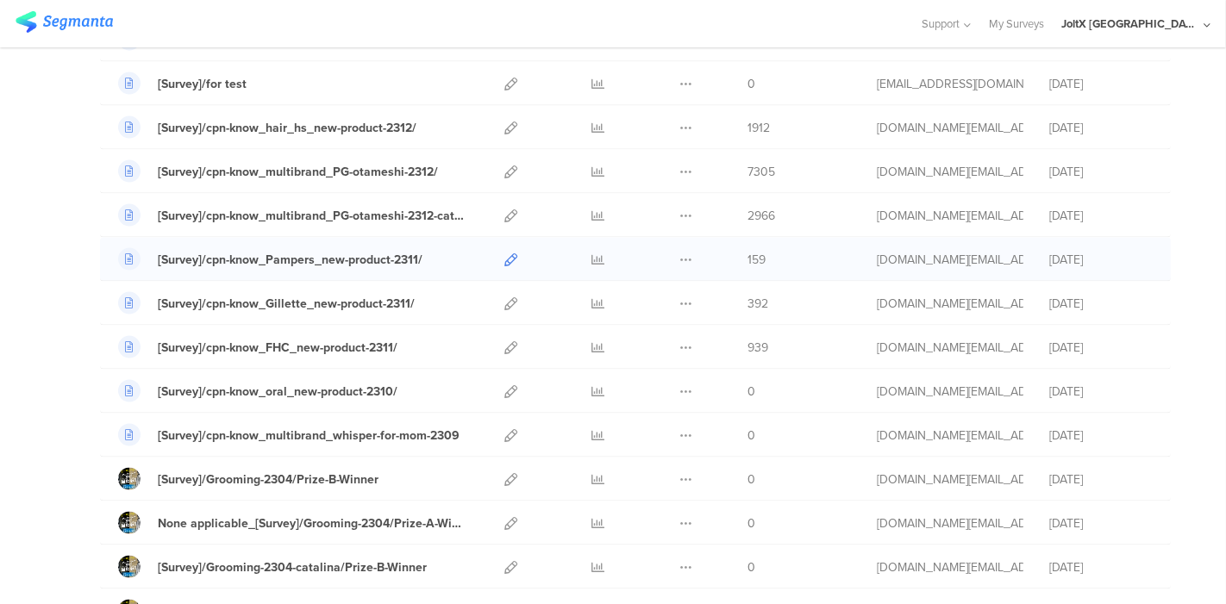
click at [504, 253] on icon at bounding box center [510, 259] width 13 height 13
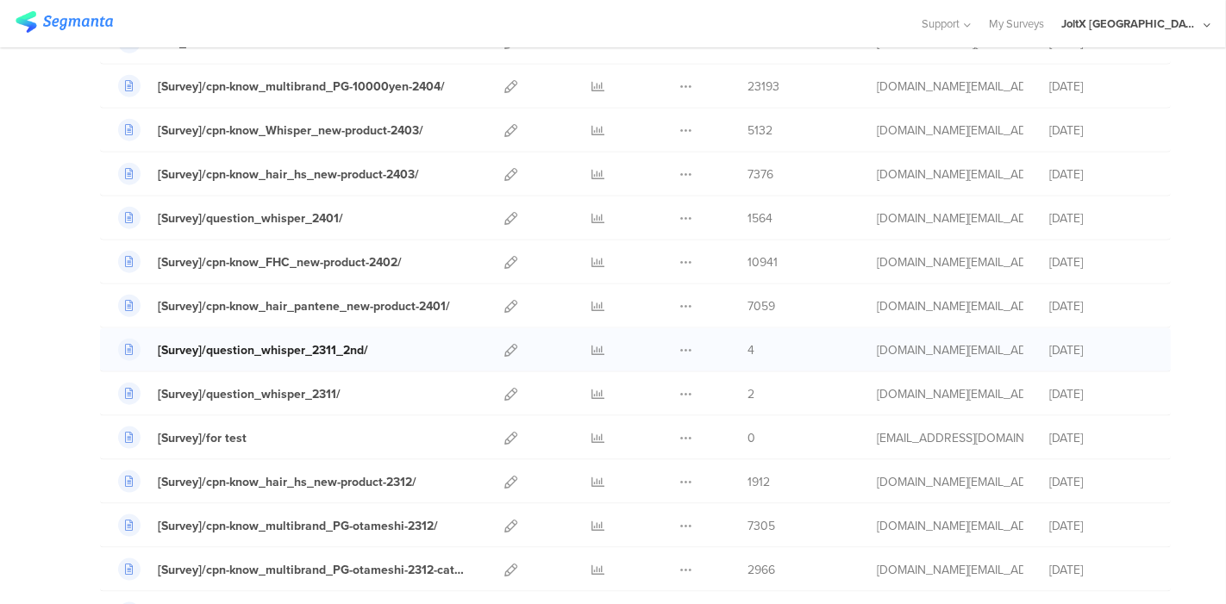
scroll to position [1675, 0]
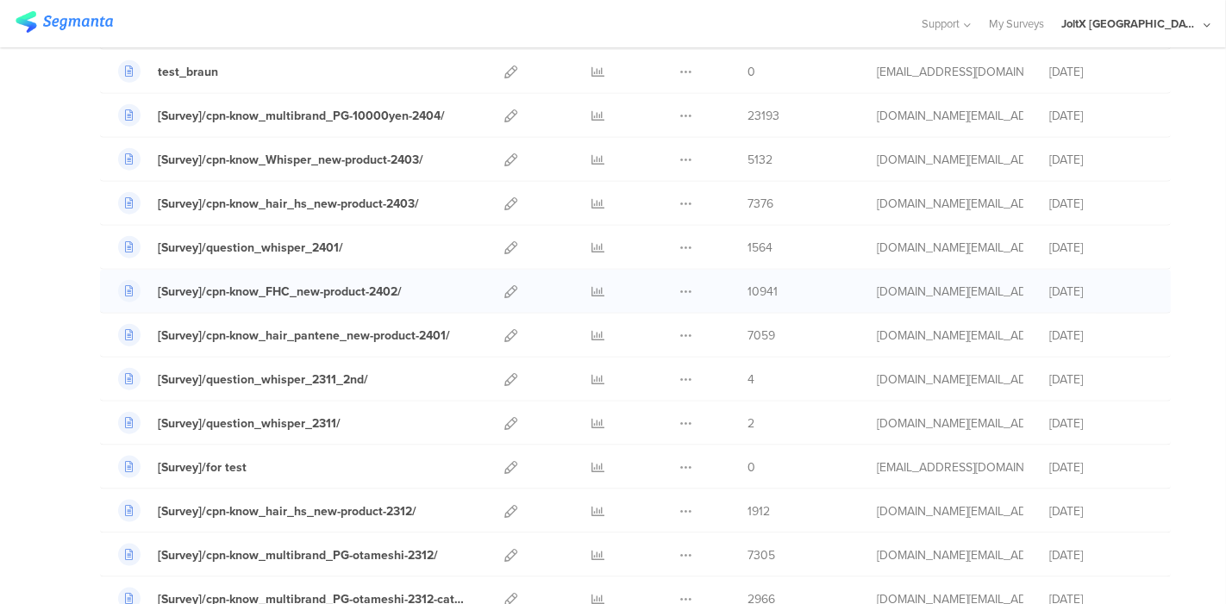
click at [492, 278] on div at bounding box center [510, 291] width 37 height 43
click at [504, 285] on icon at bounding box center [510, 291] width 13 height 13
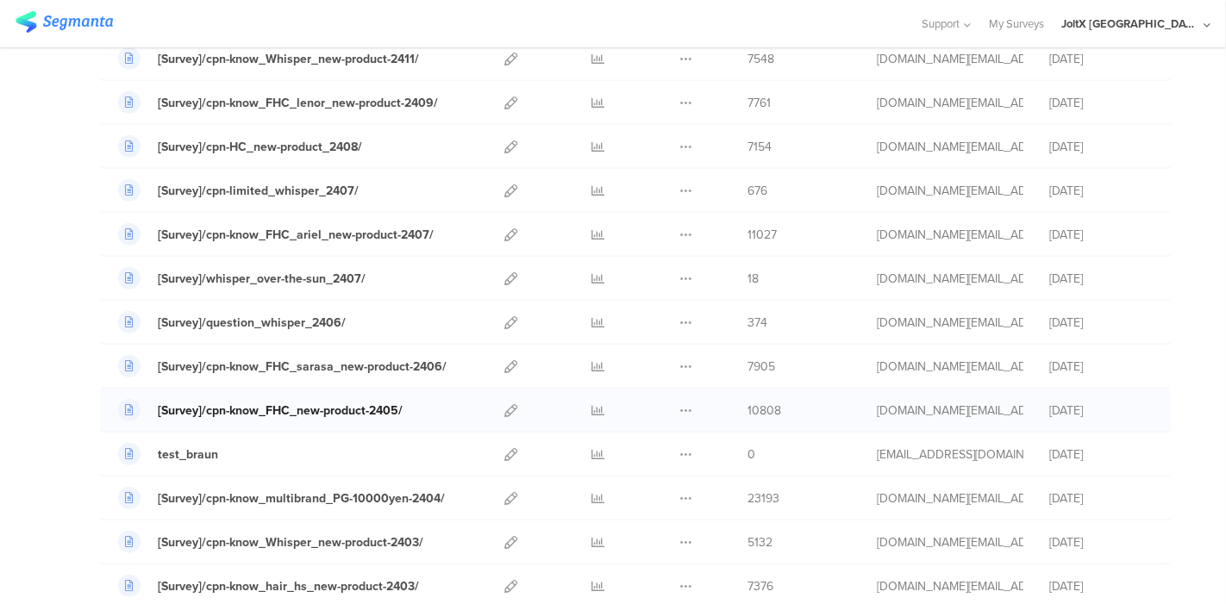
scroll to position [1197, 0]
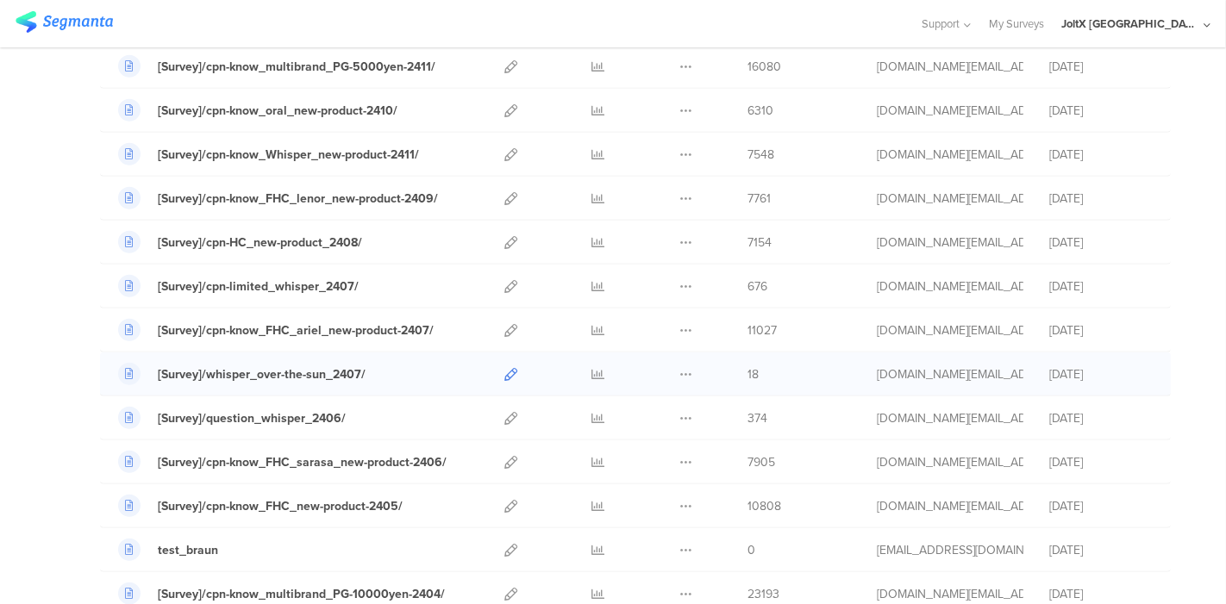
click at [504, 368] on icon at bounding box center [510, 374] width 13 height 13
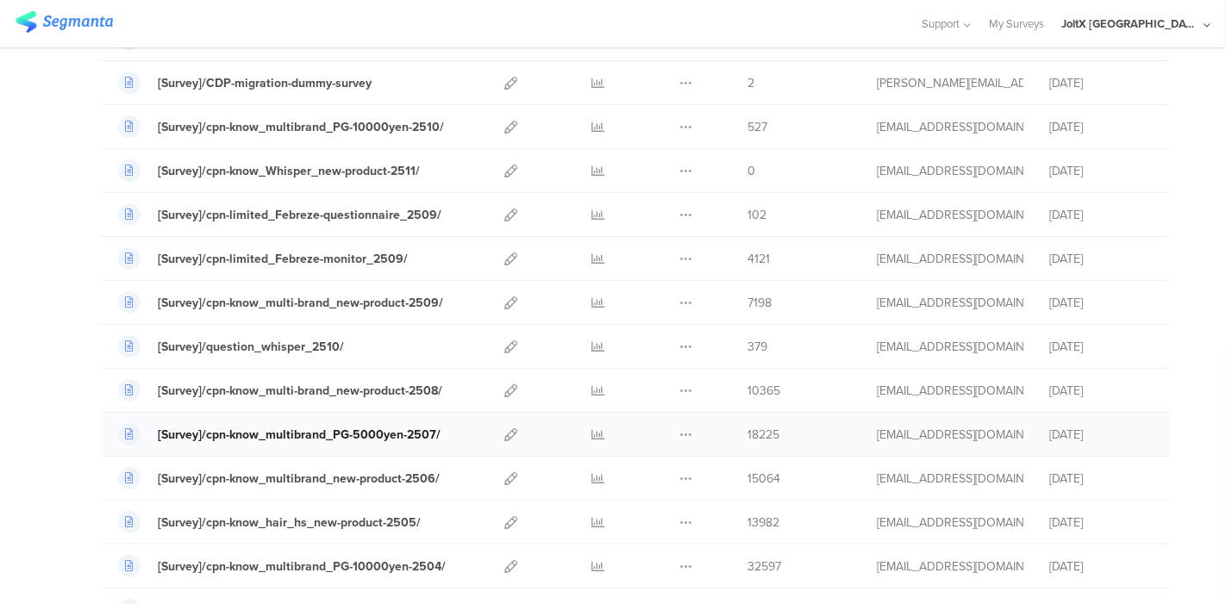
scroll to position [287, 0]
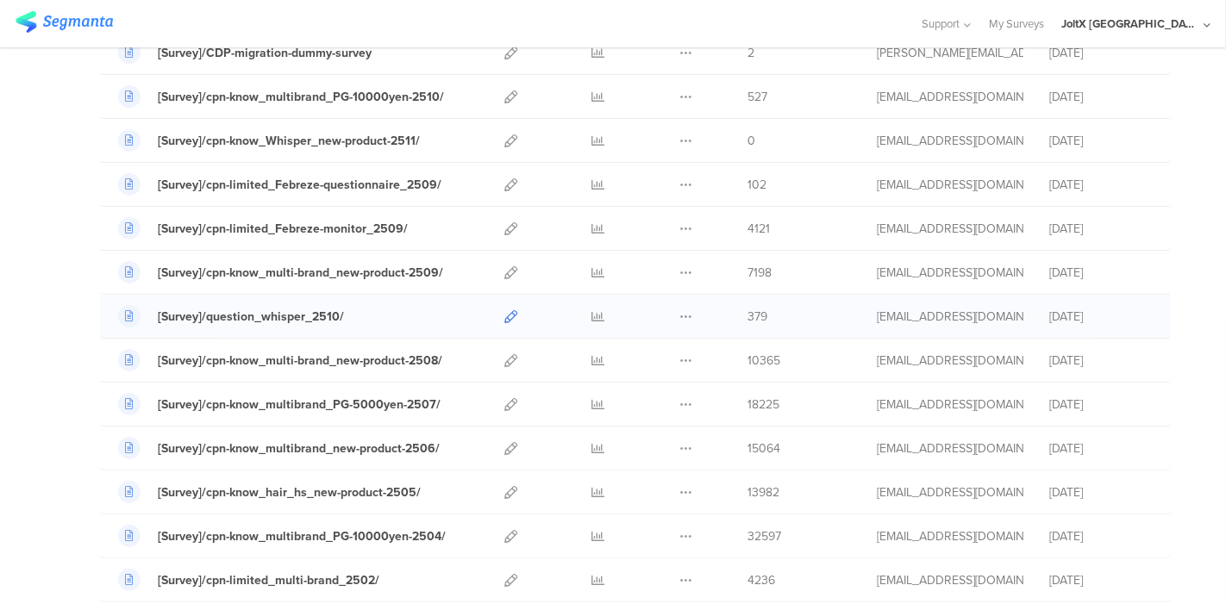
click at [504, 310] on icon at bounding box center [510, 316] width 13 height 13
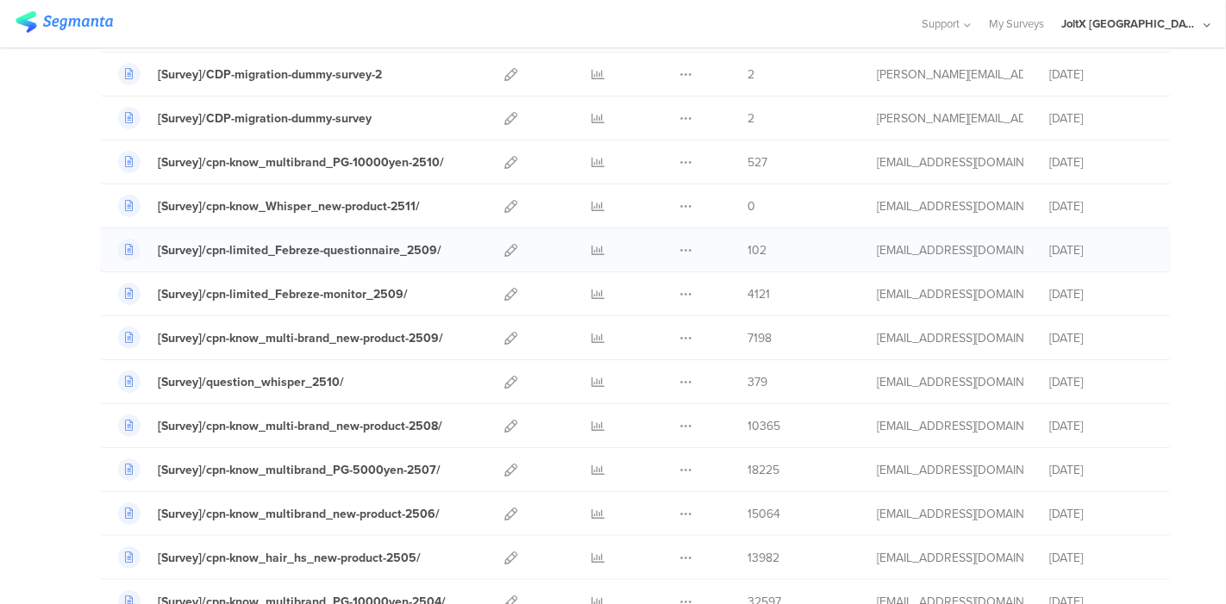
scroll to position [96, 0]
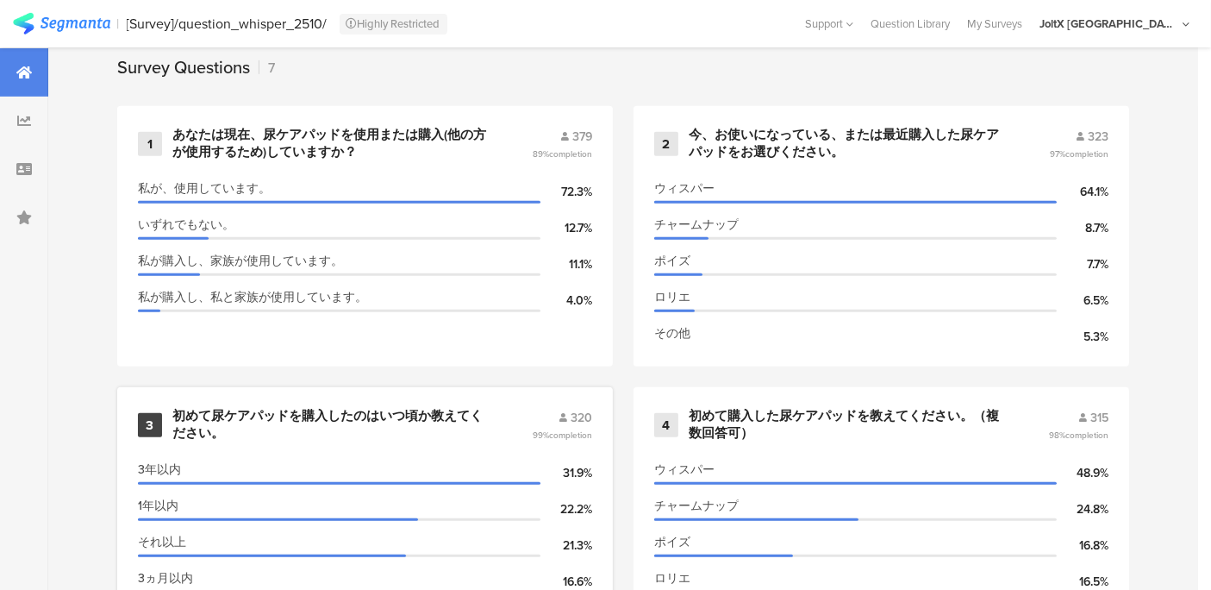
scroll to position [766, 0]
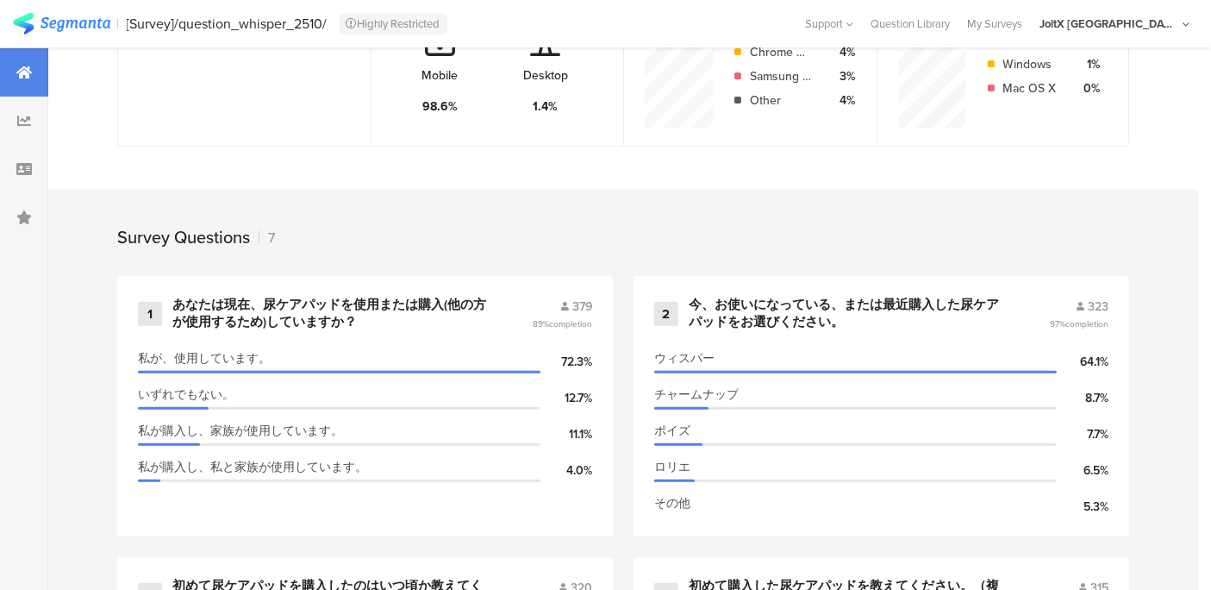
scroll to position [670, 0]
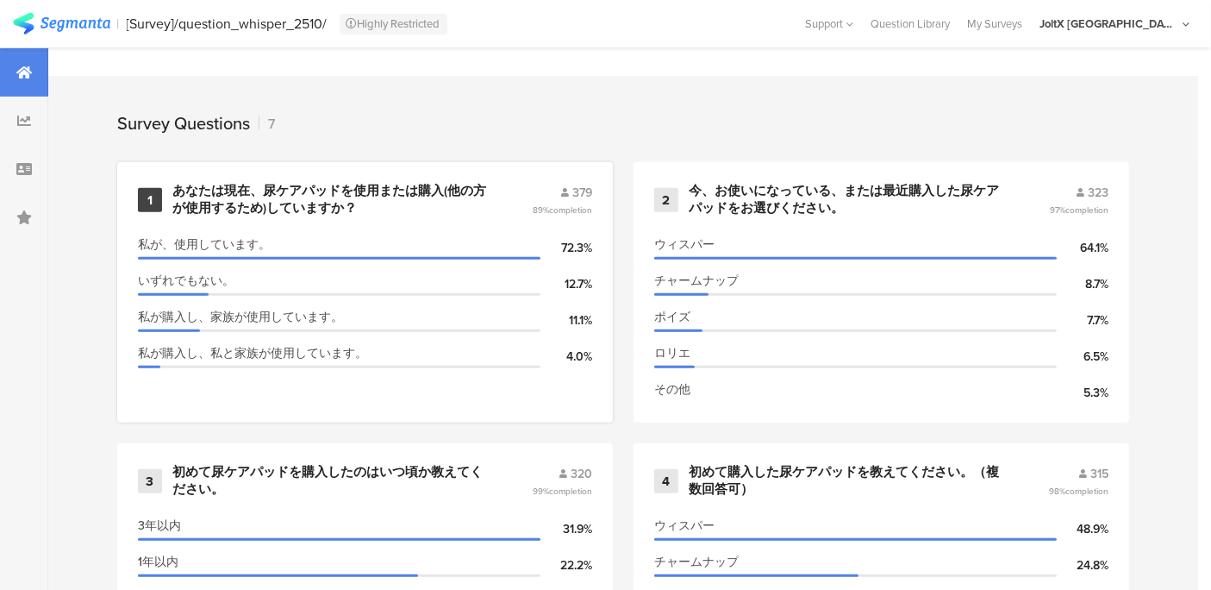
click at [204, 206] on div "あなたは現在、尿ケアパッドを使用または購入(他の方が使用するため)していますか？" at bounding box center [331, 200] width 318 height 34
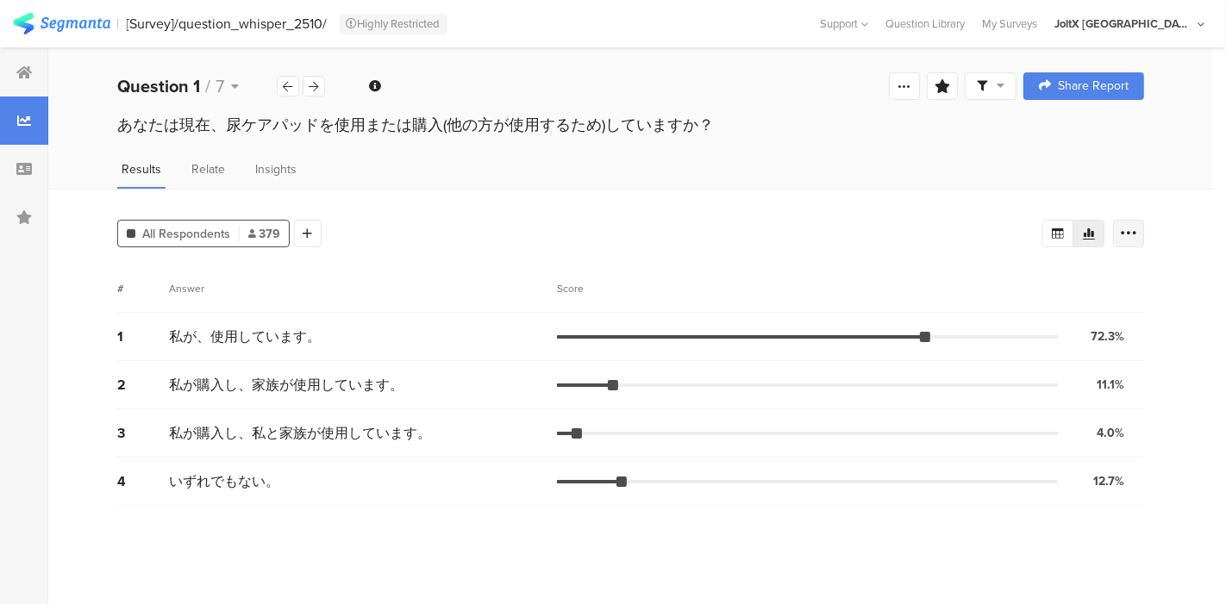
click at [1123, 235] on icon at bounding box center [1128, 233] width 17 height 17
click at [938, 208] on div "All Respondents 379 Add Segment # Answer Score 1 私が、使用しています。 72.3% 274 votes 2 …" at bounding box center [630, 397] width 1165 height 416
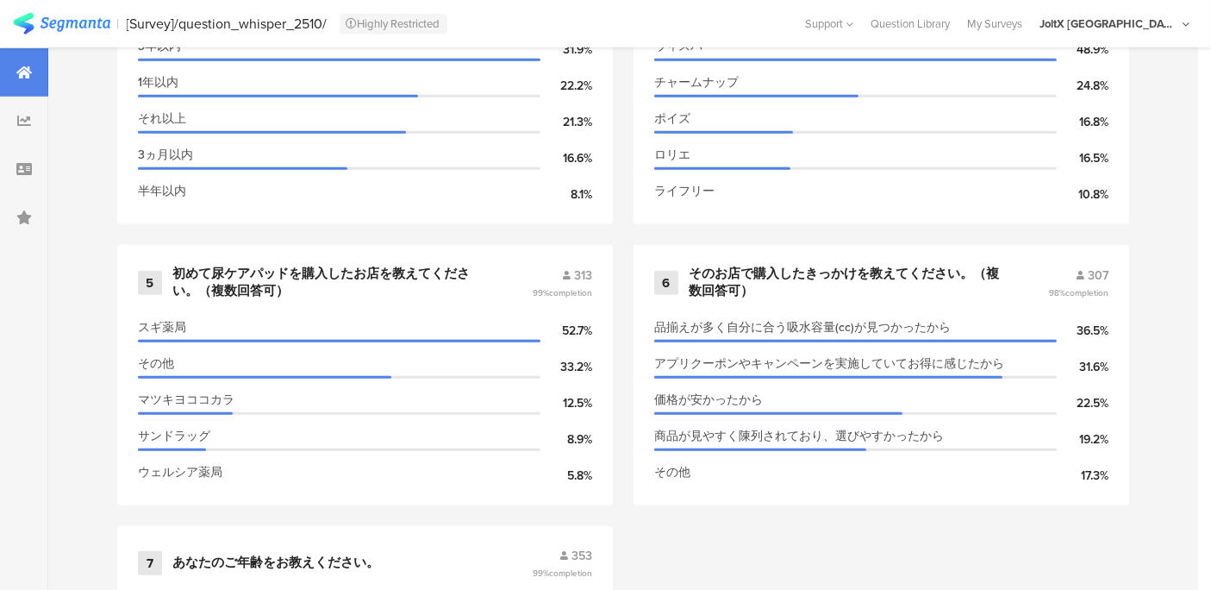
scroll to position [1245, 0]
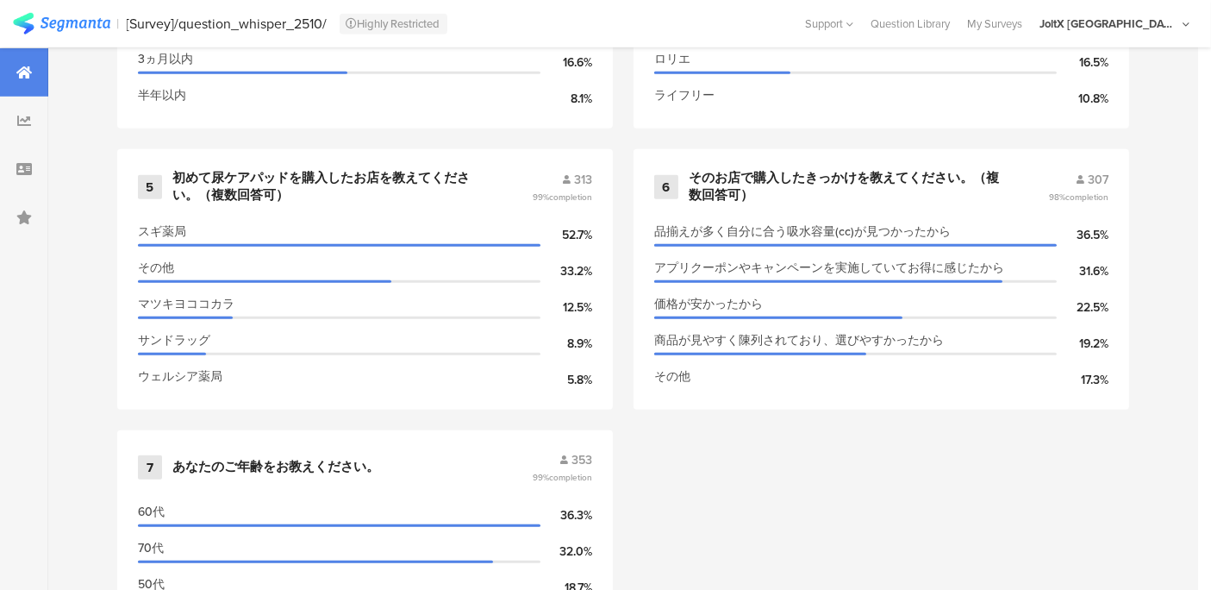
click at [87, 355] on div "1 あなたは現在、尿ケアパッドを使用または購入(他の方が使用するため)していますか？ 379 89% completion 私が、使用しています。 72.3%…" at bounding box center [623, 148] width 1150 height 1123
click at [696, 495] on div "1 あなたは現在、尿ケアパッドを使用または購入(他の方が使用するため)していますか？ 379 89% completion 私が、使用しています。 72.3%…" at bounding box center [623, 148] width 1150 height 1123
click at [720, 471] on div "1 あなたは現在、尿ケアパッドを使用または購入(他の方が使用するため)していますか？ 379 89% completion 私が、使用しています。 72.3%…" at bounding box center [623, 148] width 1150 height 1123
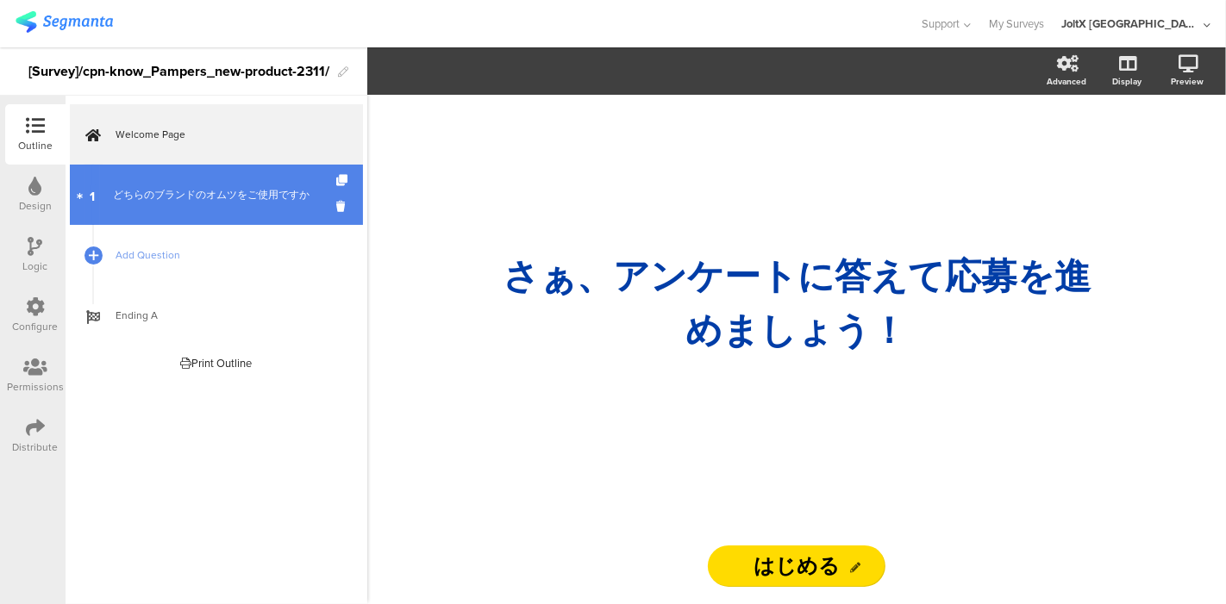
click at [187, 198] on div "どちらのブランドのオムツをご使用ですか" at bounding box center [216, 194] width 206 height 17
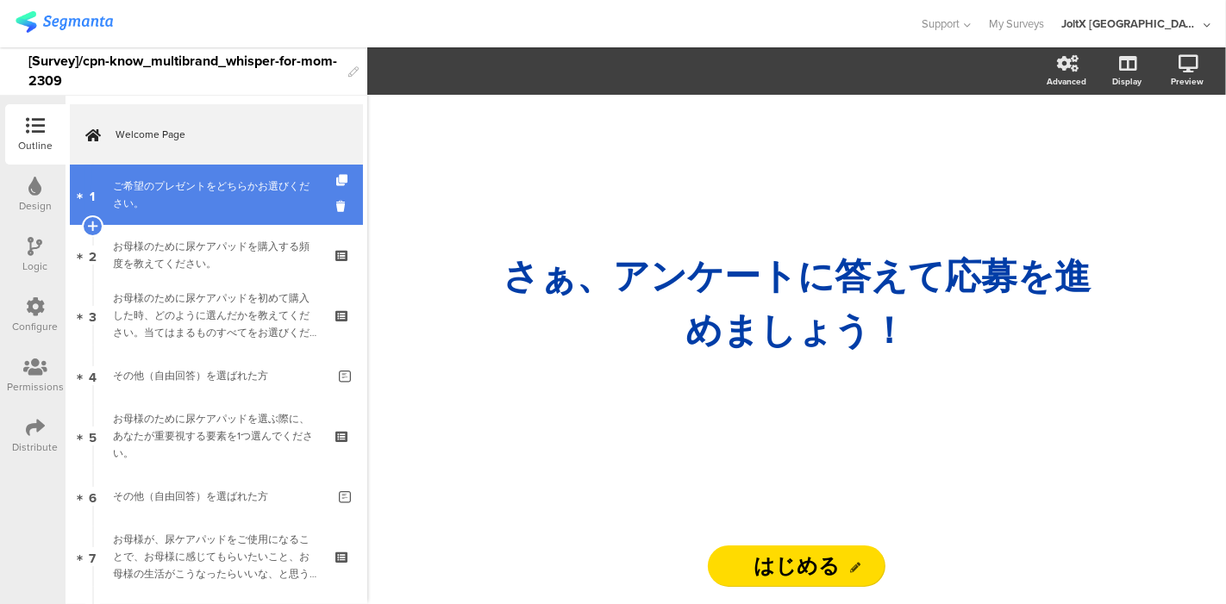
click at [250, 193] on div "ご希望のプレゼントをどちらかお選びください。" at bounding box center [216, 195] width 206 height 34
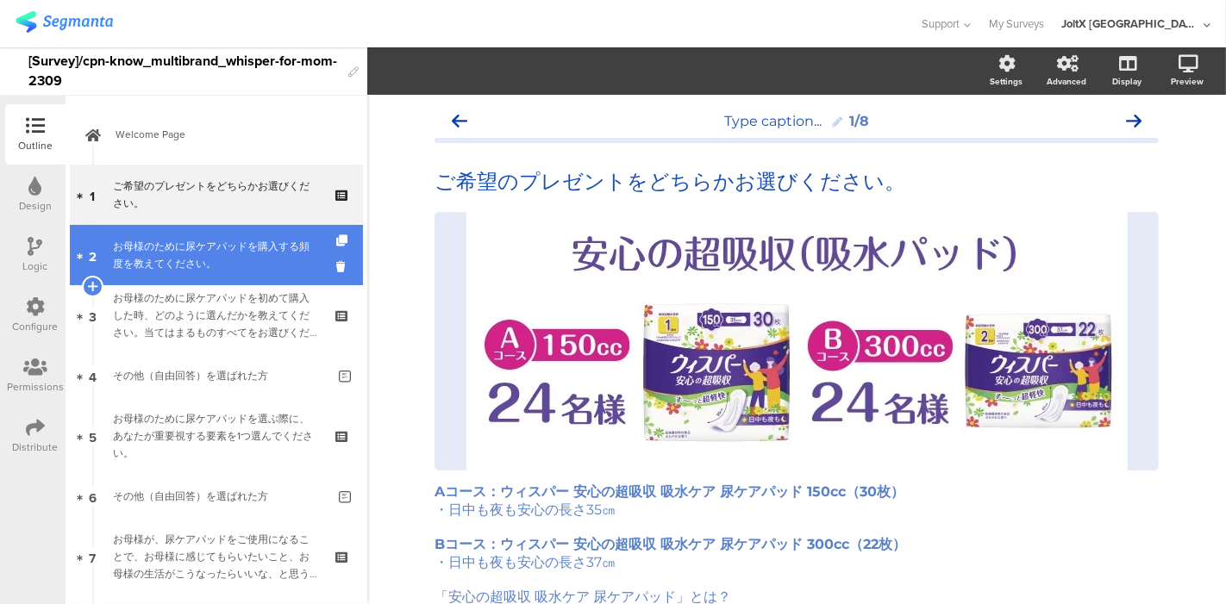
click at [226, 245] on div "お母様のために尿ケアパッドを購入する頻度を教えてください。" at bounding box center [216, 255] width 206 height 34
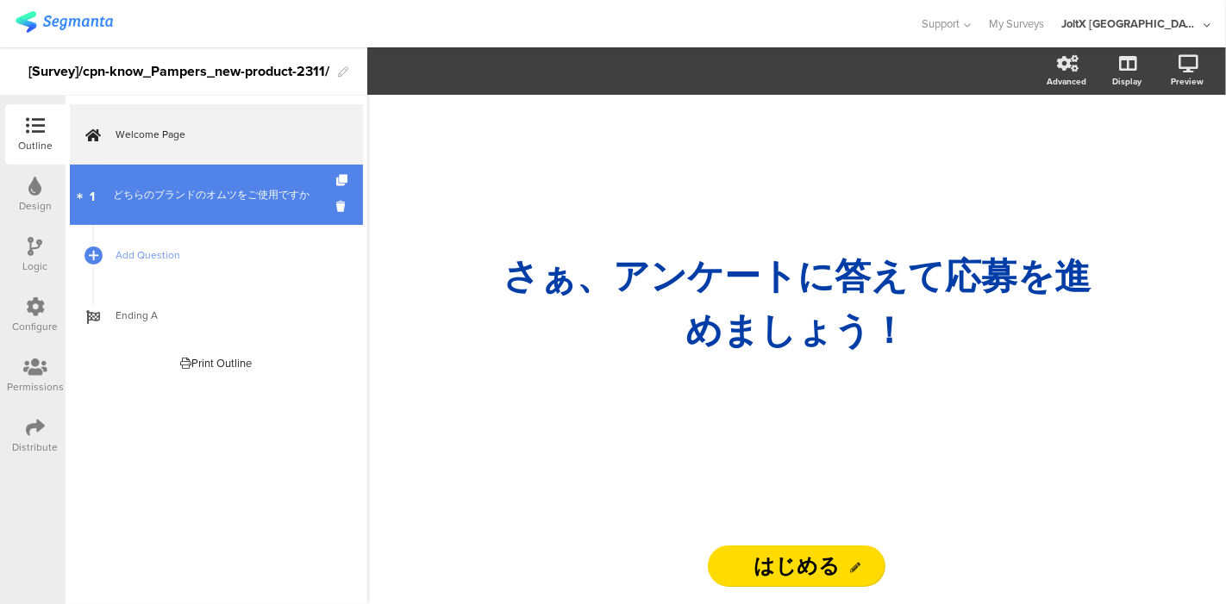
click at [236, 198] on div "どちらのブランドのオムツをご使用ですか" at bounding box center [216, 194] width 206 height 17
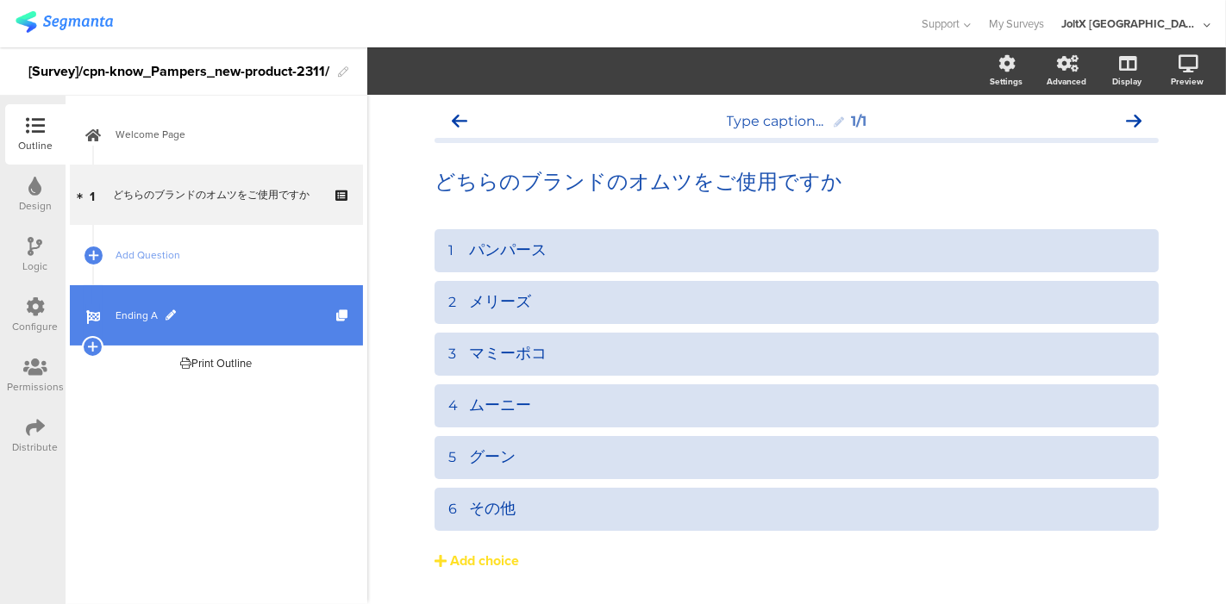
click at [141, 313] on span "Ending A" at bounding box center [226, 315] width 221 height 17
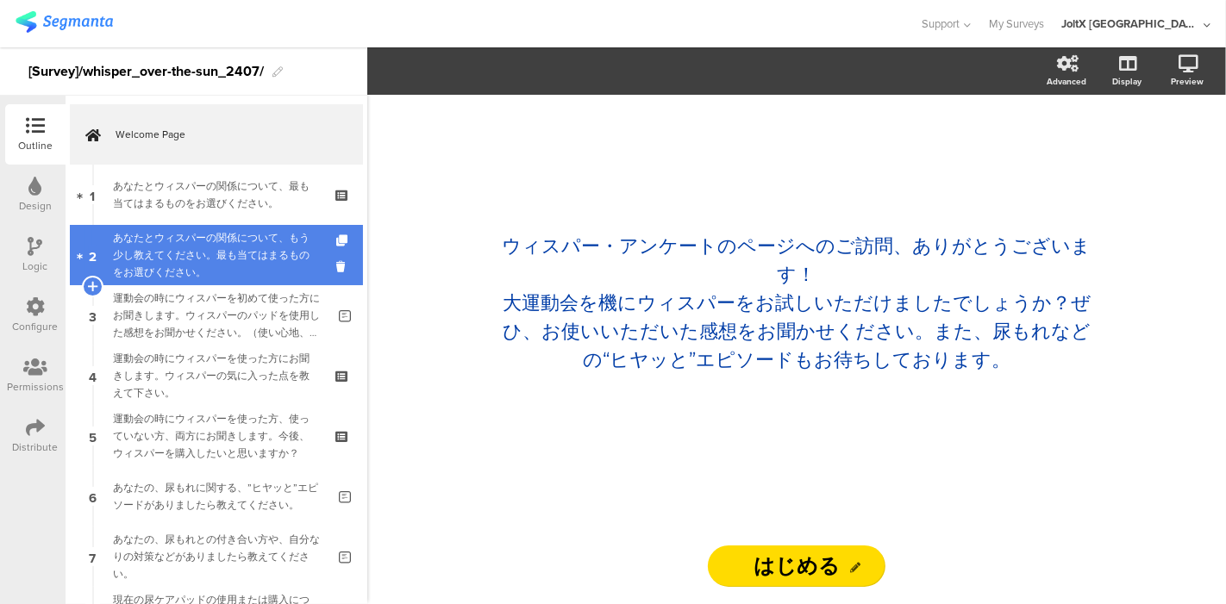
click at [196, 265] on div "あなたとウィスパーの関係について、もう少し教えてください。最も当てはまるものをお選びください。" at bounding box center [216, 255] width 206 height 52
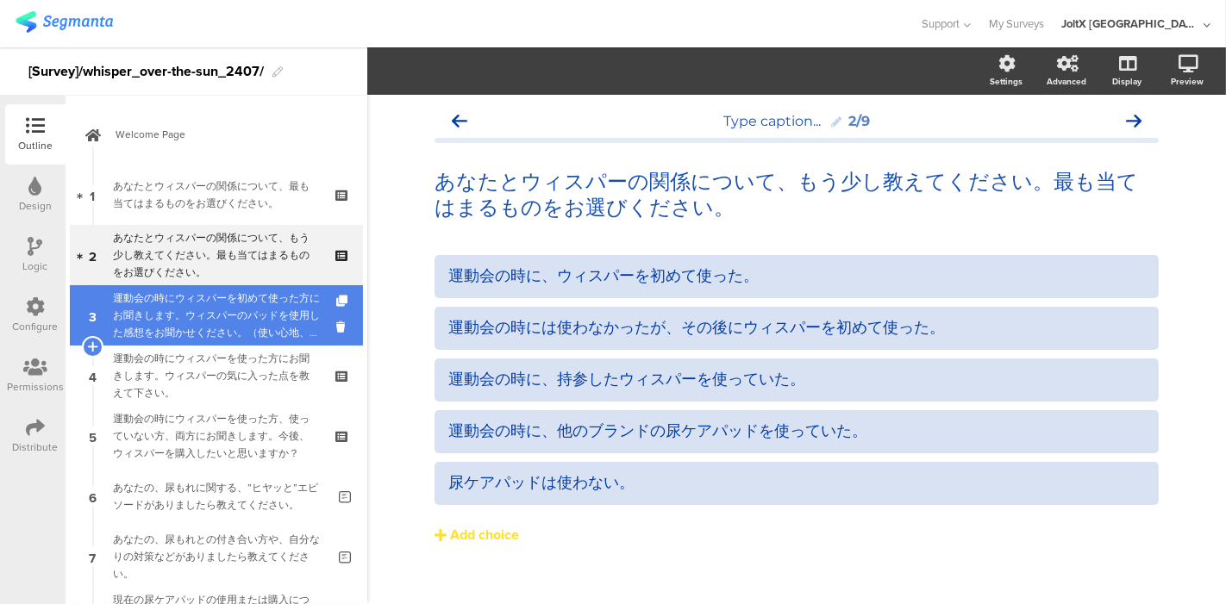
click at [203, 302] on div "運動会の時にウィスパーを初めて使った方にお聞きします。ウィスパーのパッドを使用した感想をお聞かせください。（使い心地、尿もれ対策としての効果、使った時のお気持…" at bounding box center [219, 316] width 213 height 52
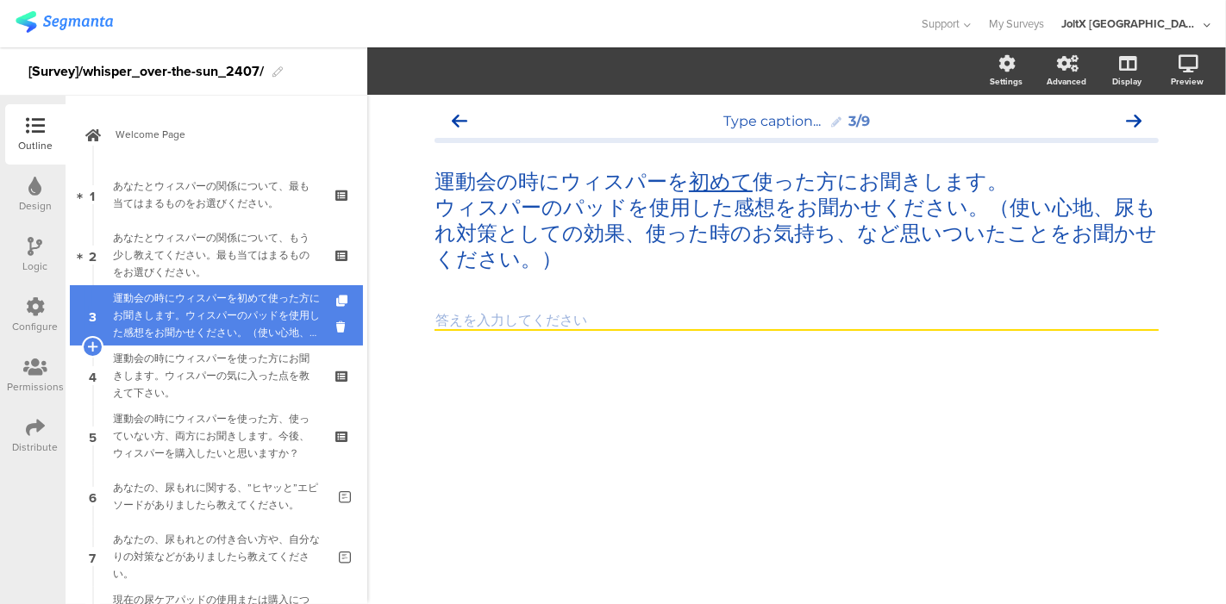
scroll to position [2, 0]
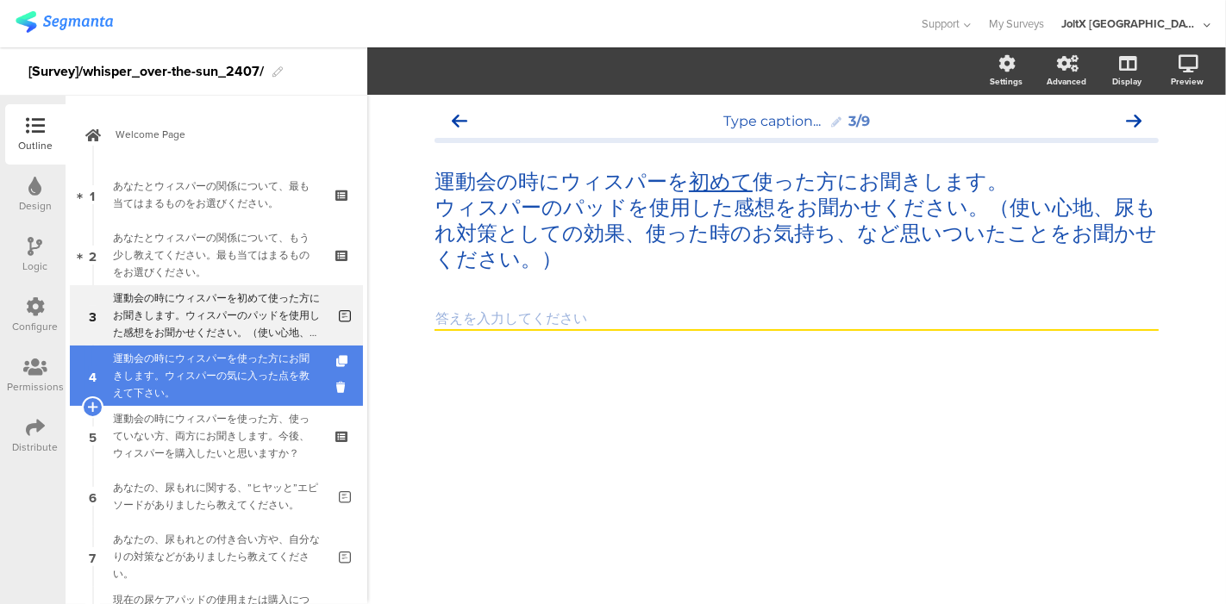
click at [202, 353] on div "運動会の時にウィスパーを使った方にお聞きします。ウィスパーの気に入った点を教えて下さい。" at bounding box center [216, 376] width 206 height 52
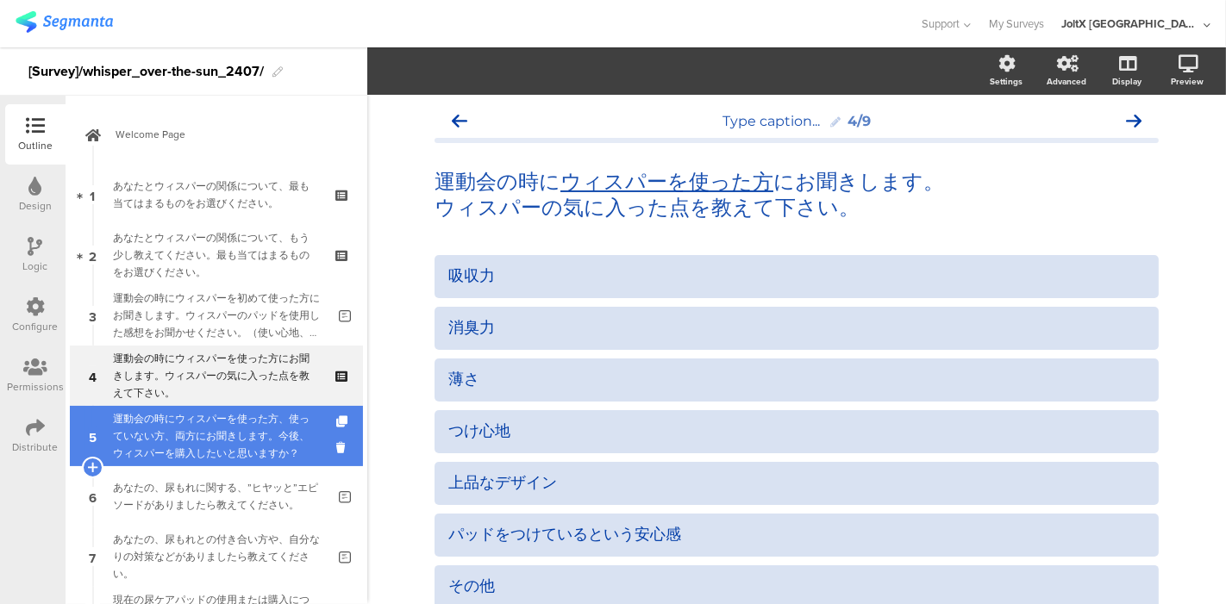
click at [192, 412] on div "運動会の時にウィスパーを使った方、使っていない方、両方にお聞きします。今後、ウィスパーを購入したいと思いますか？" at bounding box center [216, 436] width 206 height 52
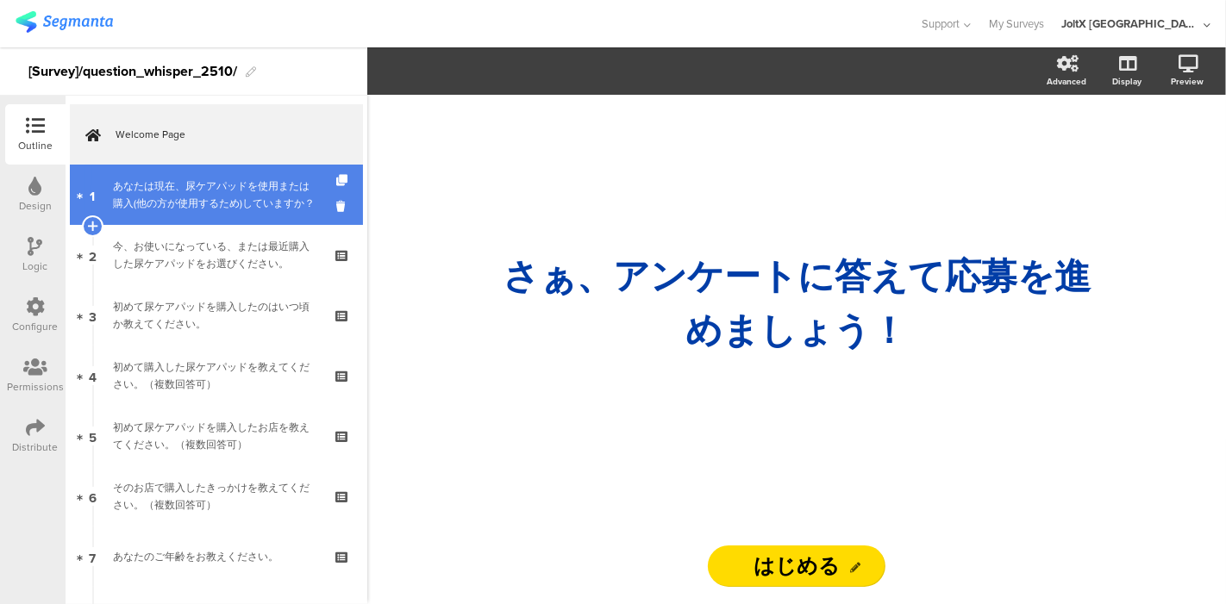
drag, startPoint x: 183, startPoint y: 197, endPoint x: 197, endPoint y: 211, distance: 19.5
click at [197, 180] on div "あなたは現在、尿ケアパッドを使用または購入(他の方が使用するため)していますか？" at bounding box center [216, 195] width 206 height 34
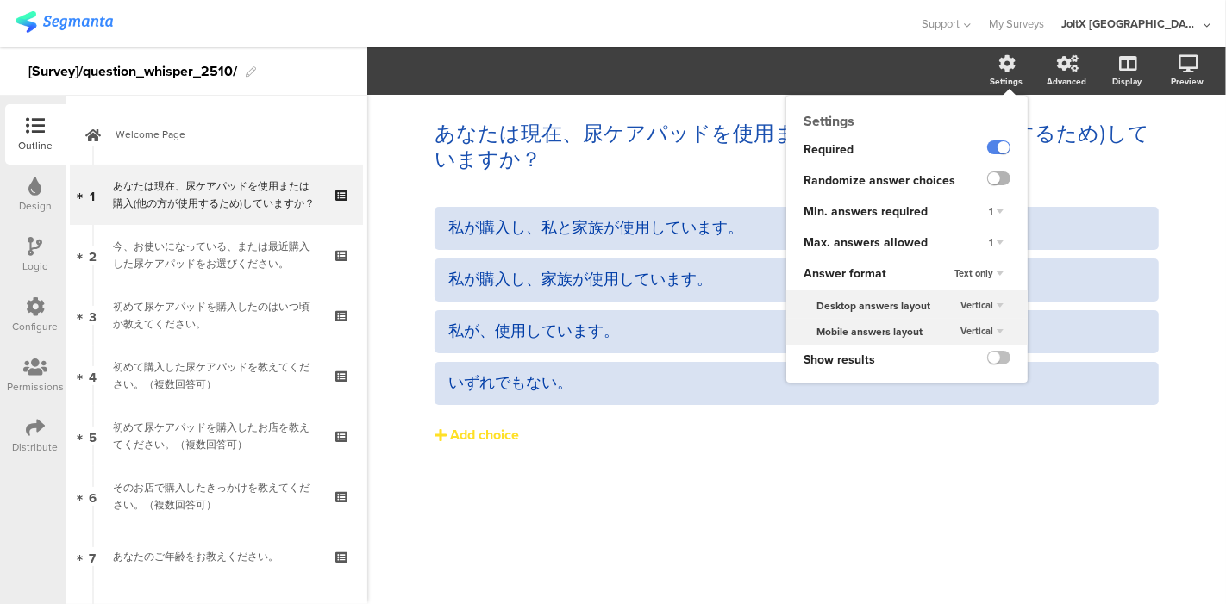
click at [991, 179] on label at bounding box center [998, 179] width 23 height 14
click at [0, 0] on input "checkbox" at bounding box center [0, 0] width 0 height 0
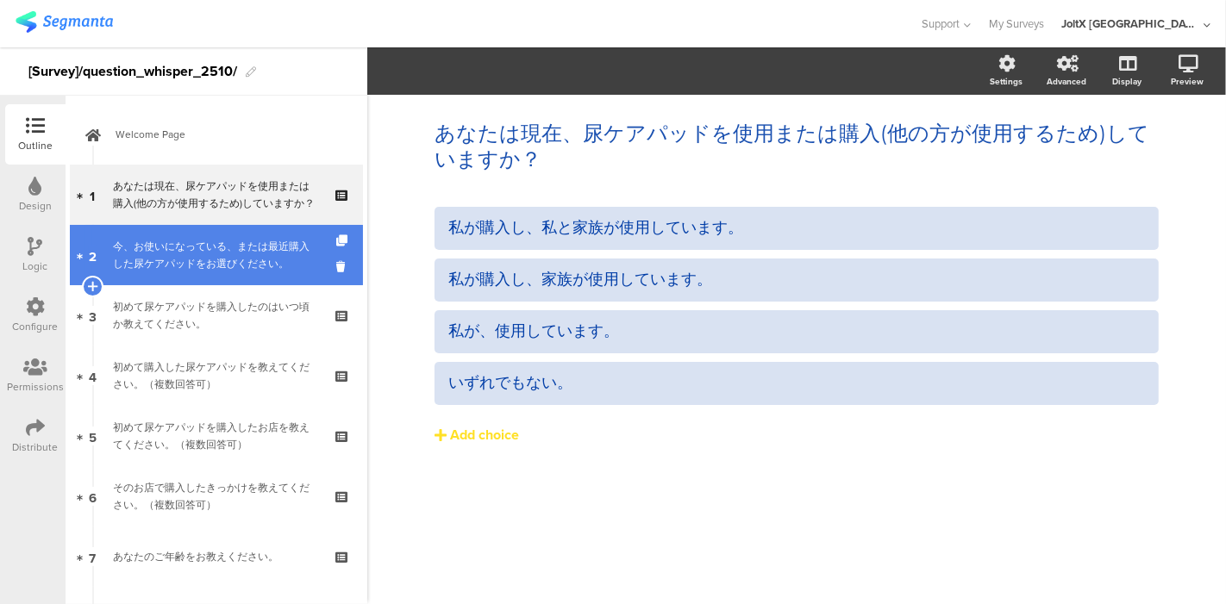
click at [255, 247] on div "今、お使いになっている、または最近購入した尿ケアパッドをお選びください。" at bounding box center [216, 255] width 206 height 34
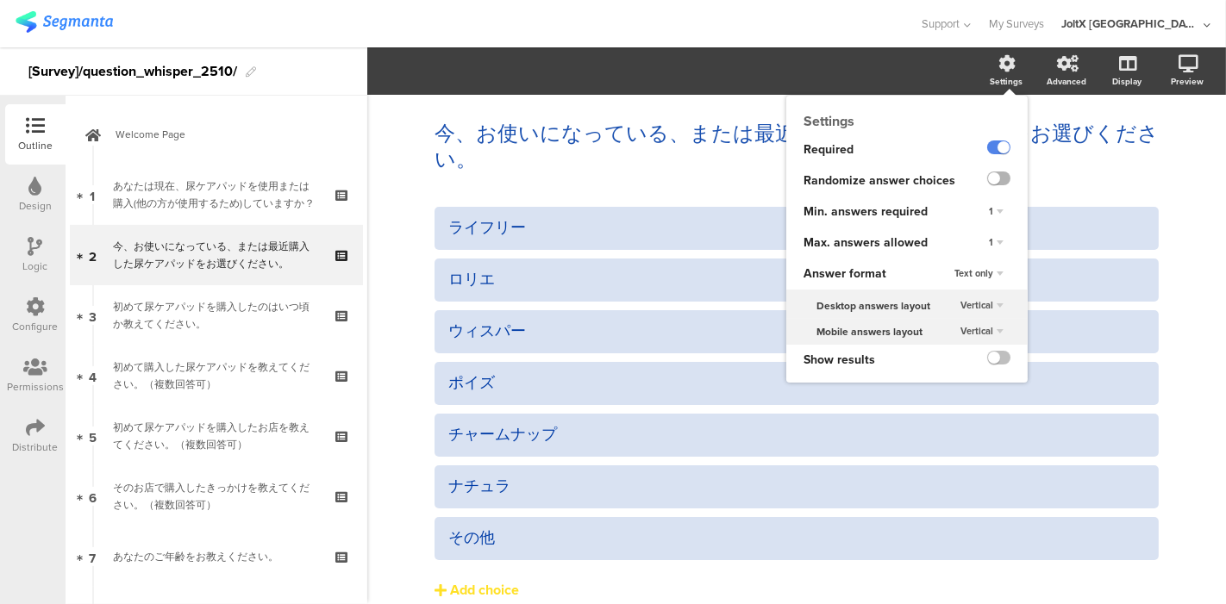
click at [987, 174] on label at bounding box center [998, 179] width 23 height 14
click at [0, 0] on input "checkbox" at bounding box center [0, 0] width 0 height 0
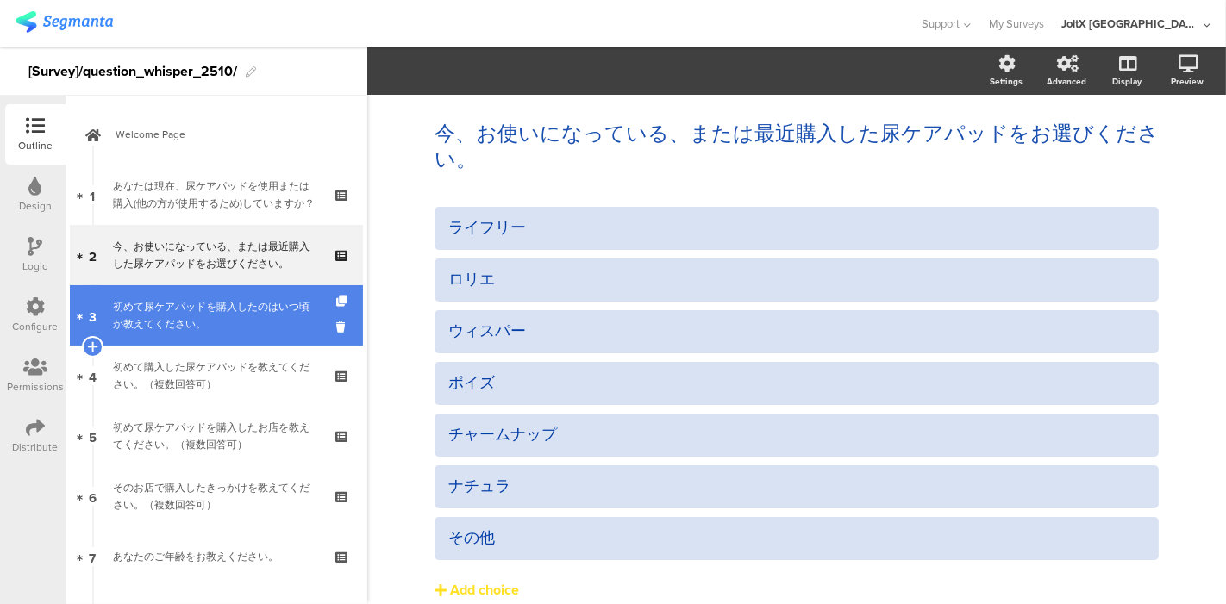
click at [202, 303] on div "初めて尿ケアパッドを購入したのはいつ頃か教えてください。" at bounding box center [216, 315] width 206 height 34
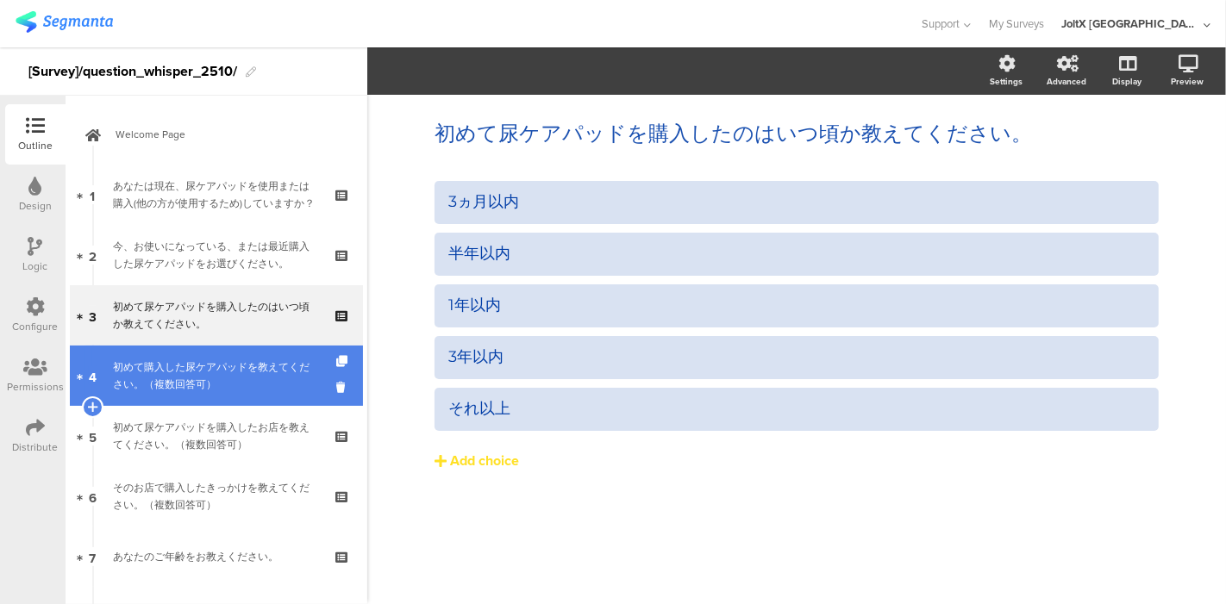
click at [203, 363] on div "初めて購入した尿ケアパッドを教えてください。（複数回答可）" at bounding box center [216, 376] width 206 height 34
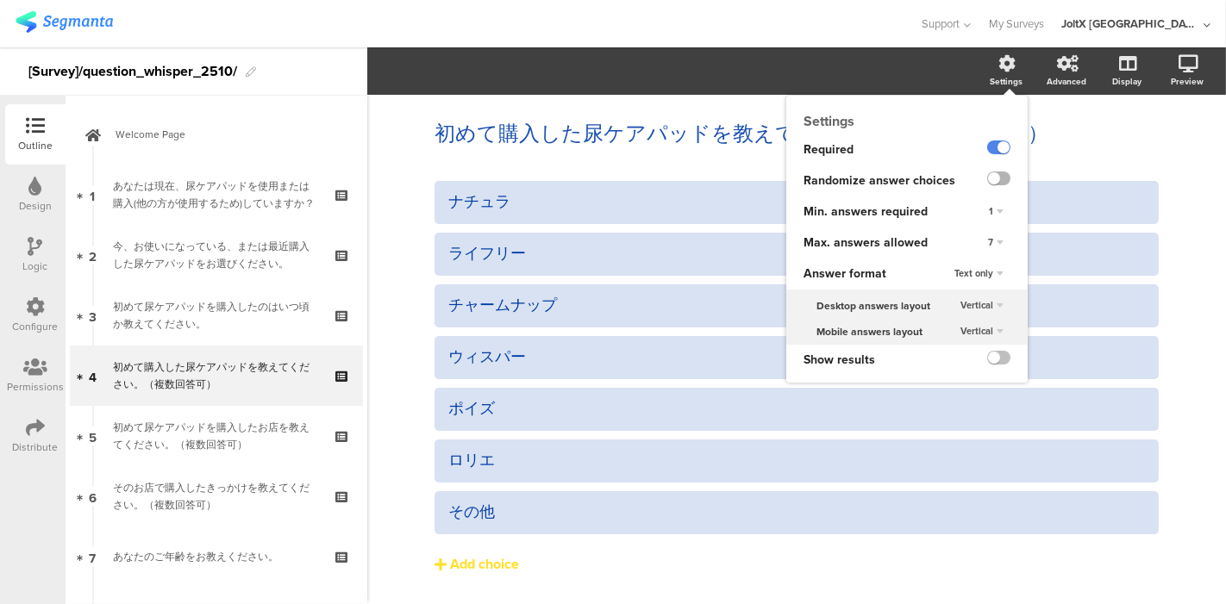
click at [987, 181] on label at bounding box center [998, 179] width 23 height 14
click at [0, 0] on input "checkbox" at bounding box center [0, 0] width 0 height 0
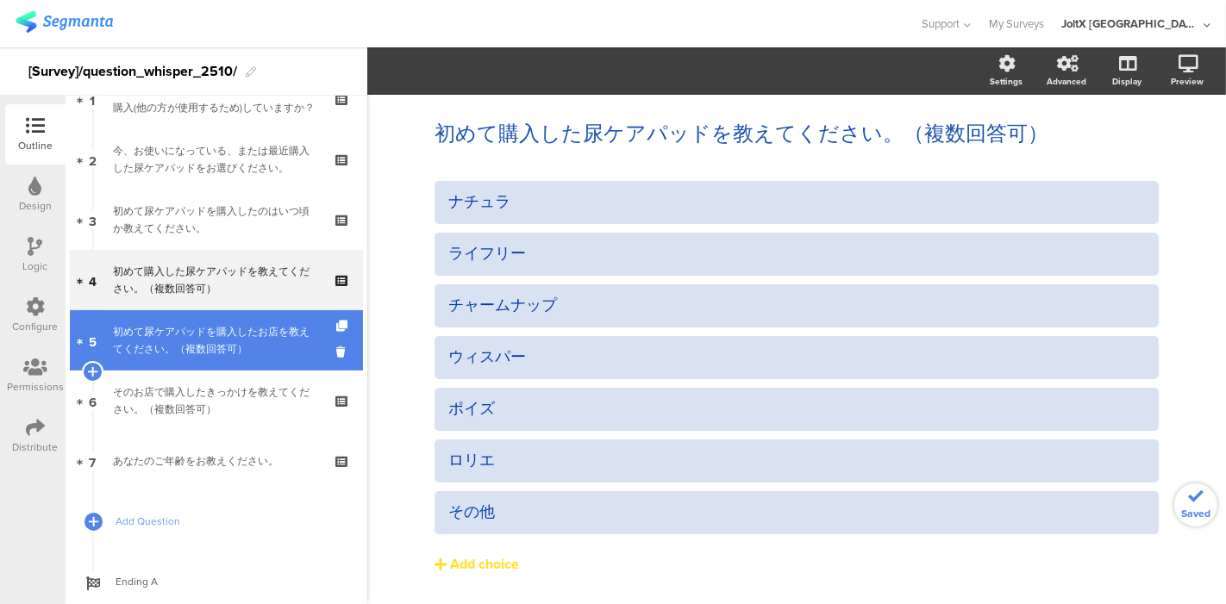
scroll to position [81, 0]
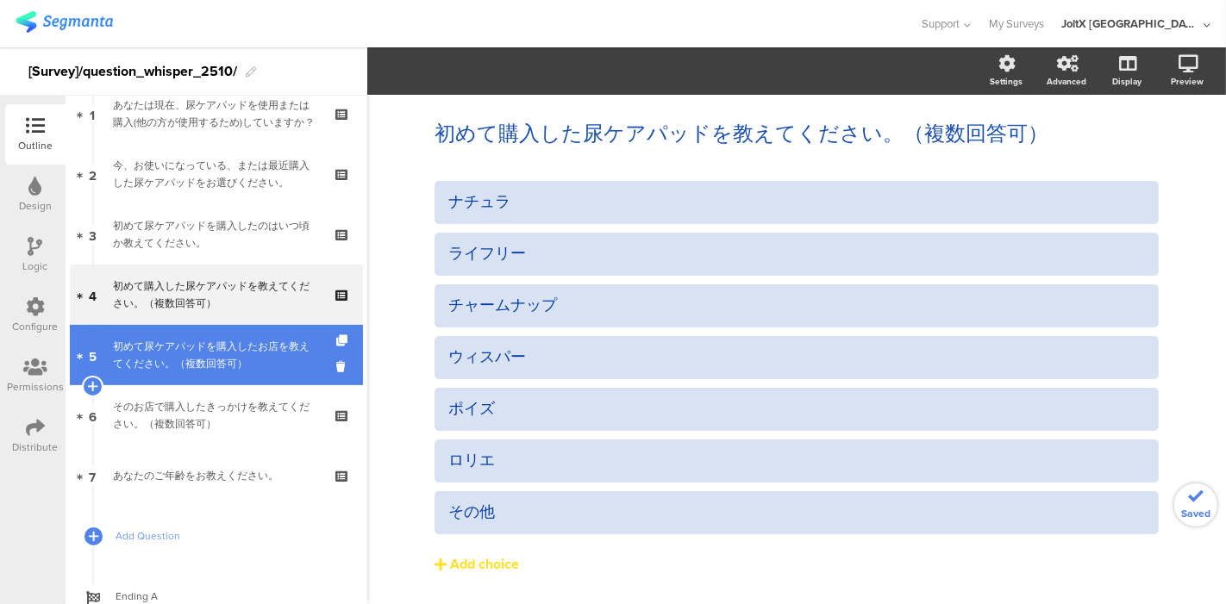
click at [193, 346] on div "初めて尿ケアパッドを購入したお店を教えてください。（複数回答可）" at bounding box center [216, 355] width 206 height 34
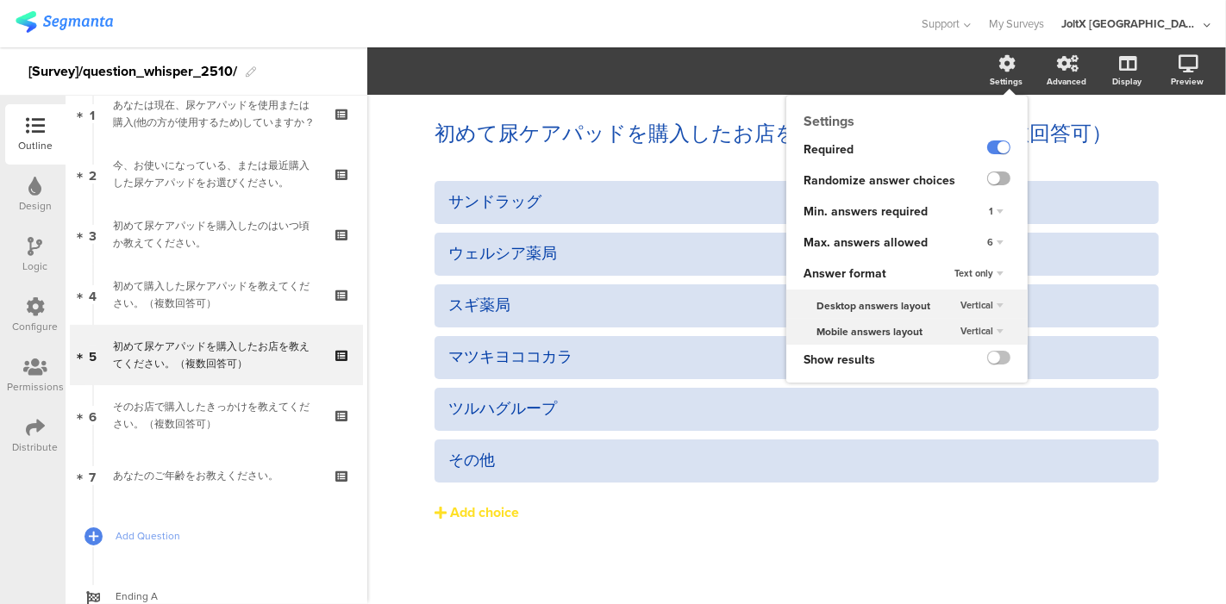
click at [1002, 179] on label at bounding box center [998, 179] width 23 height 14
click at [0, 0] on input "checkbox" at bounding box center [0, 0] width 0 height 0
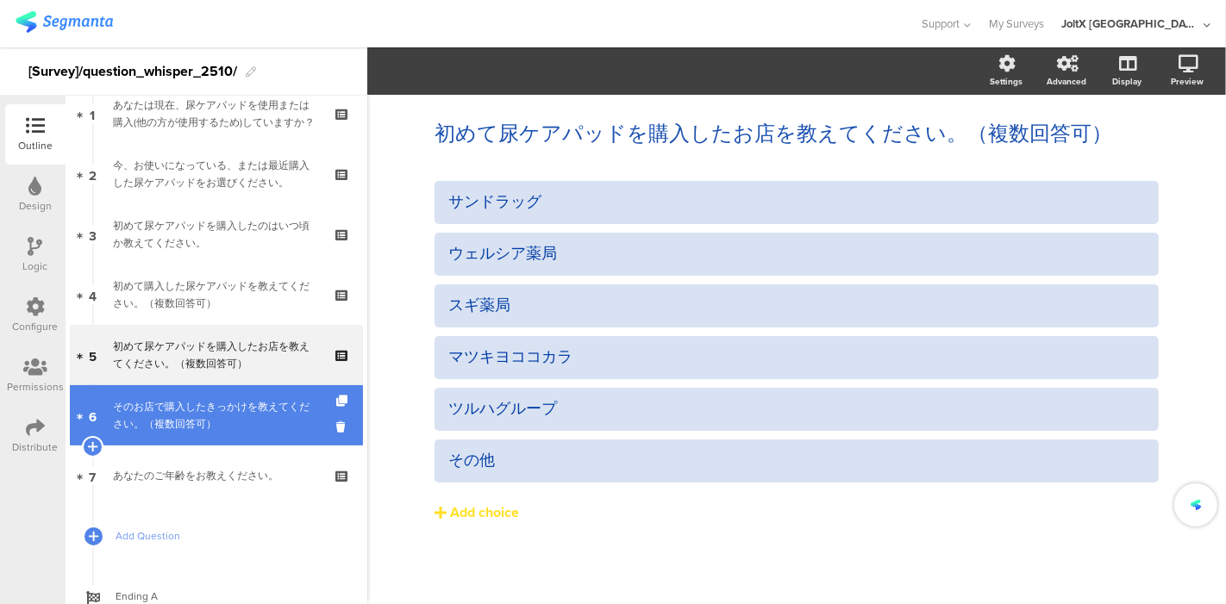
click at [208, 410] on div "そのお店で購入したきっかけを教えてください。（複数回答可）" at bounding box center [216, 415] width 206 height 34
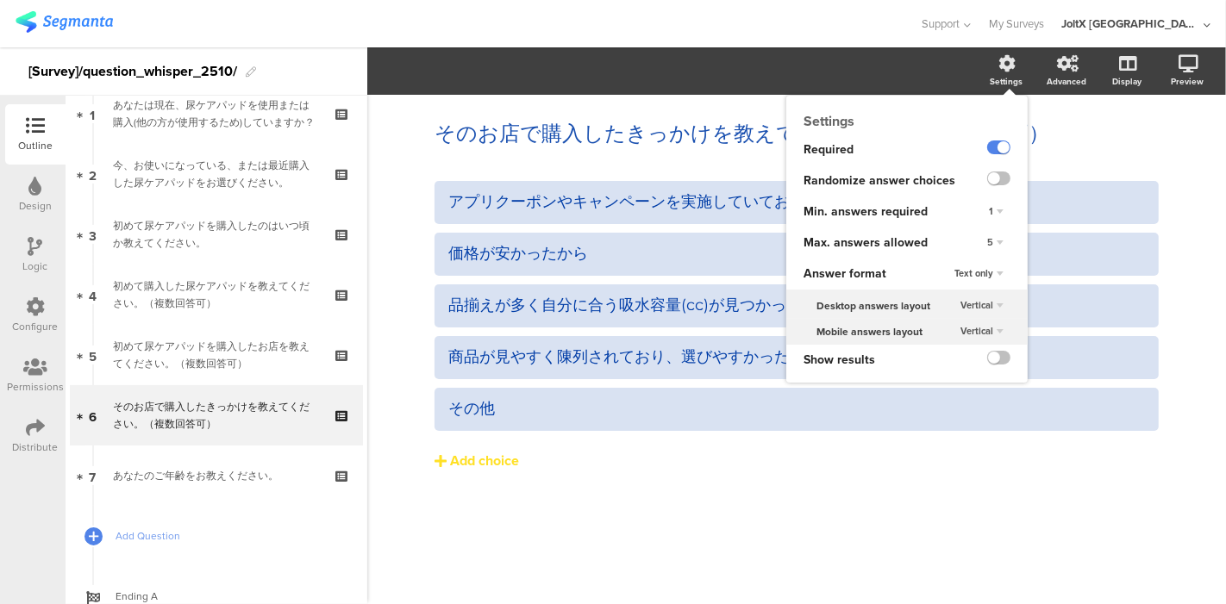
drag, startPoint x: 997, startPoint y: 180, endPoint x: 987, endPoint y: 193, distance: 16.0
click at [997, 179] on label at bounding box center [998, 179] width 23 height 14
click at [0, 0] on input "checkbox" at bounding box center [0, 0] width 0 height 0
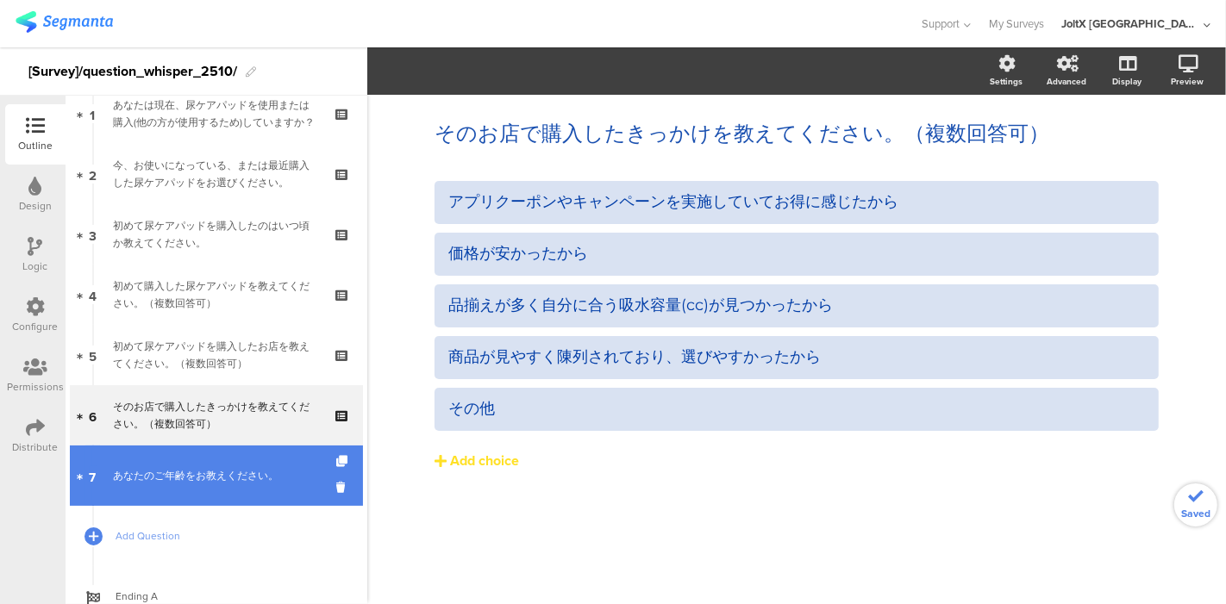
scroll to position [141, 0]
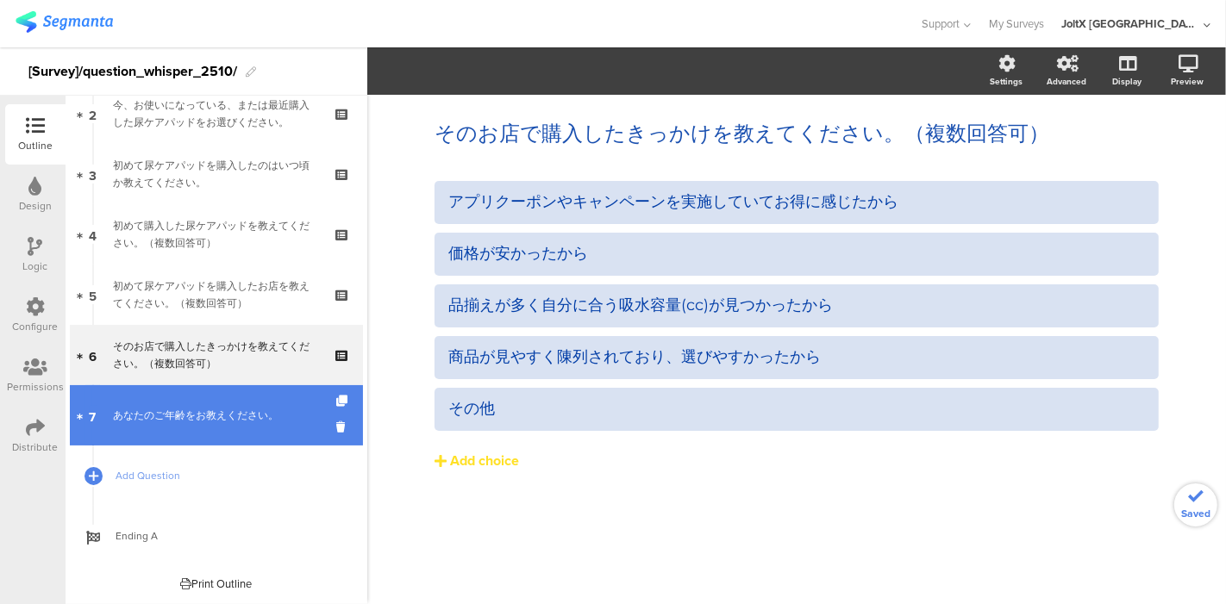
click at [211, 412] on div "あなたのご年齢をお教えください。" at bounding box center [216, 415] width 206 height 17
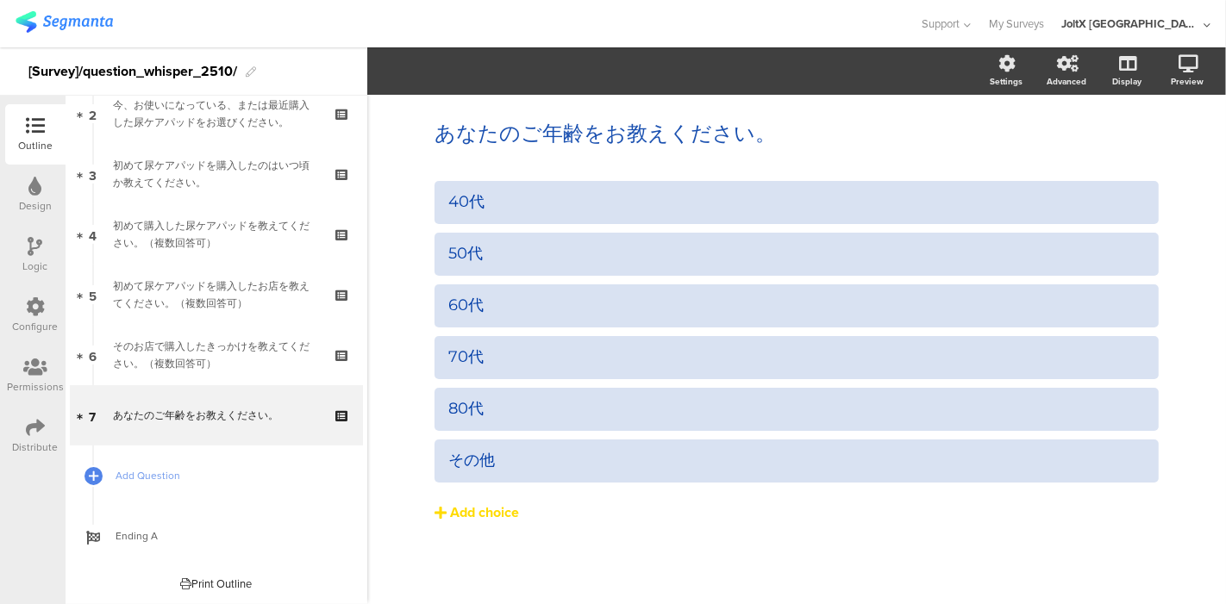
click at [485, 533] on button "Add choice" at bounding box center [797, 512] width 724 height 43
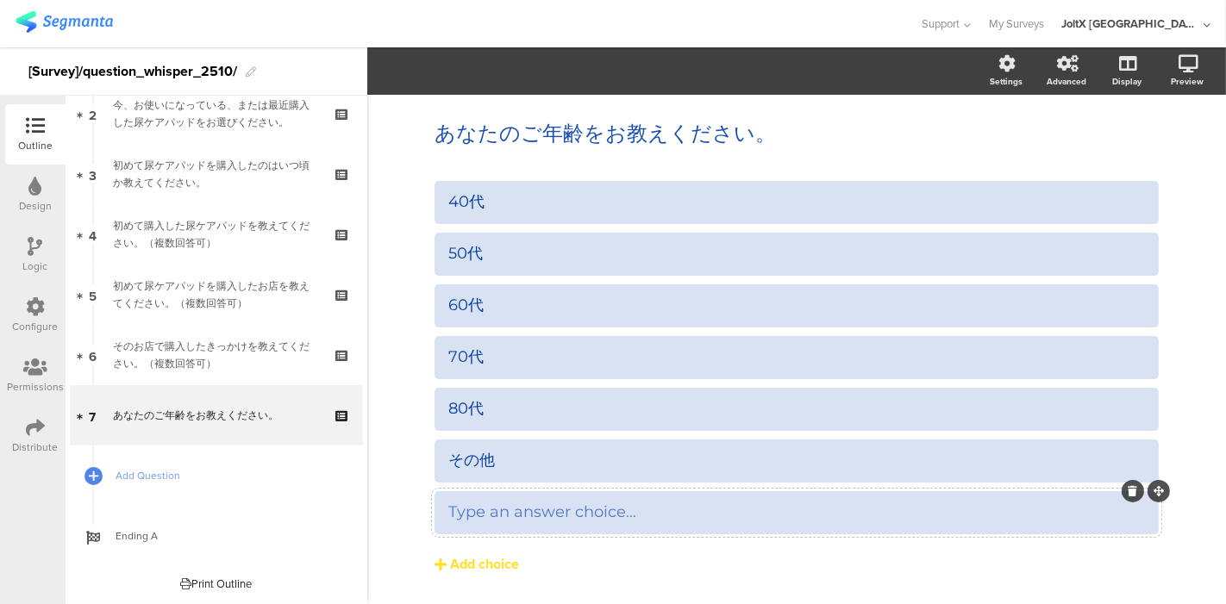
click at [1122, 491] on div at bounding box center [1133, 491] width 22 height 22
click at [1129, 491] on icon at bounding box center [1133, 491] width 9 height 10
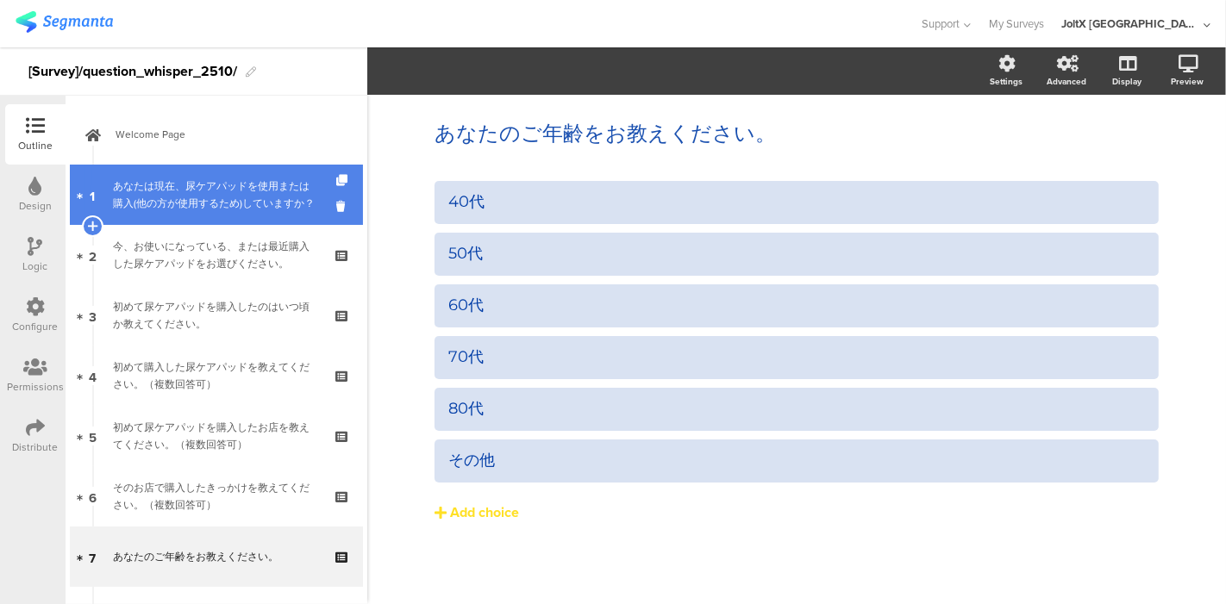
click at [197, 185] on div "あなたは現在、尿ケアパッドを使用または購入(他の方が使用するため)していますか？" at bounding box center [216, 195] width 206 height 34
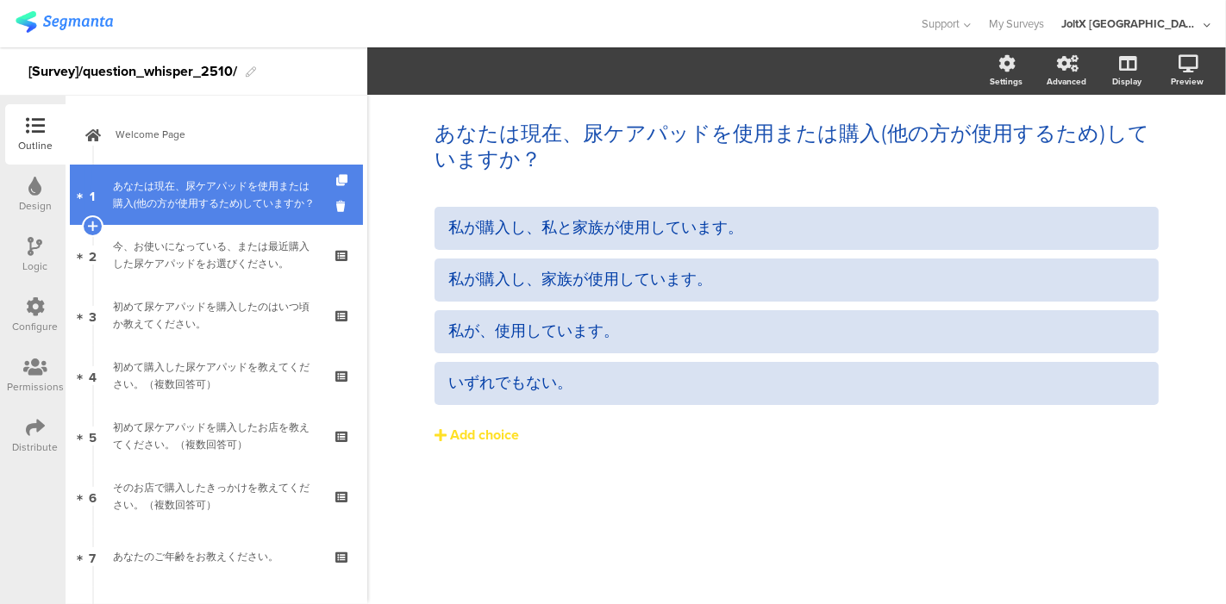
click at [197, 206] on div "あなたは現在、尿ケアパッドを使用または購入(他の方が使用するため)していますか？" at bounding box center [216, 195] width 206 height 34
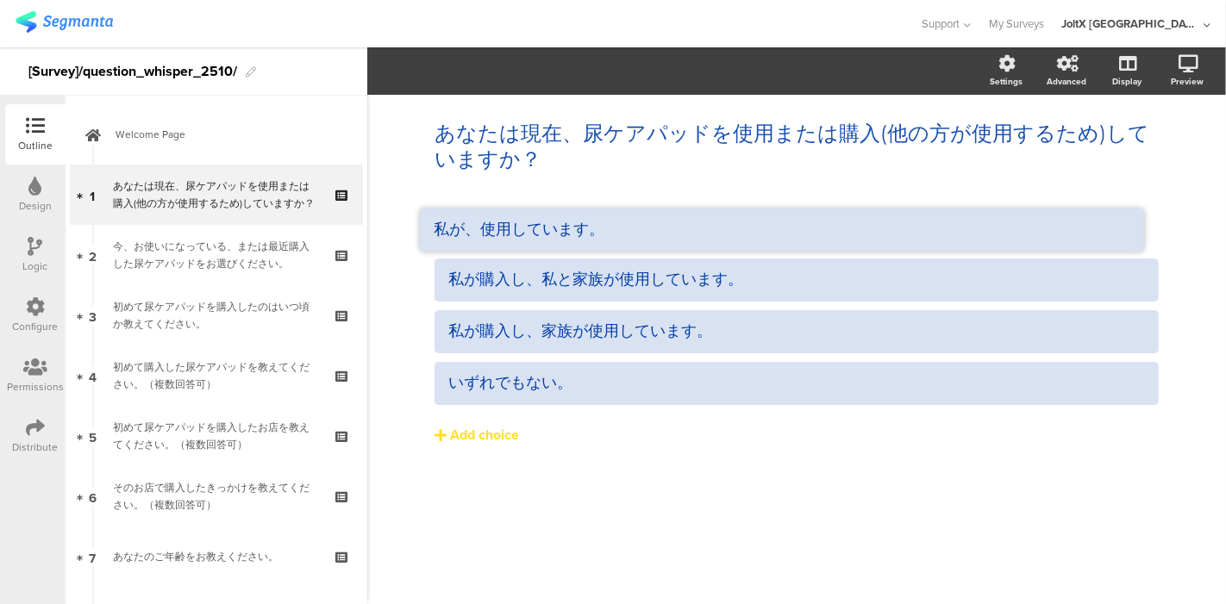
drag, startPoint x: 1160, startPoint y: 310, endPoint x: 1145, endPoint y: 208, distance: 102.8
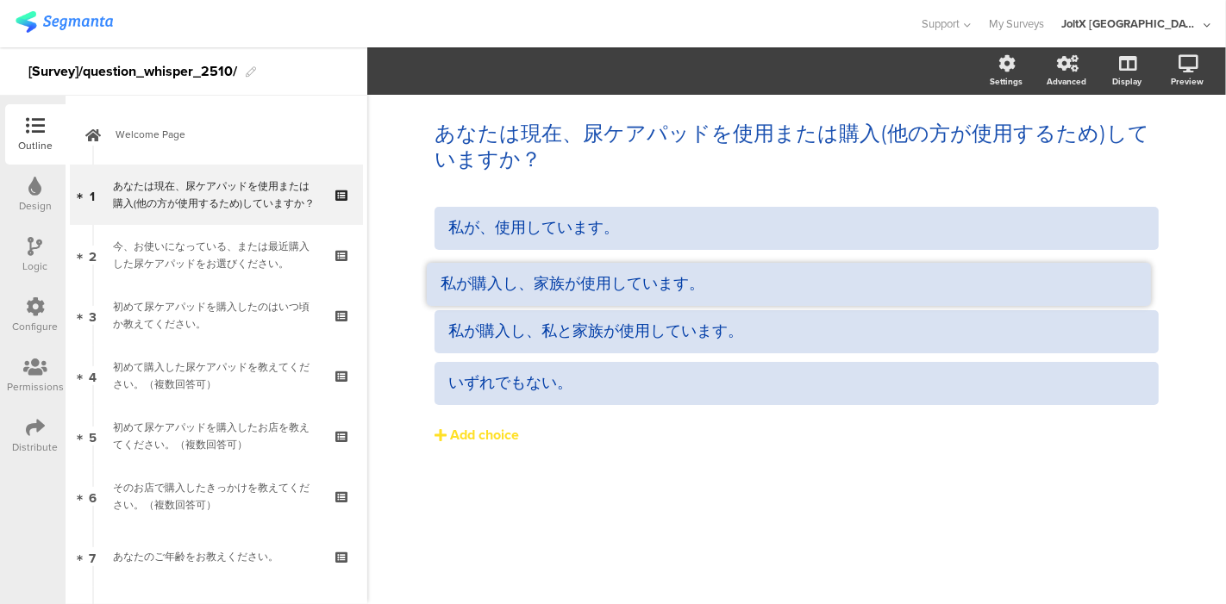
drag, startPoint x: 1159, startPoint y: 311, endPoint x: 1153, endPoint y: 272, distance: 40.1
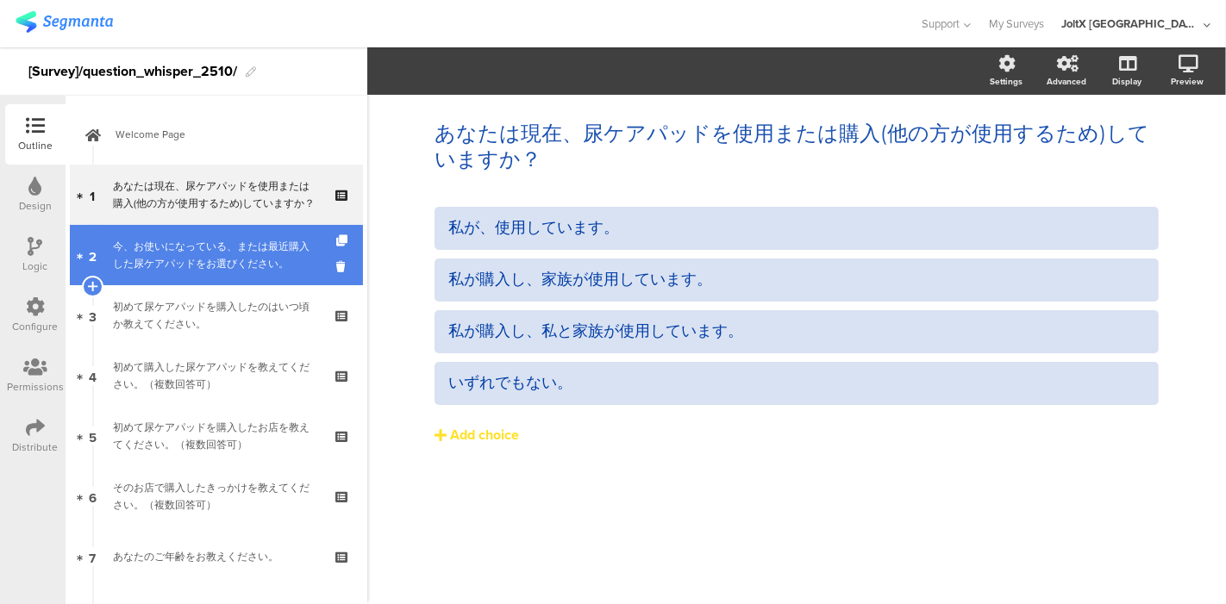
drag, startPoint x: 132, startPoint y: 253, endPoint x: 141, endPoint y: 255, distance: 8.8
click at [133, 253] on div "今、お使いになっている、または最近購入した尿ケアパッドをお選びください。" at bounding box center [216, 255] width 206 height 34
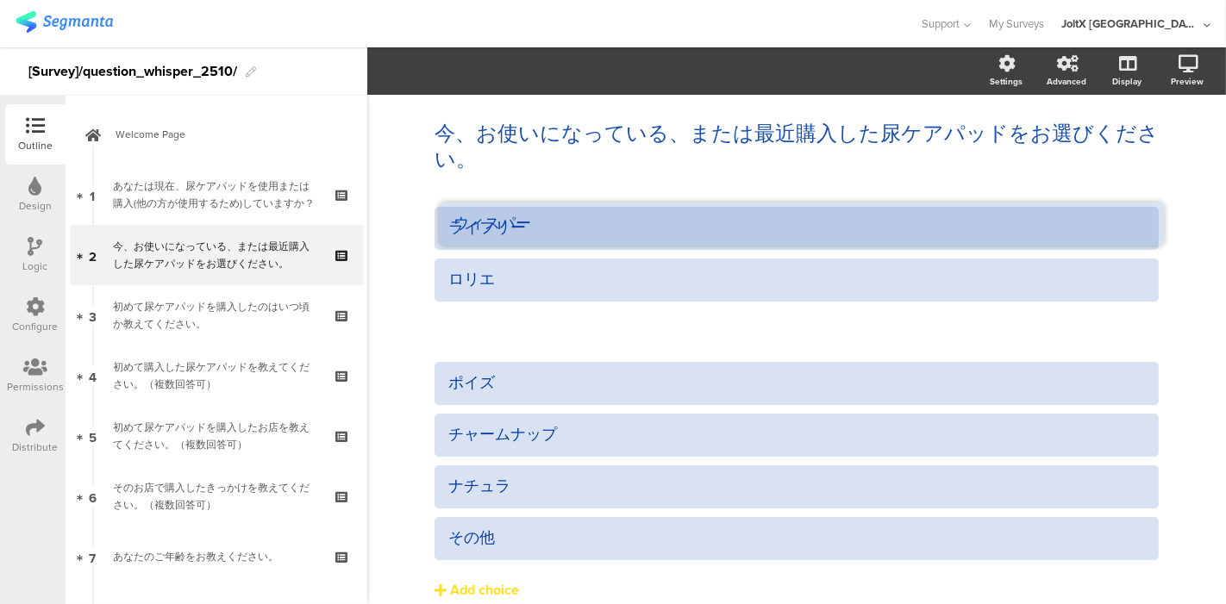
drag, startPoint x: 1154, startPoint y: 311, endPoint x: 1160, endPoint y: 203, distance: 107.9
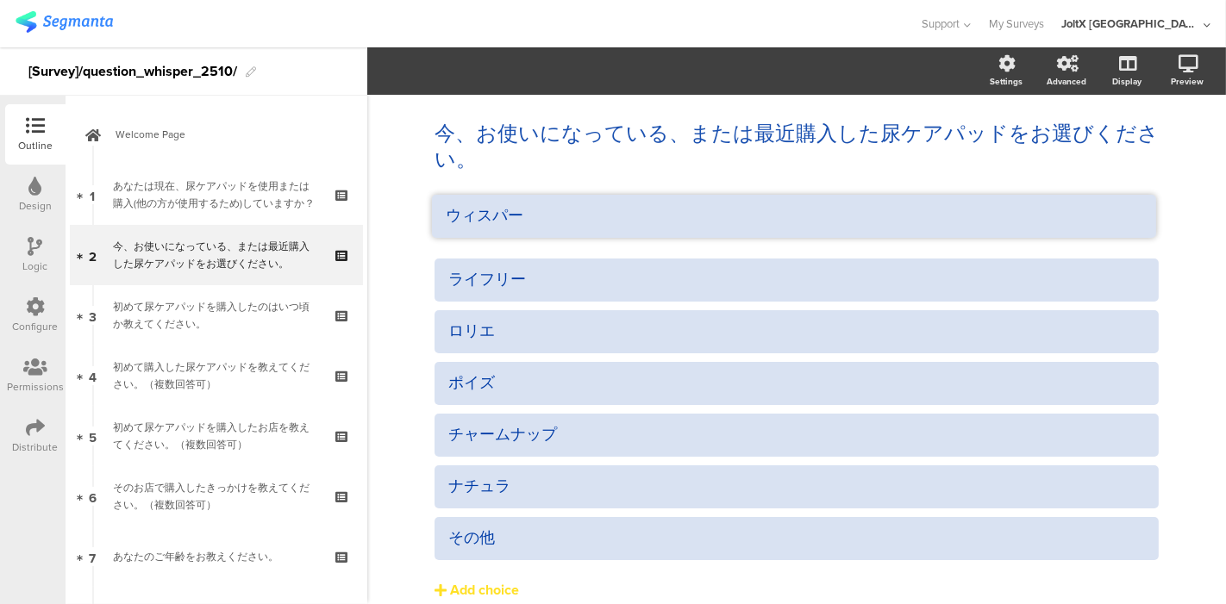
drag, startPoint x: 1150, startPoint y: 306, endPoint x: 1148, endPoint y: 191, distance: 115.6
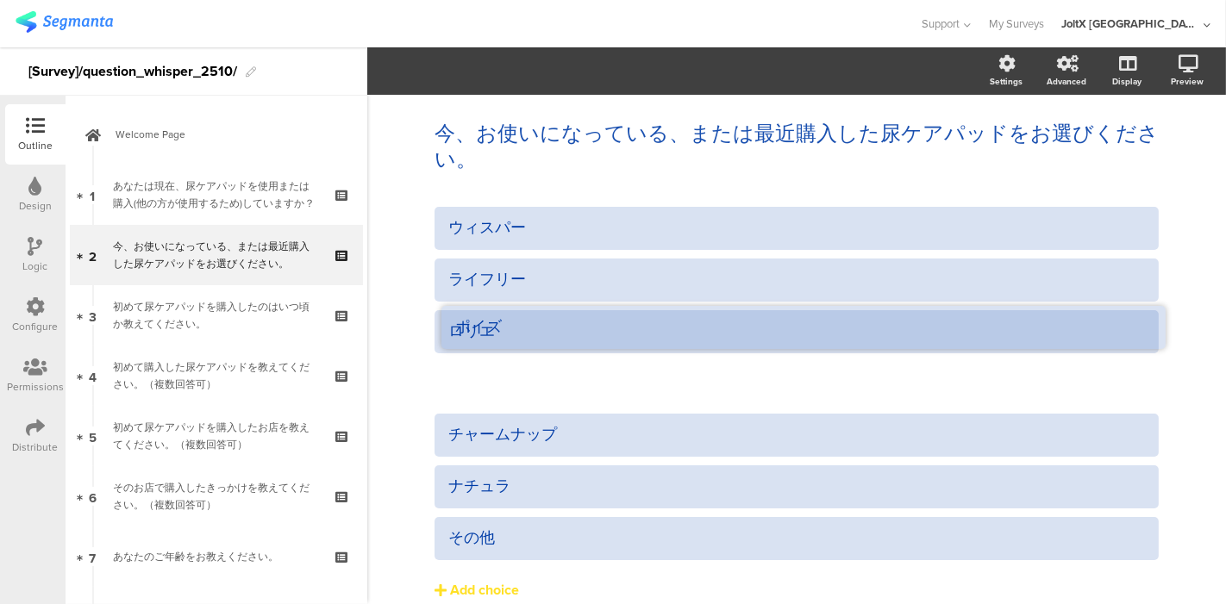
drag, startPoint x: 1154, startPoint y: 362, endPoint x: 1161, endPoint y: 303, distance: 59.1
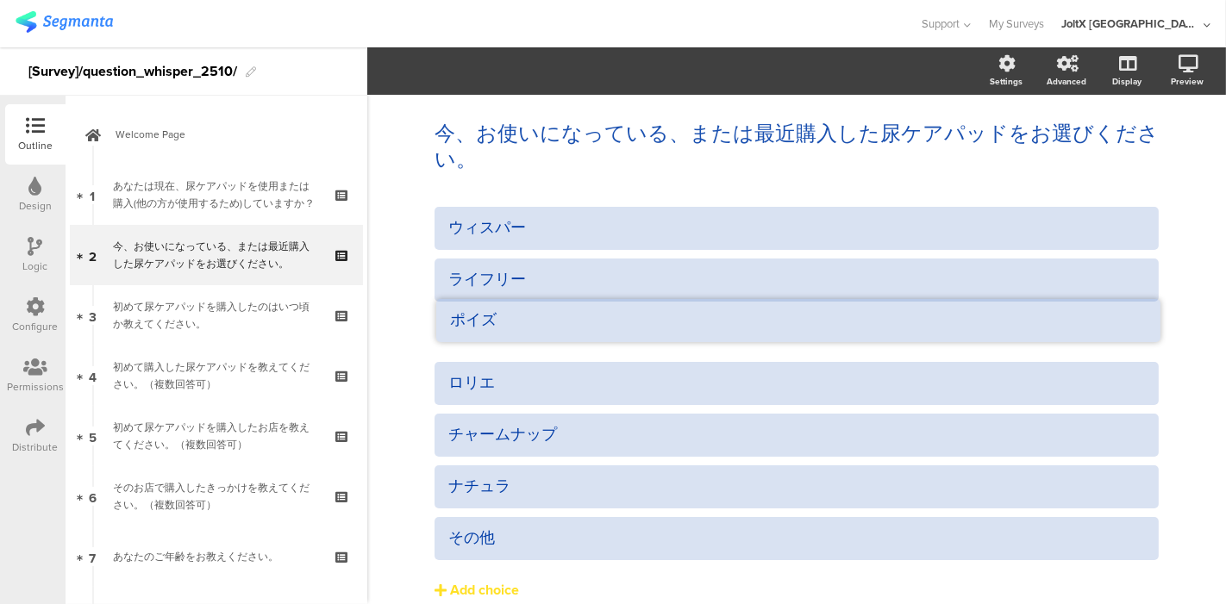
drag, startPoint x: 1152, startPoint y: 360, endPoint x: 1154, endPoint y: 297, distance: 63.0
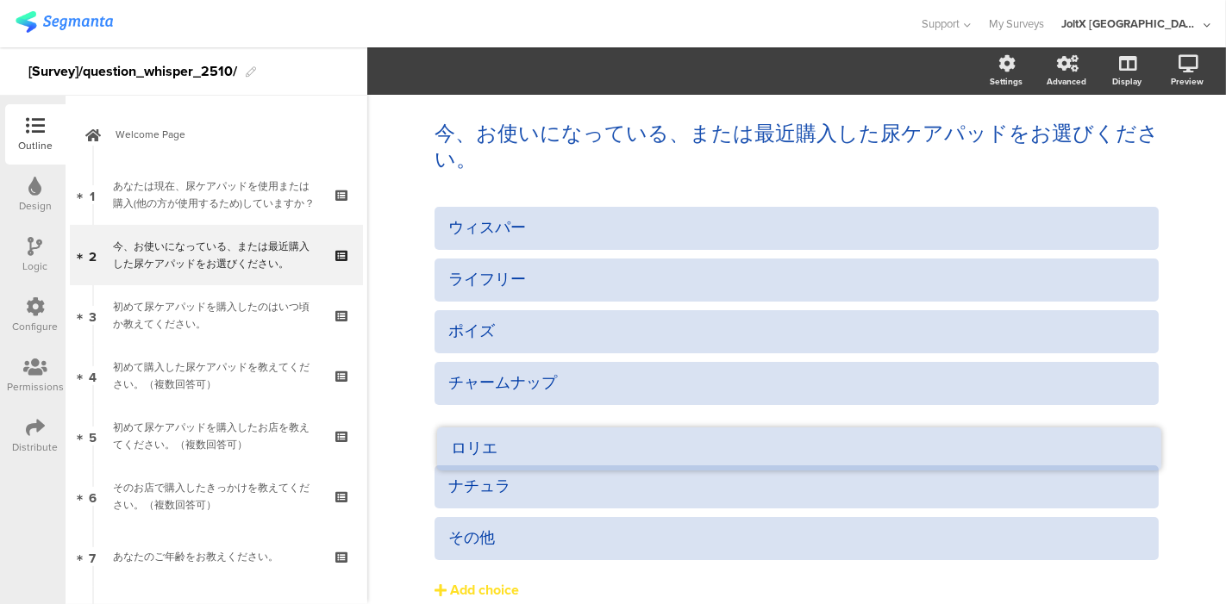
drag, startPoint x: 1148, startPoint y: 361, endPoint x: 1148, endPoint y: 424, distance: 62.9
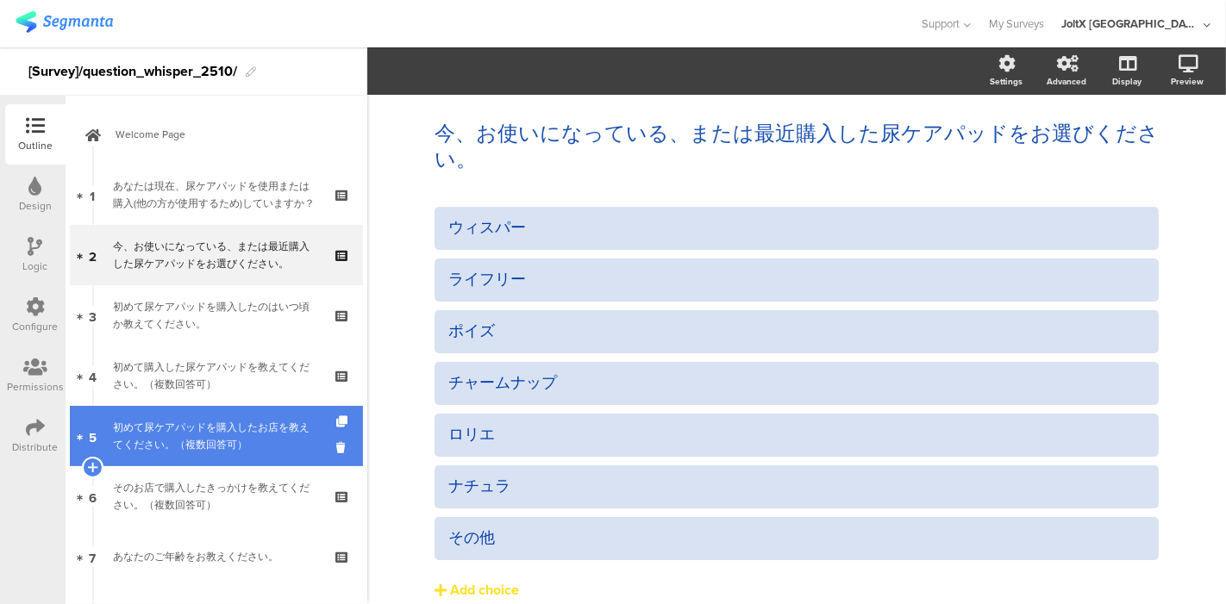
click at [178, 427] on div "初めて尿ケアパッドを購入したお店を教えてください。（複数回答可）" at bounding box center [216, 436] width 206 height 34
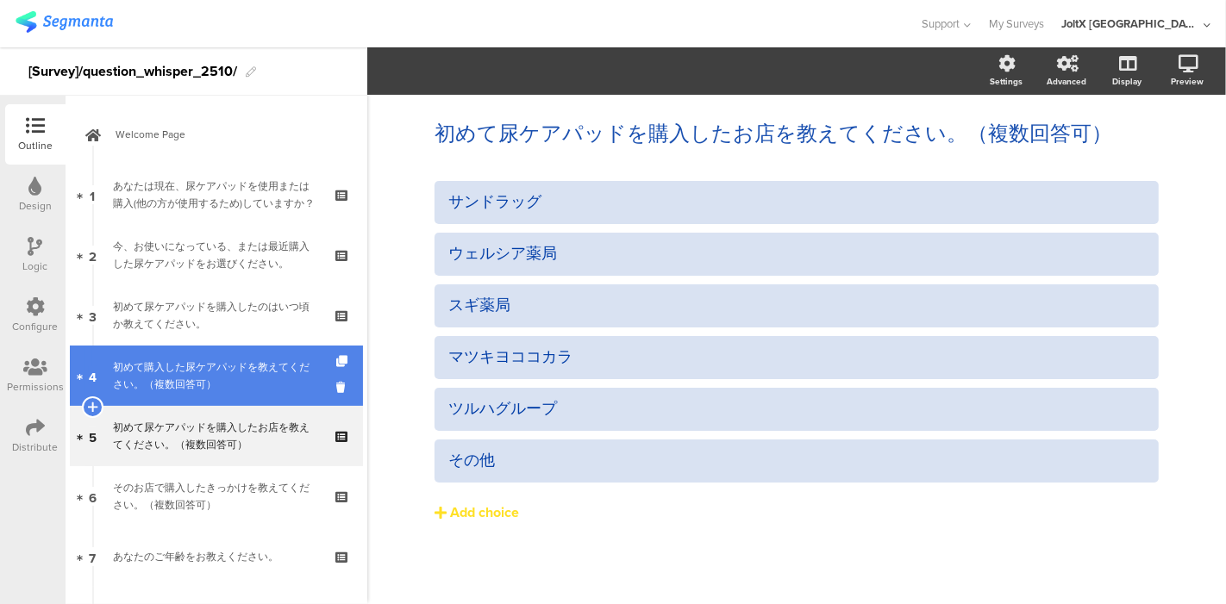
click at [181, 397] on link "4 初めて購入した尿ケアパッドを教えてください。（複数回答可）" at bounding box center [216, 376] width 293 height 60
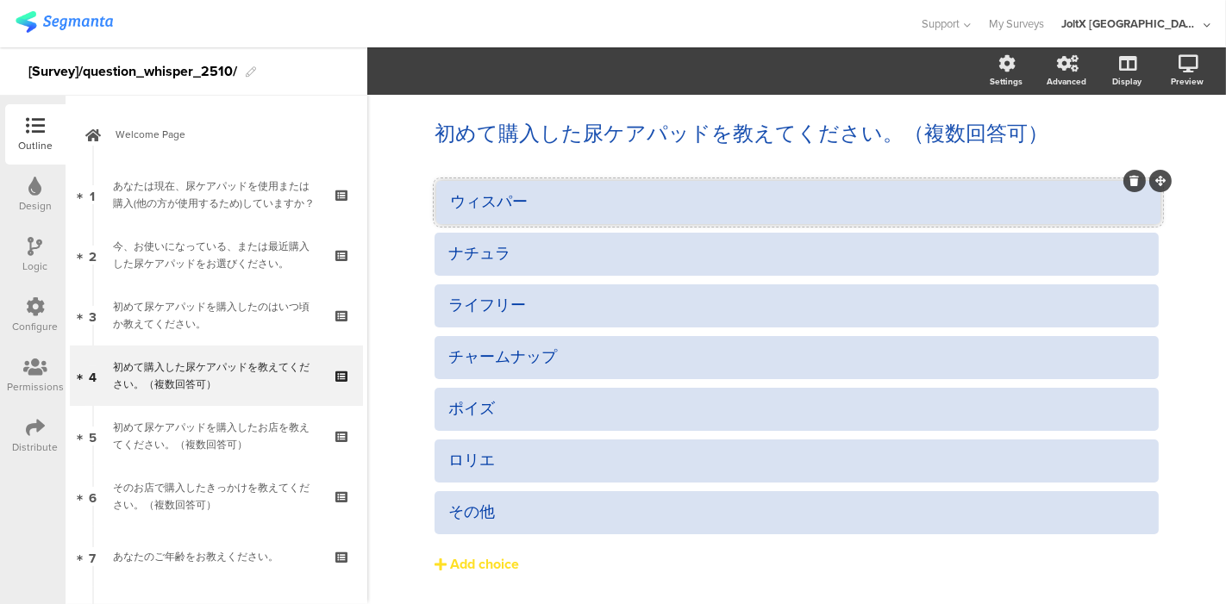
drag, startPoint x: 1151, startPoint y: 336, endPoint x: 1153, endPoint y: 181, distance: 155.2
drag, startPoint x: 1149, startPoint y: 286, endPoint x: 1147, endPoint y: 231, distance: 55.2
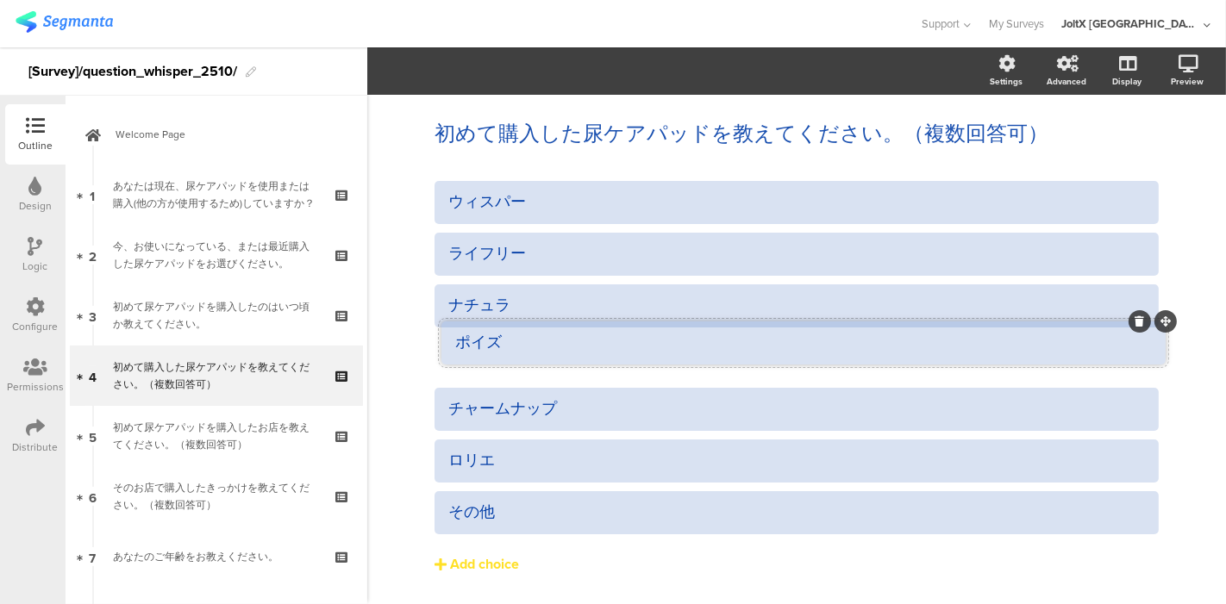
drag, startPoint x: 1145, startPoint y: 385, endPoint x: 1153, endPoint y: 319, distance: 66.8
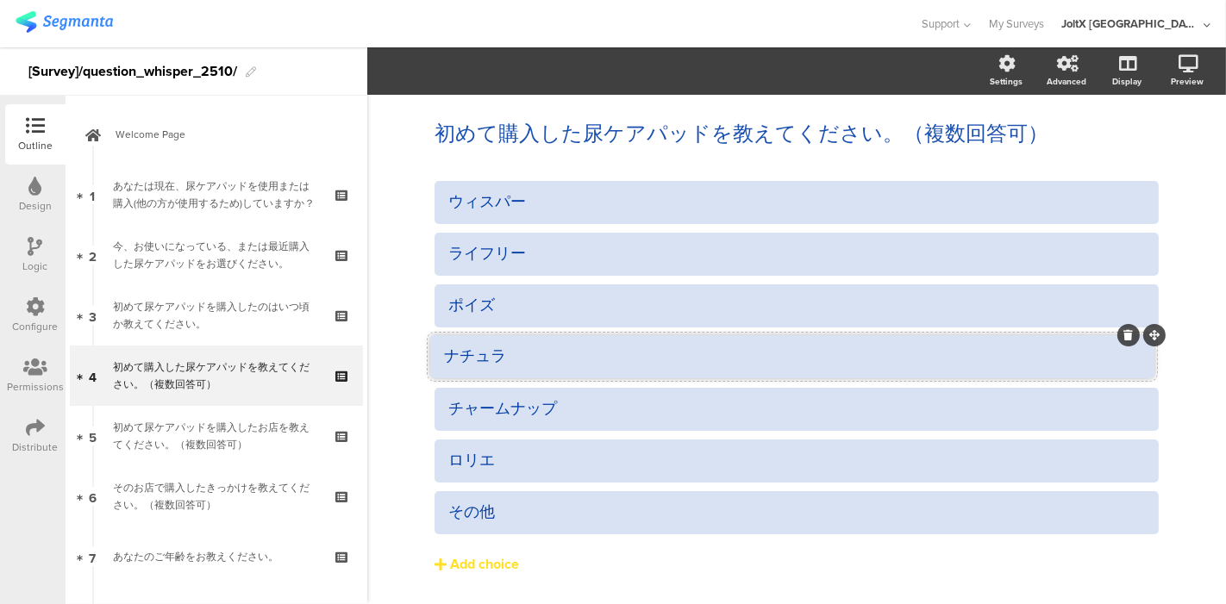
drag, startPoint x: 1146, startPoint y: 283, endPoint x: 1141, endPoint y: 334, distance: 51.0
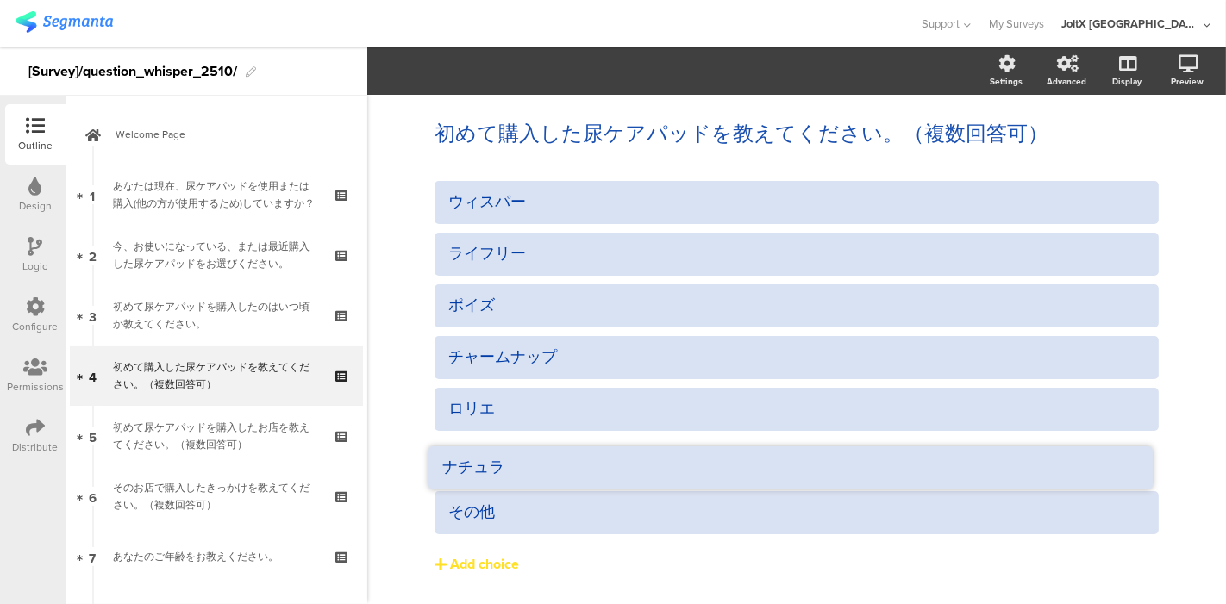
drag, startPoint x: 1150, startPoint y: 335, endPoint x: 1144, endPoint y: 442, distance: 107.1
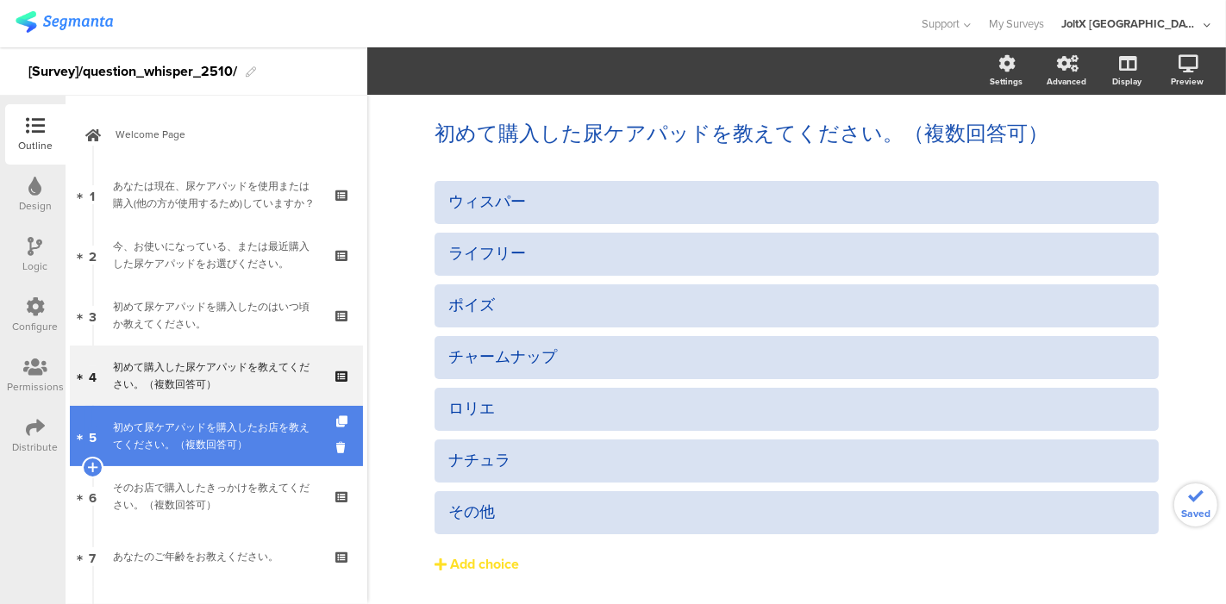
click at [211, 427] on div "初めて尿ケアパッドを購入したお店を教えてください。（複数回答可）" at bounding box center [216, 436] width 206 height 34
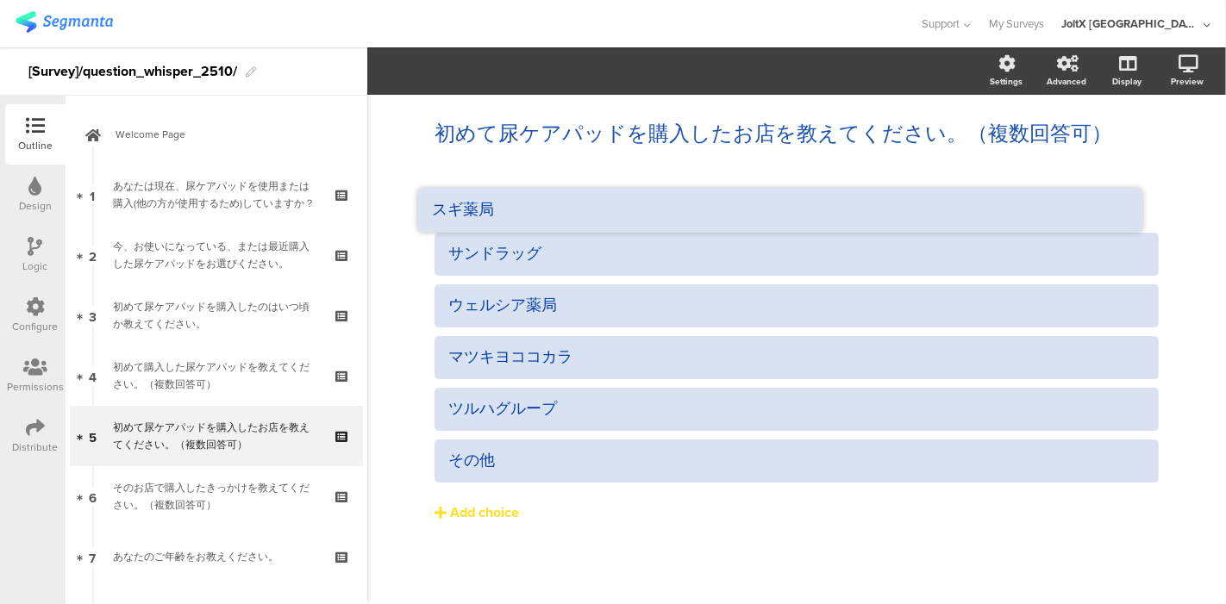
drag, startPoint x: 1159, startPoint y: 281, endPoint x: 1160, endPoint y: 183, distance: 98.3
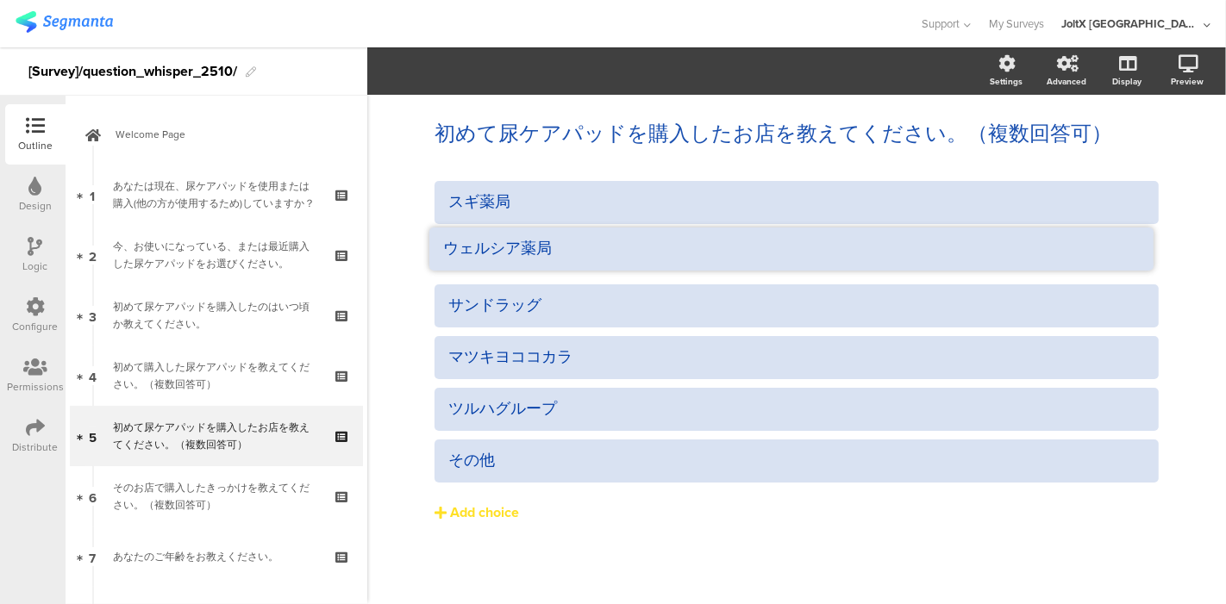
drag, startPoint x: 1159, startPoint y: 286, endPoint x: 1166, endPoint y: 234, distance: 53.0
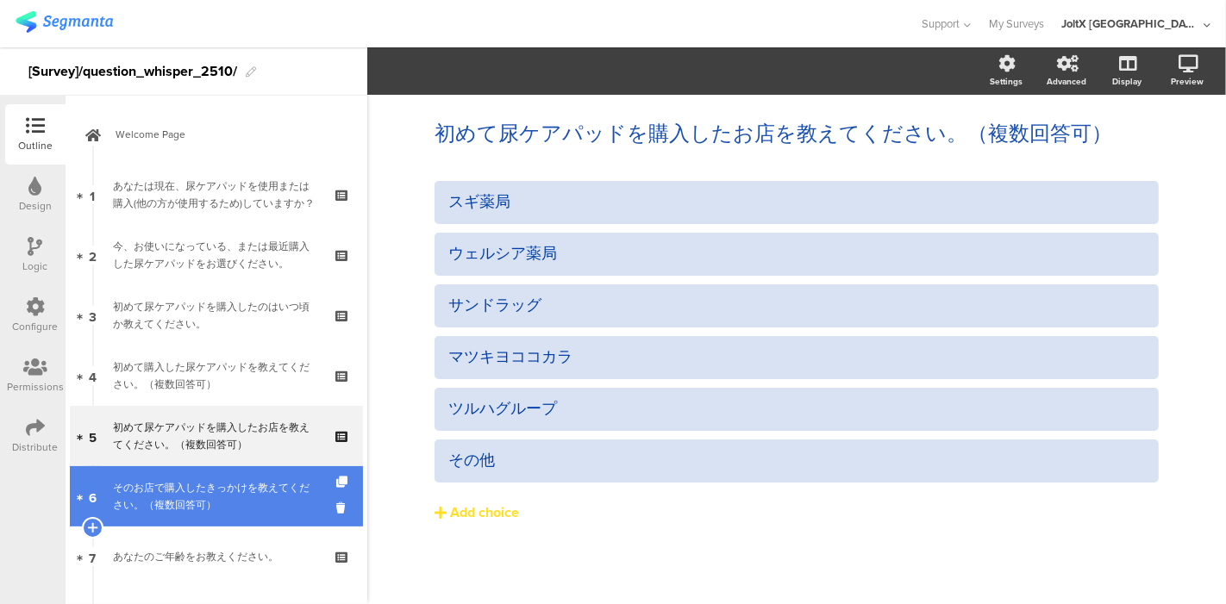
click at [216, 493] on div "そのお店で購入したきっかけを教えてください。（複数回答可）" at bounding box center [216, 496] width 206 height 34
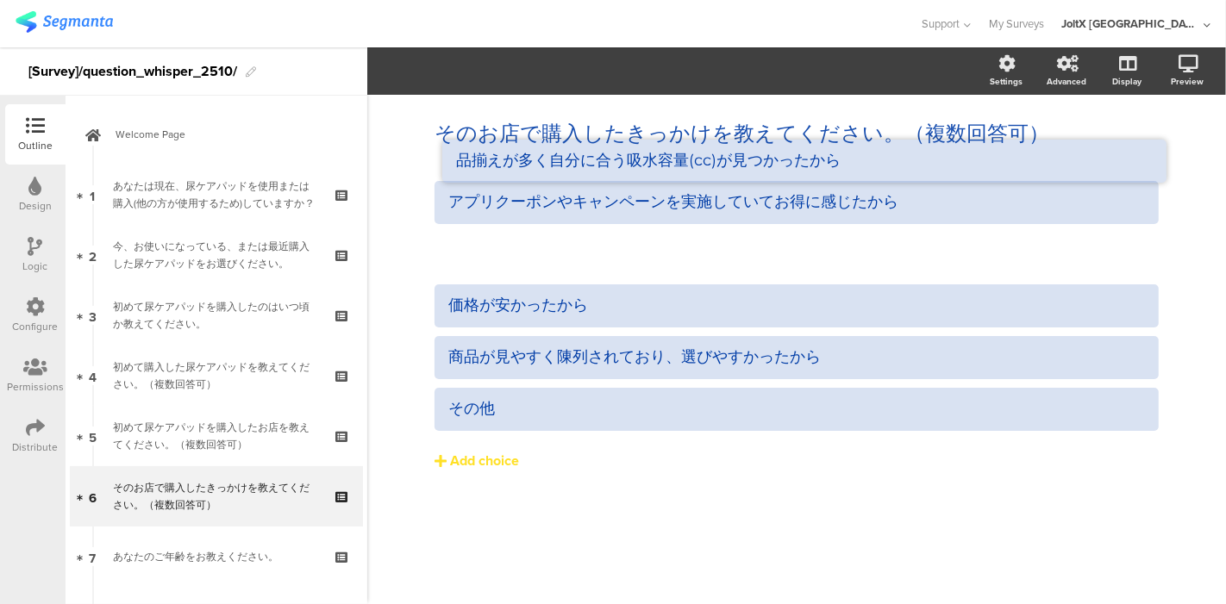
drag, startPoint x: 1160, startPoint y: 284, endPoint x: 1167, endPoint y: 139, distance: 145.0
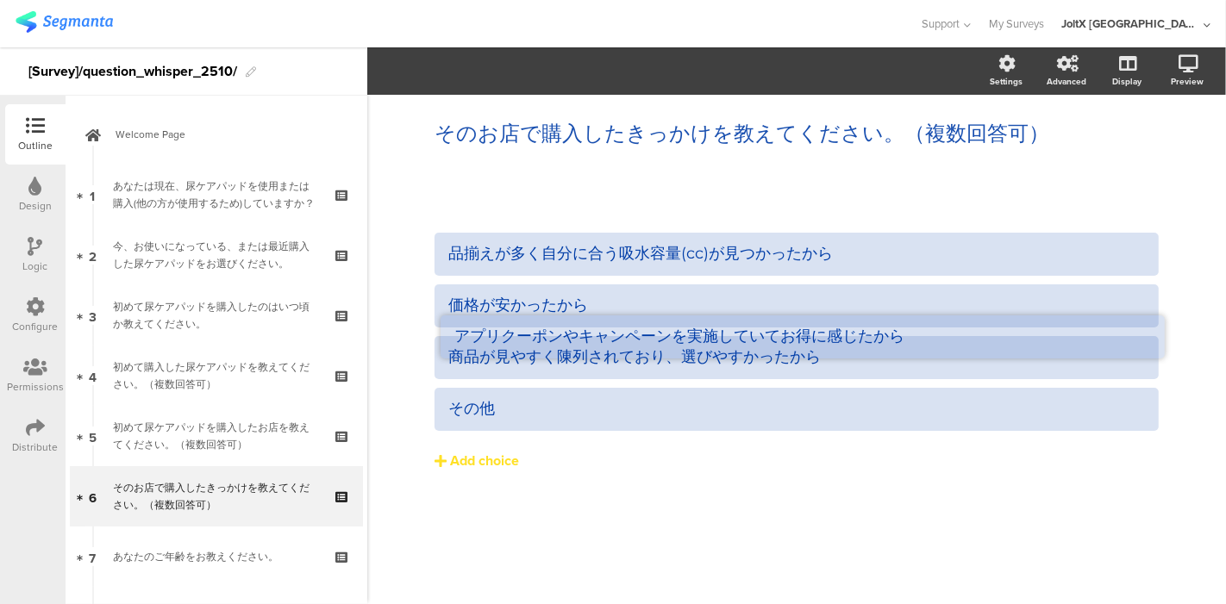
drag, startPoint x: 1163, startPoint y: 182, endPoint x: 1167, endPoint y: 312, distance: 130.3
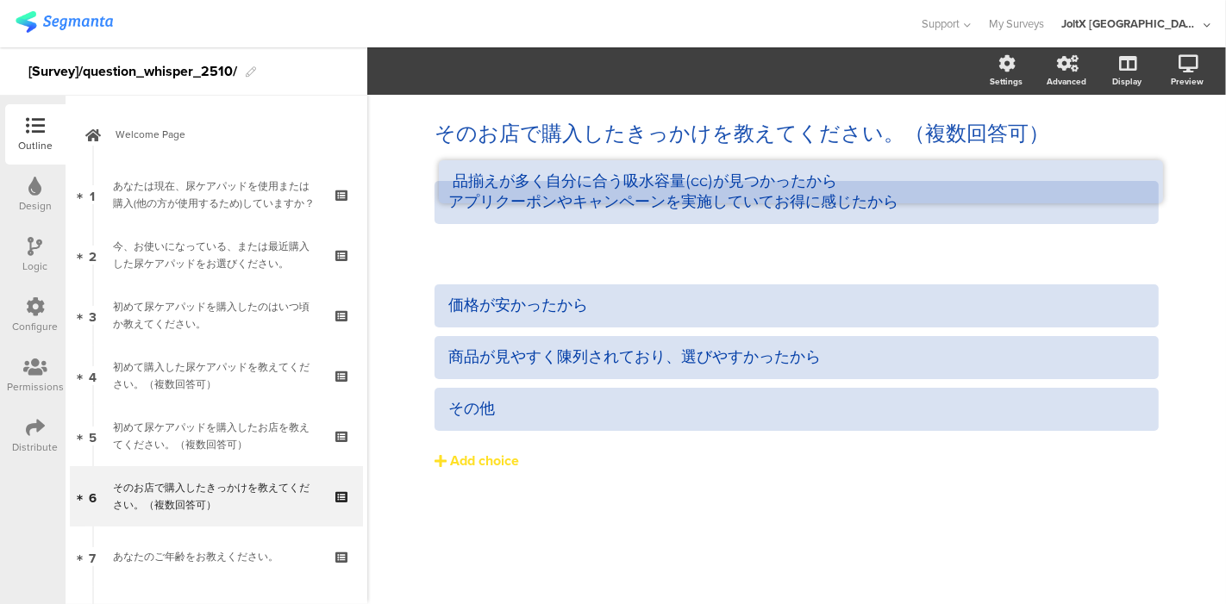
drag, startPoint x: 1162, startPoint y: 231, endPoint x: 1166, endPoint y: 156, distance: 75.1
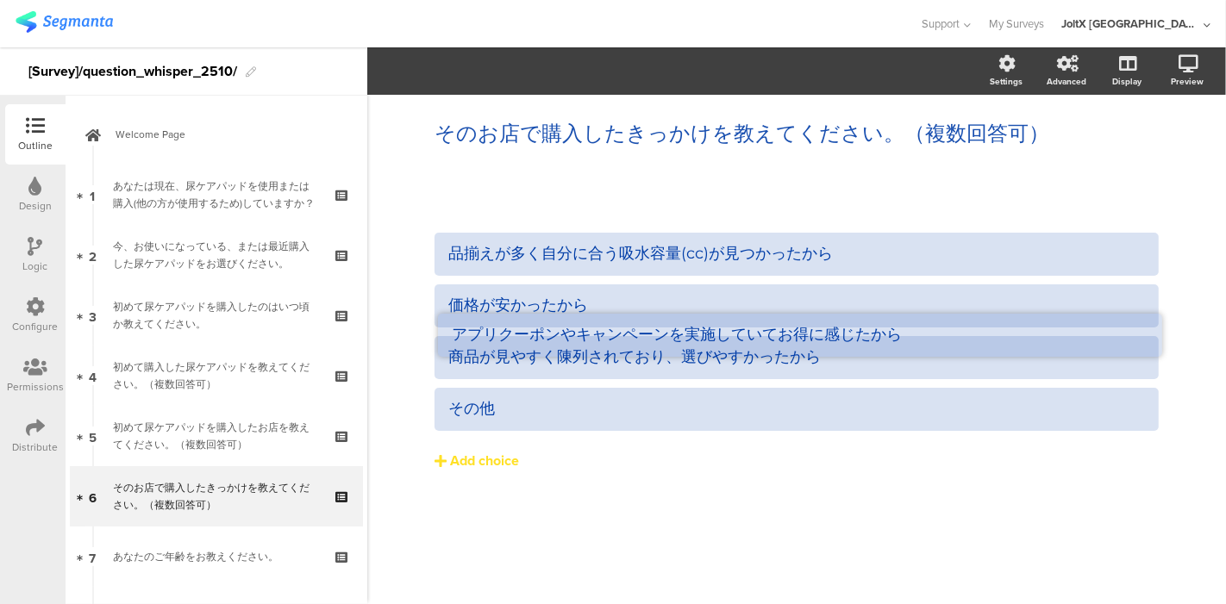
drag, startPoint x: 1160, startPoint y: 180, endPoint x: 1163, endPoint y: 313, distance: 132.8
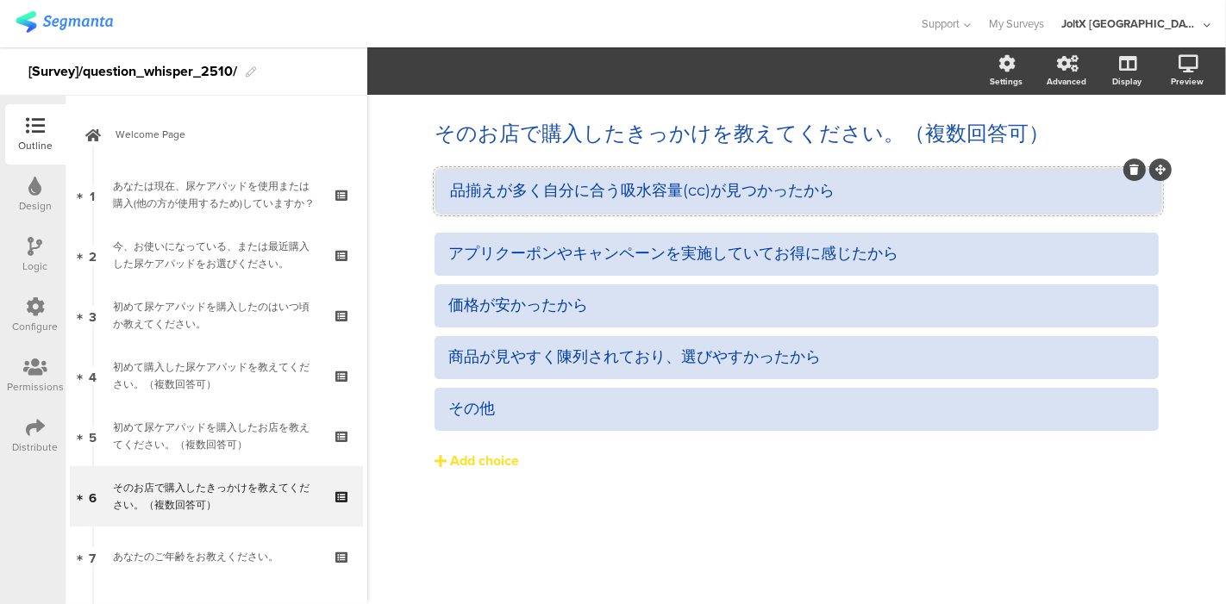
drag, startPoint x: 1158, startPoint y: 235, endPoint x: 1160, endPoint y: 170, distance: 64.7
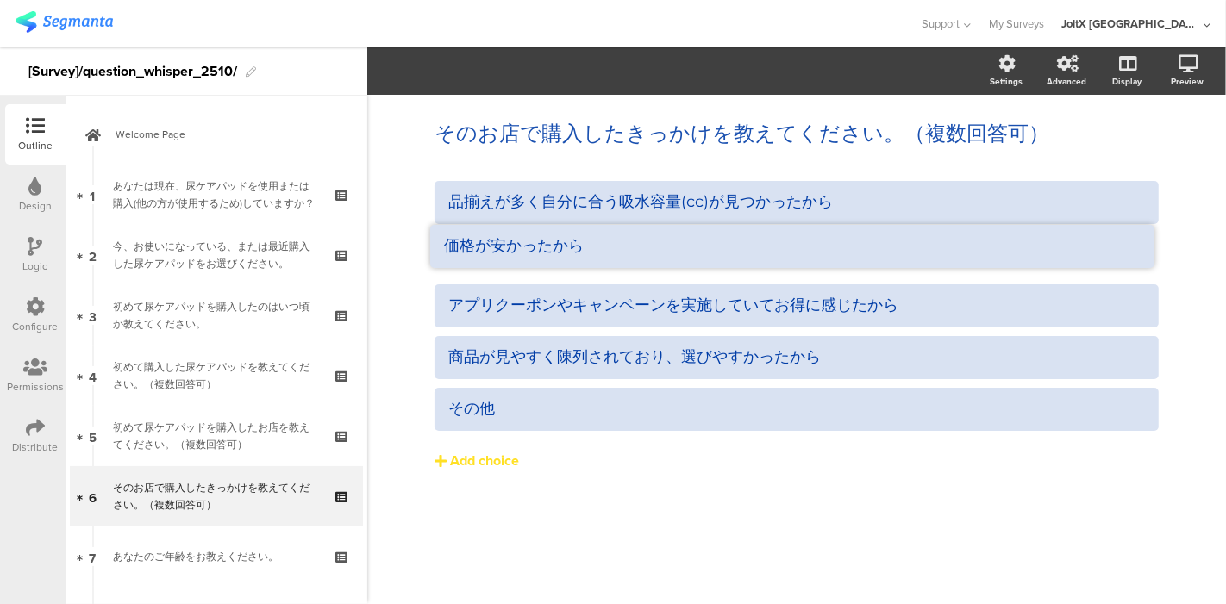
drag, startPoint x: 1160, startPoint y: 287, endPoint x: 1156, endPoint y: 227, distance: 60.5
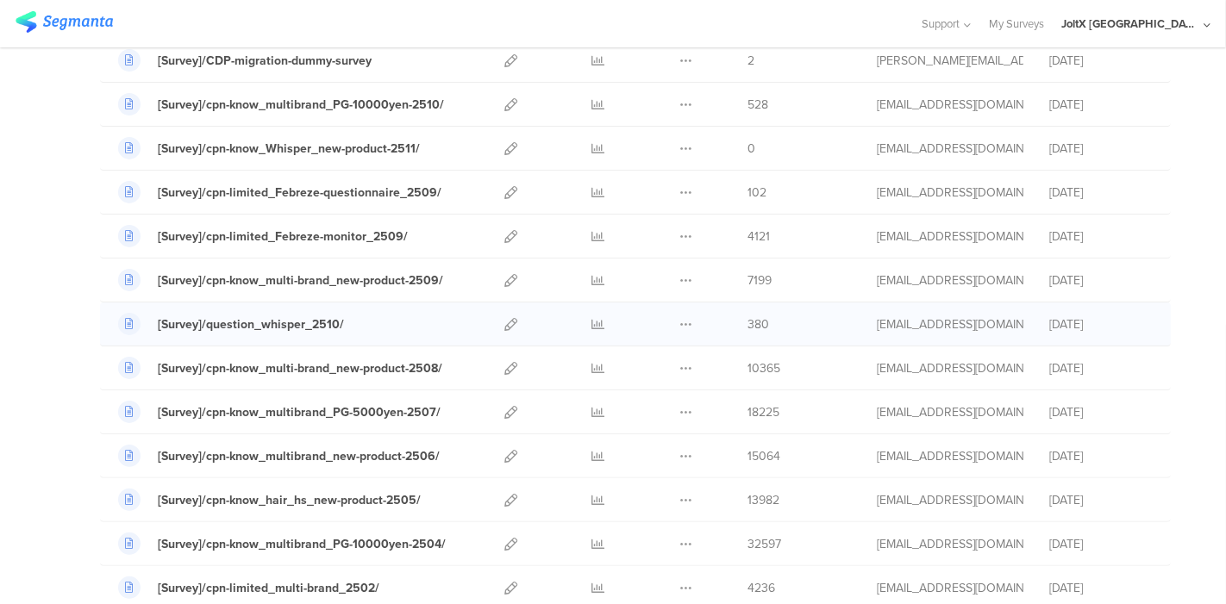
scroll to position [287, 0]
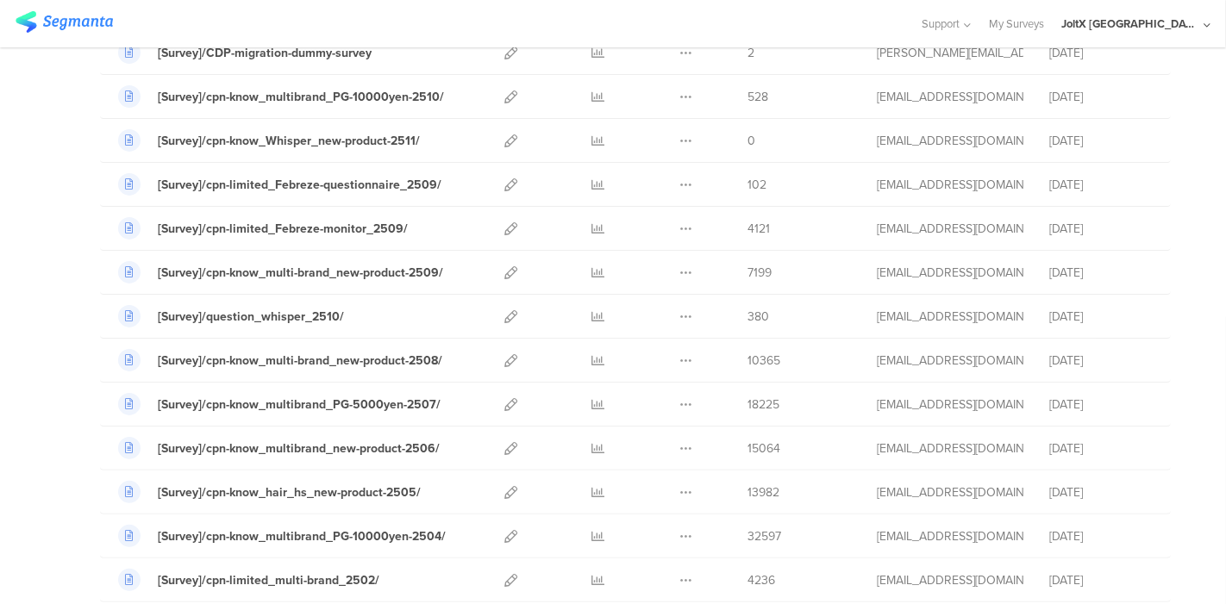
click at [573, 315] on div at bounding box center [598, 316] width 52 height 43
click at [592, 316] on icon at bounding box center [598, 316] width 13 height 13
click at [504, 312] on icon at bounding box center [510, 316] width 13 height 13
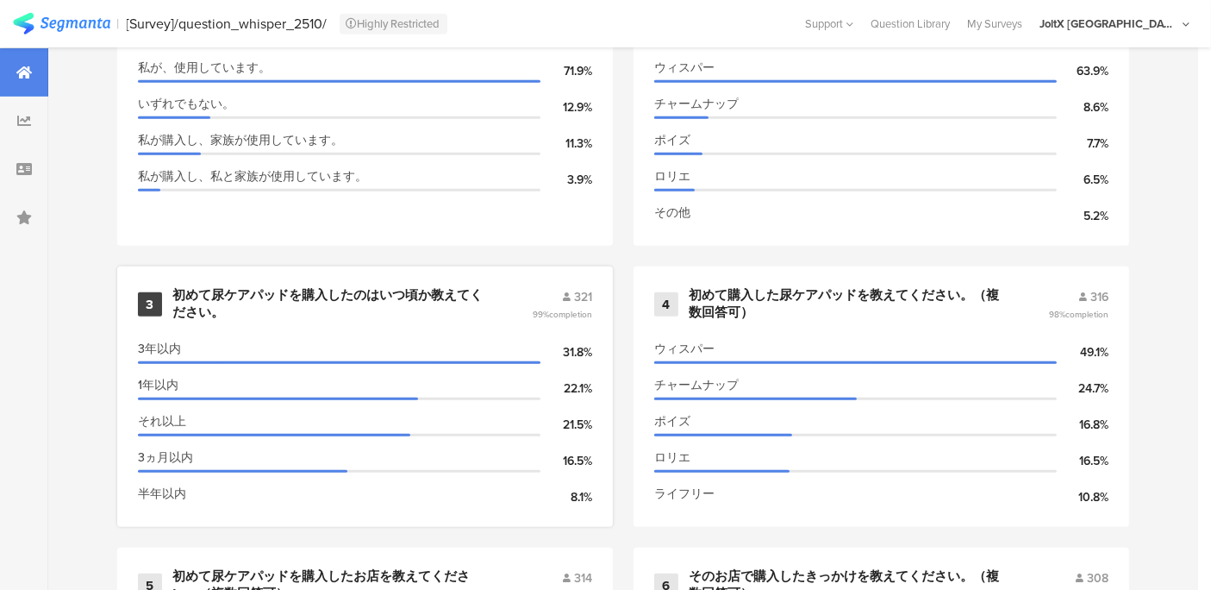
scroll to position [670, 0]
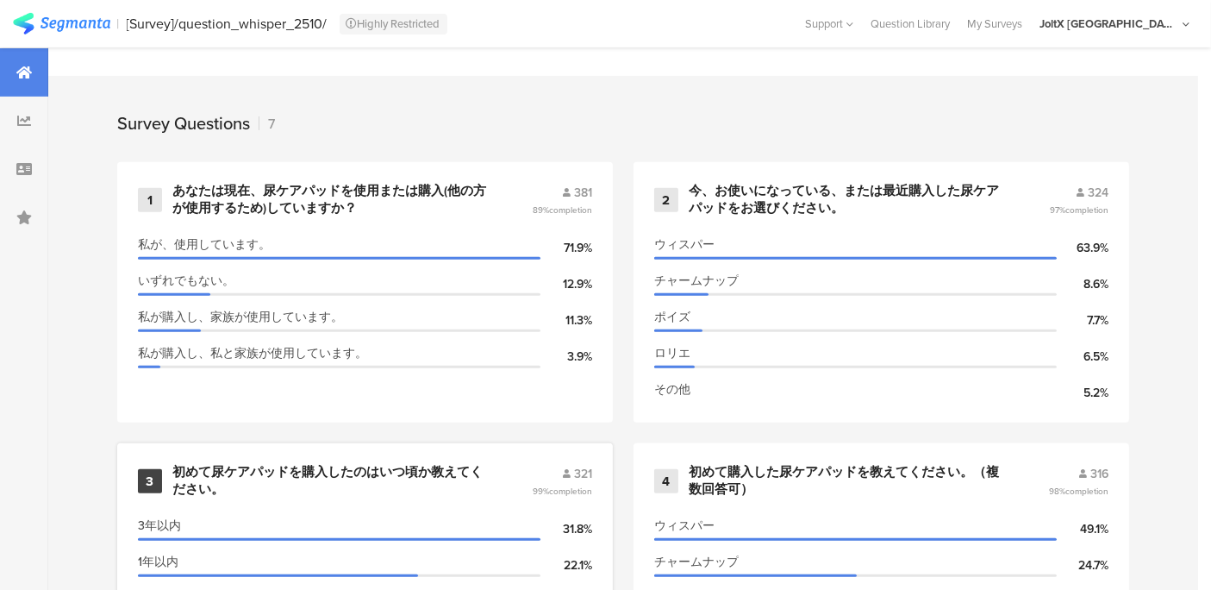
click at [336, 191] on div "あなたは現在、尿ケアパッドを使用または購入(他の方が使用するため)していますか？" at bounding box center [331, 200] width 318 height 34
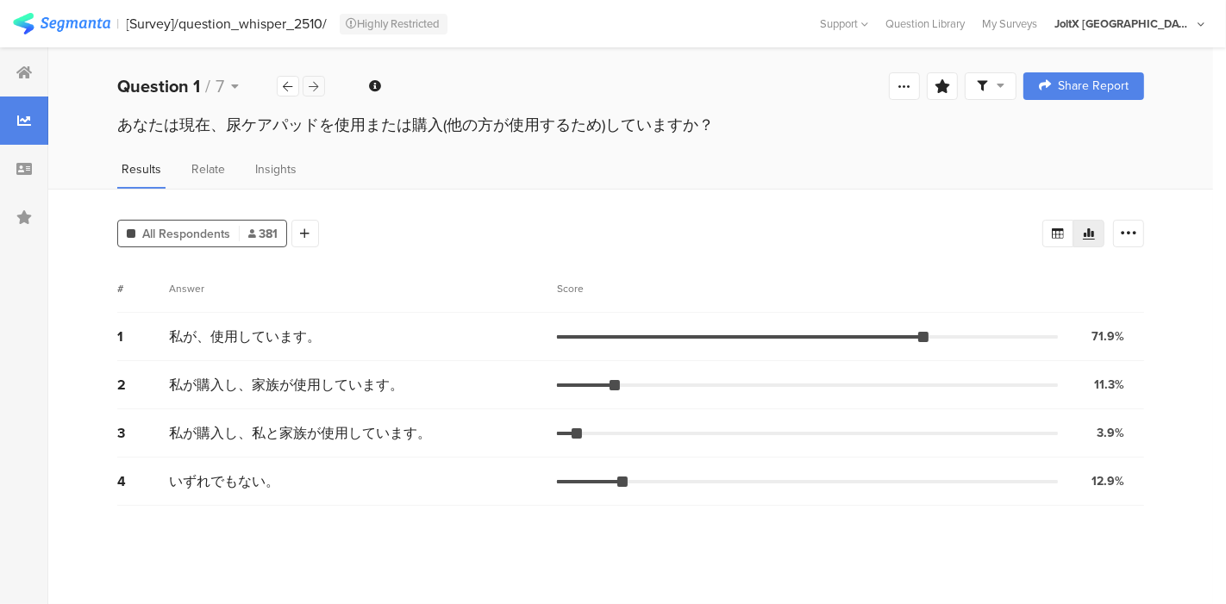
click at [317, 84] on icon at bounding box center [314, 86] width 9 height 11
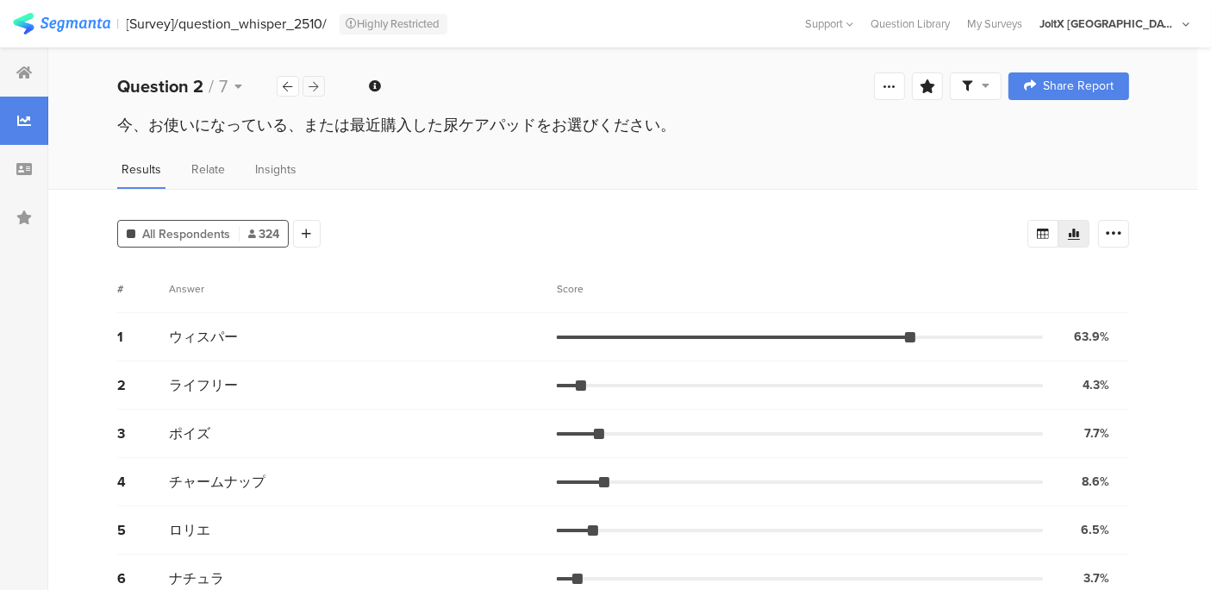
click at [317, 84] on icon at bounding box center [314, 86] width 9 height 11
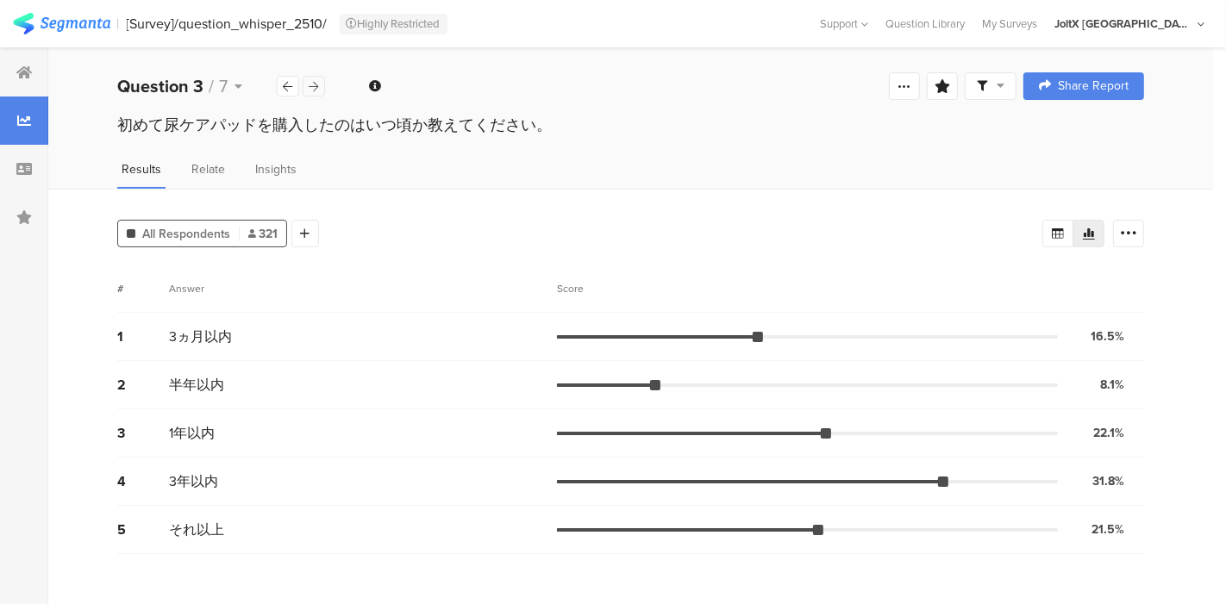
click at [318, 89] on icon at bounding box center [314, 86] width 9 height 11
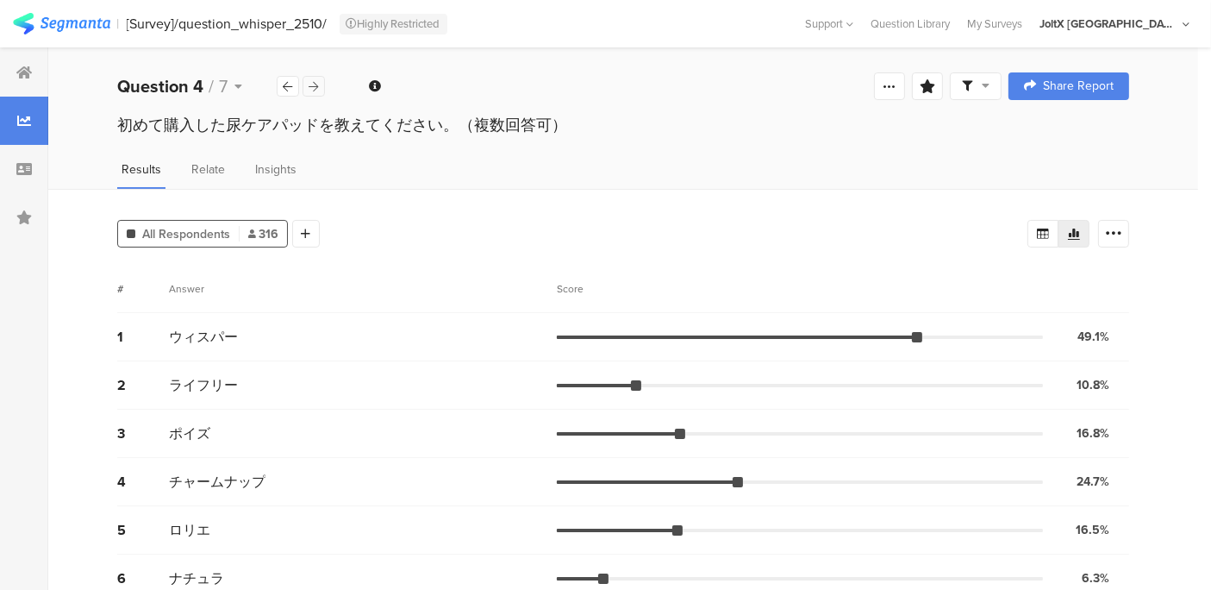
click at [313, 84] on icon at bounding box center [314, 86] width 9 height 11
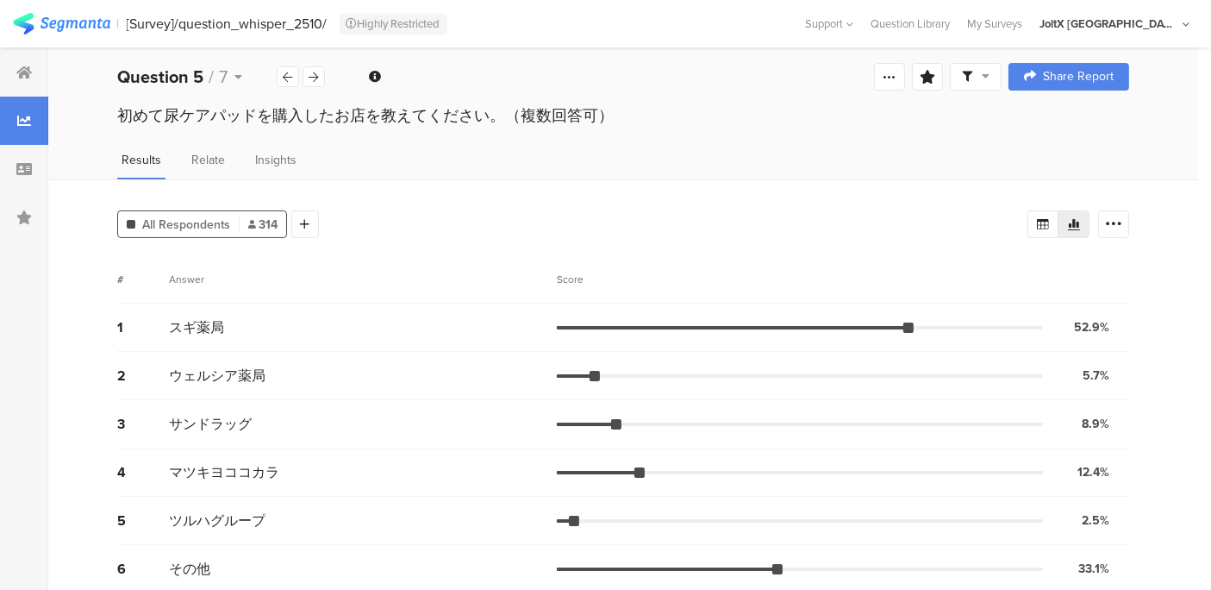
scroll to position [26, 0]
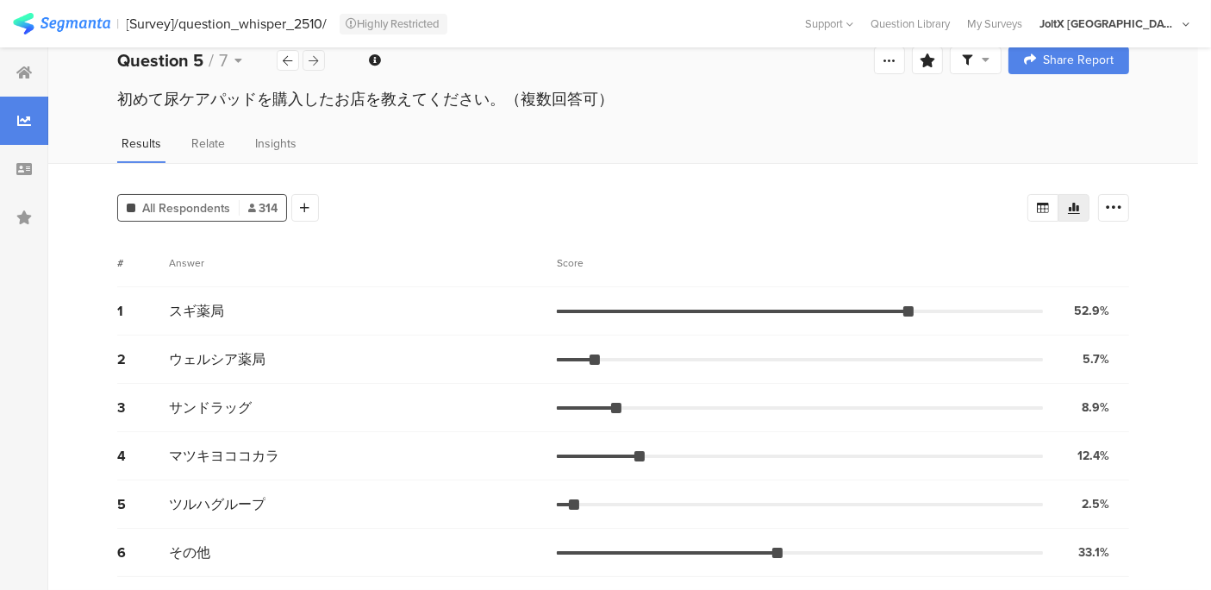
click at [310, 65] on icon at bounding box center [314, 60] width 9 height 11
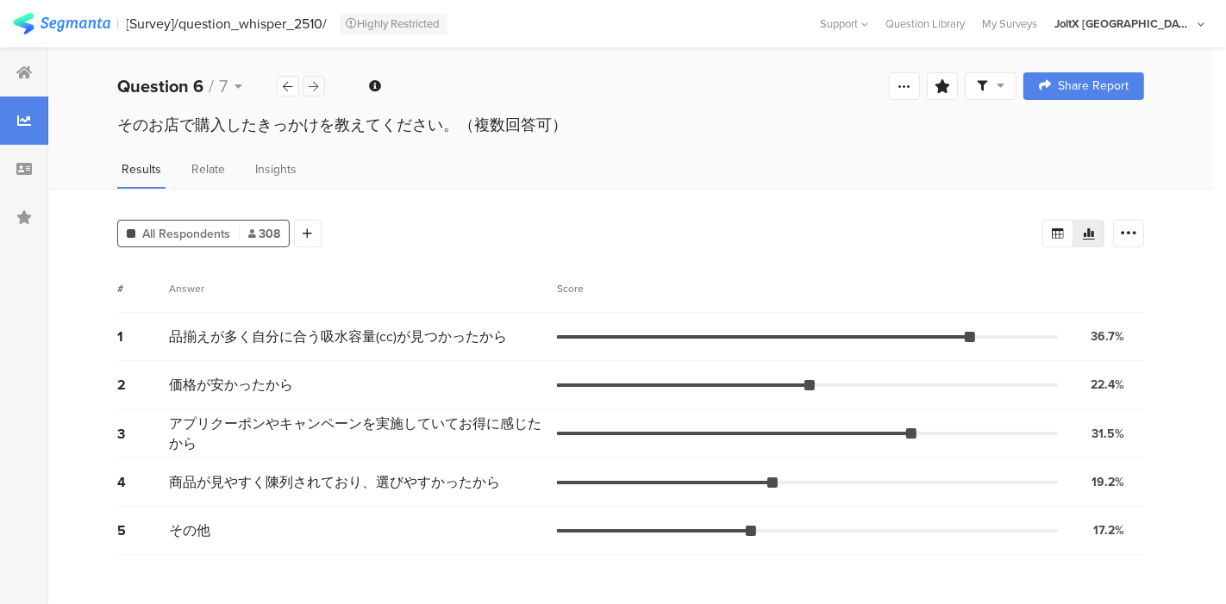
click at [312, 84] on icon at bounding box center [314, 86] width 9 height 11
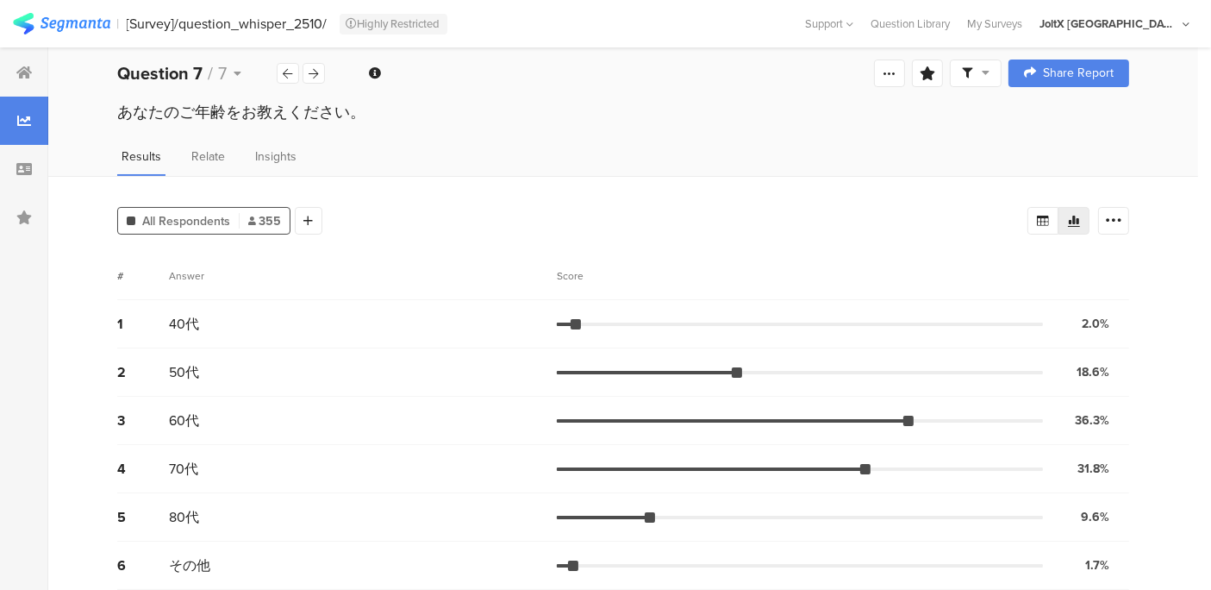
scroll to position [26, 0]
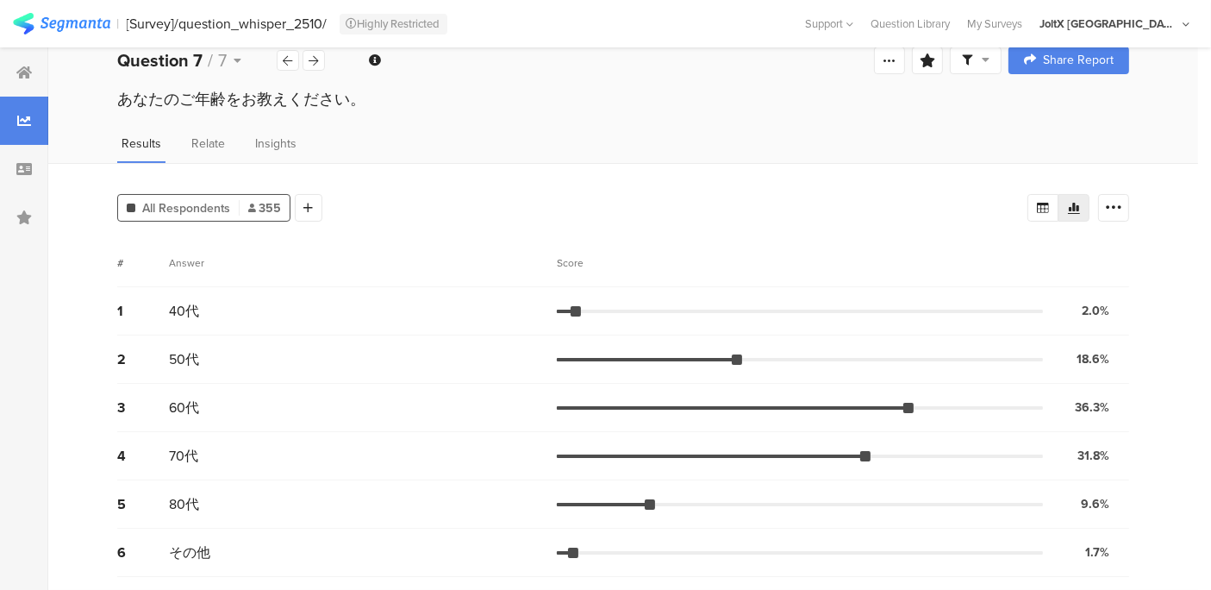
click at [561, 84] on div "Welcome page 1 あなたは現在、尿ケアパッドを使用または購入(他の方が使用するため)していますか？ 2 今、お使いになっている、または最近購入した…" at bounding box center [623, 60] width 1150 height 55
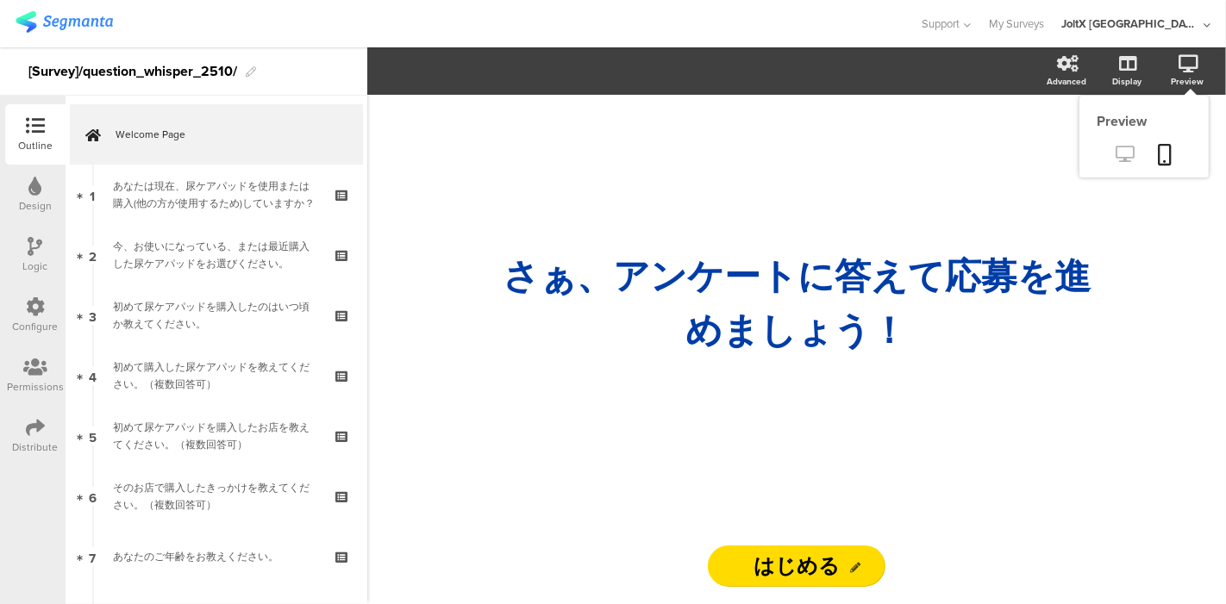
click at [1124, 153] on icon at bounding box center [1125, 154] width 18 height 16
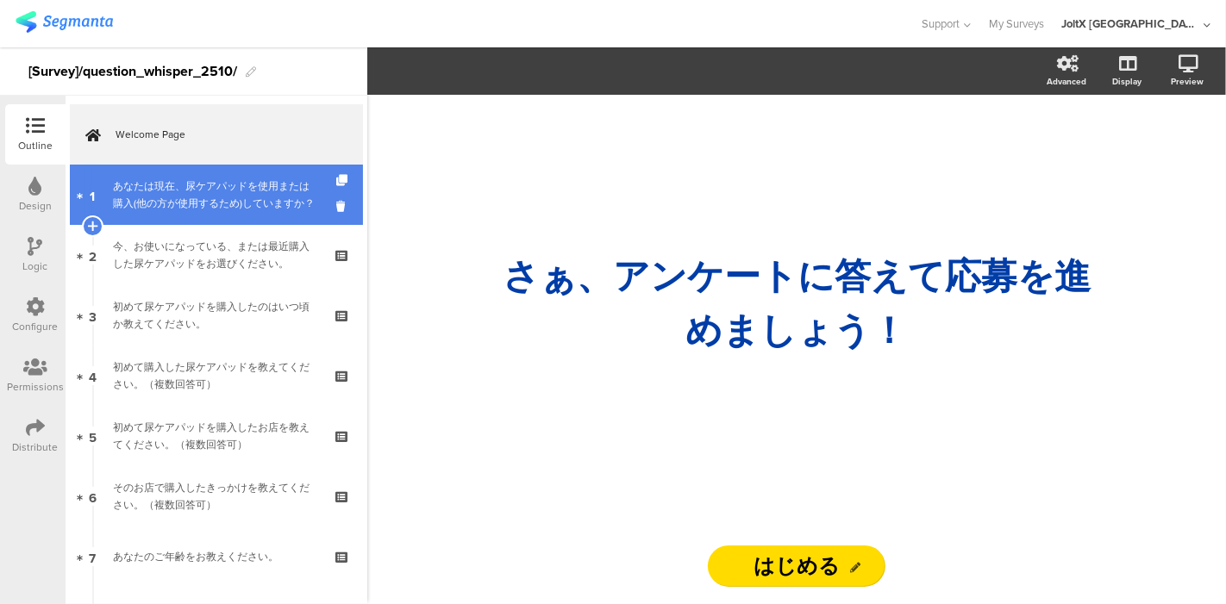
click at [145, 188] on div "あなたは現在、尿ケアパッドを使用または購入(他の方が使用するため)していますか？" at bounding box center [216, 195] width 206 height 34
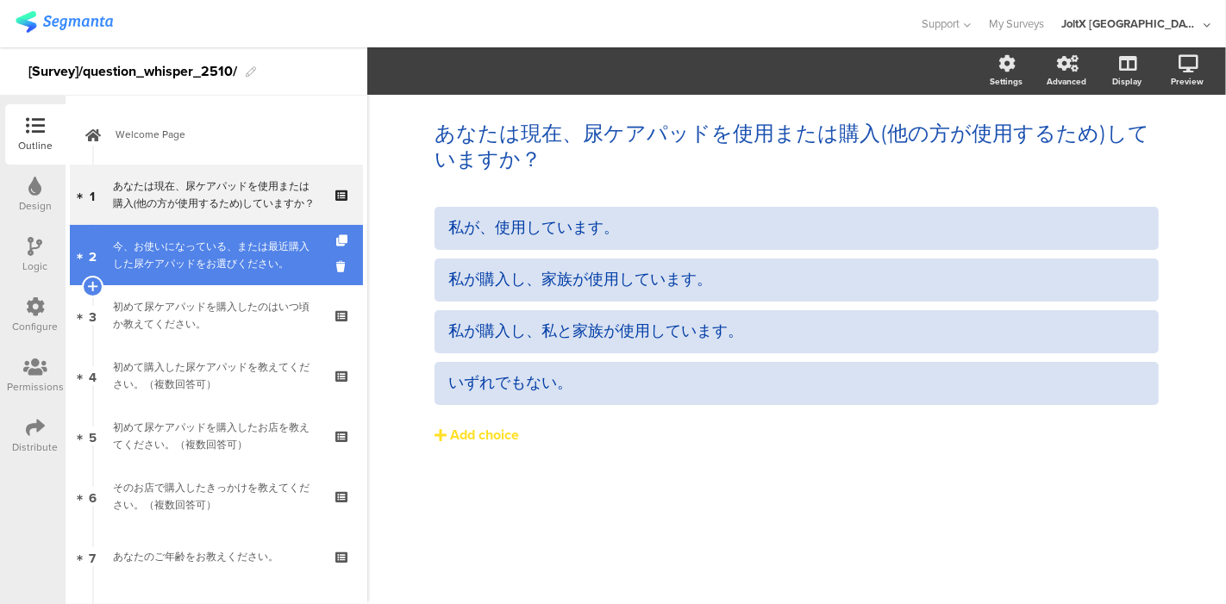
click at [162, 242] on div "今、お使いになっている、または最近購入した尿ケアパッドをお選びください。" at bounding box center [216, 255] width 206 height 34
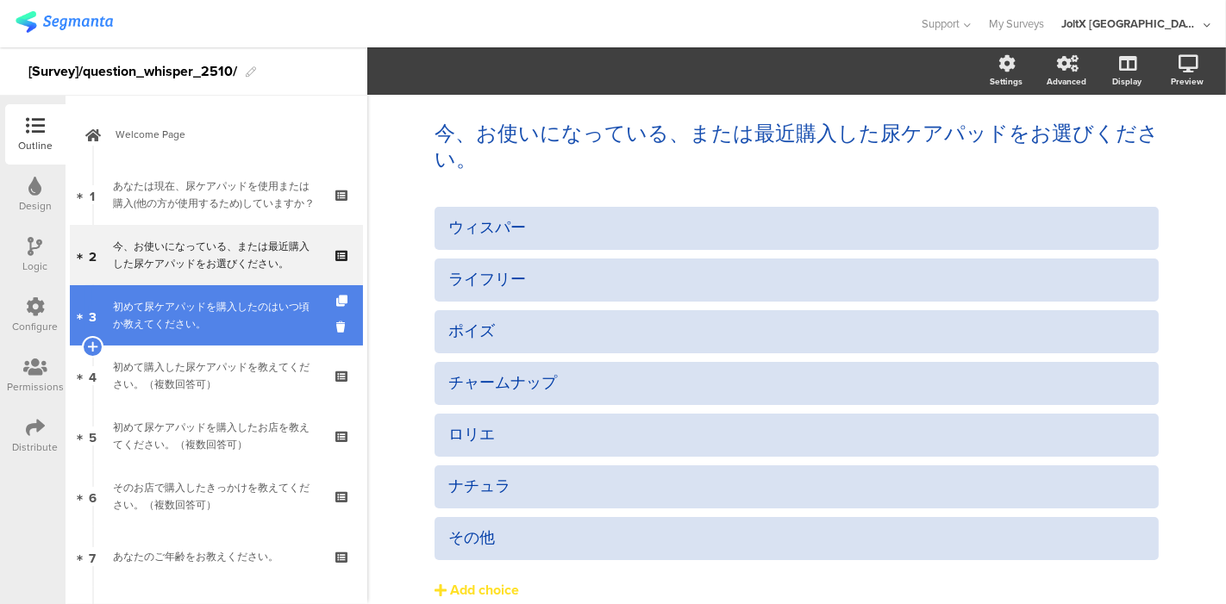
click at [176, 305] on div "初めて尿ケアパッドを購入したのはいつ頃か教えてください。" at bounding box center [216, 315] width 206 height 34
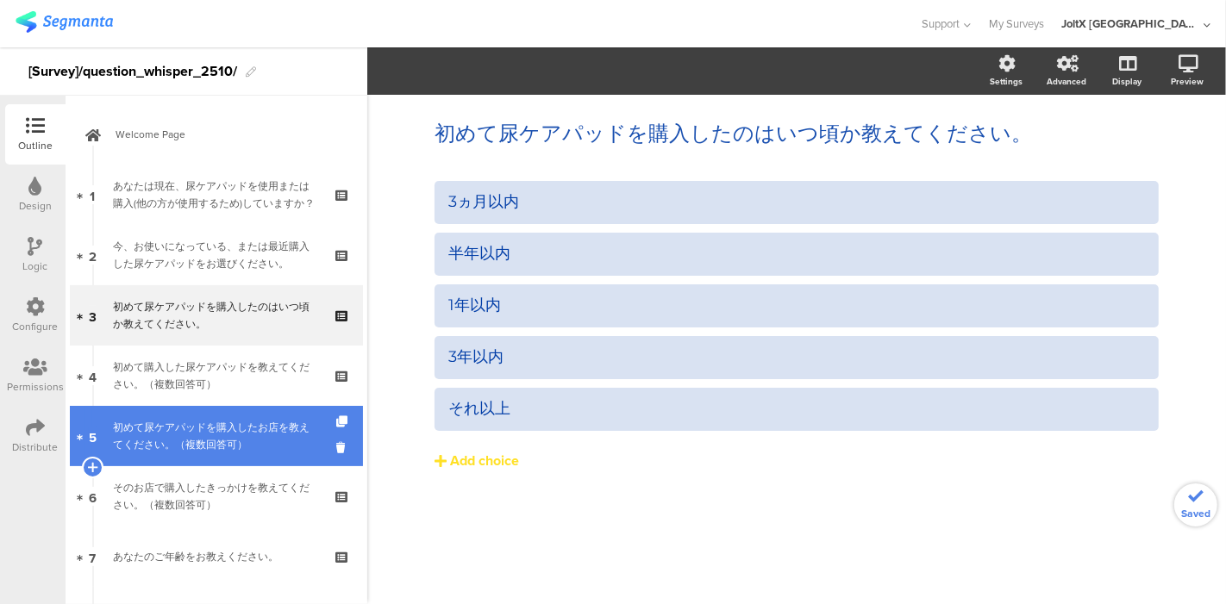
click at [165, 427] on div "初めて尿ケアパッドを購入したお店を教えてください。（複数回答可）" at bounding box center [216, 436] width 206 height 34
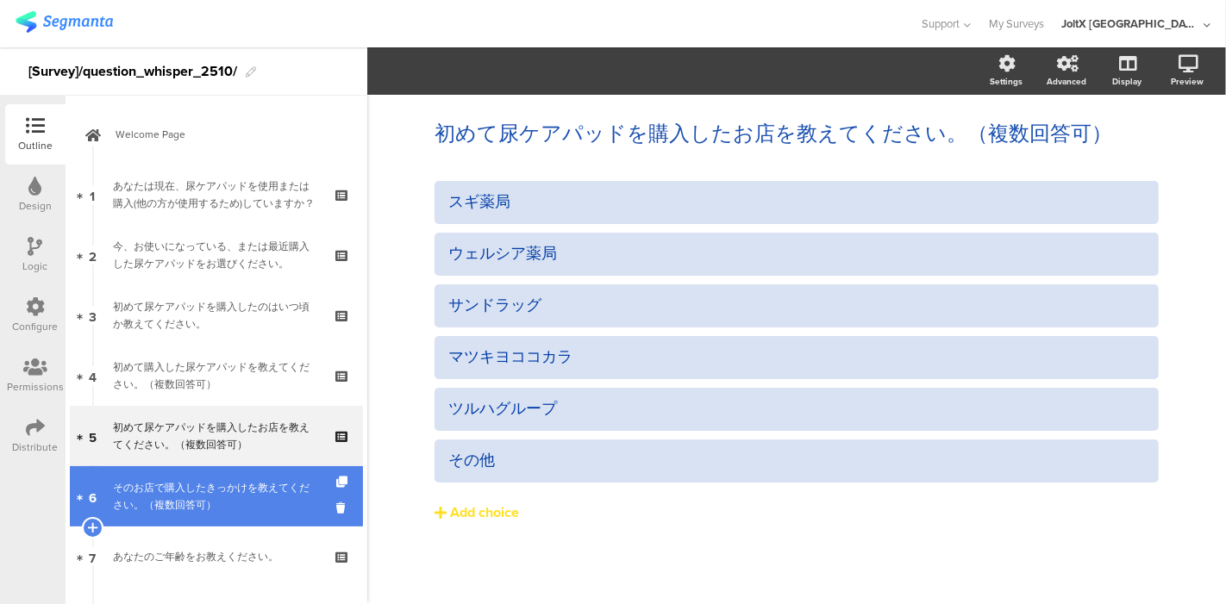
click at [170, 476] on link "6 そのお店で購入したきっかけを教えてください。（複数回答可）" at bounding box center [216, 496] width 293 height 60
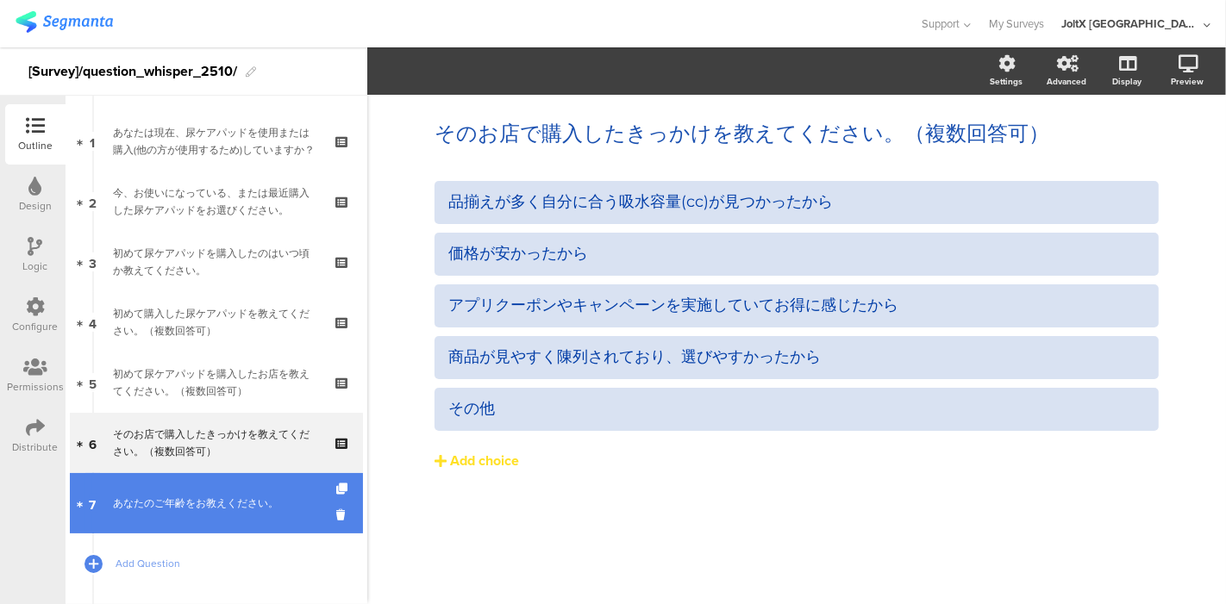
scroll to position [96, 0]
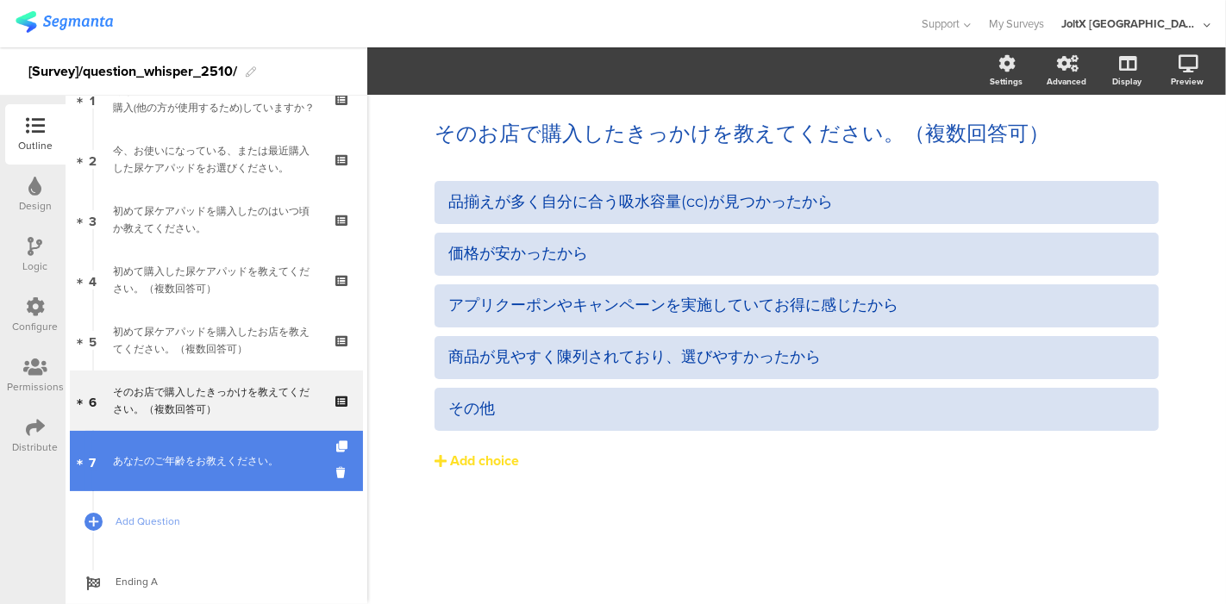
click at [172, 468] on div "あなたのご年齢をお教えください。" at bounding box center [216, 461] width 206 height 17
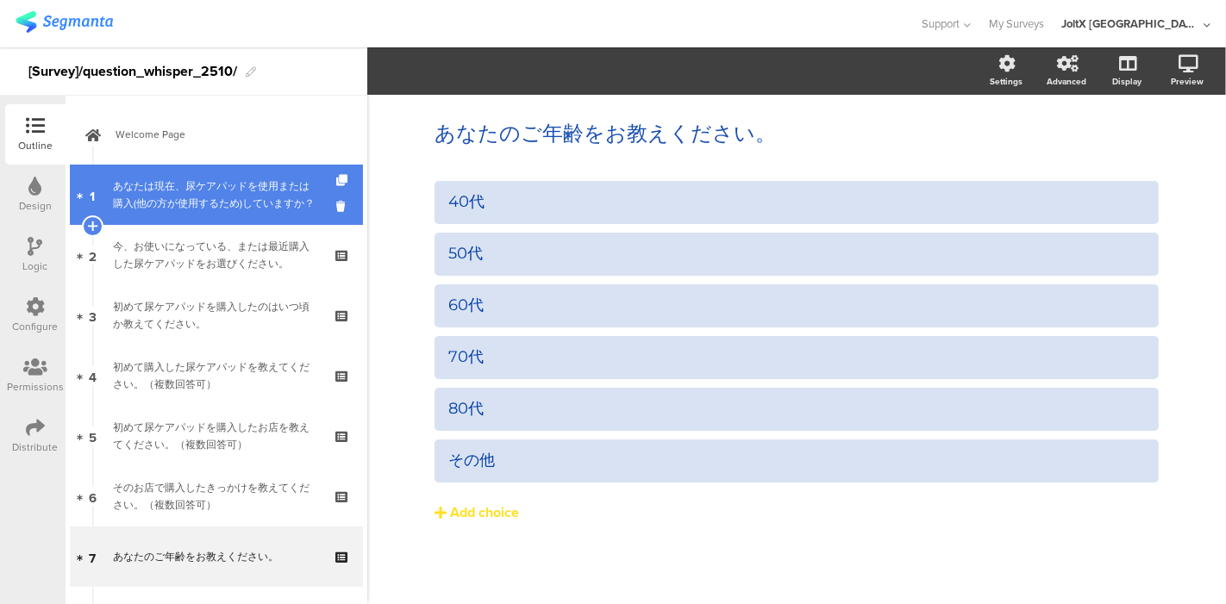
click at [176, 180] on div "あなたは現在、尿ケアパッドを使用または購入(他の方が使用するため)していますか？" at bounding box center [216, 195] width 206 height 34
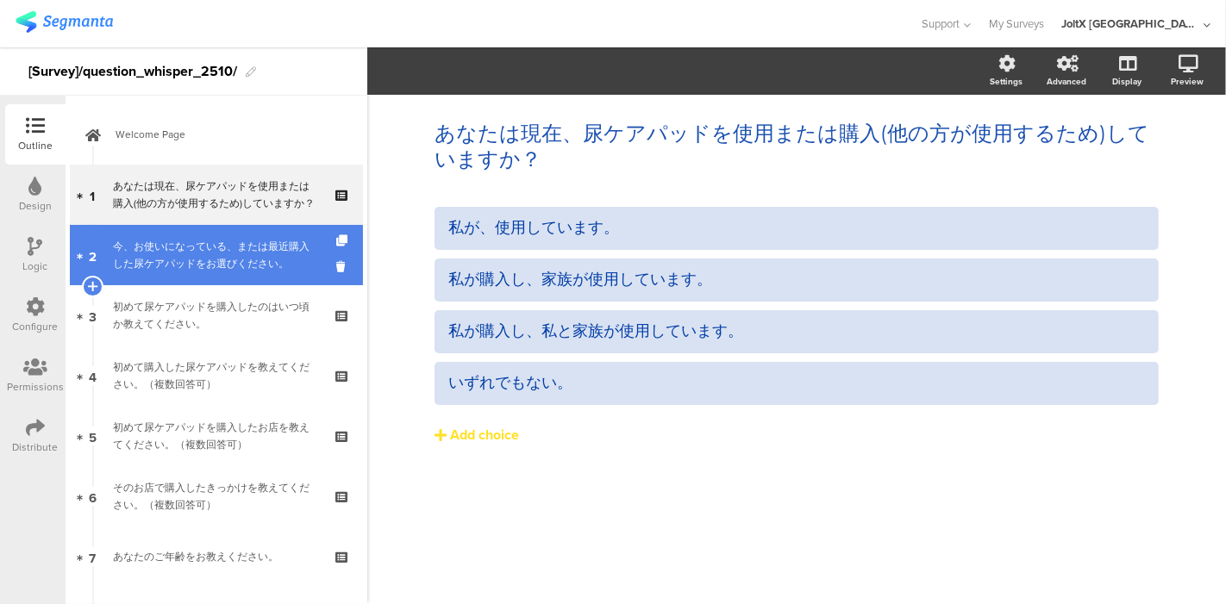
click at [208, 270] on div "今、お使いになっている、または最近購入した尿ケアパッドをお選びください。" at bounding box center [216, 255] width 206 height 34
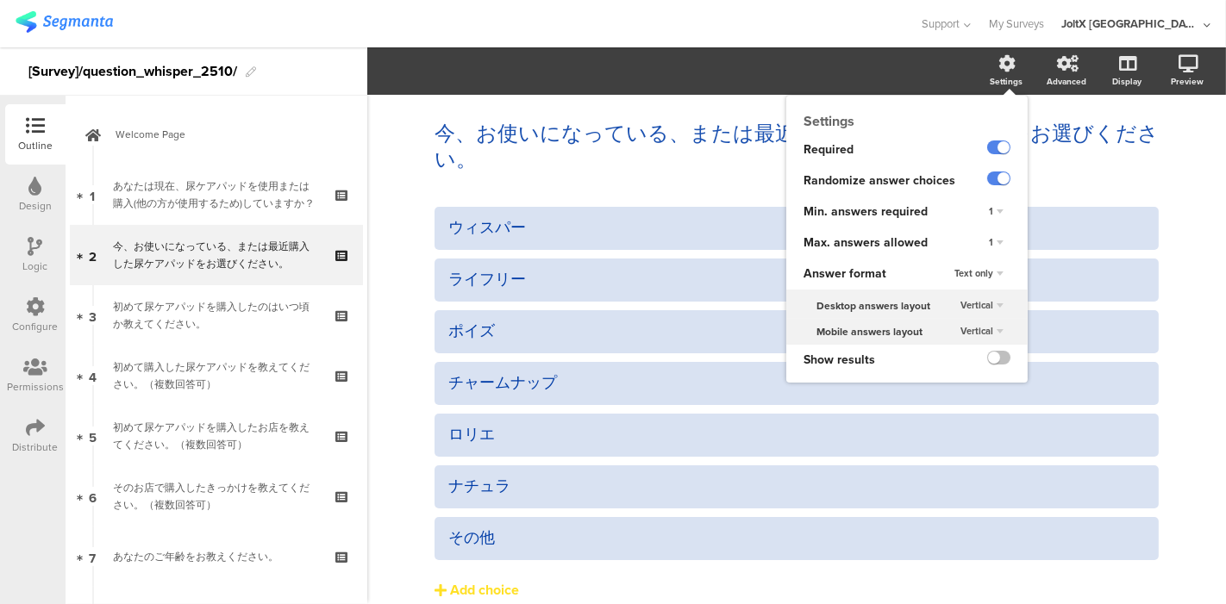
click at [985, 71] on div "Settings" at bounding box center [1015, 71] width 60 height 43
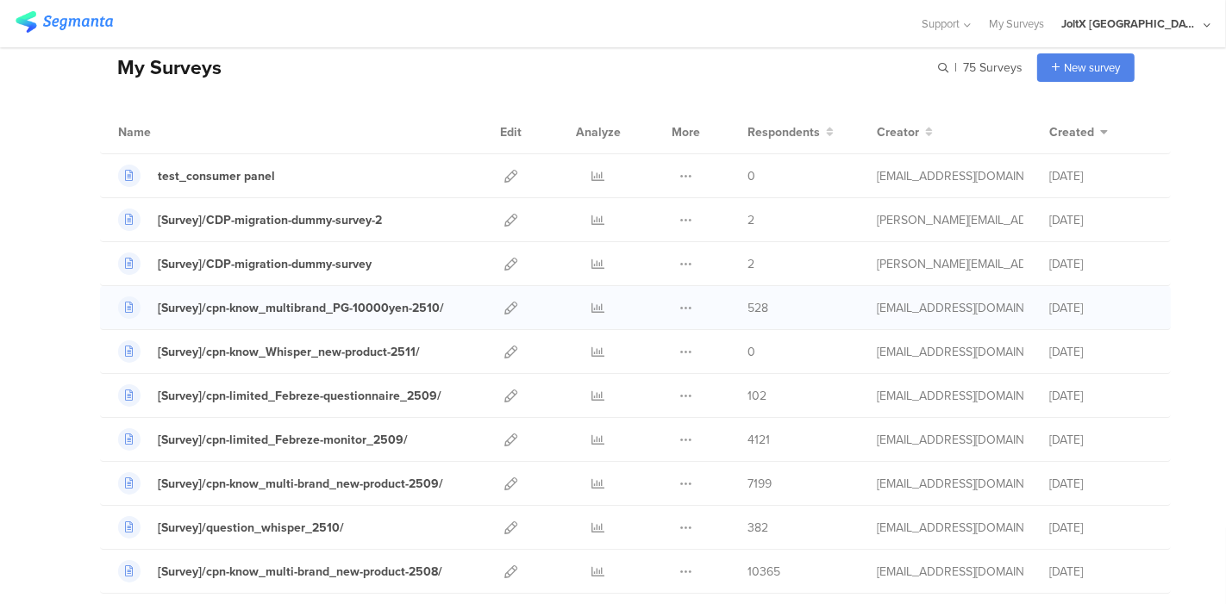
scroll to position [191, 0]
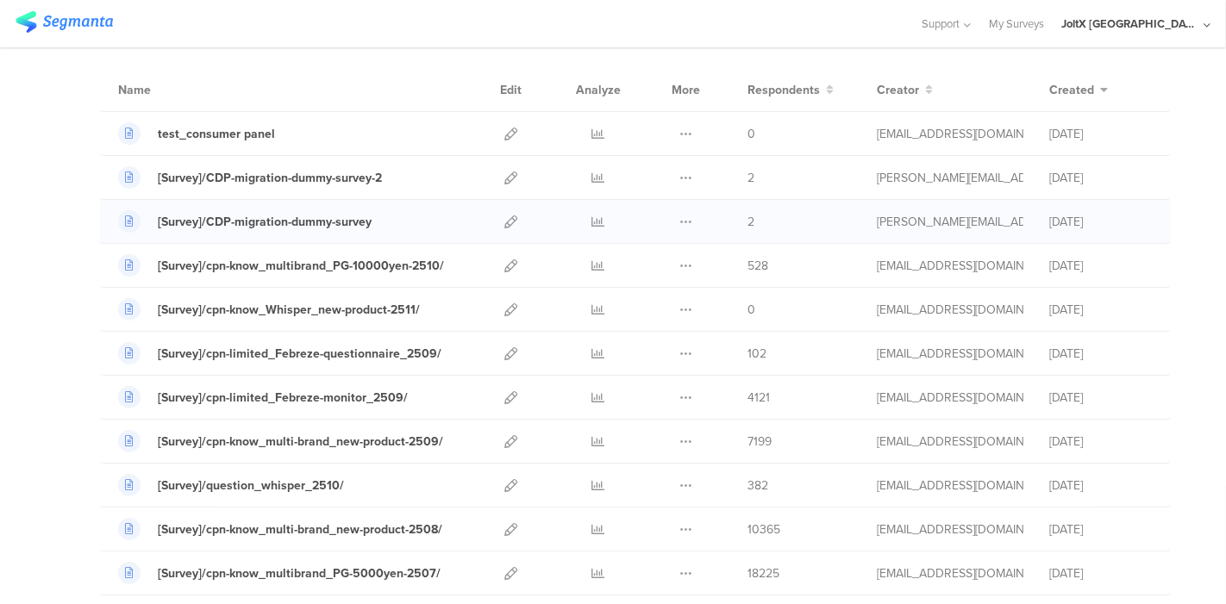
scroll to position [191, 0]
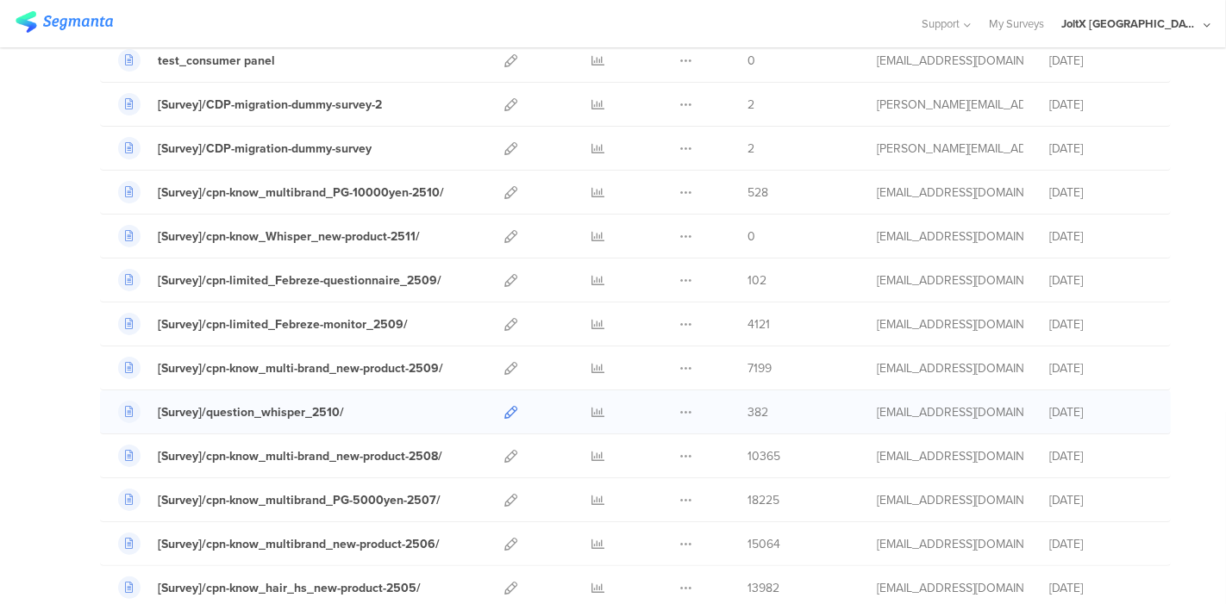
click at [504, 414] on icon at bounding box center [510, 412] width 13 height 13
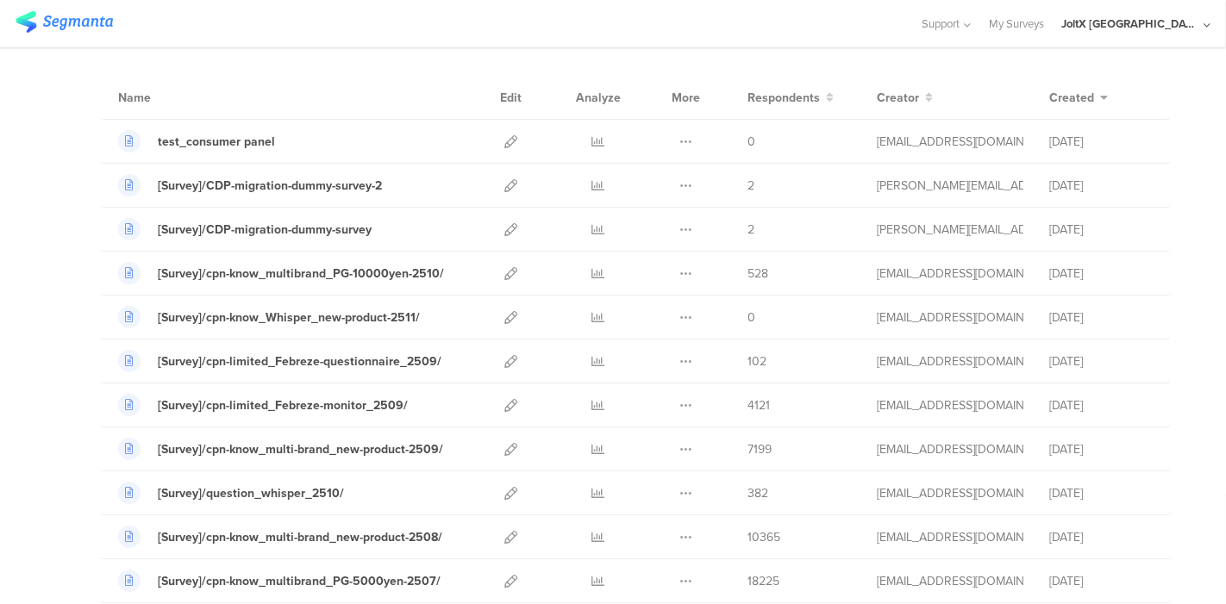
scroll to position [0, 0]
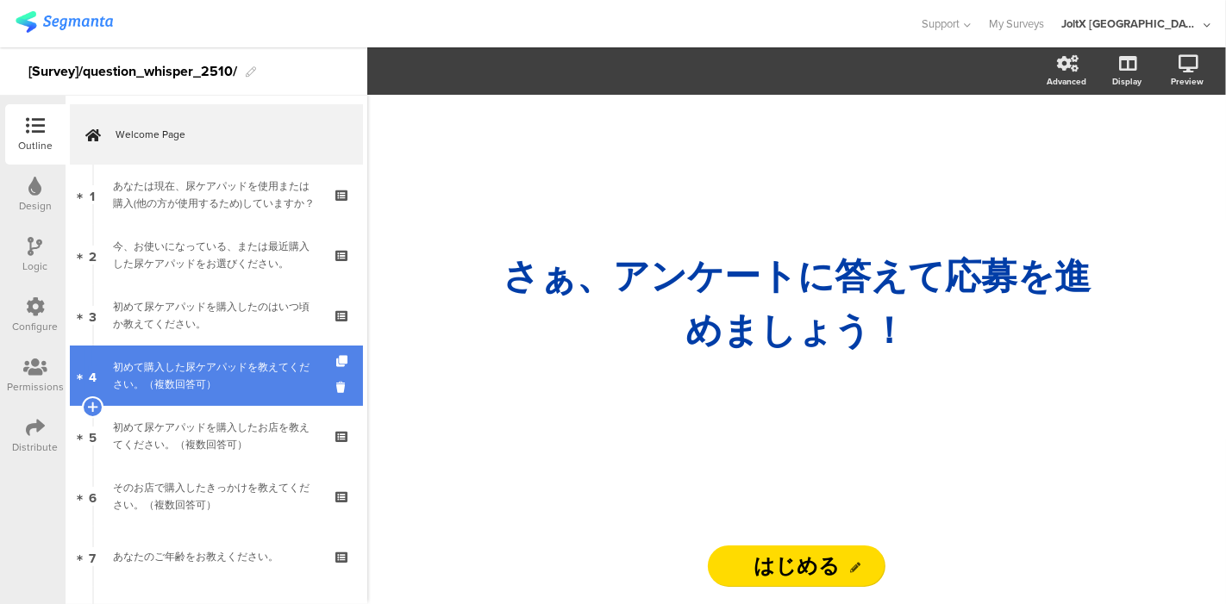
click at [226, 363] on div "初めて購入した尿ケアパッドを教えてください。（複数回答可）" at bounding box center [216, 376] width 206 height 34
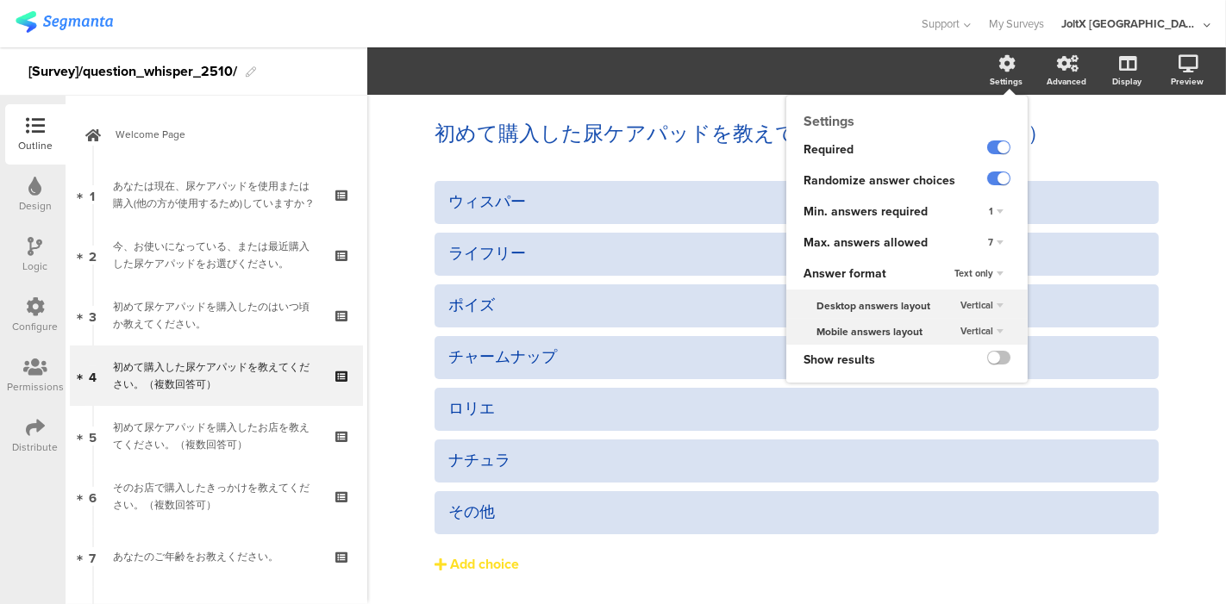
click at [998, 76] on div "Settings" at bounding box center [1006, 81] width 33 height 13
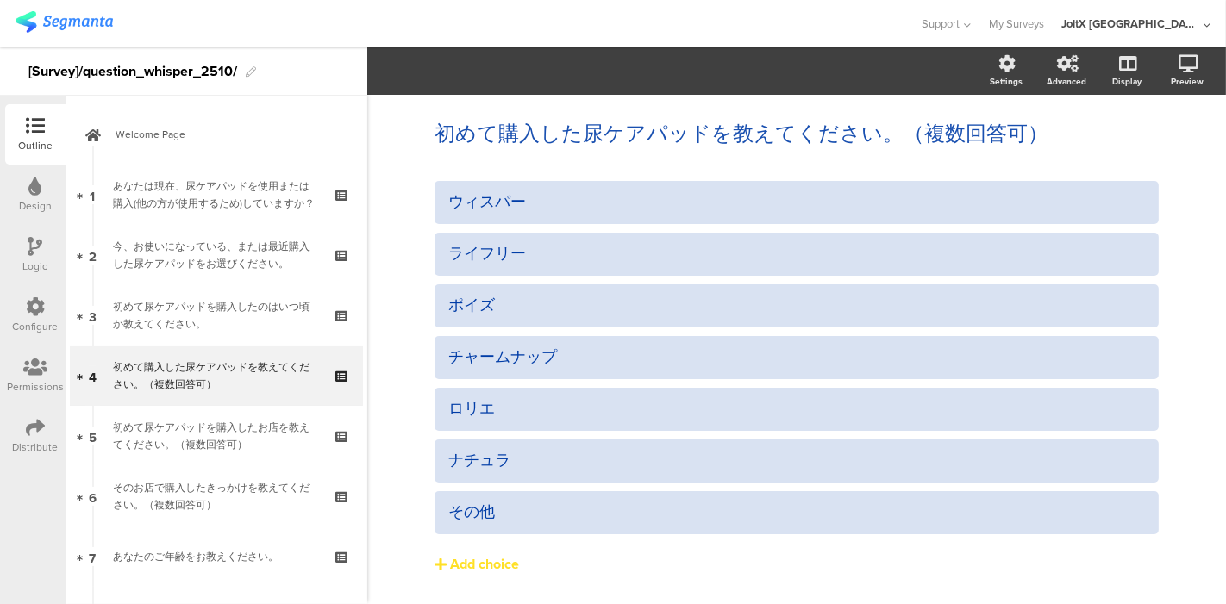
click at [904, 58] on section "Settings Advanced Display [GEOGRAPHIC_DATA]" at bounding box center [796, 70] width 859 height 47
click at [1179, 61] on icon at bounding box center [1189, 63] width 20 height 17
click at [1116, 159] on icon at bounding box center [1125, 154] width 18 height 16
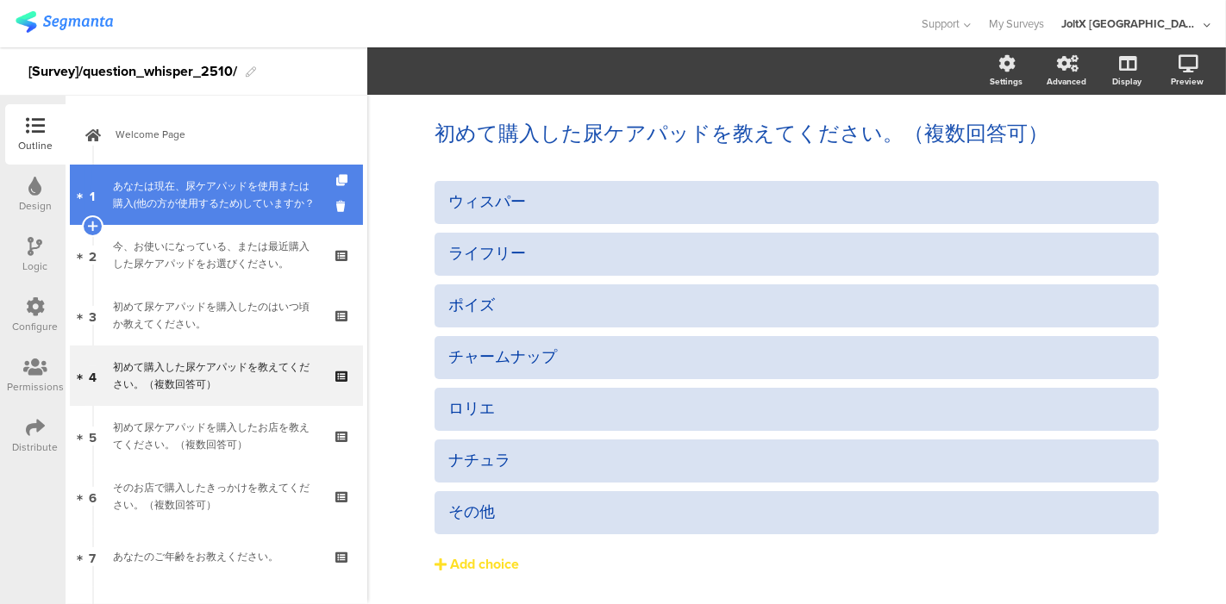
click at [193, 199] on div "あなたは現在、尿ケアパッドを使用または購入(他の方が使用するため)していますか？" at bounding box center [216, 195] width 206 height 34
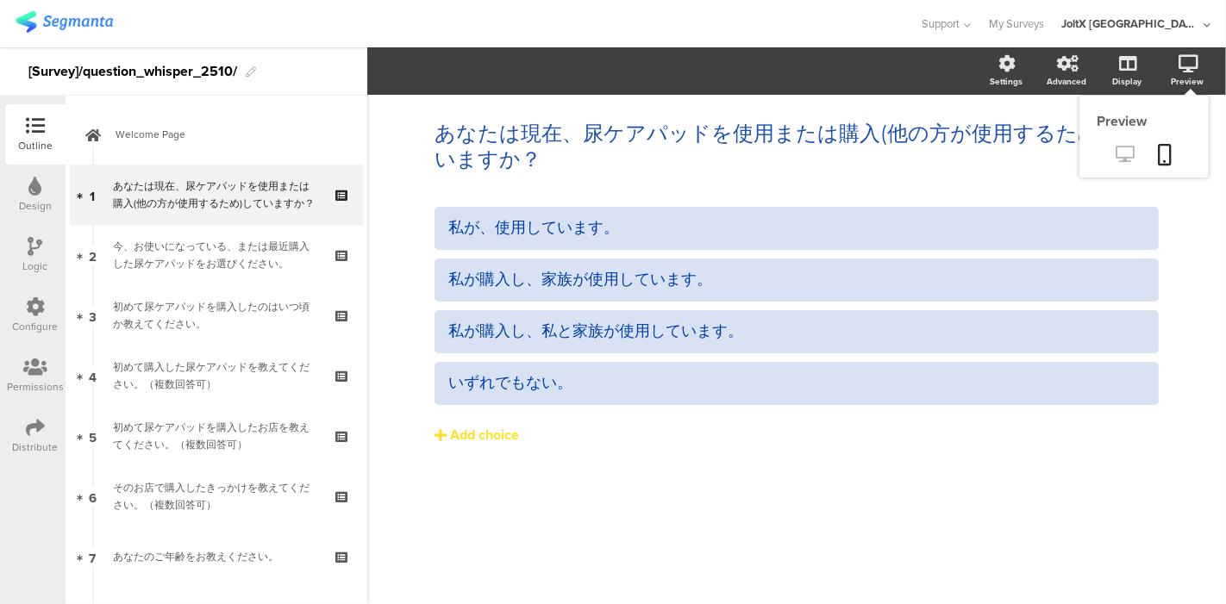
click at [1122, 151] on icon at bounding box center [1125, 154] width 18 height 16
click at [1121, 148] on icon at bounding box center [1125, 154] width 18 height 16
